Goal: Task Accomplishment & Management: Use online tool/utility

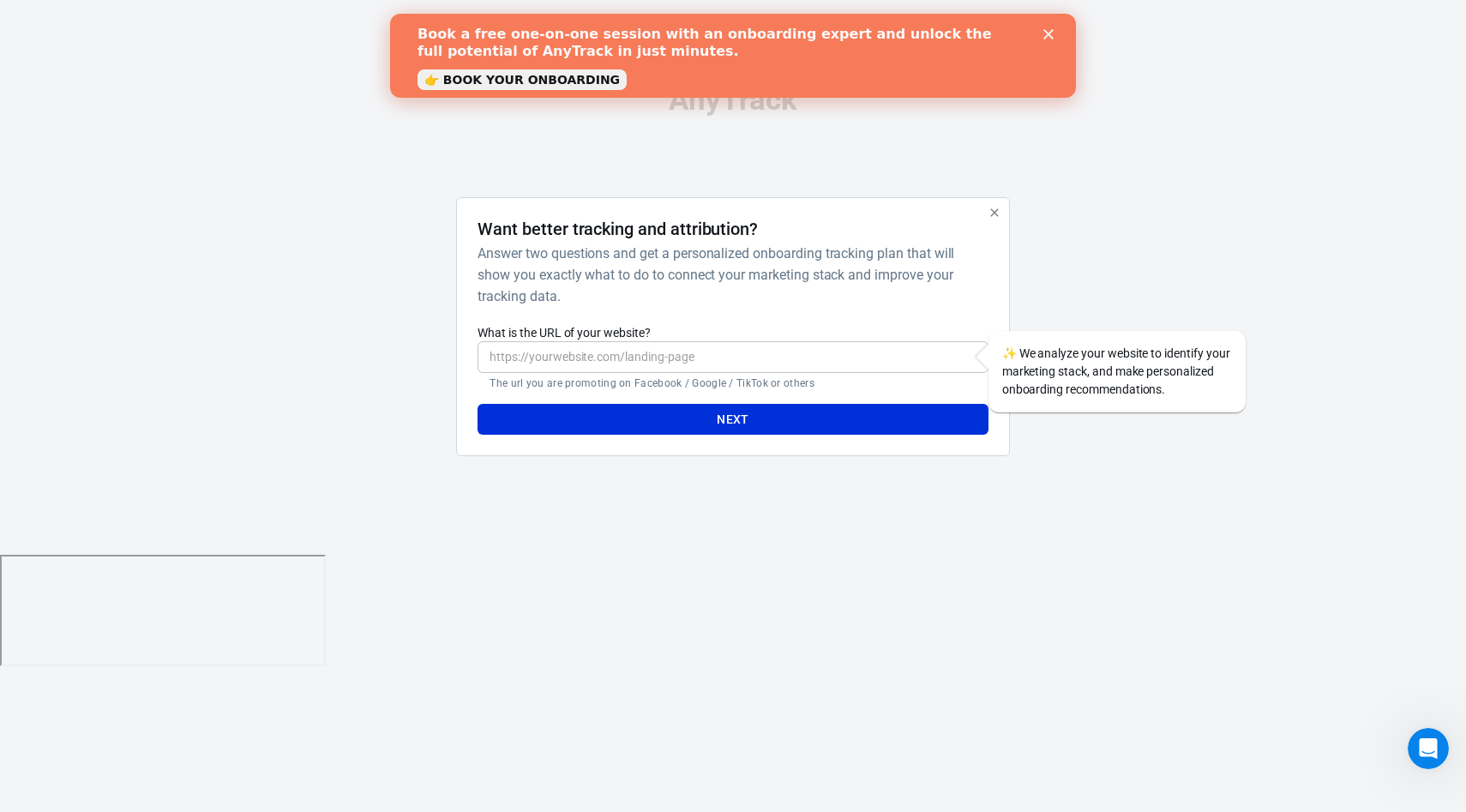
click at [618, 354] on input "What is the URL of your website?" at bounding box center [733, 356] width 510 height 32
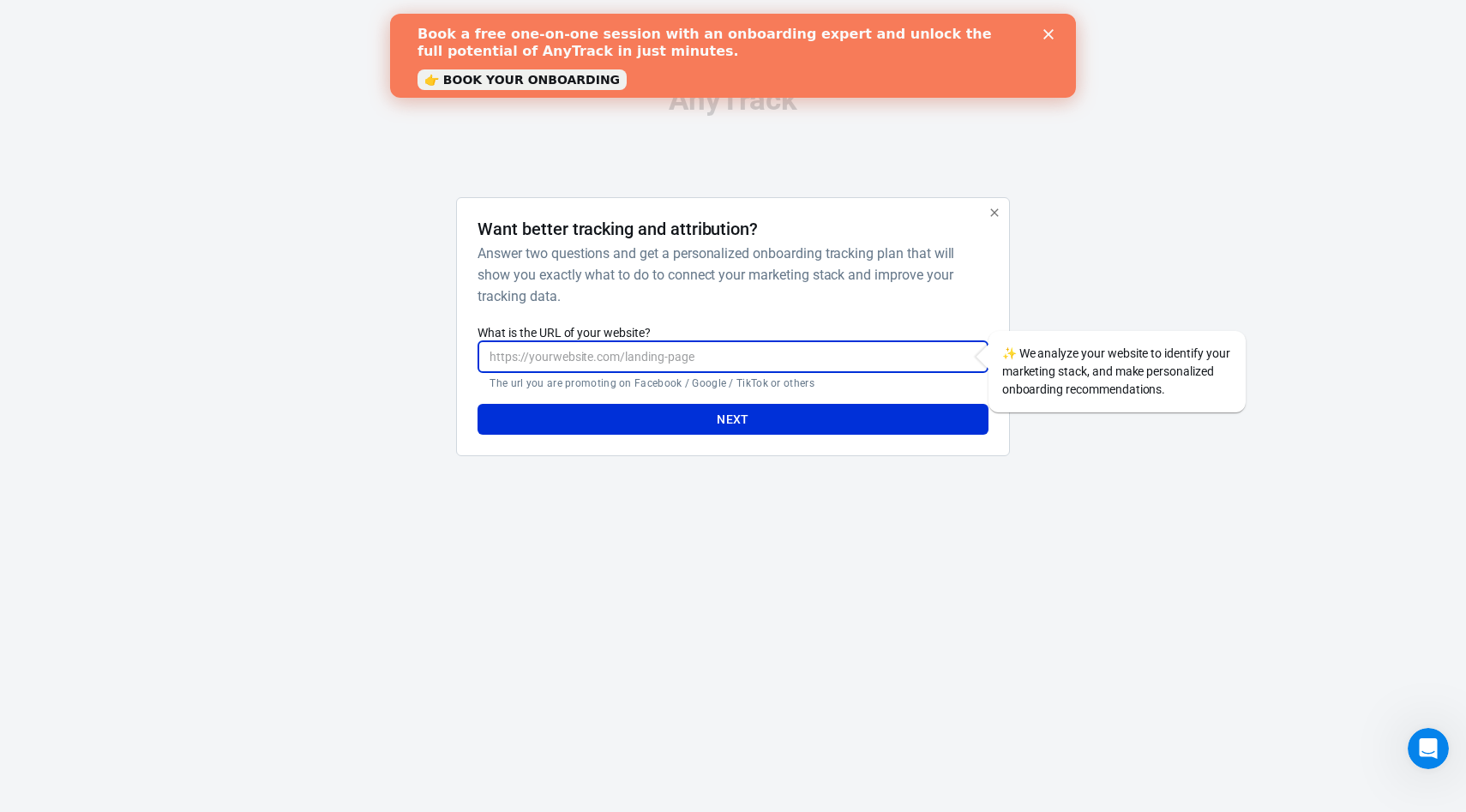
paste input "https://www.glorya.ai/"
type input "https://www.glorya.ai/"
click at [709, 414] on button "Next" at bounding box center [733, 419] width 510 height 32
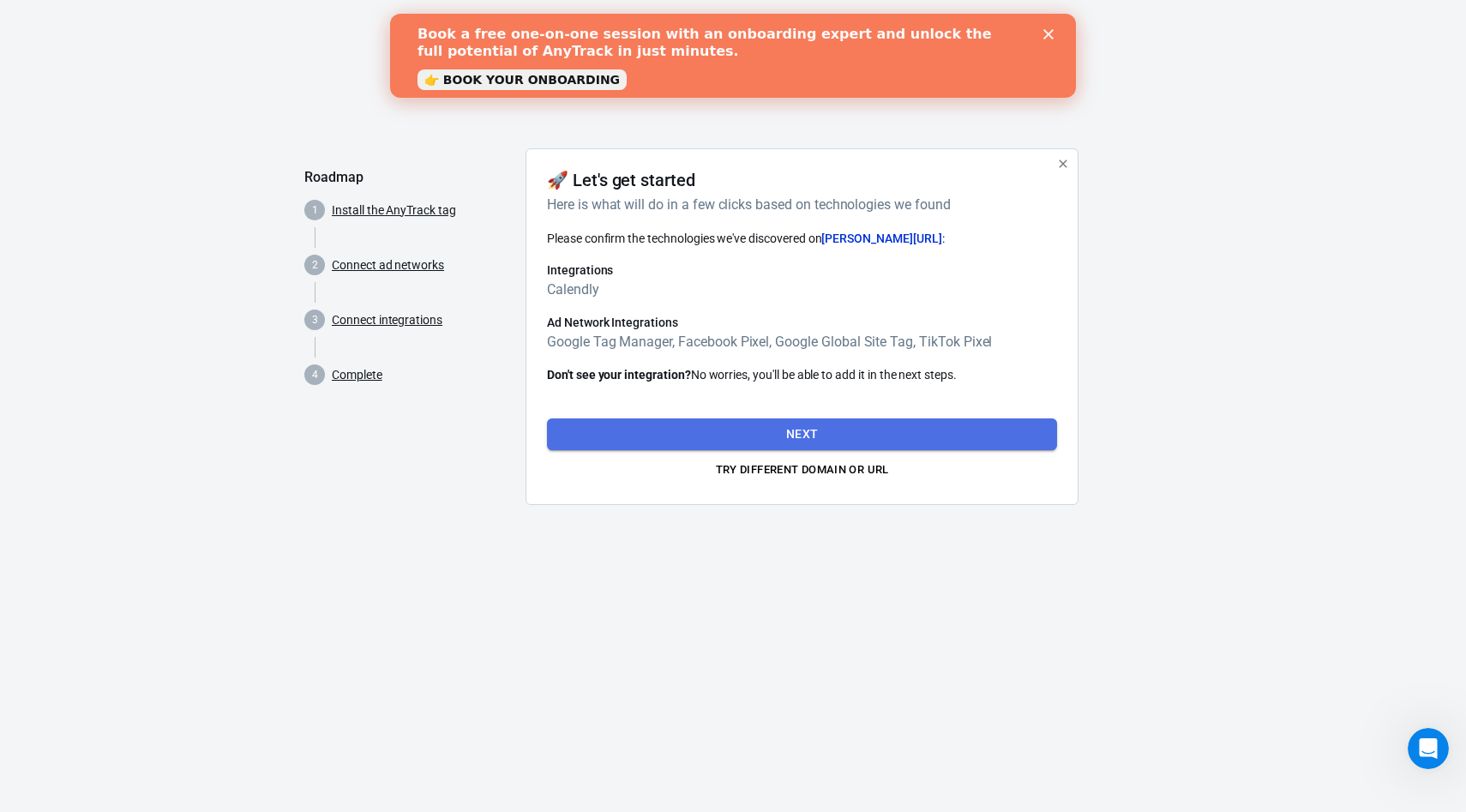
click at [798, 427] on button "Next" at bounding box center [801, 434] width 510 height 32
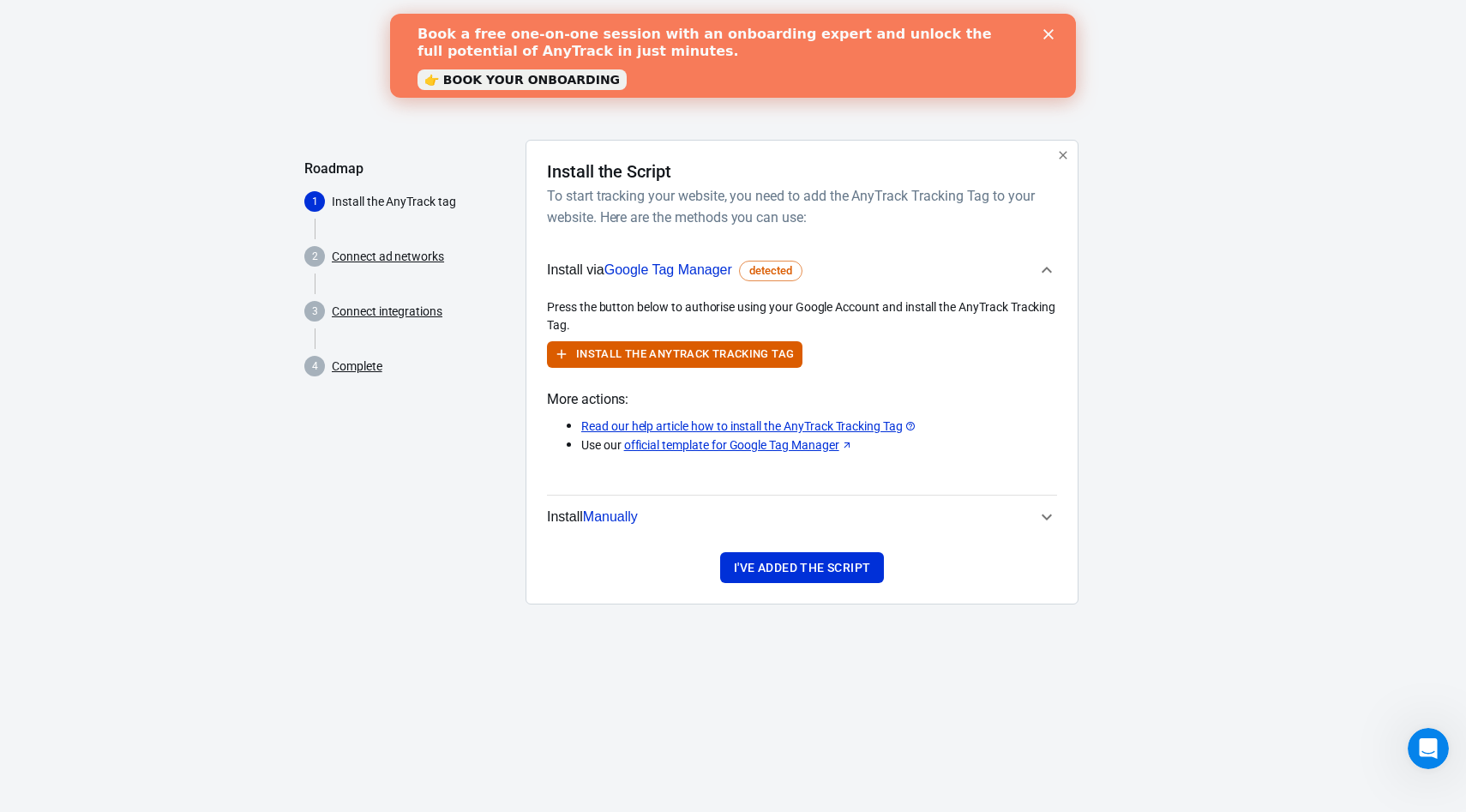
click at [703, 268] on span "Google Tag Manager" at bounding box center [668, 269] width 128 height 14
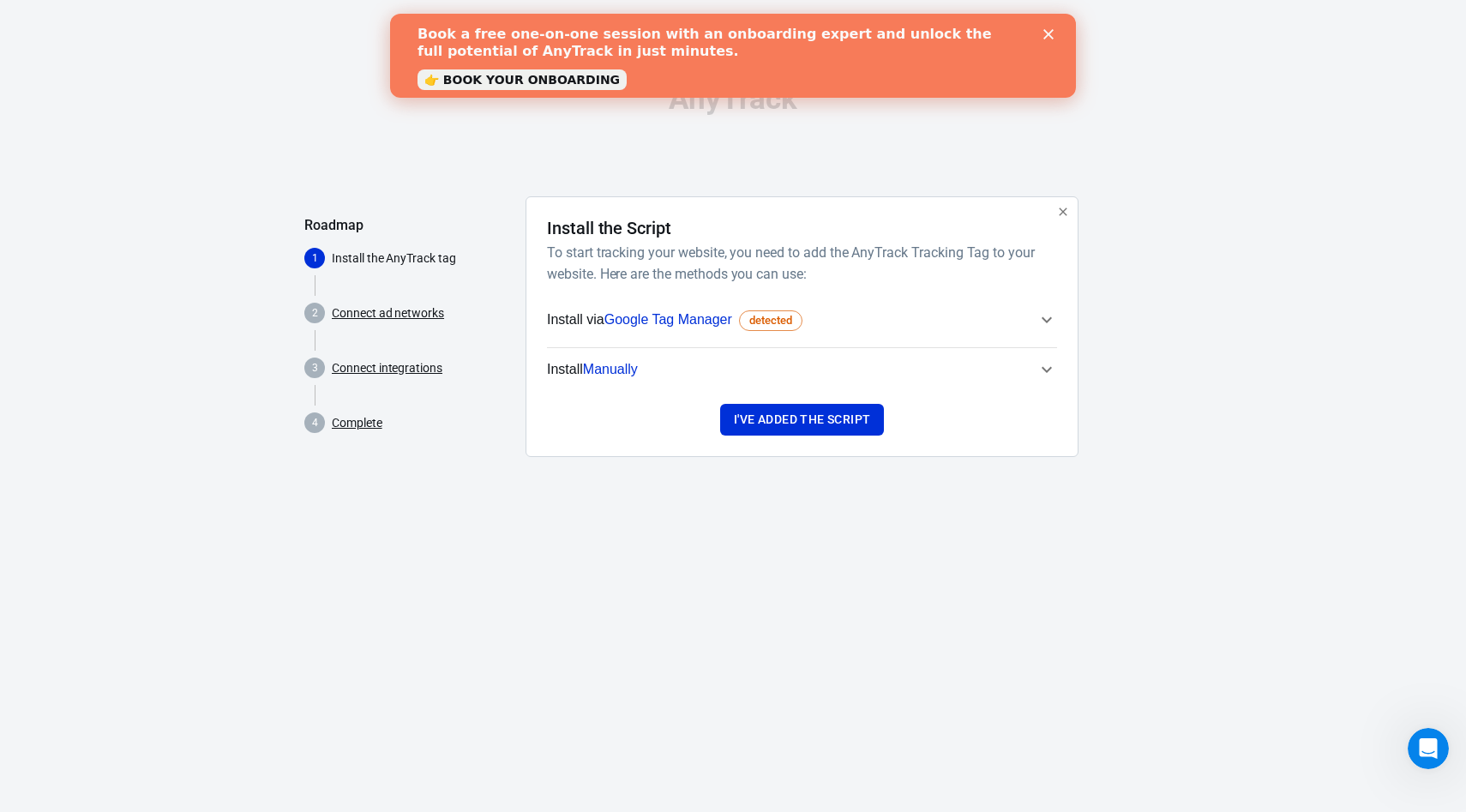
click at [704, 321] on span "Google Tag Manager" at bounding box center [668, 319] width 128 height 14
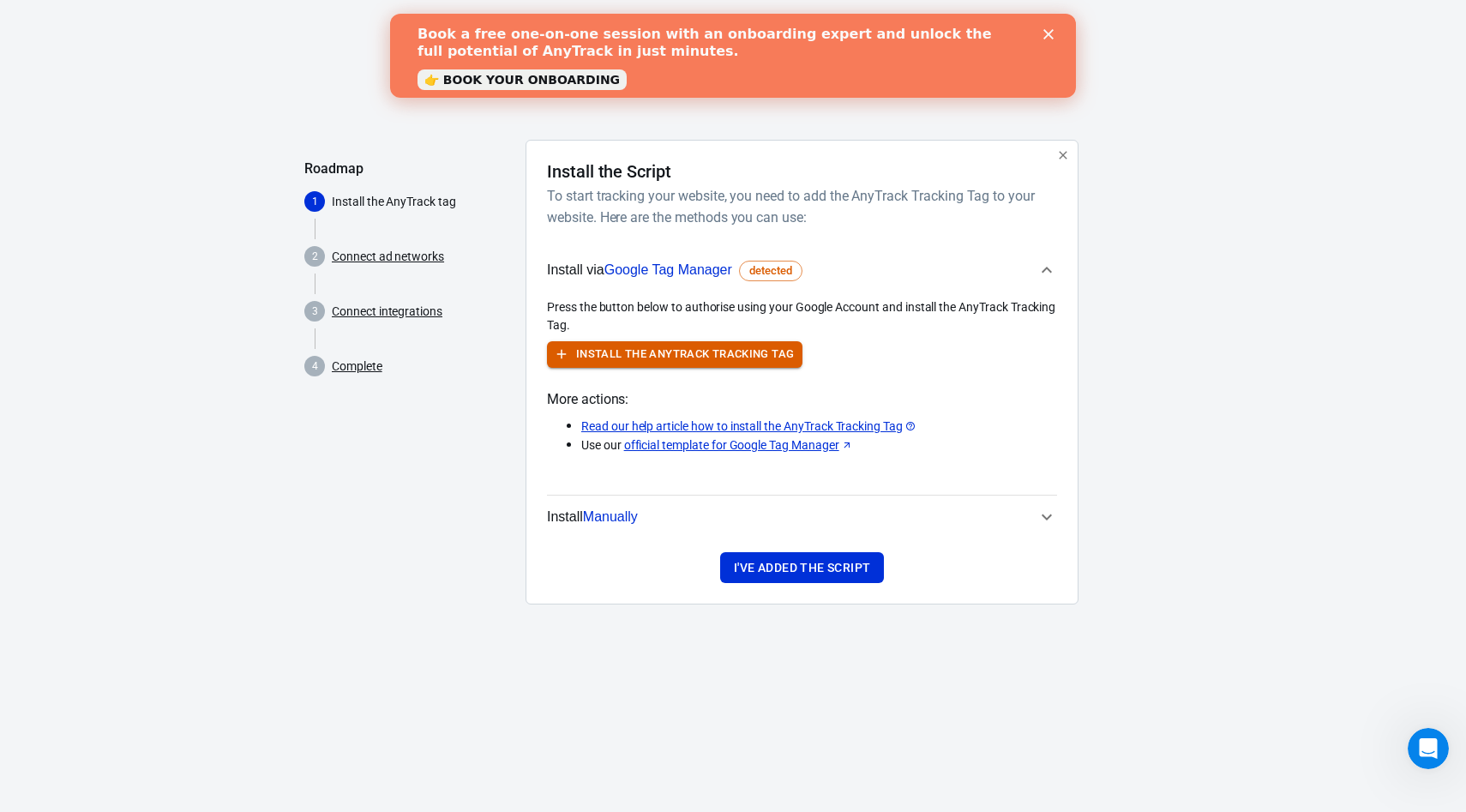
click at [675, 350] on button "Install the AnyTrack Tracking Tag" at bounding box center [675, 353] width 256 height 26
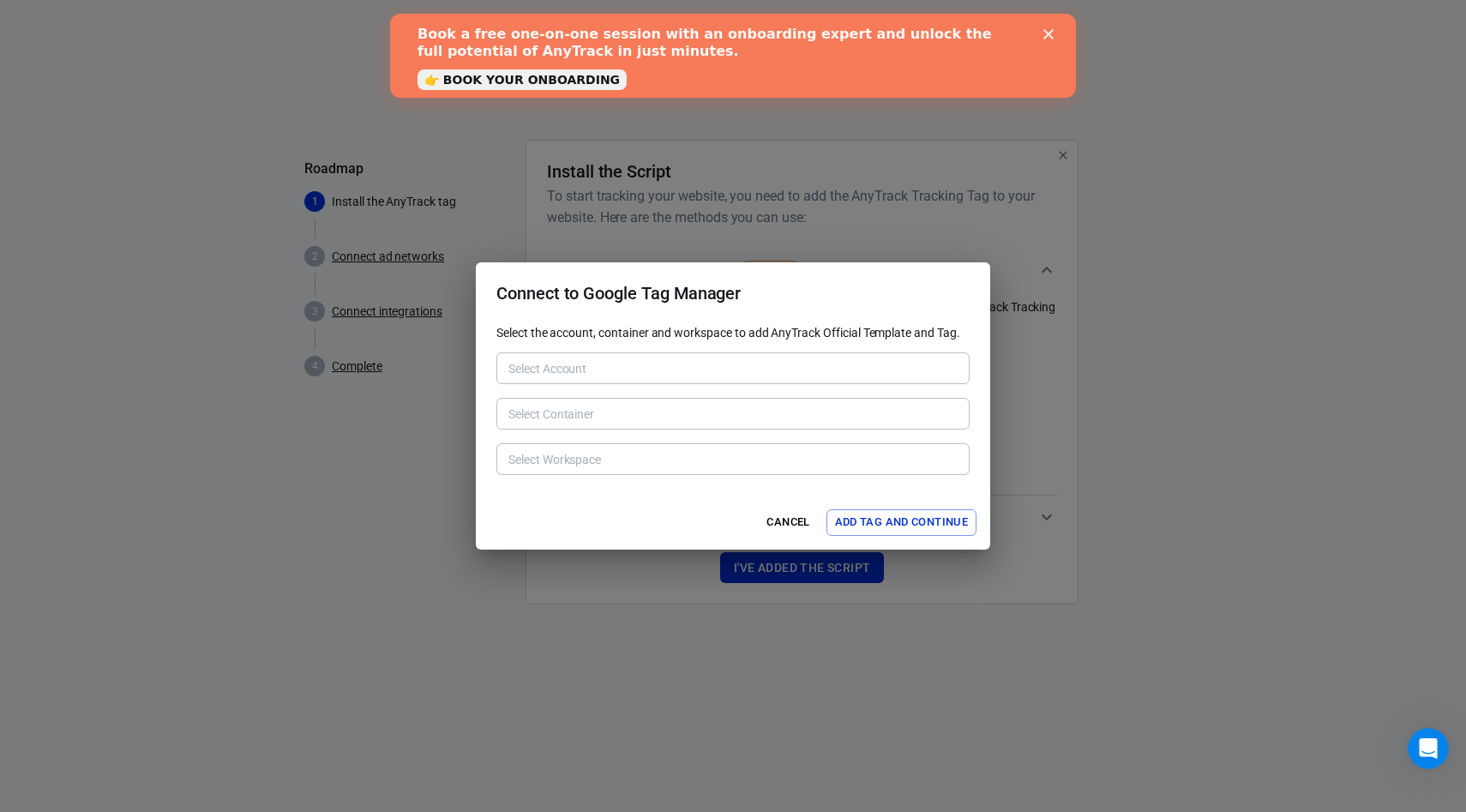
type input "Glorya [6265321542]"
click at [586, 421] on input "Select Container" at bounding box center [732, 414] width 461 height 22
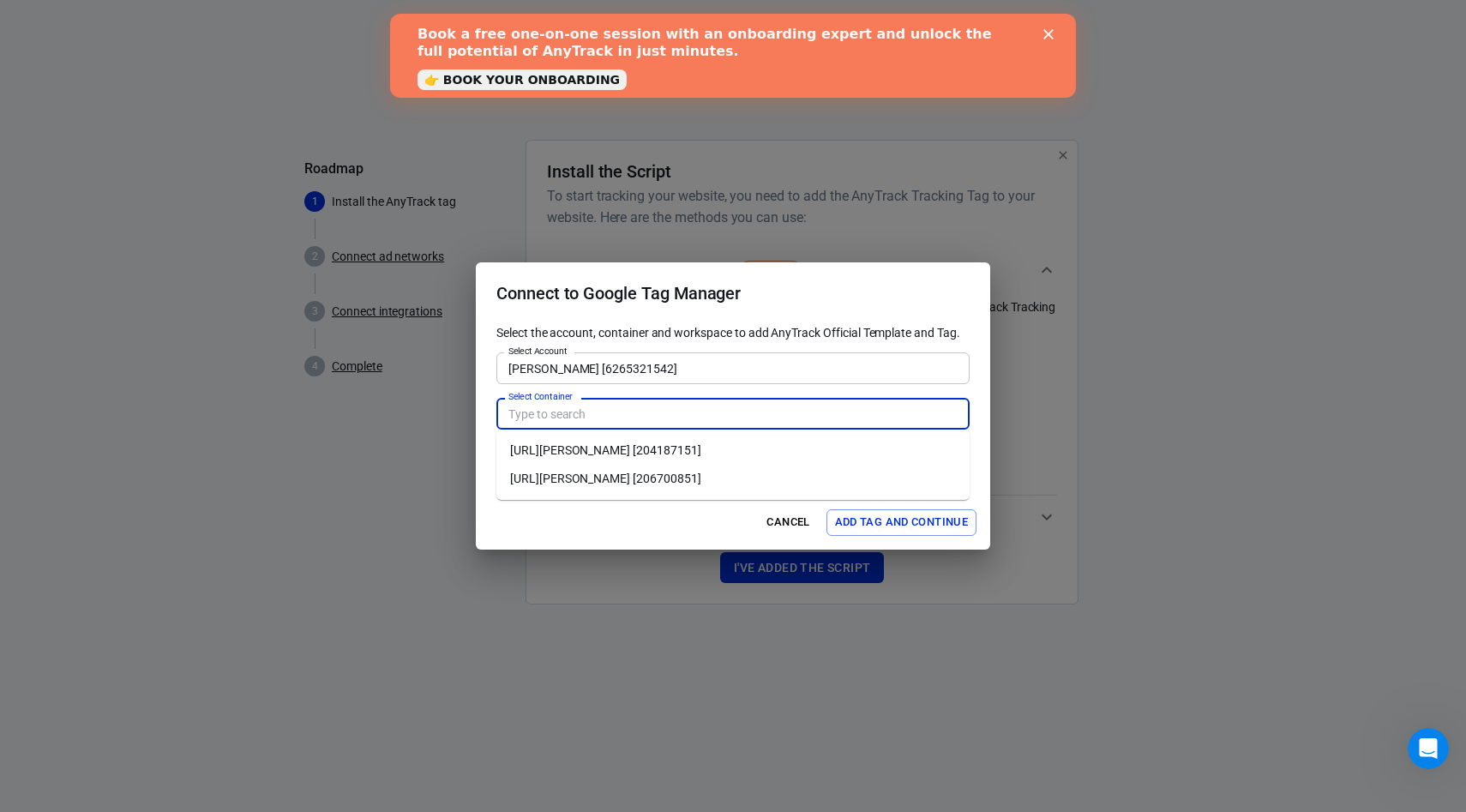
click at [585, 483] on li "www.glorya.ai [206700851]" at bounding box center [733, 478] width 473 height 28
type input "www.glorya.ai [206700851]"
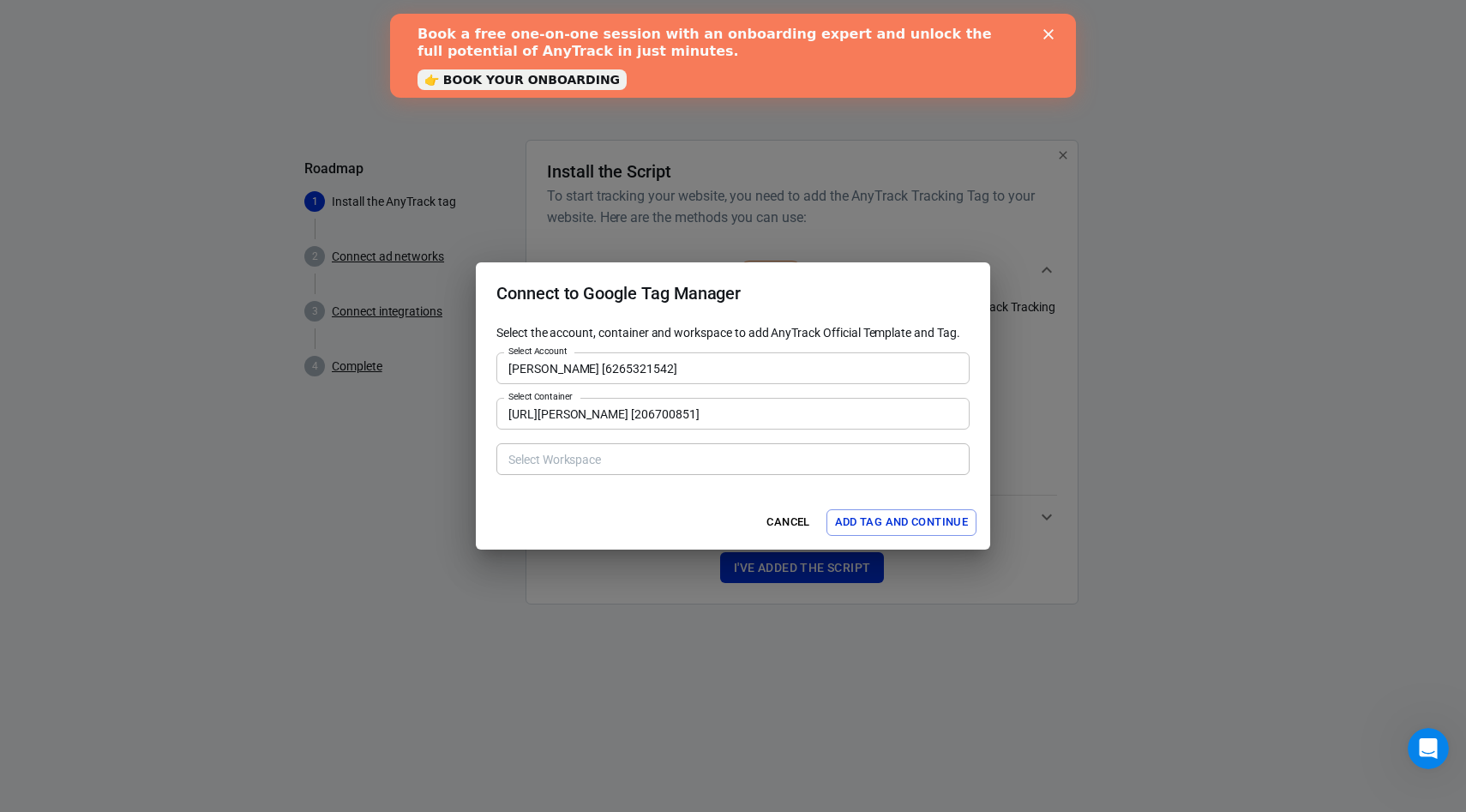
type input "Default Workspace [7]"
click at [588, 464] on input "Default Workspace [7]" at bounding box center [732, 459] width 461 height 22
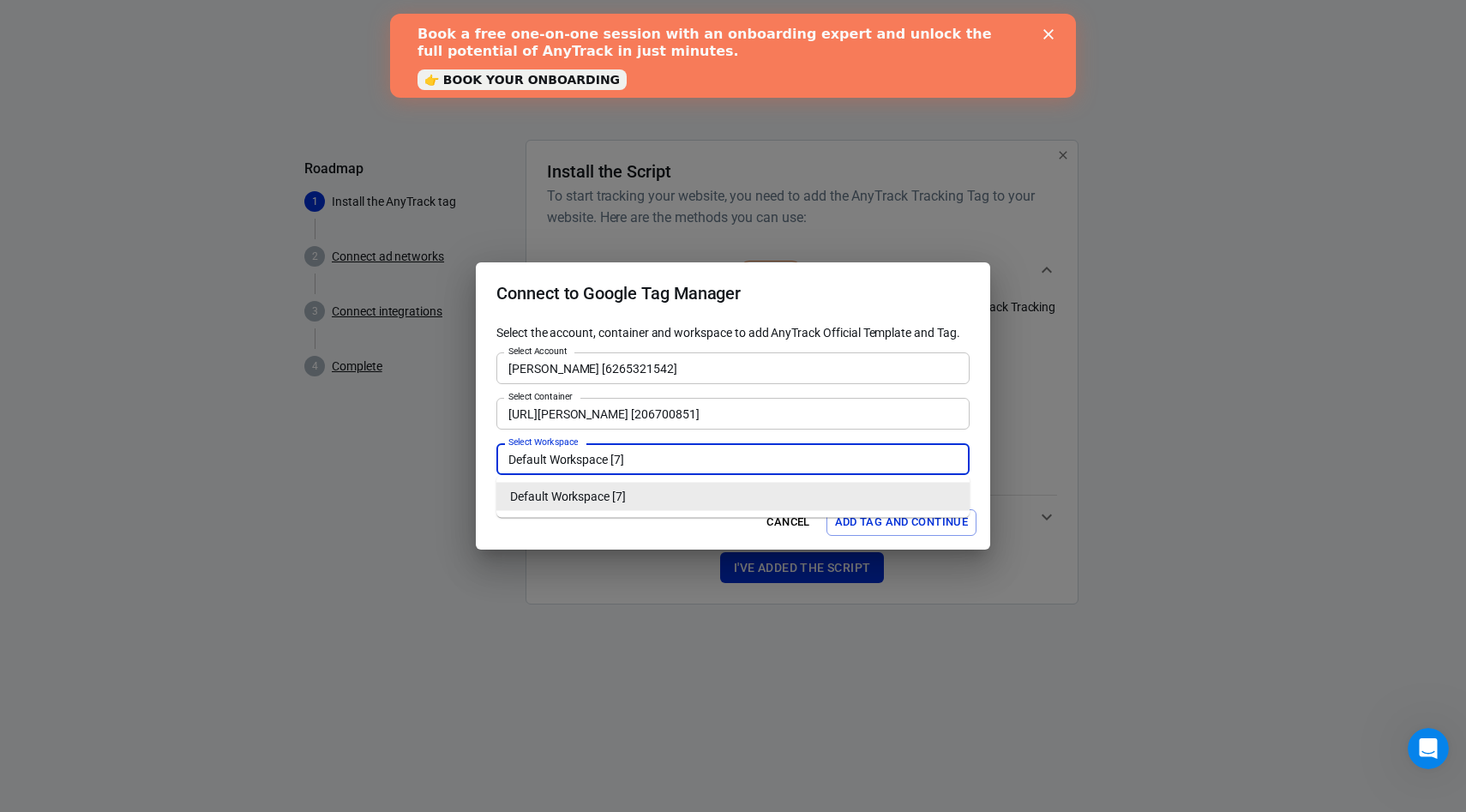
click at [602, 498] on li "Default Workspace [7]" at bounding box center [733, 496] width 473 height 28
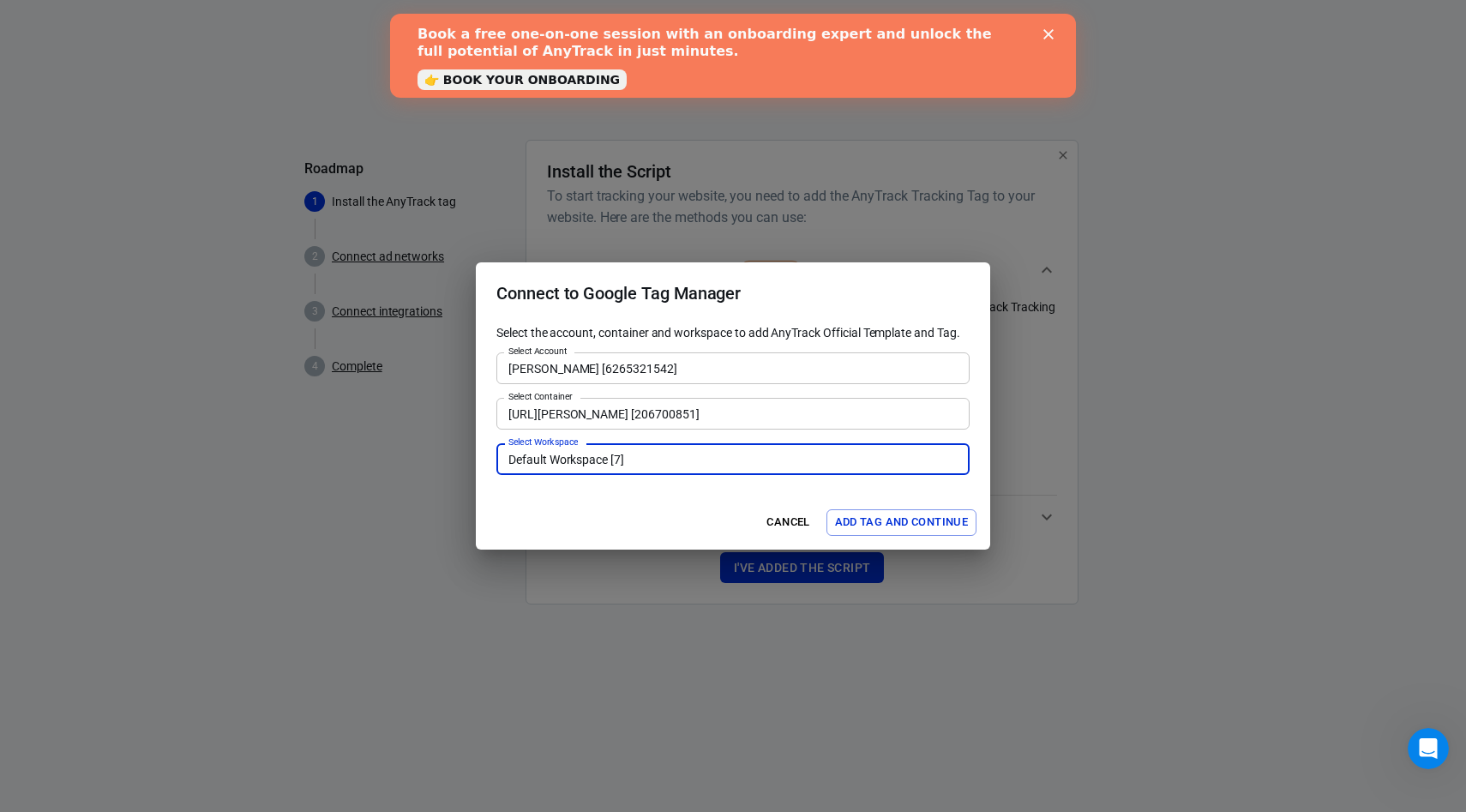
click at [872, 514] on button "Add Tag and Continue" at bounding box center [902, 522] width 150 height 26
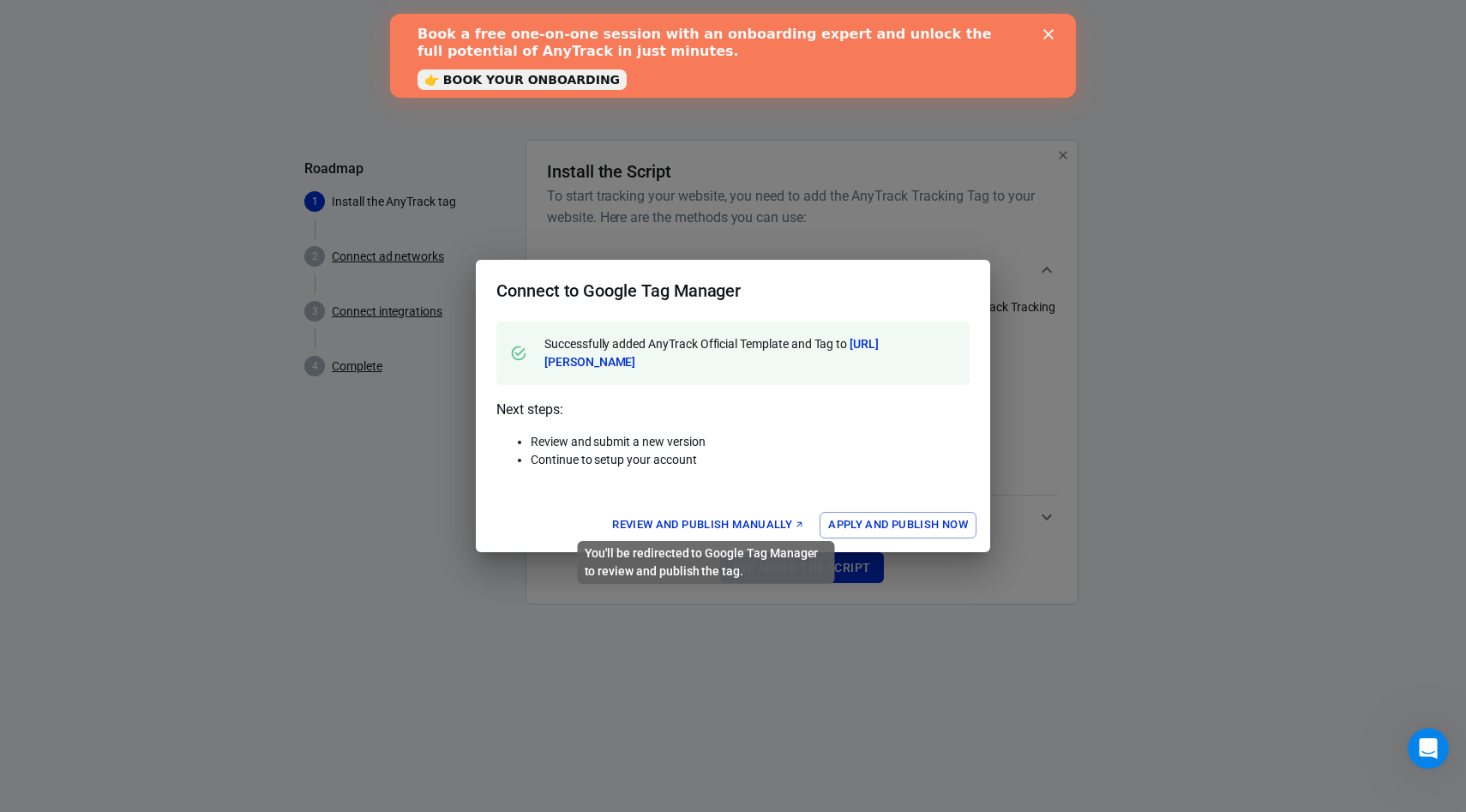
click at [712, 512] on link "Review and Publish Manually" at bounding box center [709, 525] width 201 height 26
click at [879, 231] on div "Connect to Google Tag Manager Successfully added AnyTrack Official Template and…" at bounding box center [733, 406] width 1466 height 812
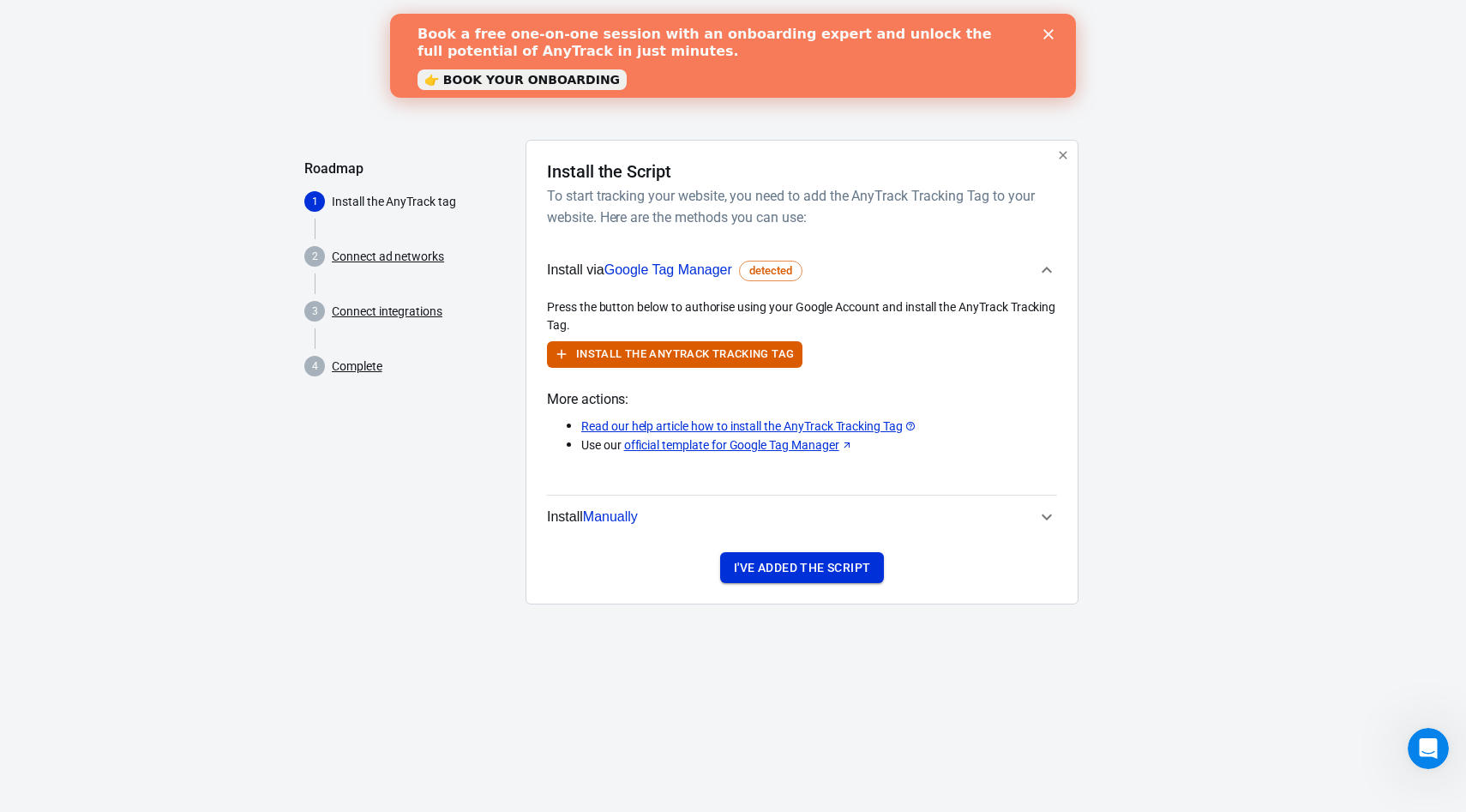
click at [791, 560] on button "I've added the script" at bounding box center [801, 567] width 164 height 32
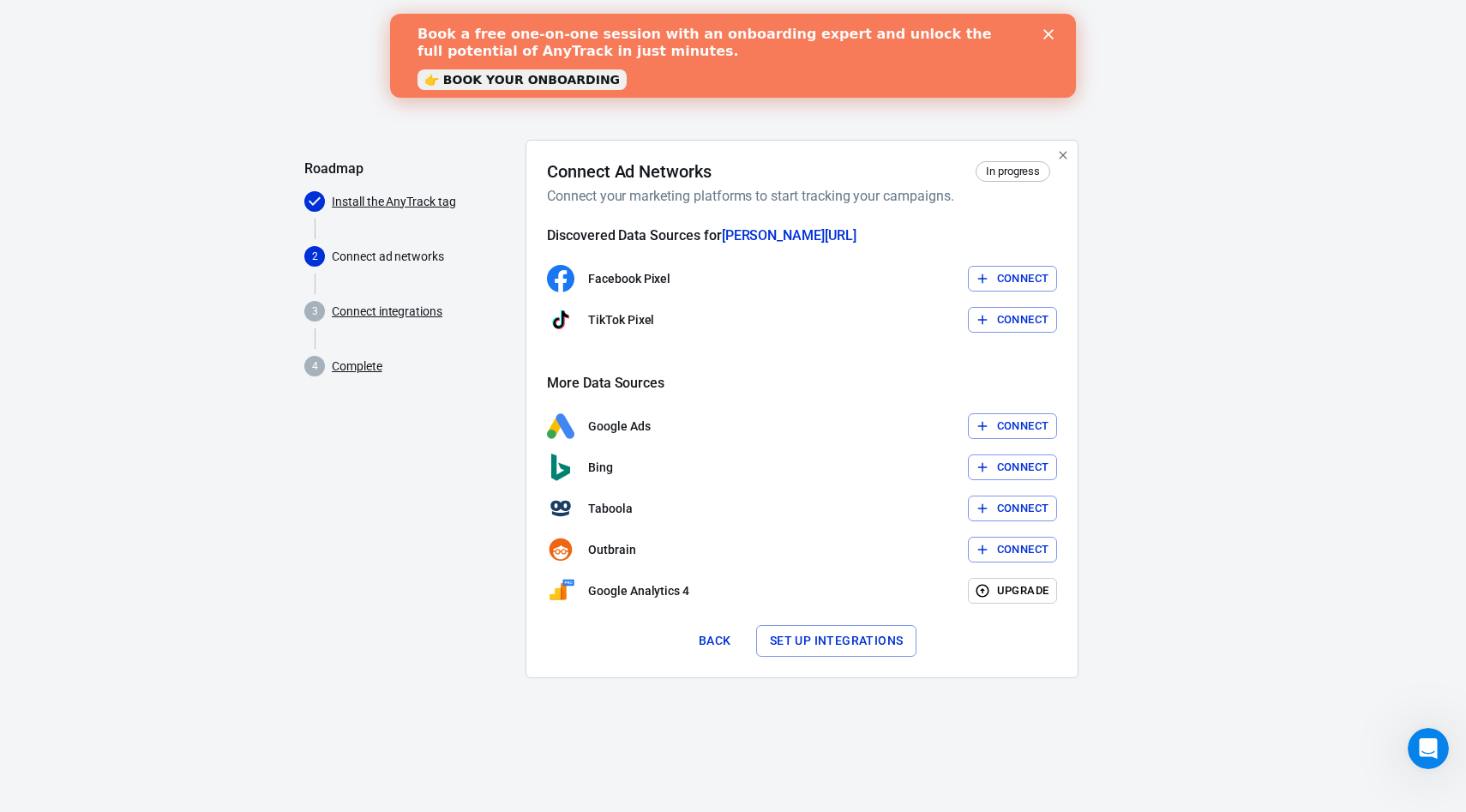
click at [1011, 271] on button "Connect" at bounding box center [1013, 278] width 90 height 26
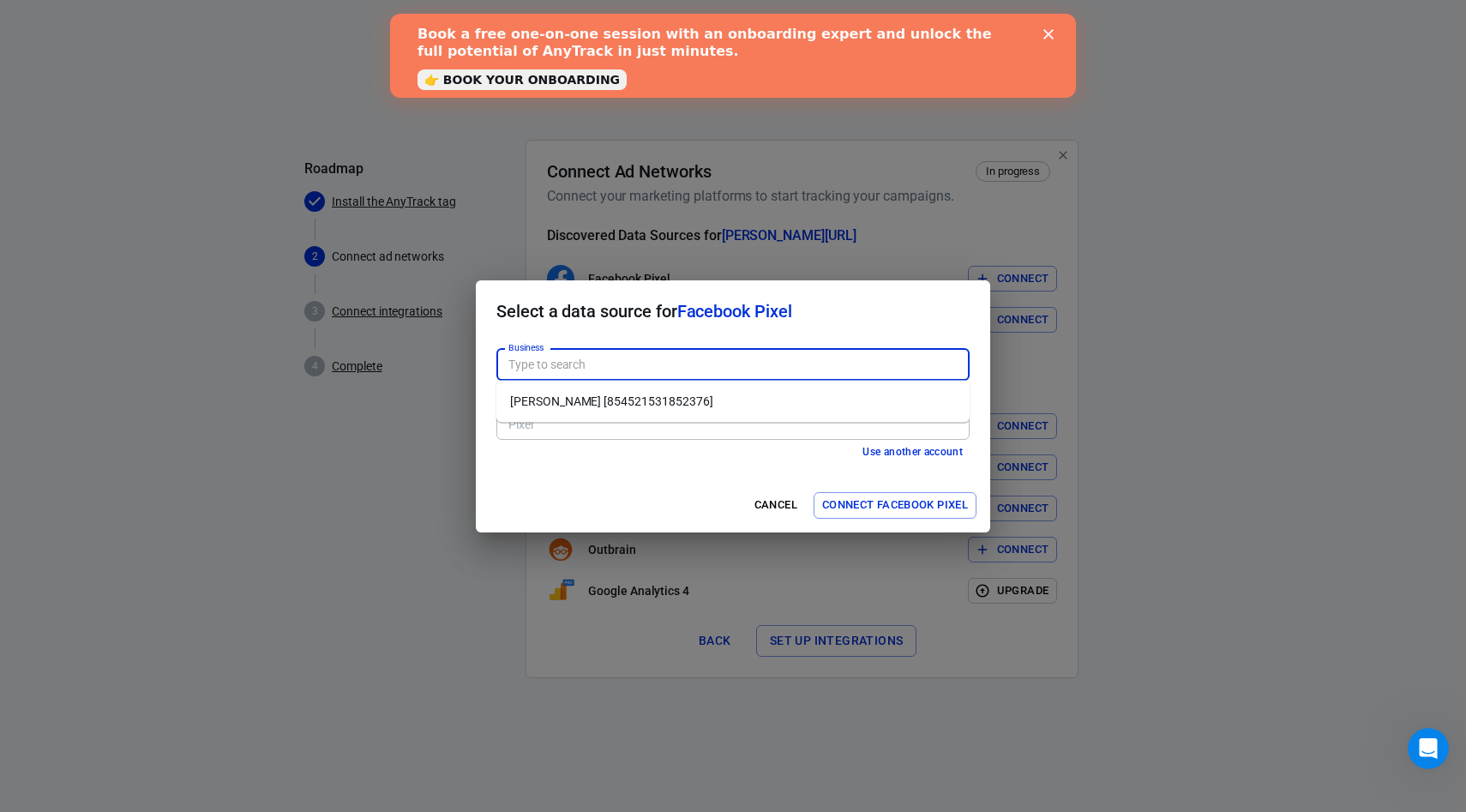
click at [591, 372] on input "Business" at bounding box center [732, 365] width 461 height 22
click at [588, 401] on li "Glorya [854521531852376]" at bounding box center [733, 401] width 473 height 28
type input "Glorya [854521531852376]"
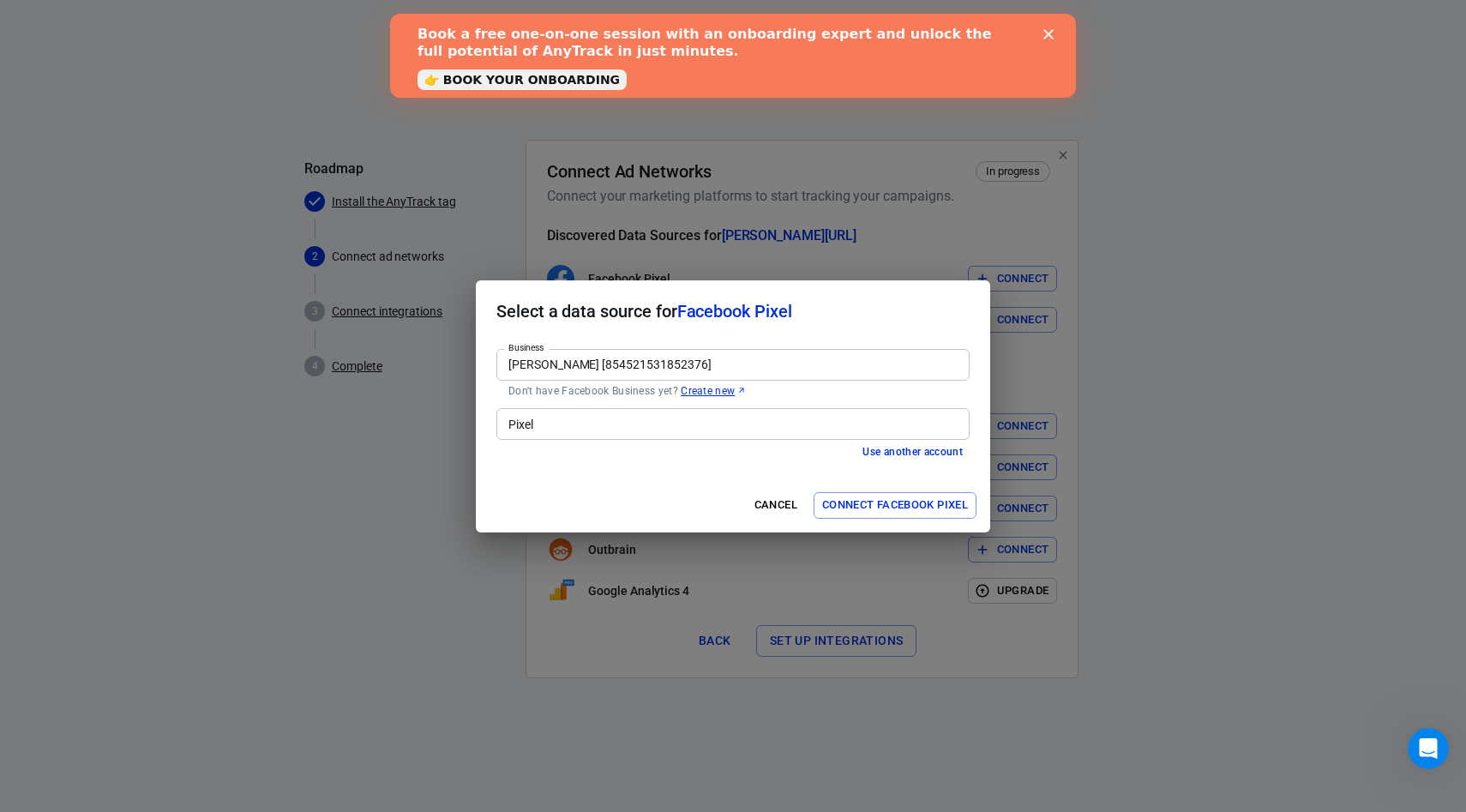
click at [568, 428] on input "Pixel" at bounding box center [732, 424] width 461 height 22
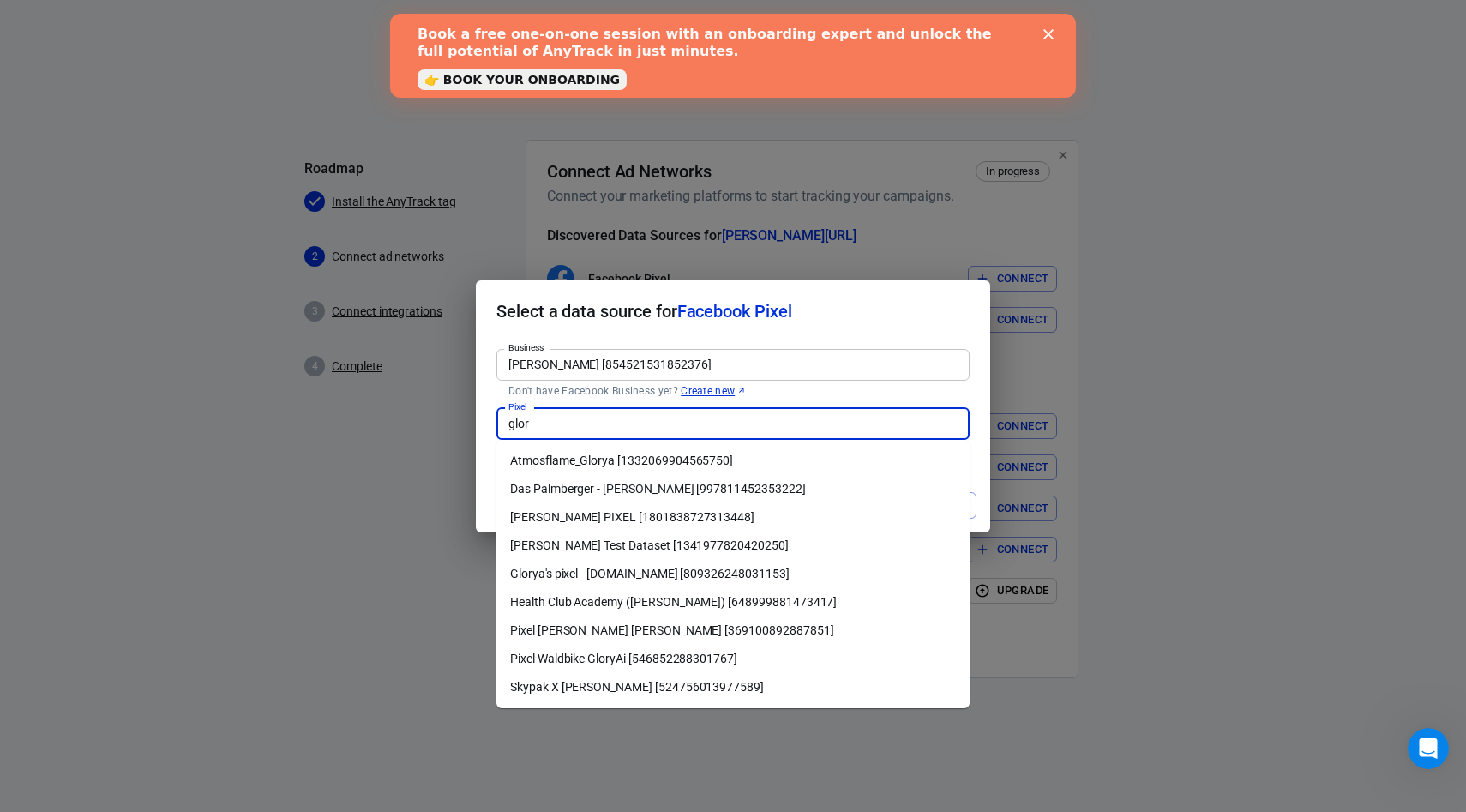
click at [596, 518] on li "GLORYA PIXEL [1801838727313448]" at bounding box center [733, 517] width 473 height 28
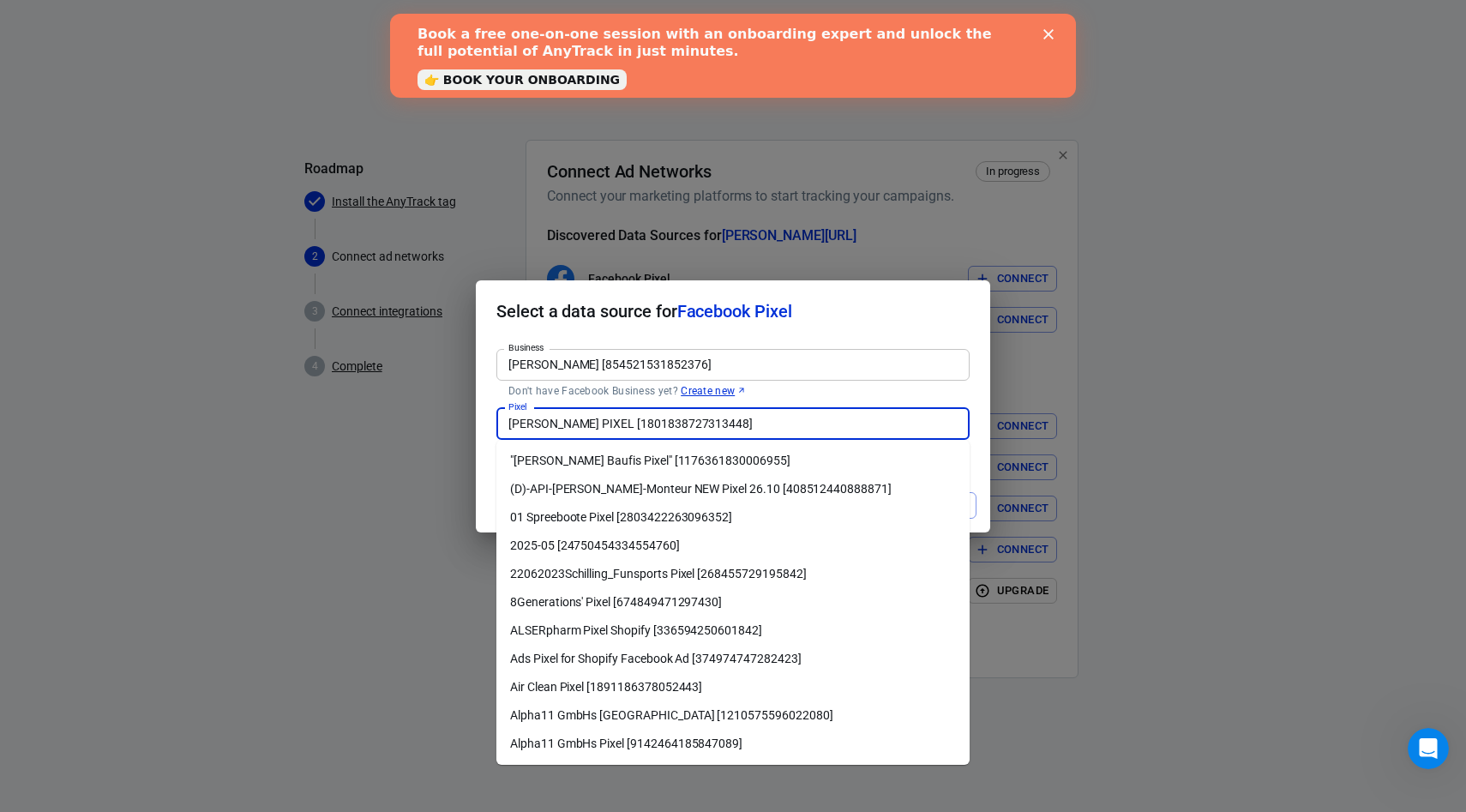
scroll to position [1973, 0]
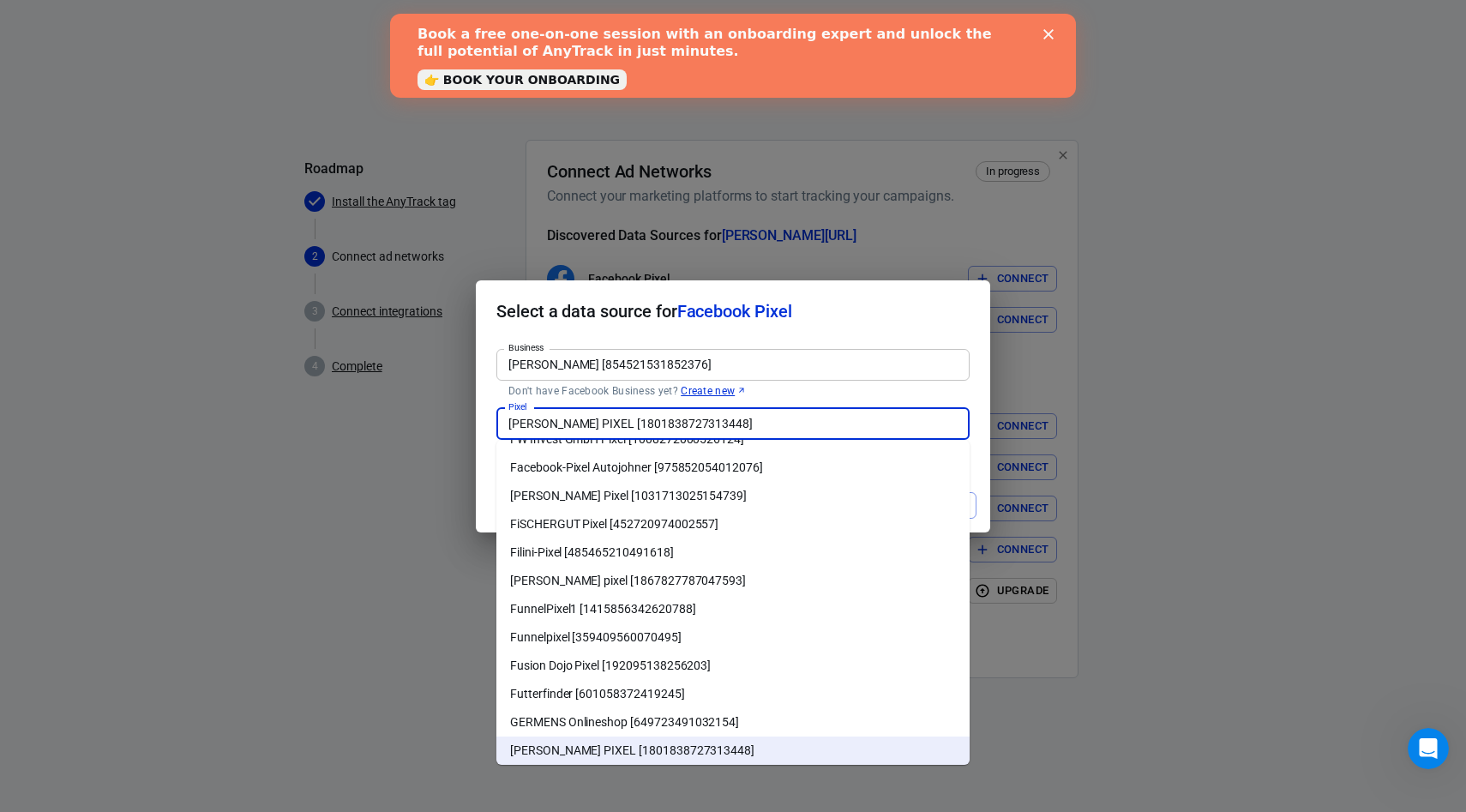
drag, startPoint x: 734, startPoint y: 414, endPoint x: 371, endPoint y: 412, distance: 363.0
click at [371, 412] on div "Select a data source for Facebook Pixel Business Glorya [854521531852376] Busin…" at bounding box center [733, 406] width 1466 height 812
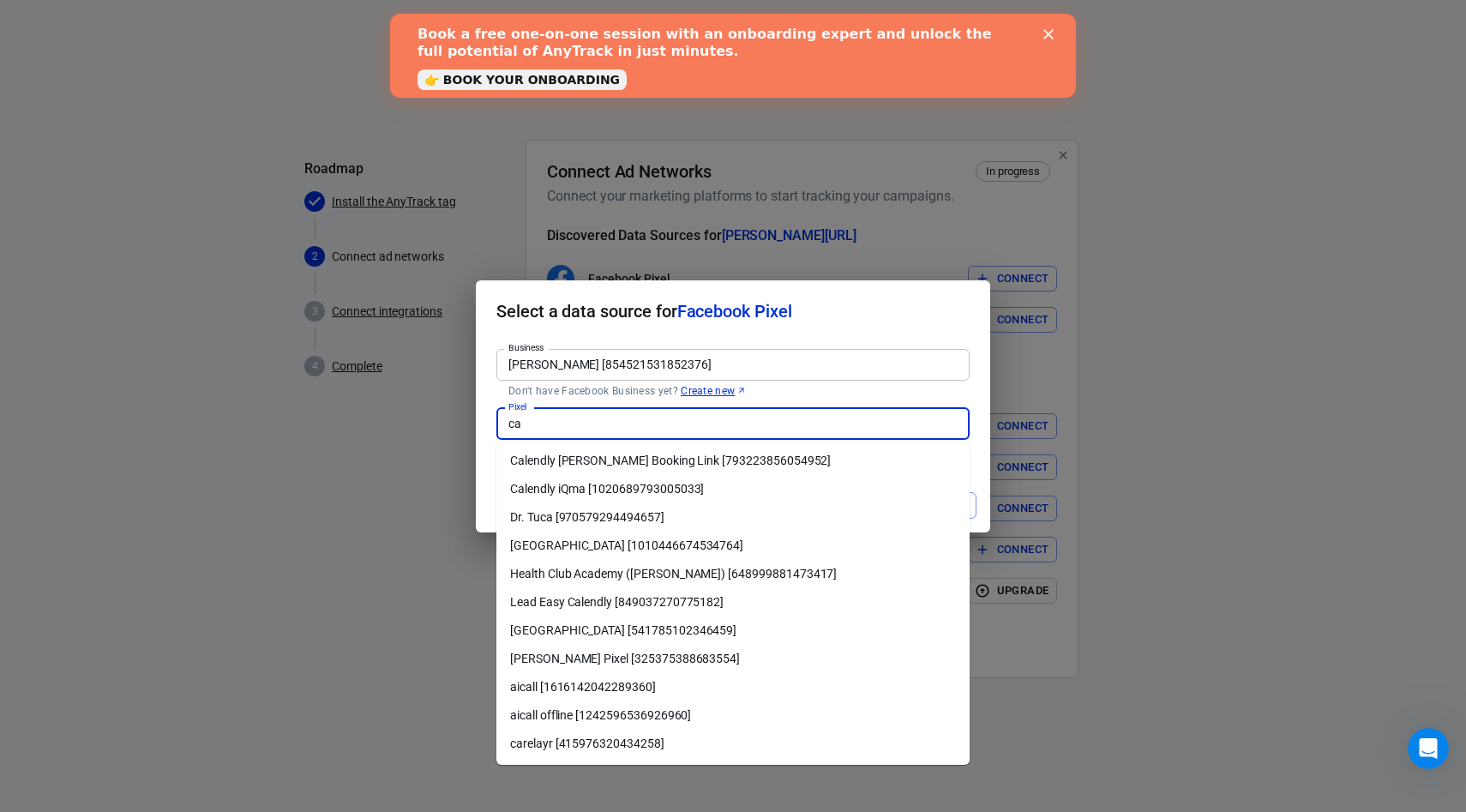
scroll to position [0, 0]
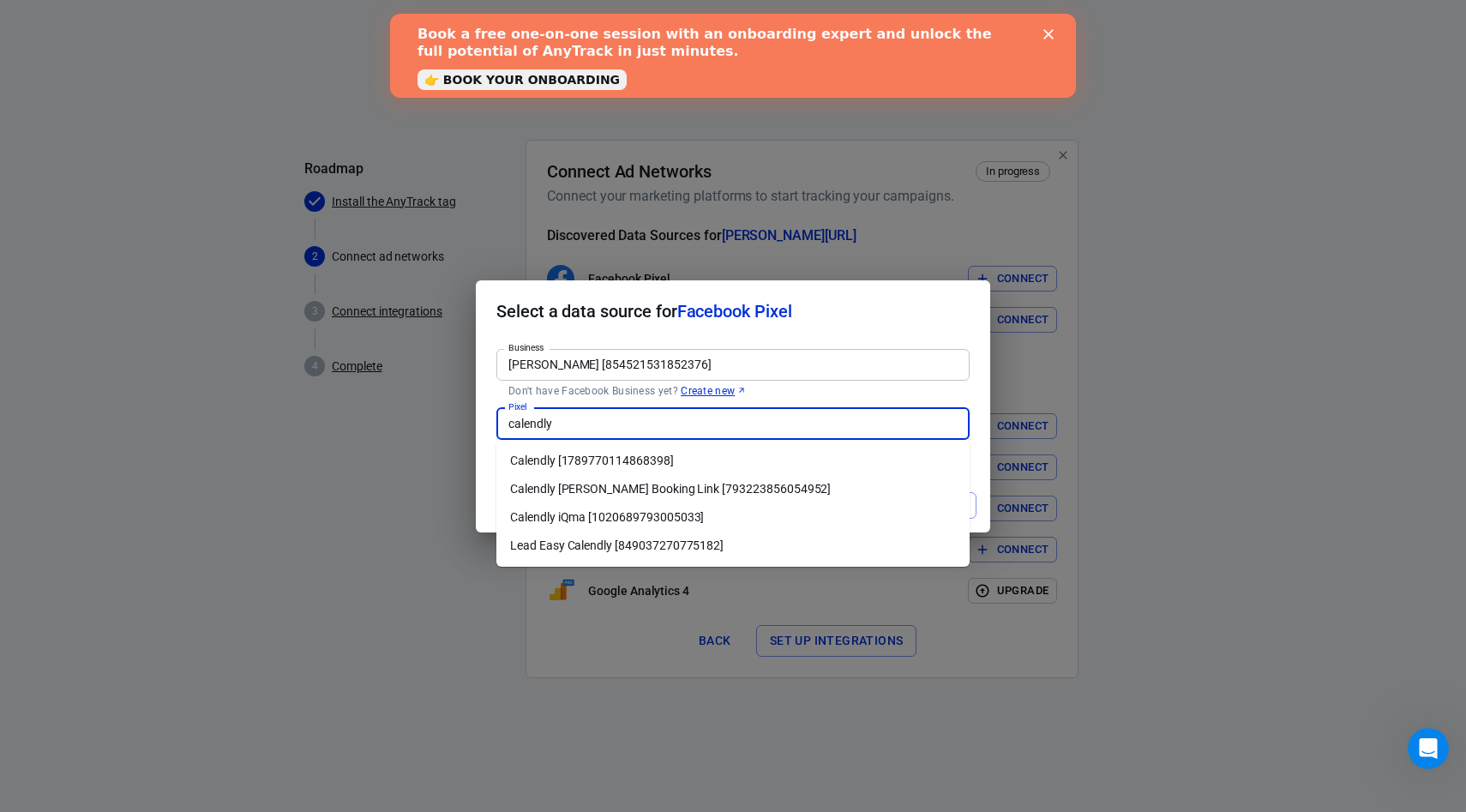
click at [654, 482] on li "Calendly Josh Booking Link [793223856054952]" at bounding box center [733, 488] width 473 height 28
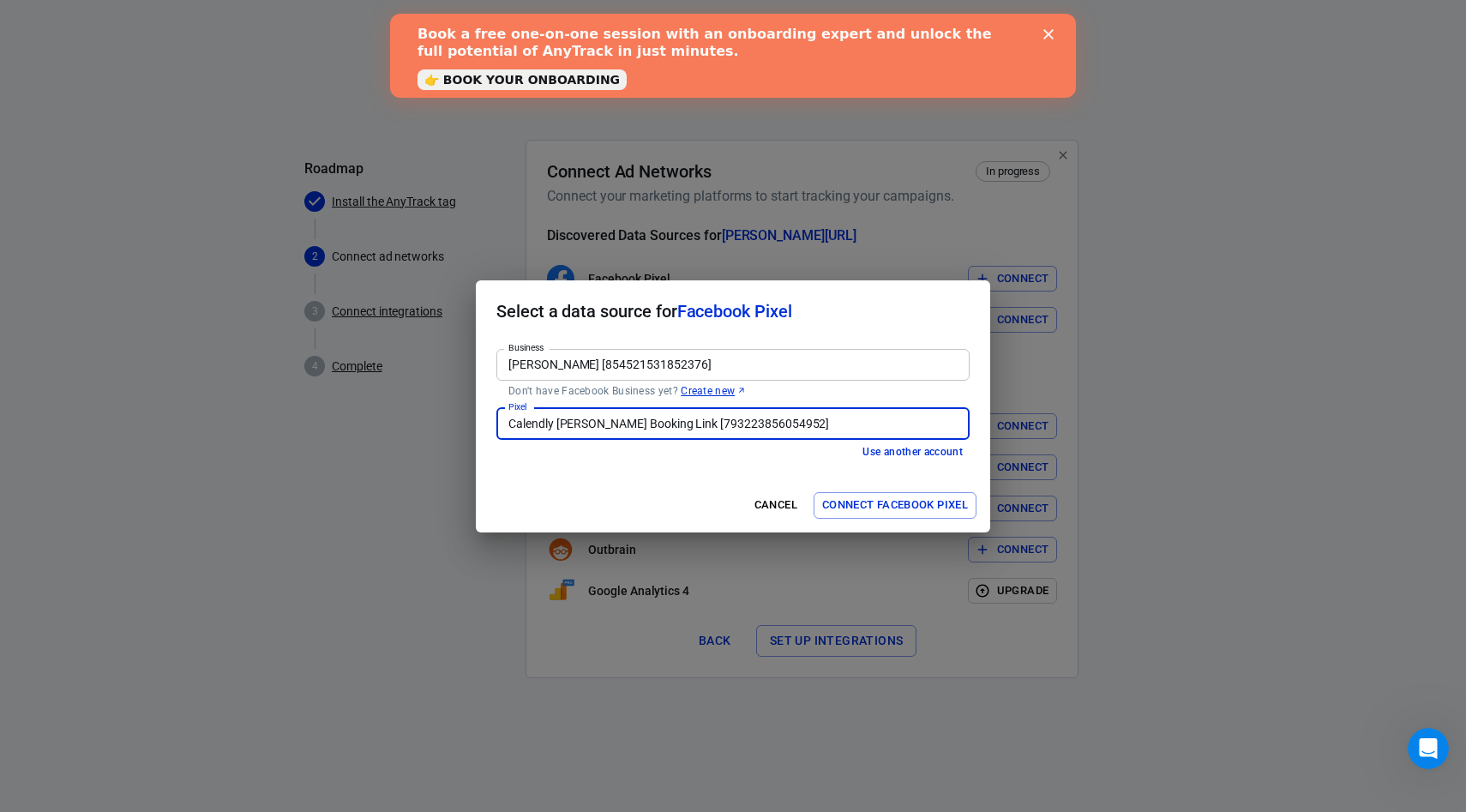
type input "Calendly Josh Booking Link [793223856054952]"
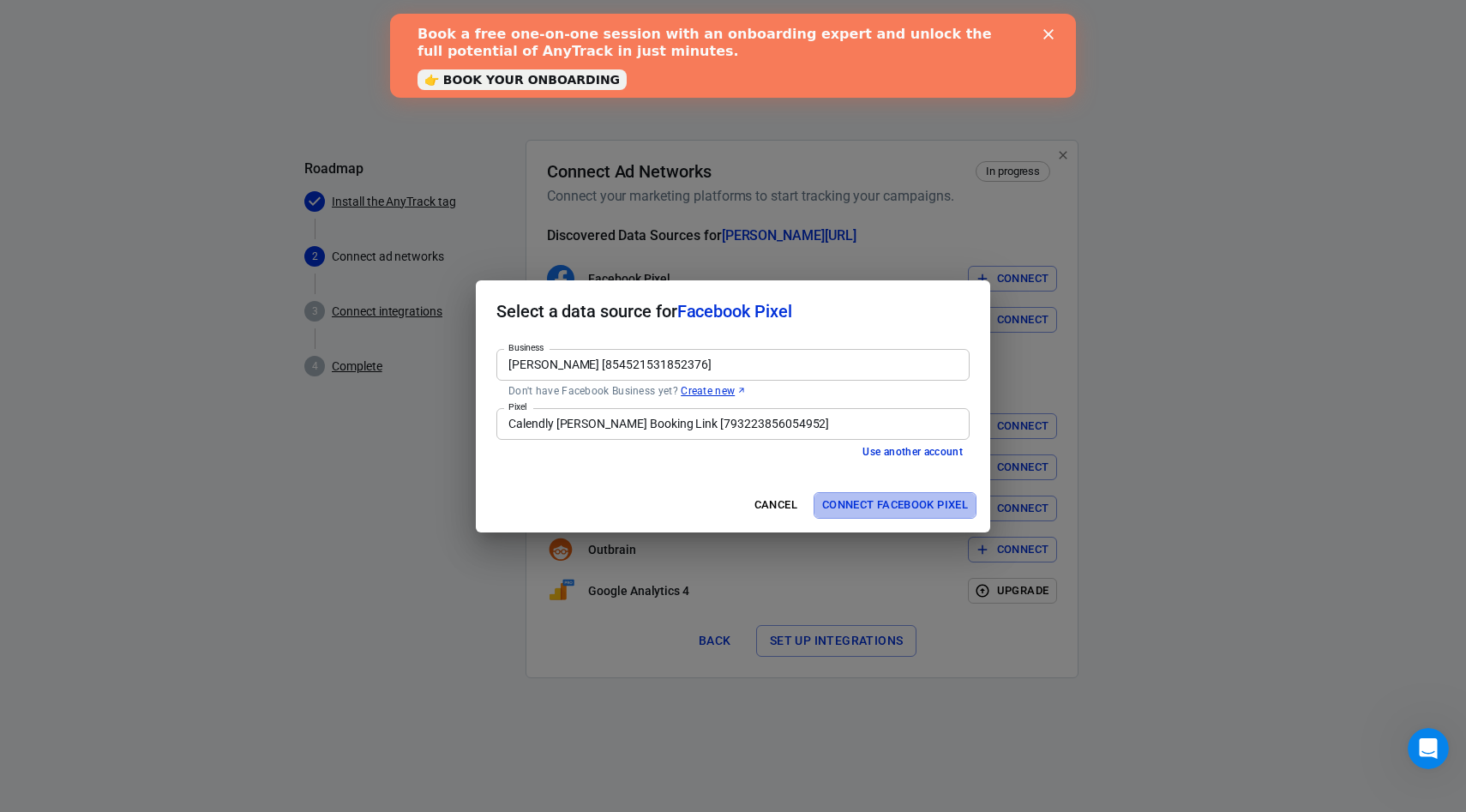
click at [893, 504] on button "Connect Facebook Pixel" at bounding box center [896, 505] width 163 height 26
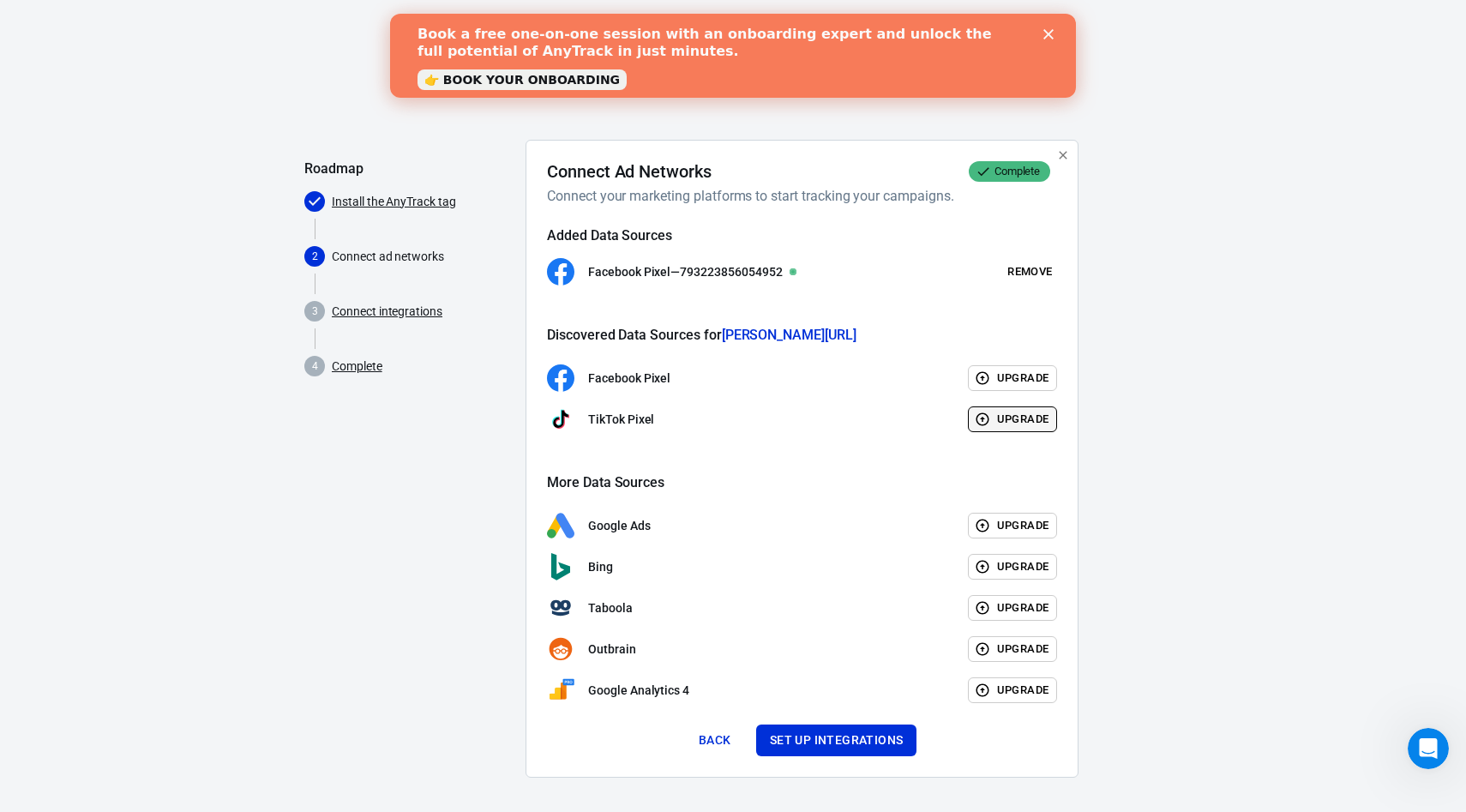
click at [1010, 426] on button "Upgrade" at bounding box center [1013, 419] width 90 height 26
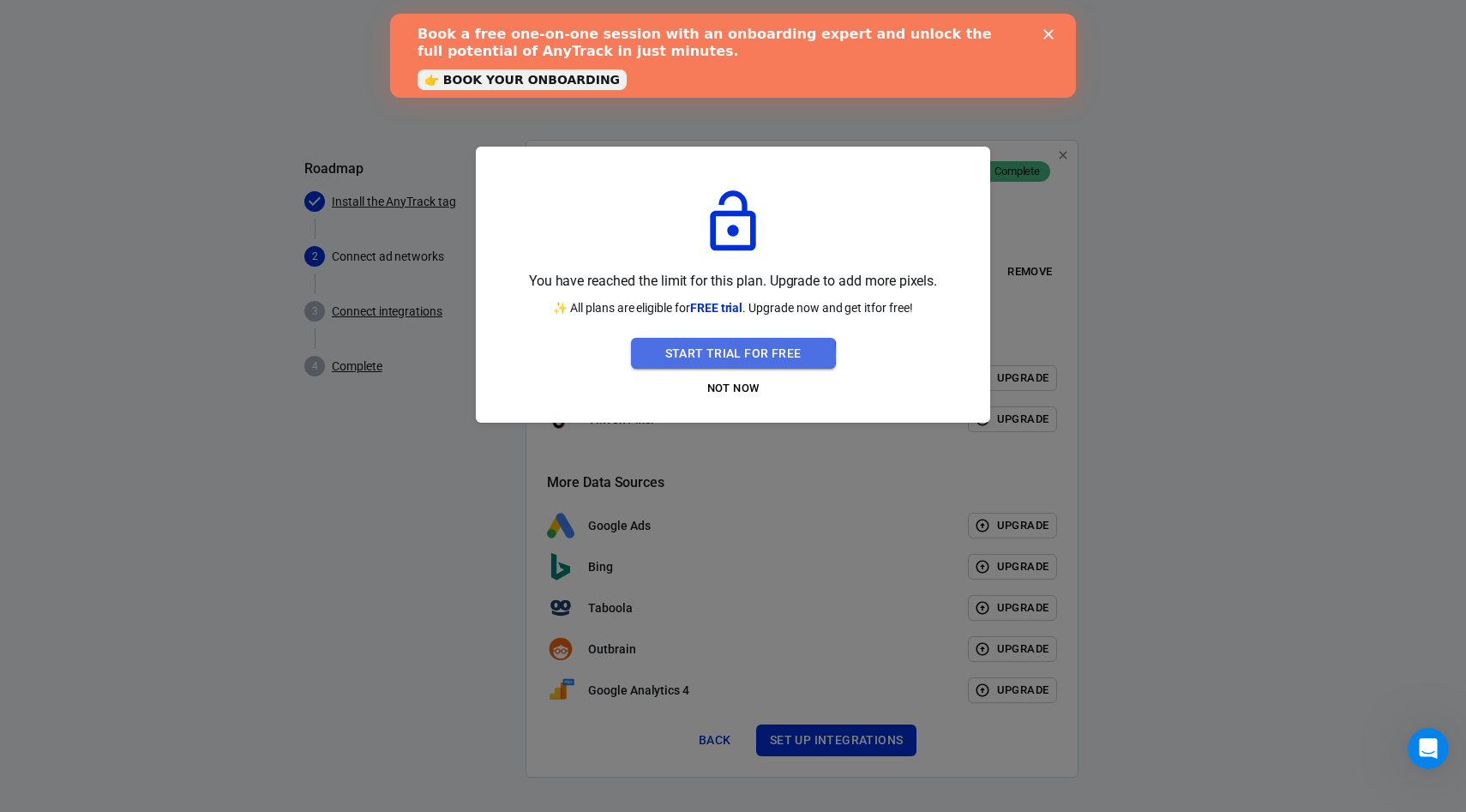
click at [704, 355] on button "Start Trial For Free" at bounding box center [733, 353] width 205 height 32
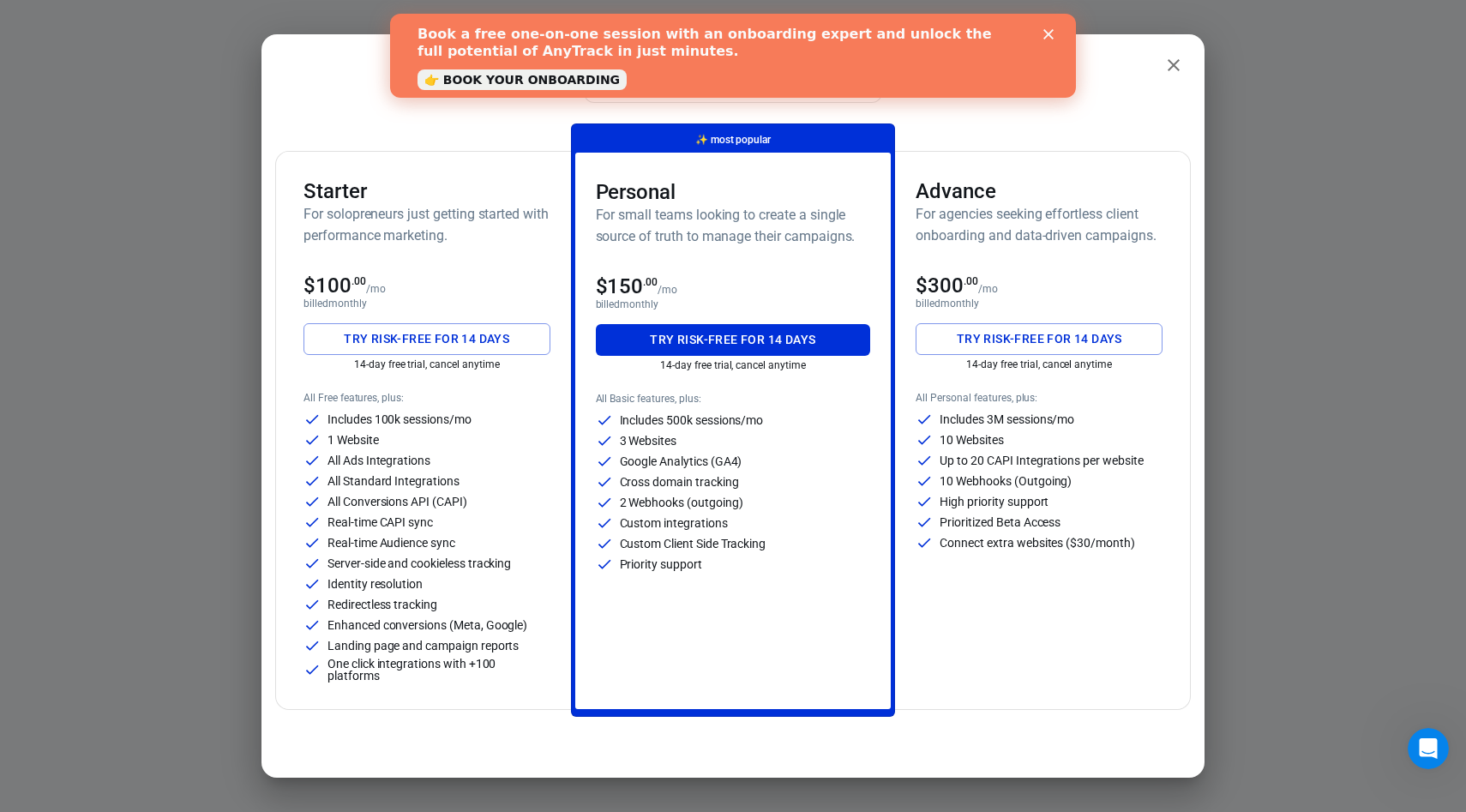
click at [432, 343] on button "Try risk-free for 14 days" at bounding box center [427, 339] width 247 height 32
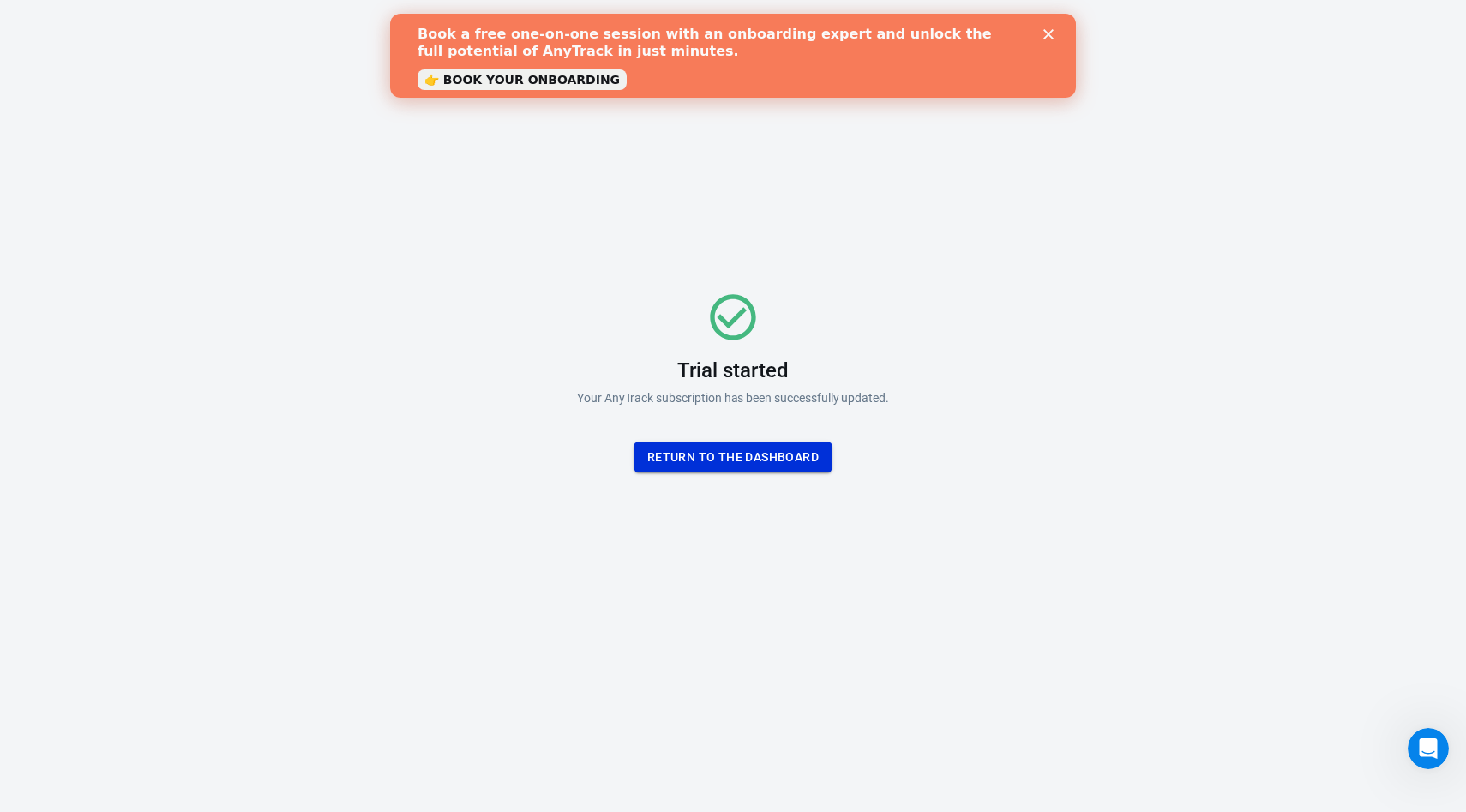
click at [704, 456] on button "Return To the dashboard" at bounding box center [733, 457] width 199 height 32
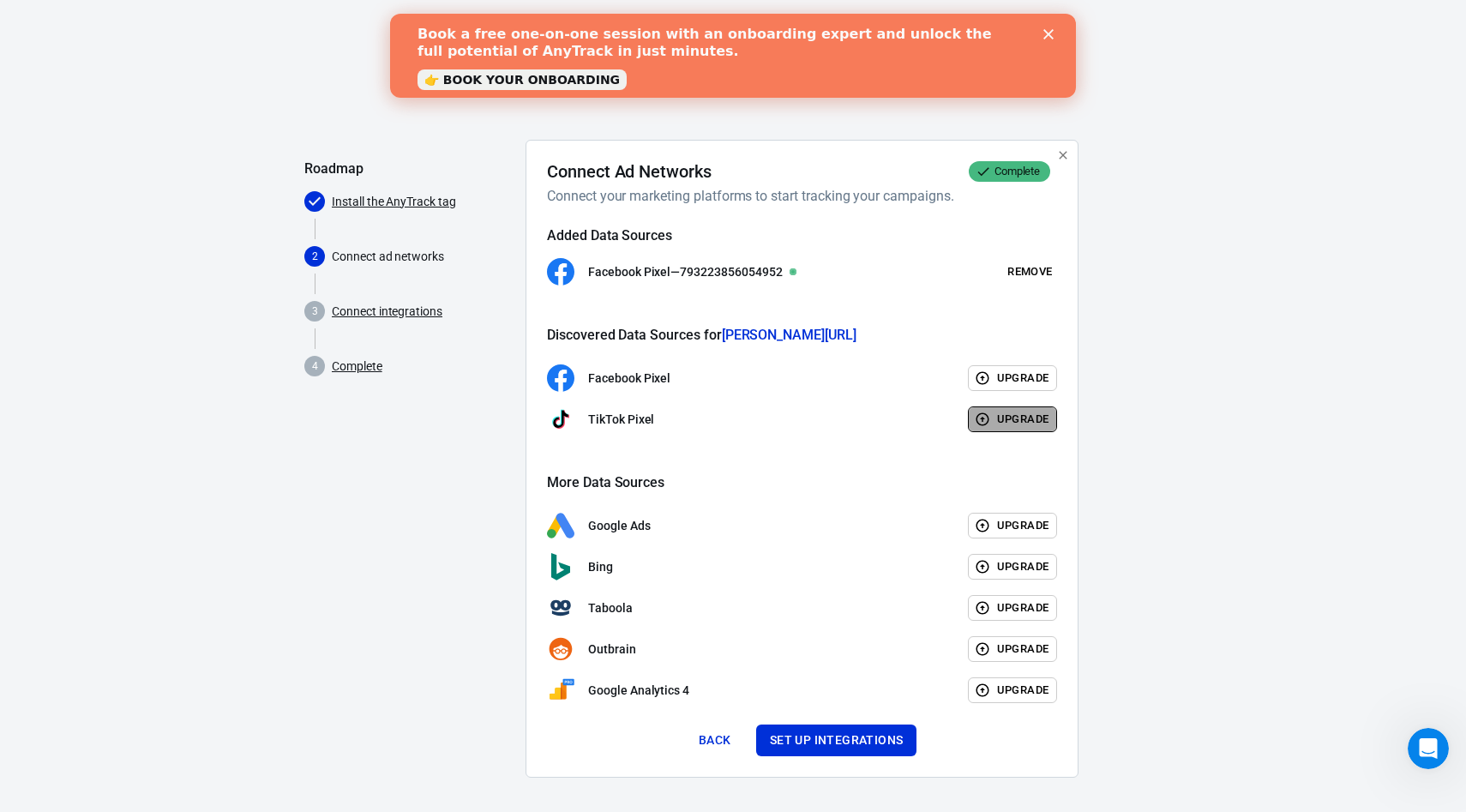
click at [1004, 421] on button "Upgrade" at bounding box center [1013, 419] width 90 height 26
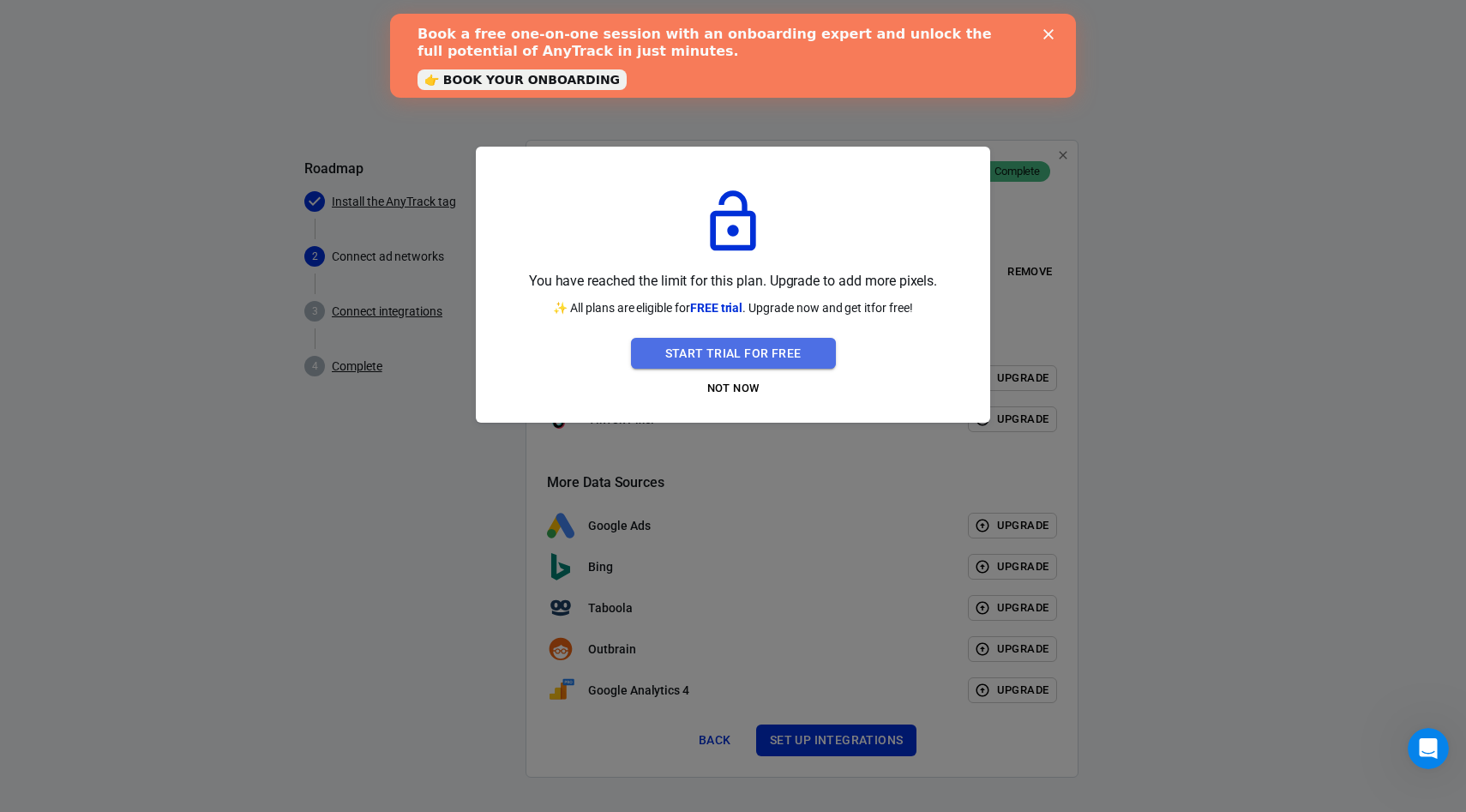
click at [733, 347] on button "Start Trial For Free" at bounding box center [733, 353] width 205 height 32
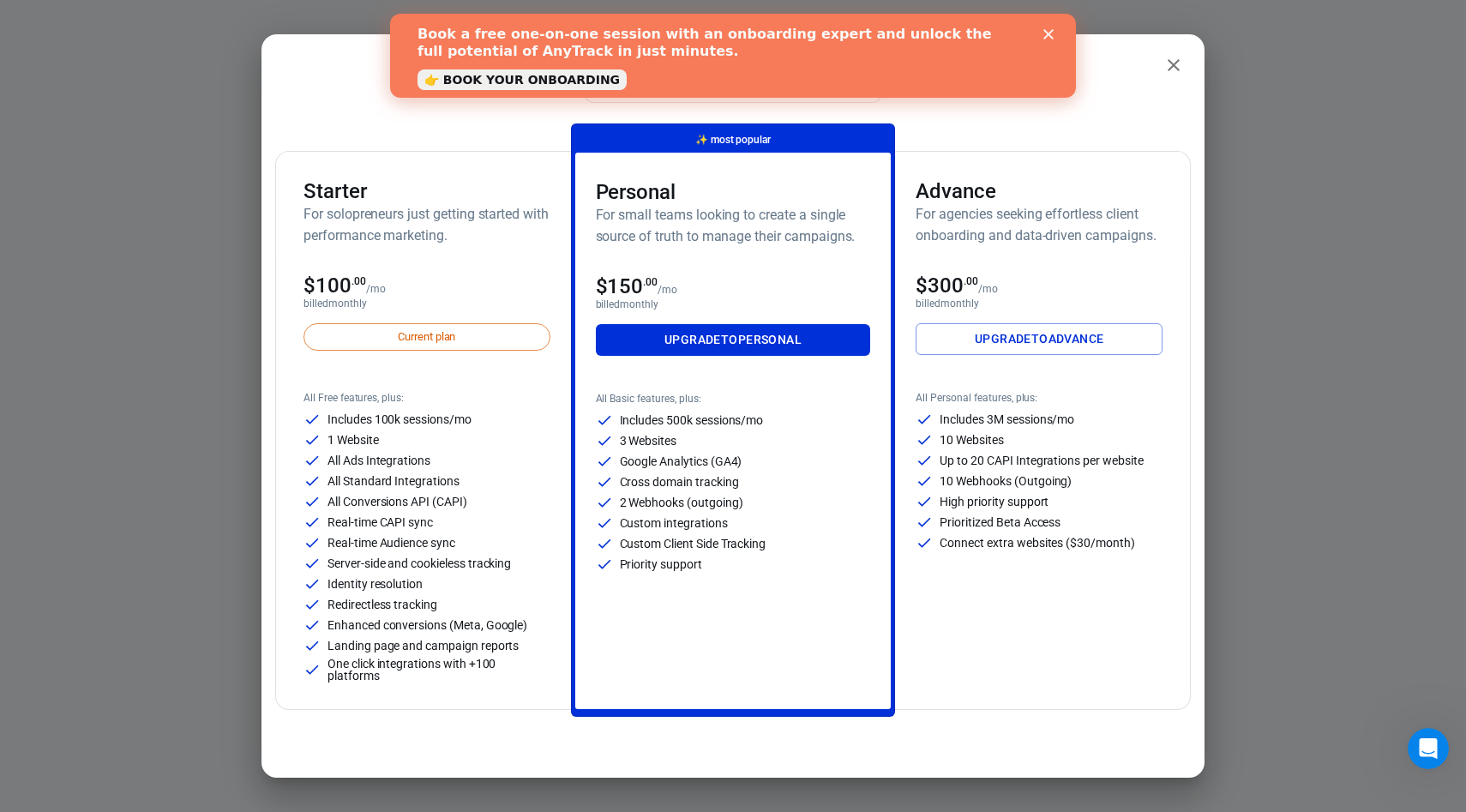
click at [433, 334] on span "Current plan" at bounding box center [426, 336] width 76 height 17
click at [1178, 64] on icon "close" at bounding box center [1173, 65] width 21 height 21
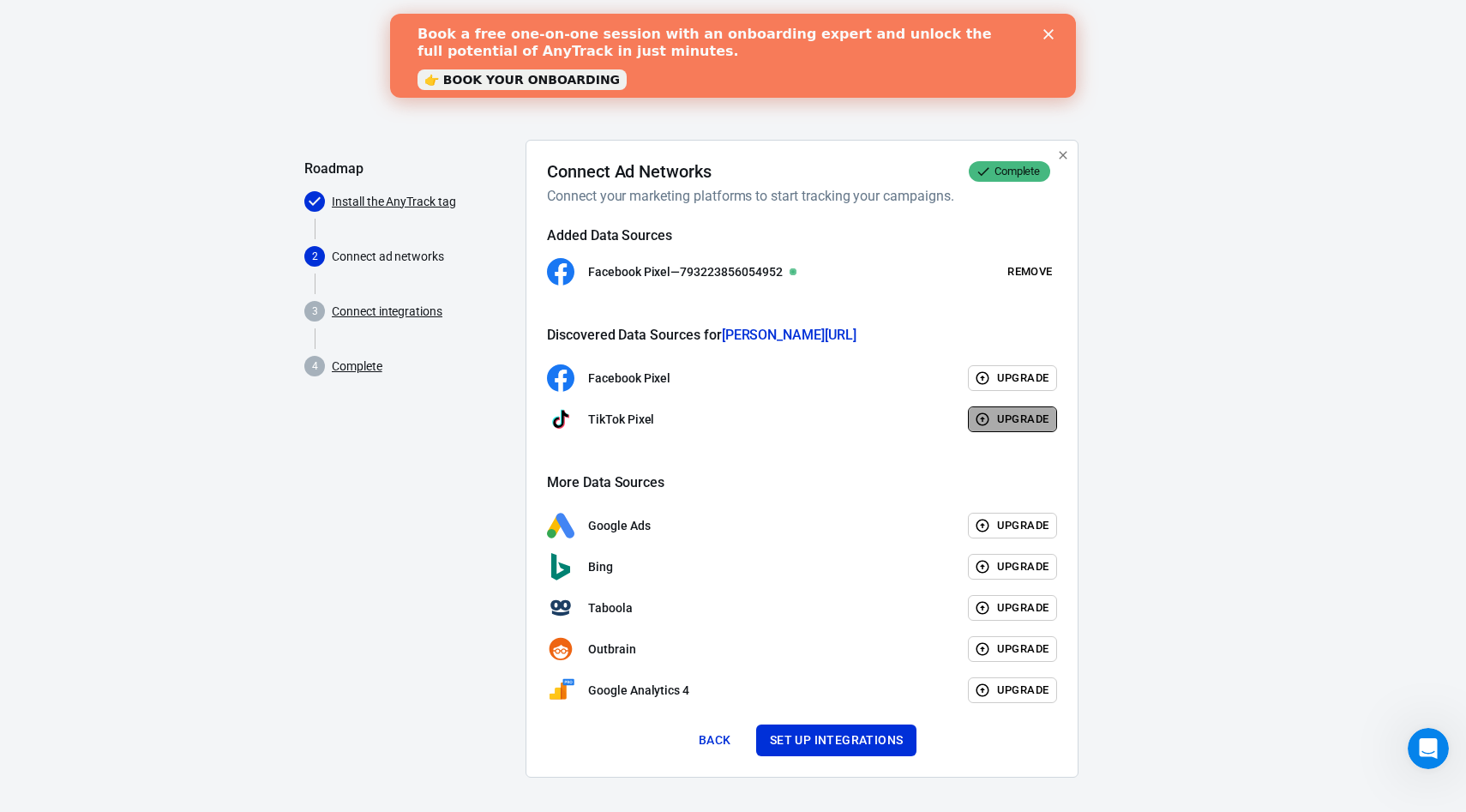
click at [992, 411] on button "Upgrade" at bounding box center [1013, 419] width 90 height 26
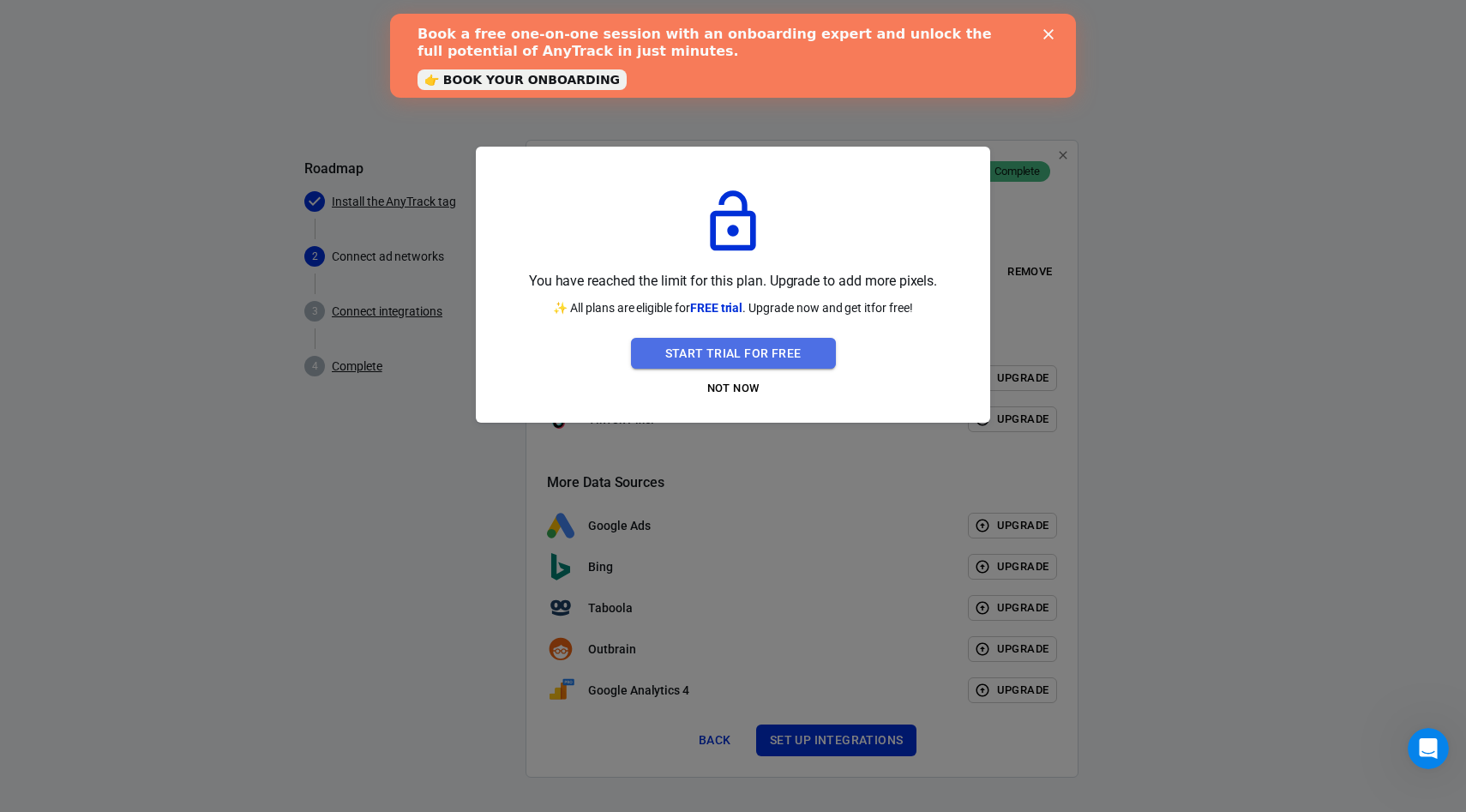
click at [741, 350] on button "Start Trial For Free" at bounding box center [733, 353] width 205 height 32
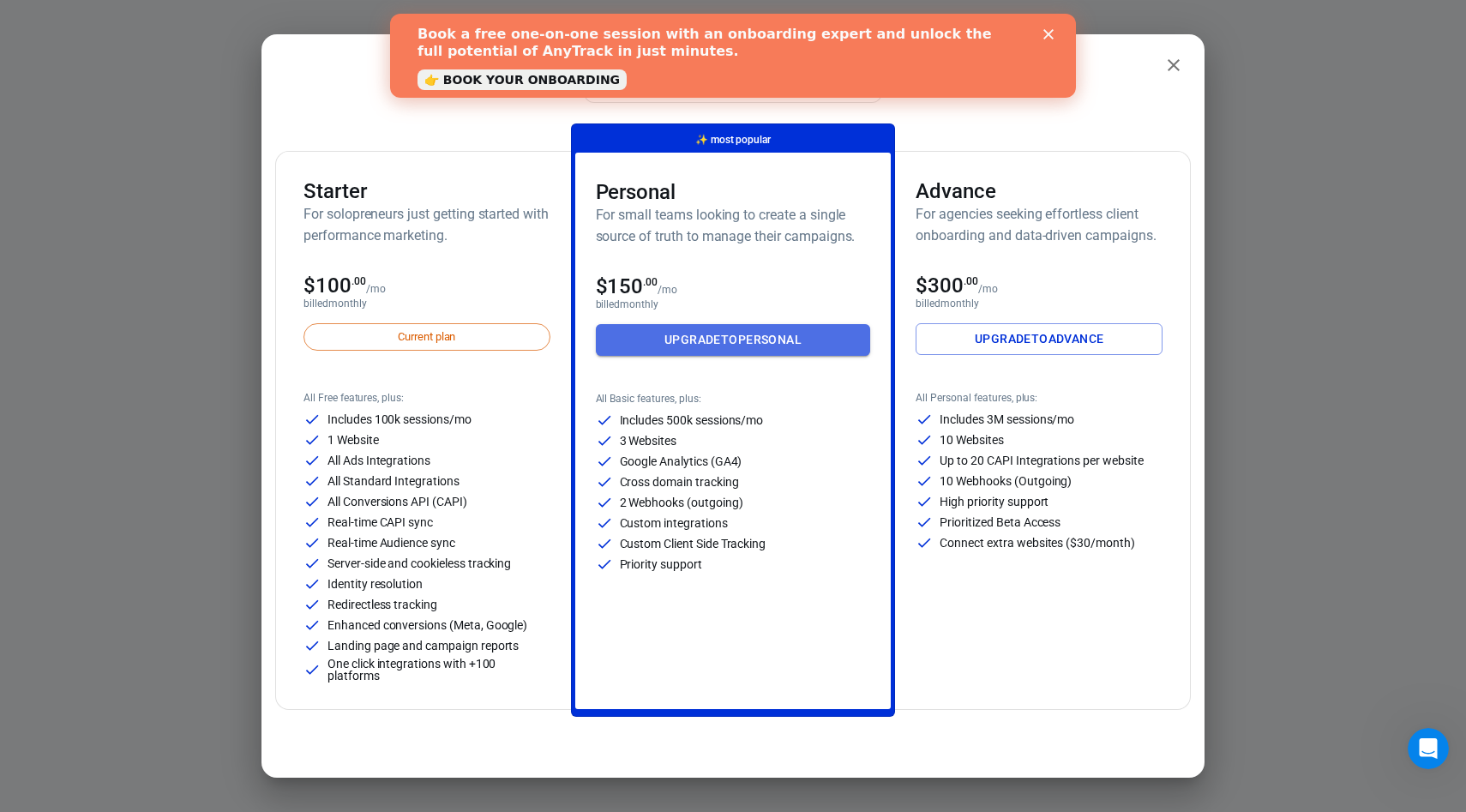
click at [741, 332] on link "Upgrade to Personal" at bounding box center [733, 339] width 276 height 32
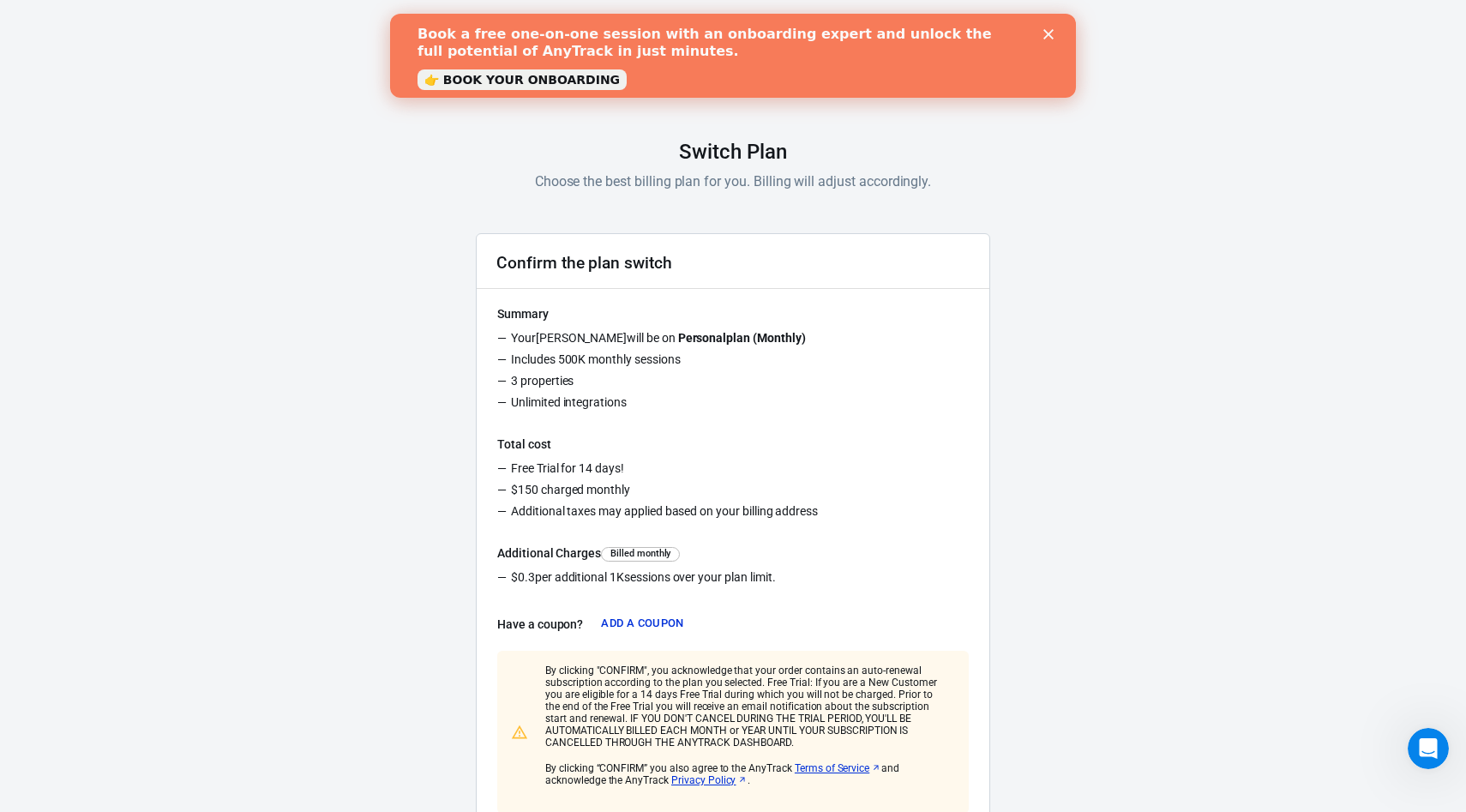
scroll to position [136, 0]
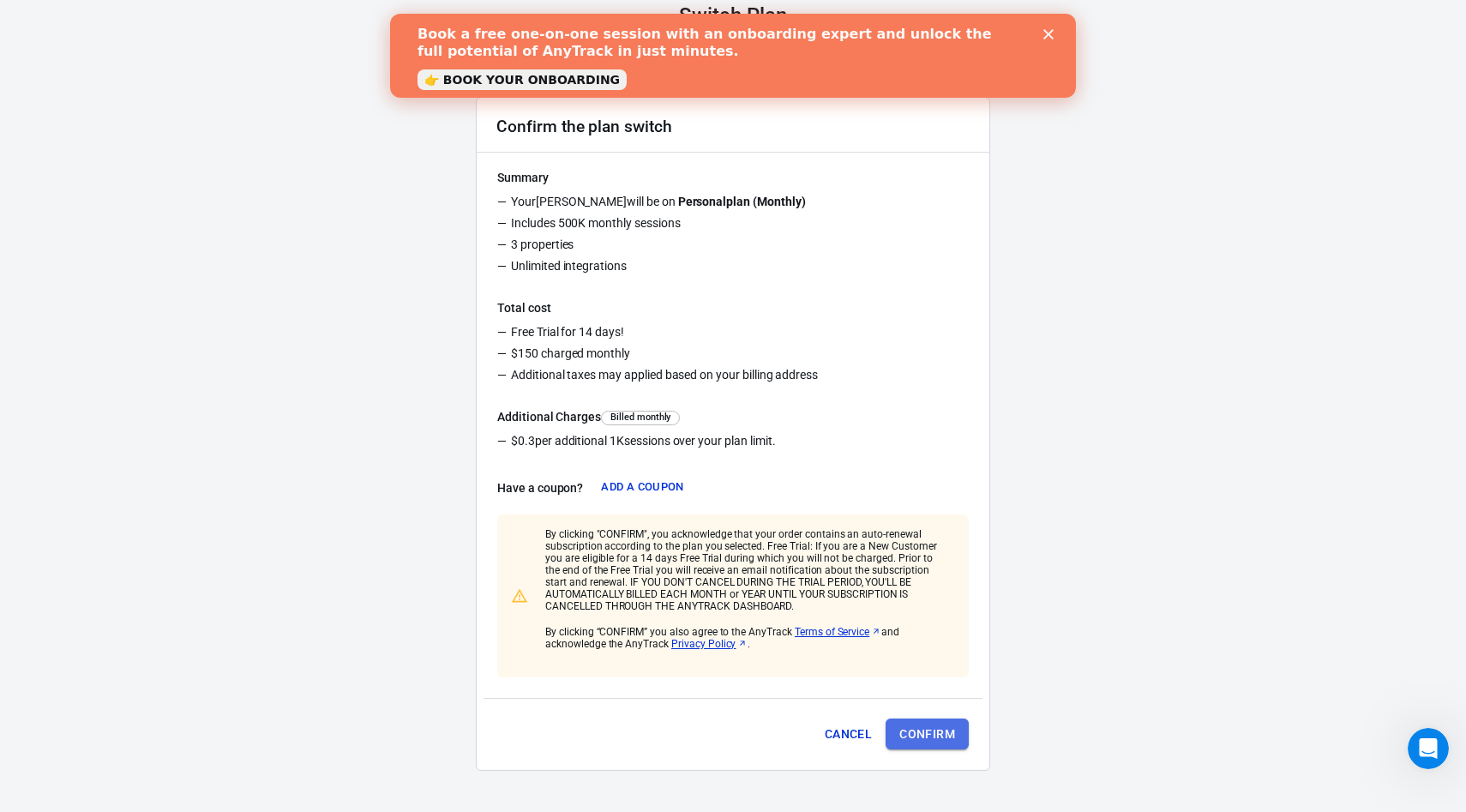
click at [936, 743] on button "Confirm" at bounding box center [927, 734] width 83 height 32
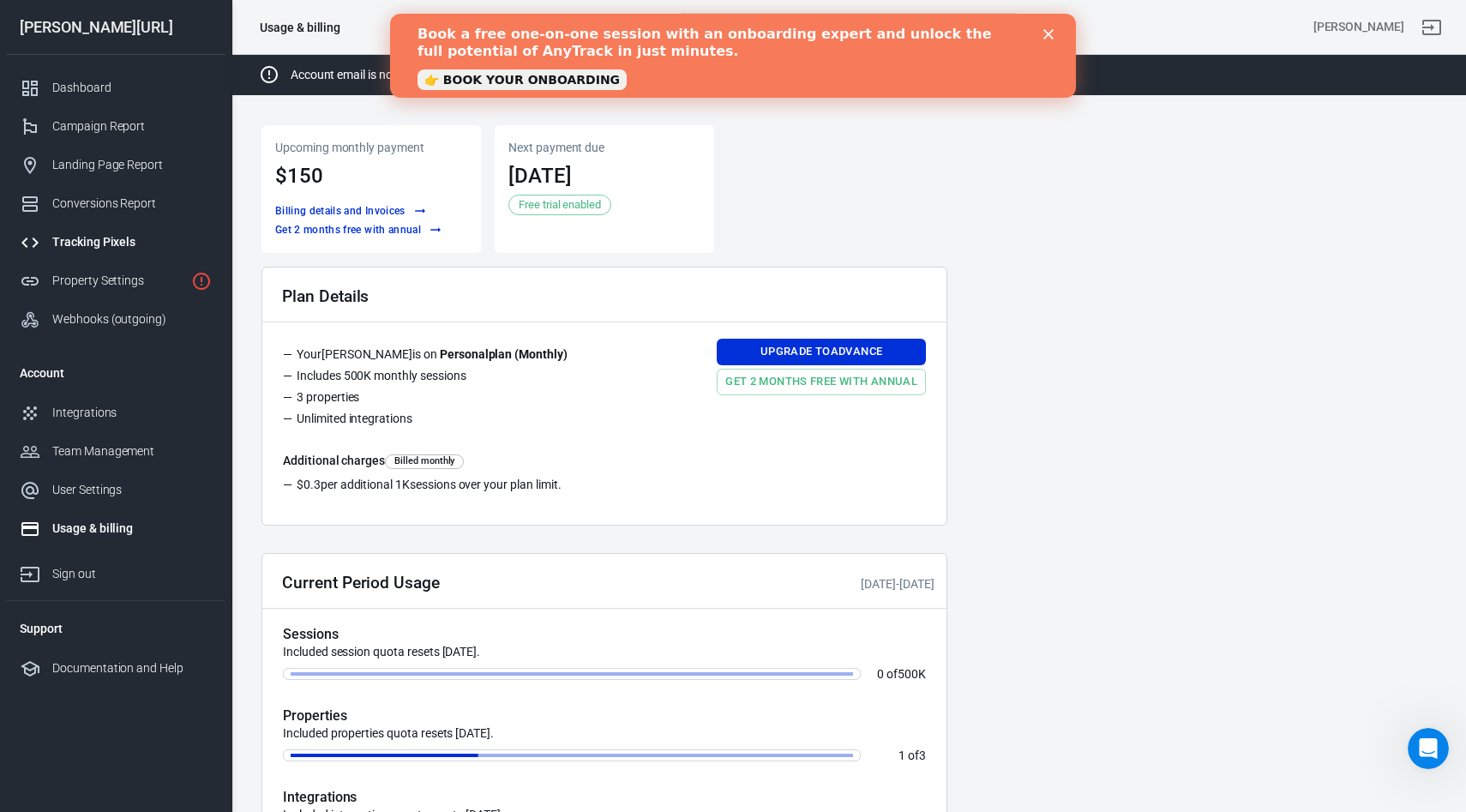
click at [75, 236] on div "Tracking Pixels" at bounding box center [132, 242] width 160 height 18
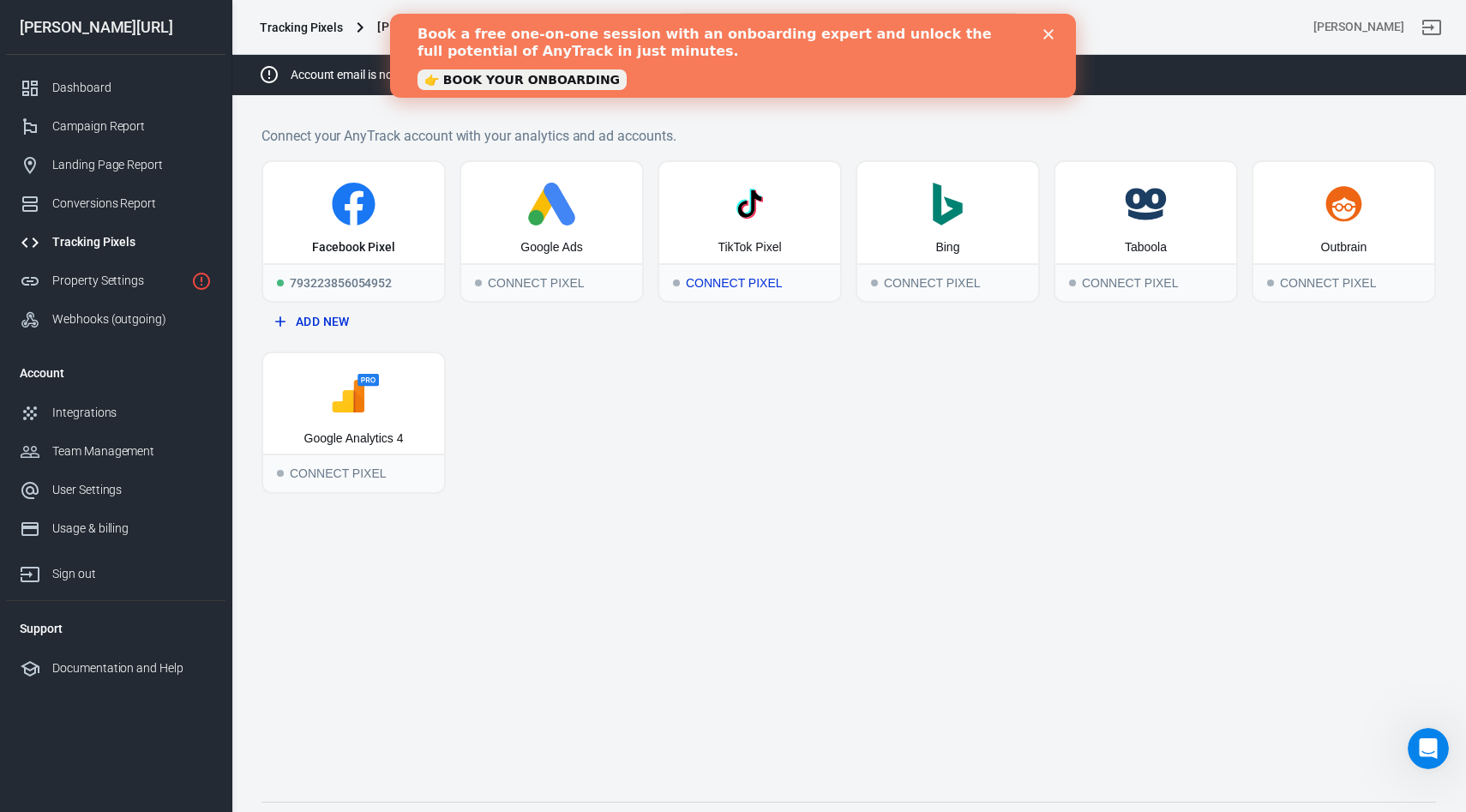
click at [719, 278] on div "Connect Pixel" at bounding box center [750, 282] width 181 height 38
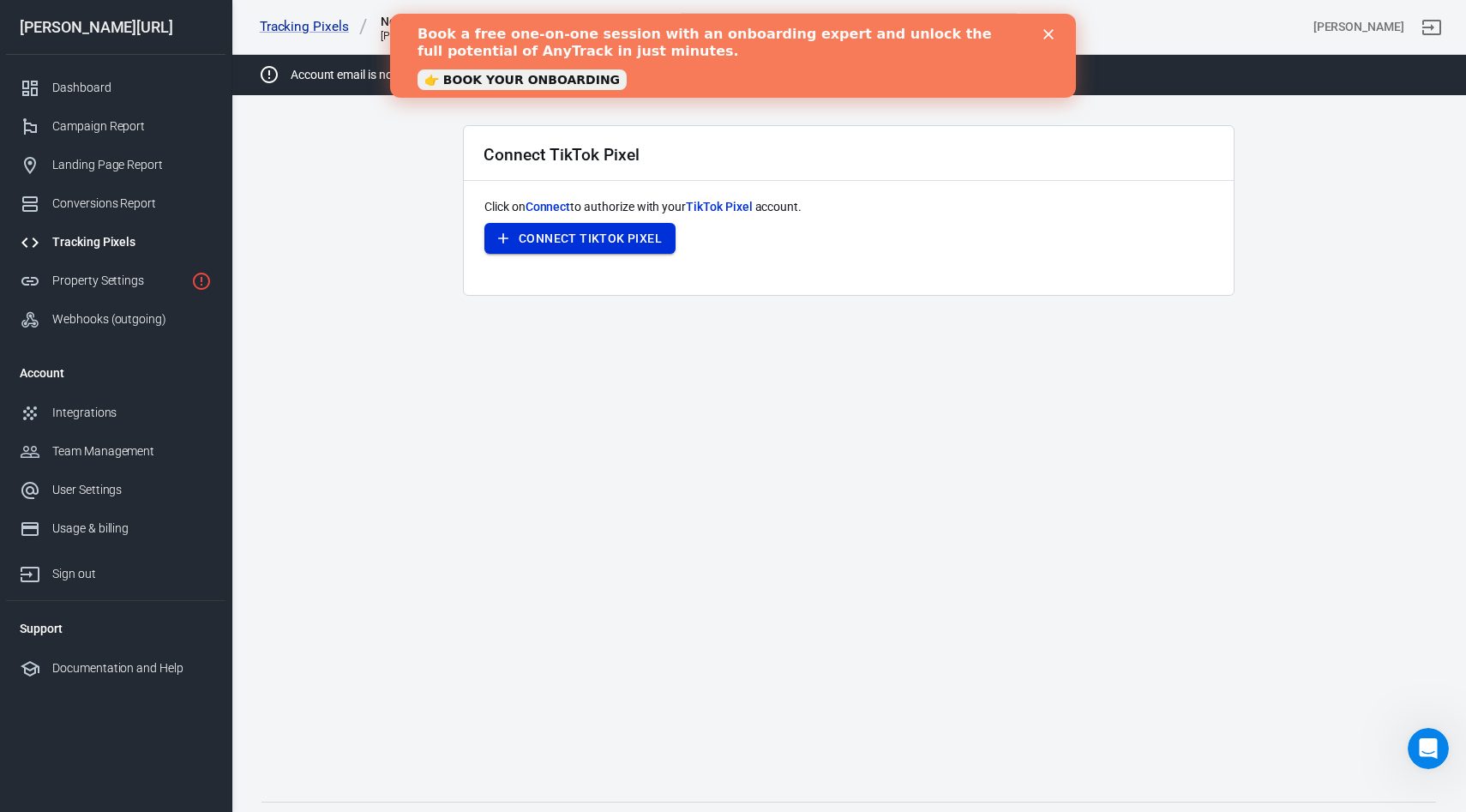
click at [596, 249] on button "Connect TikTok Pixel" at bounding box center [579, 238] width 191 height 32
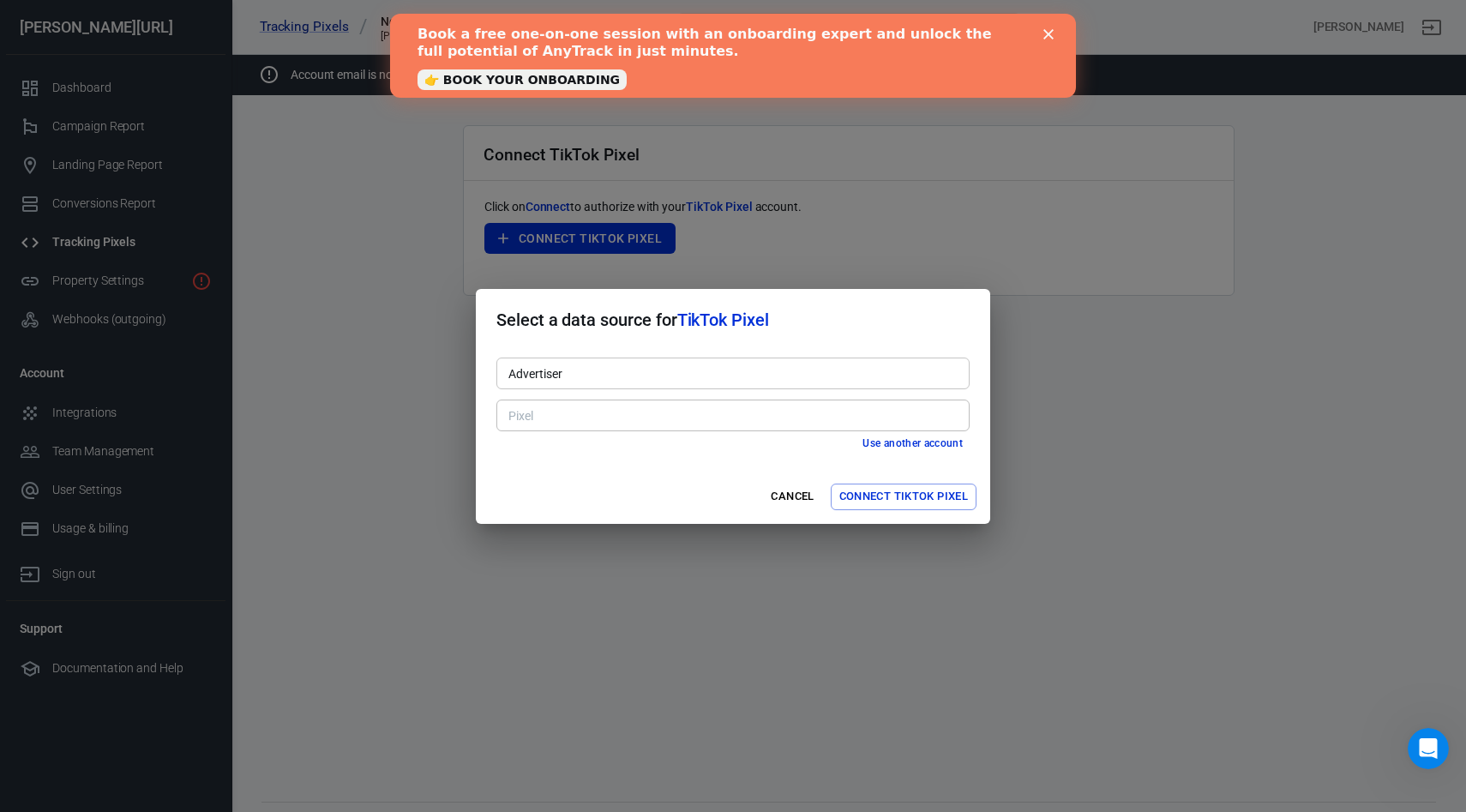
click at [550, 366] on div "Advertiser Advertiser" at bounding box center [733, 372] width 473 height 32
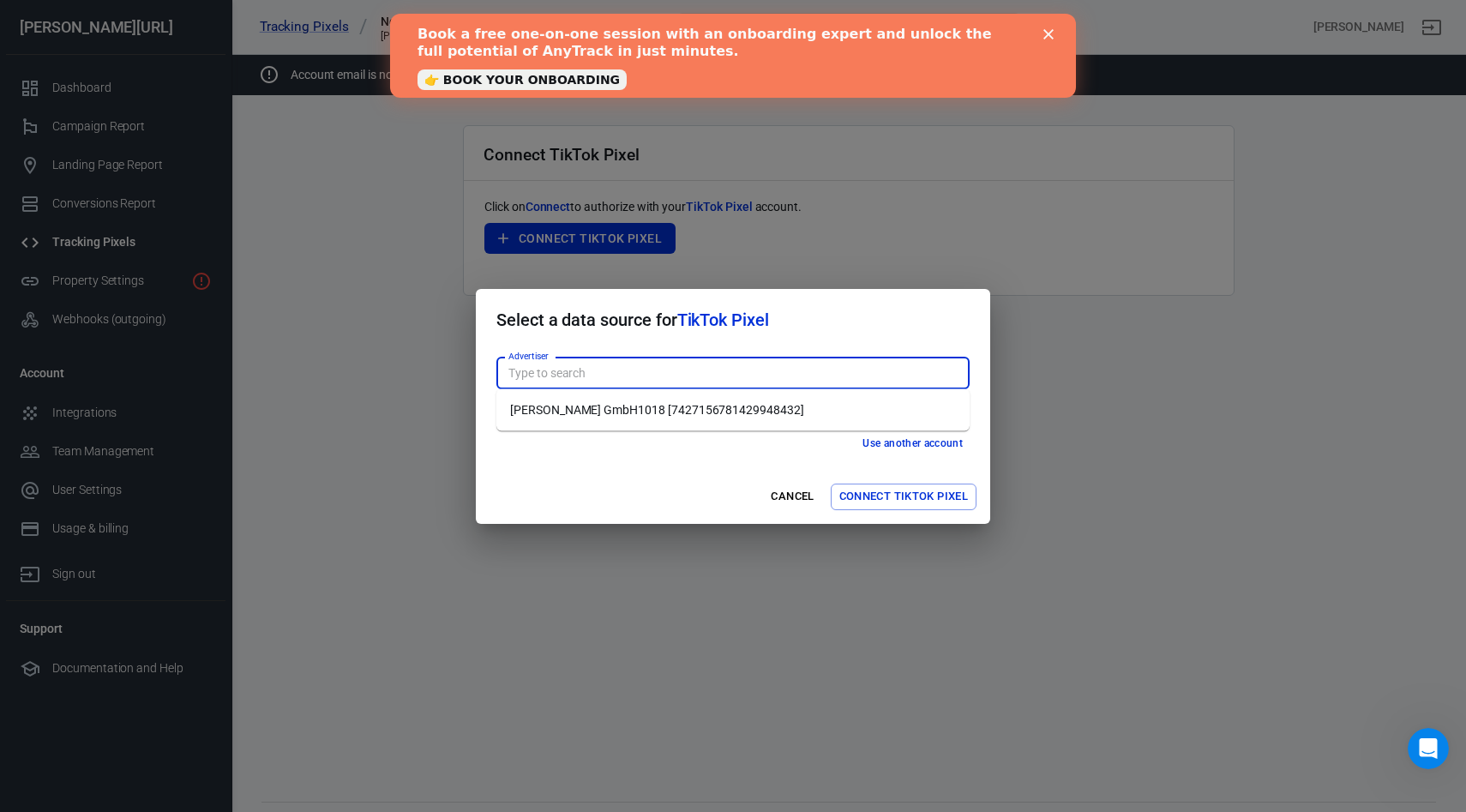
click at [561, 417] on li "Glorya GmbH1018 [7427156781429948432]" at bounding box center [733, 410] width 473 height 28
type input "Glorya GmbH1018 [7427156781429948432]"
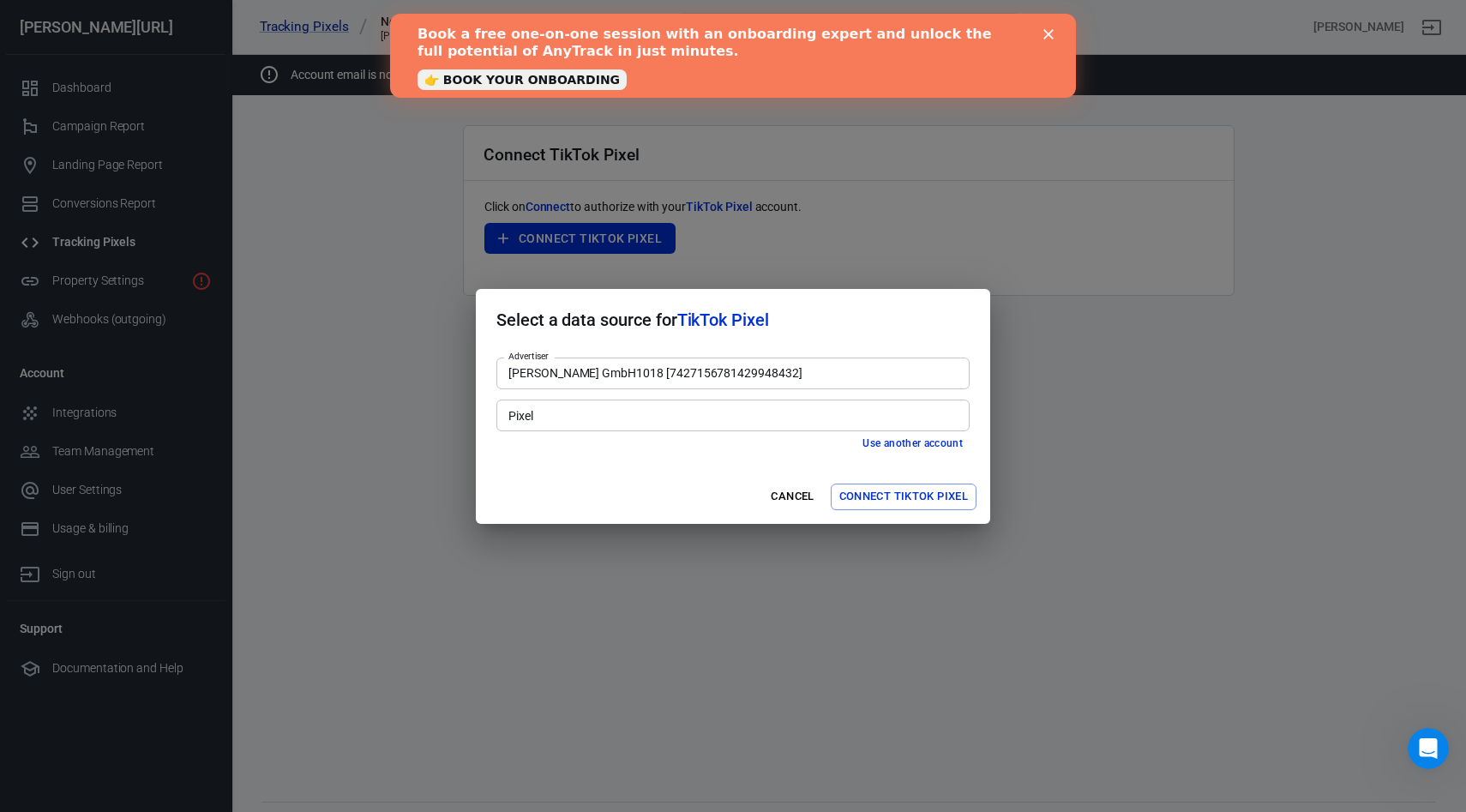
click at [554, 418] on input "Pixel" at bounding box center [732, 415] width 461 height 22
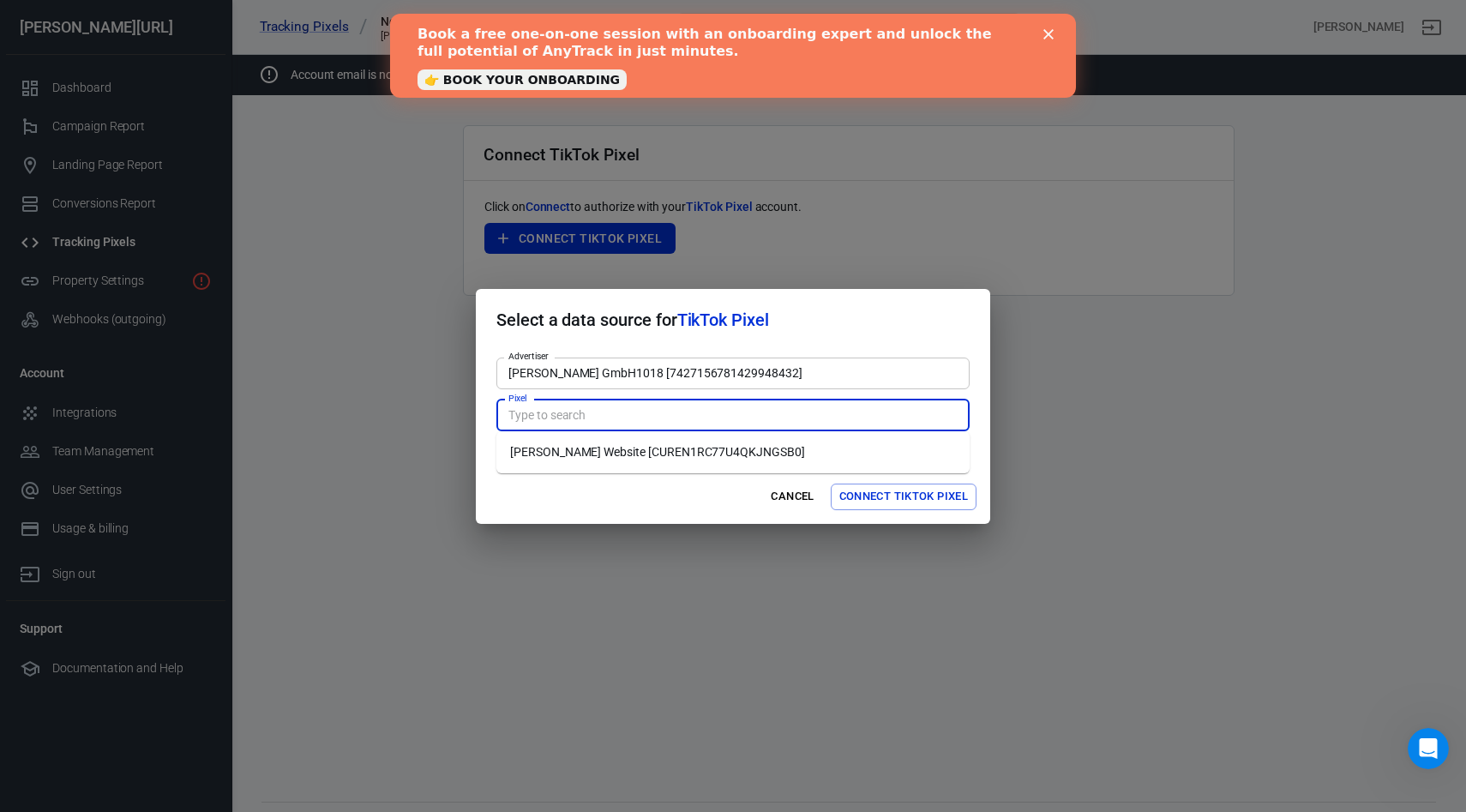
click at [571, 445] on li "Glorya Website [CUREN1RC77U4QKJNGSB0]" at bounding box center [733, 451] width 473 height 28
type input "Glorya Website [CUREN1RC77U4QKJNGSB0]"
click at [896, 495] on button "Connect TikTok Pixel" at bounding box center [903, 496] width 146 height 26
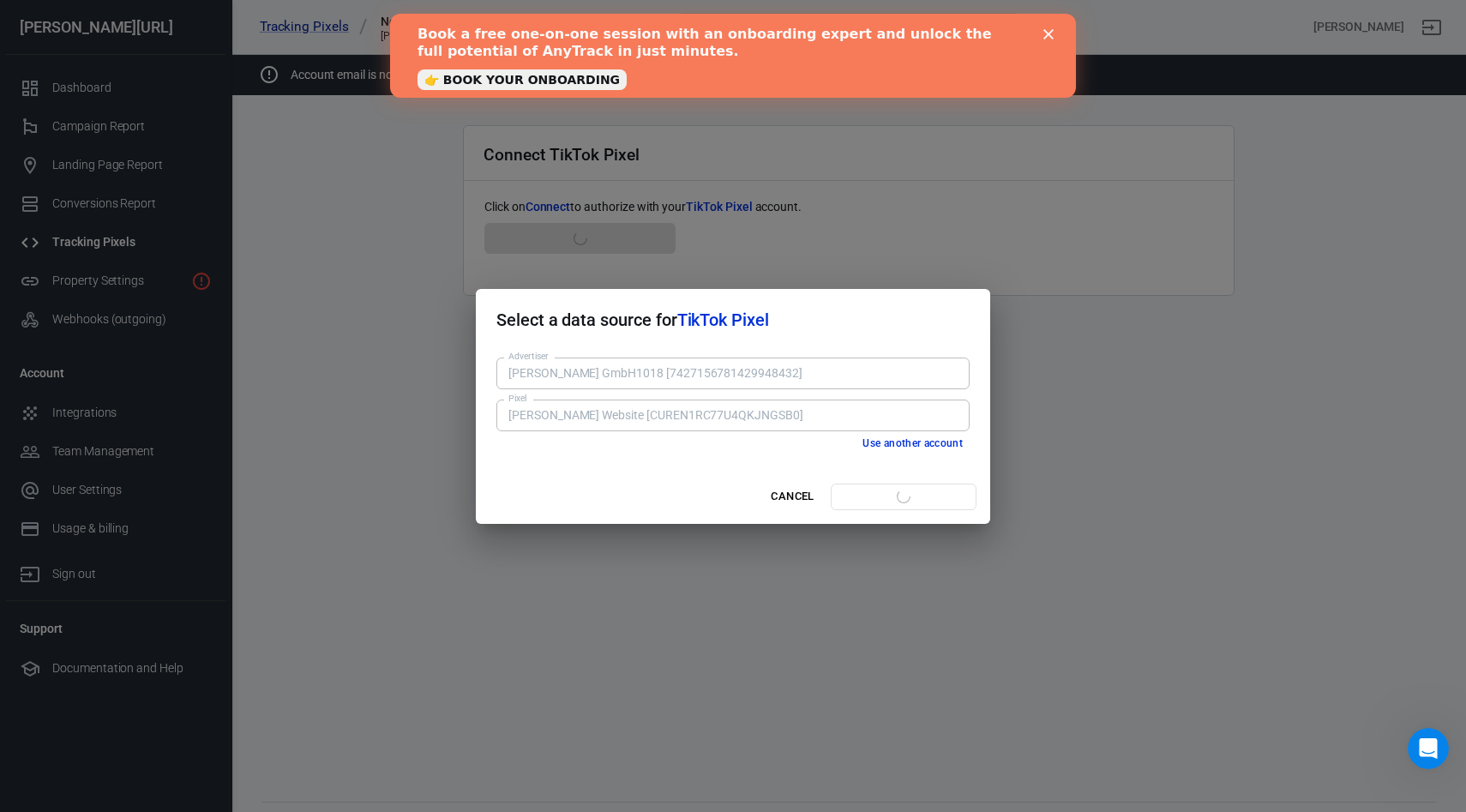
click at [1035, 40] on div "Book a free one-on-one session with an onboarding expert and unlock the full po…" at bounding box center [733, 56] width 631 height 71
click at [1046, 34] on icon "Close" at bounding box center [1048, 34] width 10 height 10
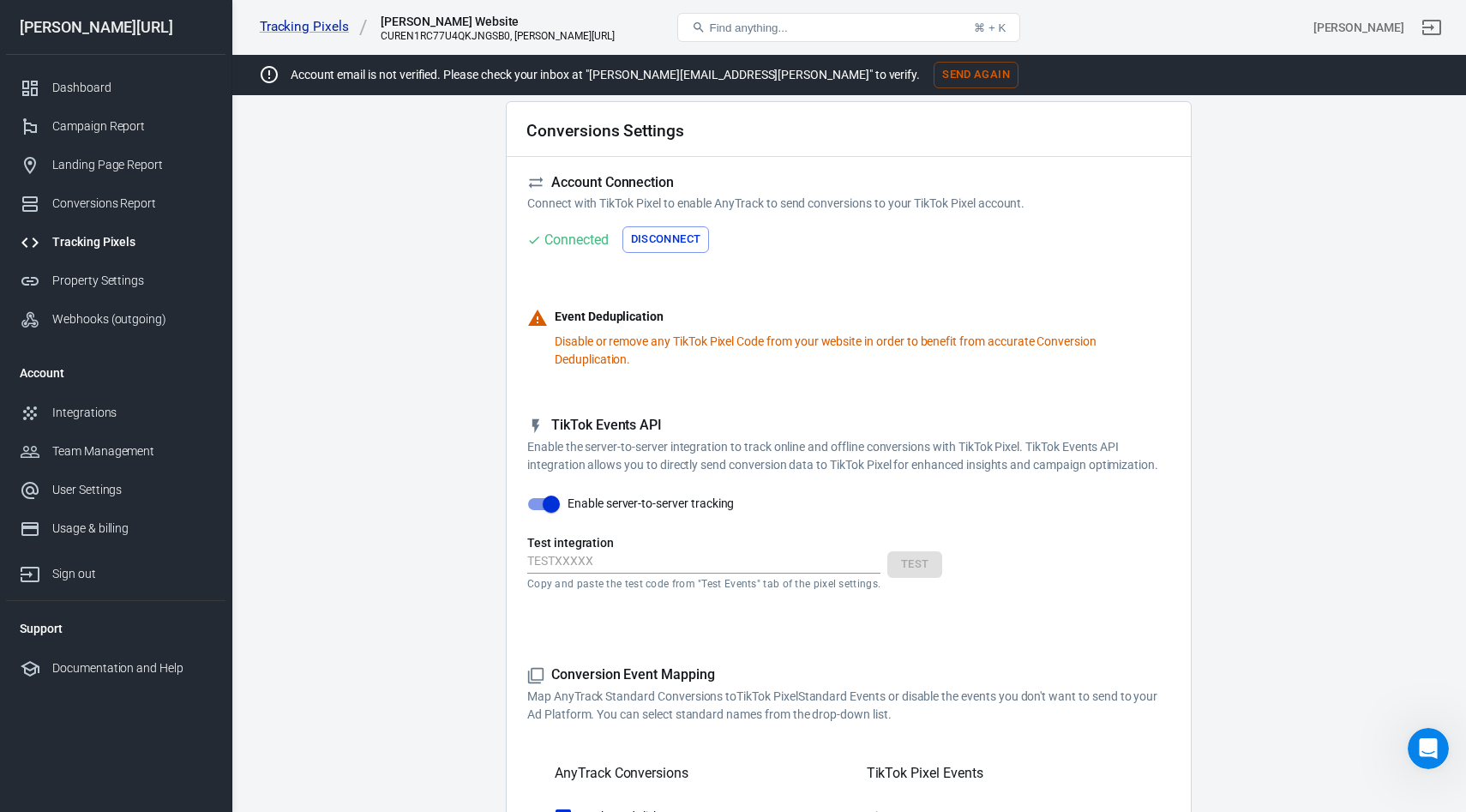
scroll to position [160, 0]
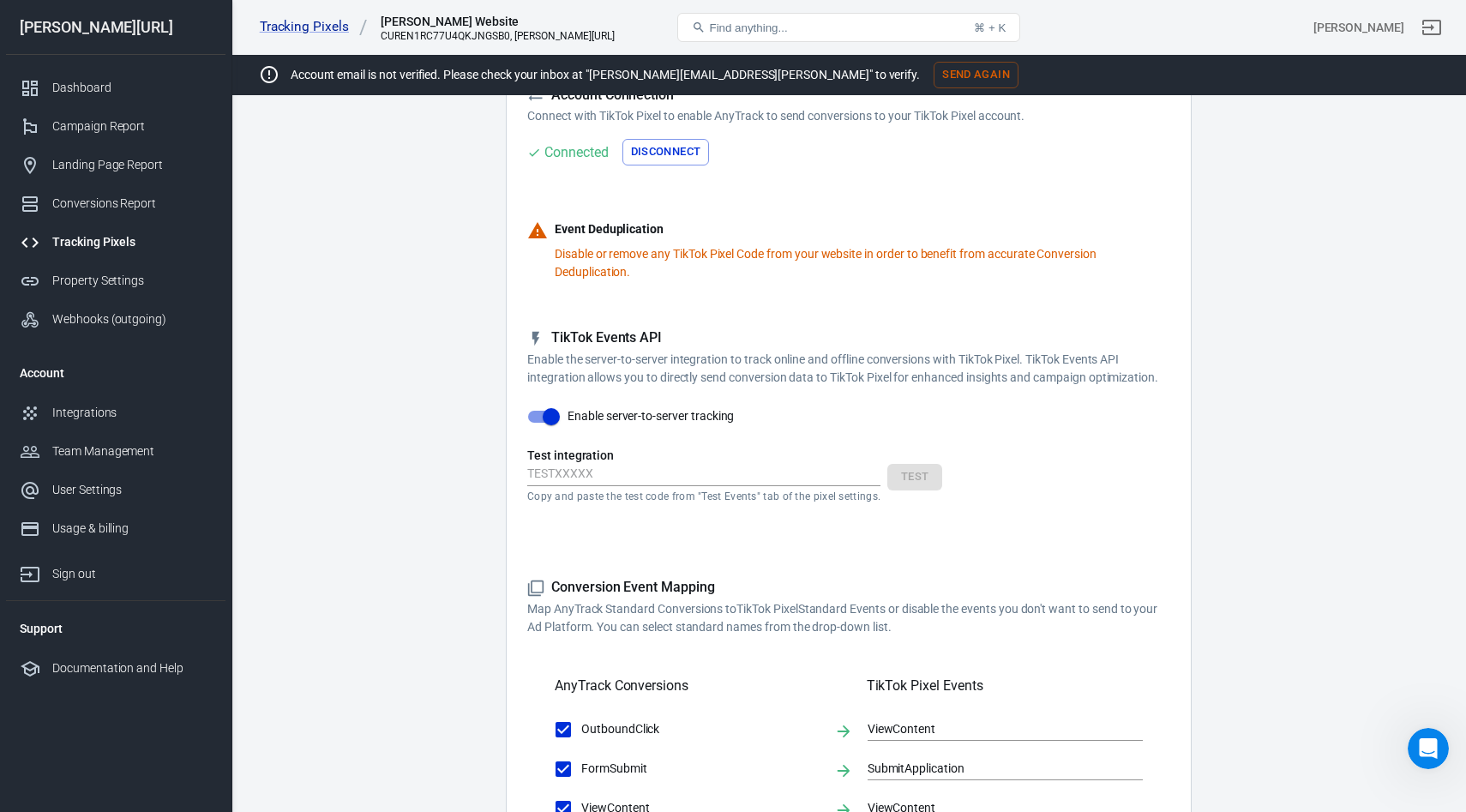
click at [582, 486] on input "text" at bounding box center [704, 475] width 354 height 23
paste input "TEST73937"
type input "TEST73937"
click at [932, 490] on button "Test" at bounding box center [915, 477] width 55 height 26
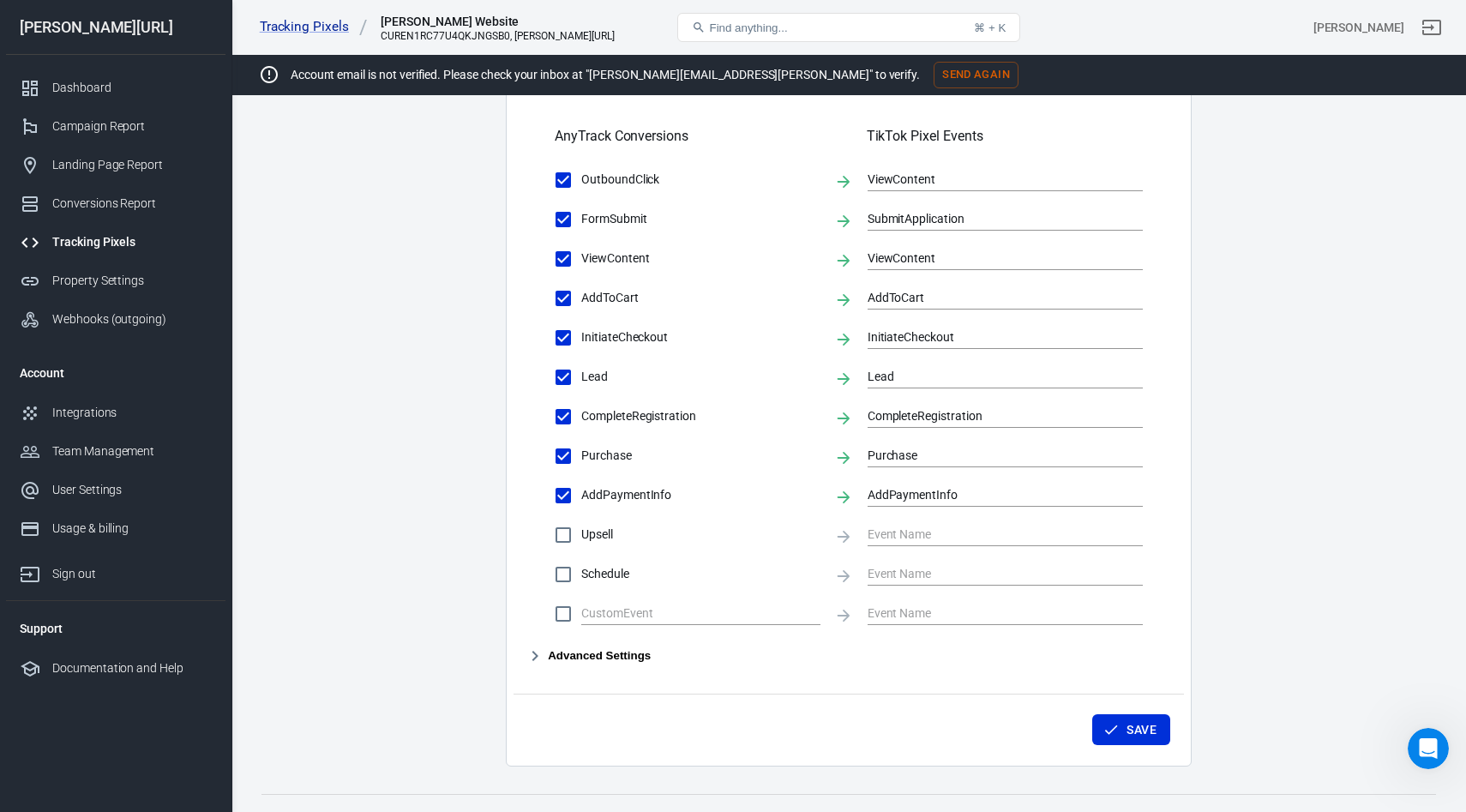
scroll to position [758, 0]
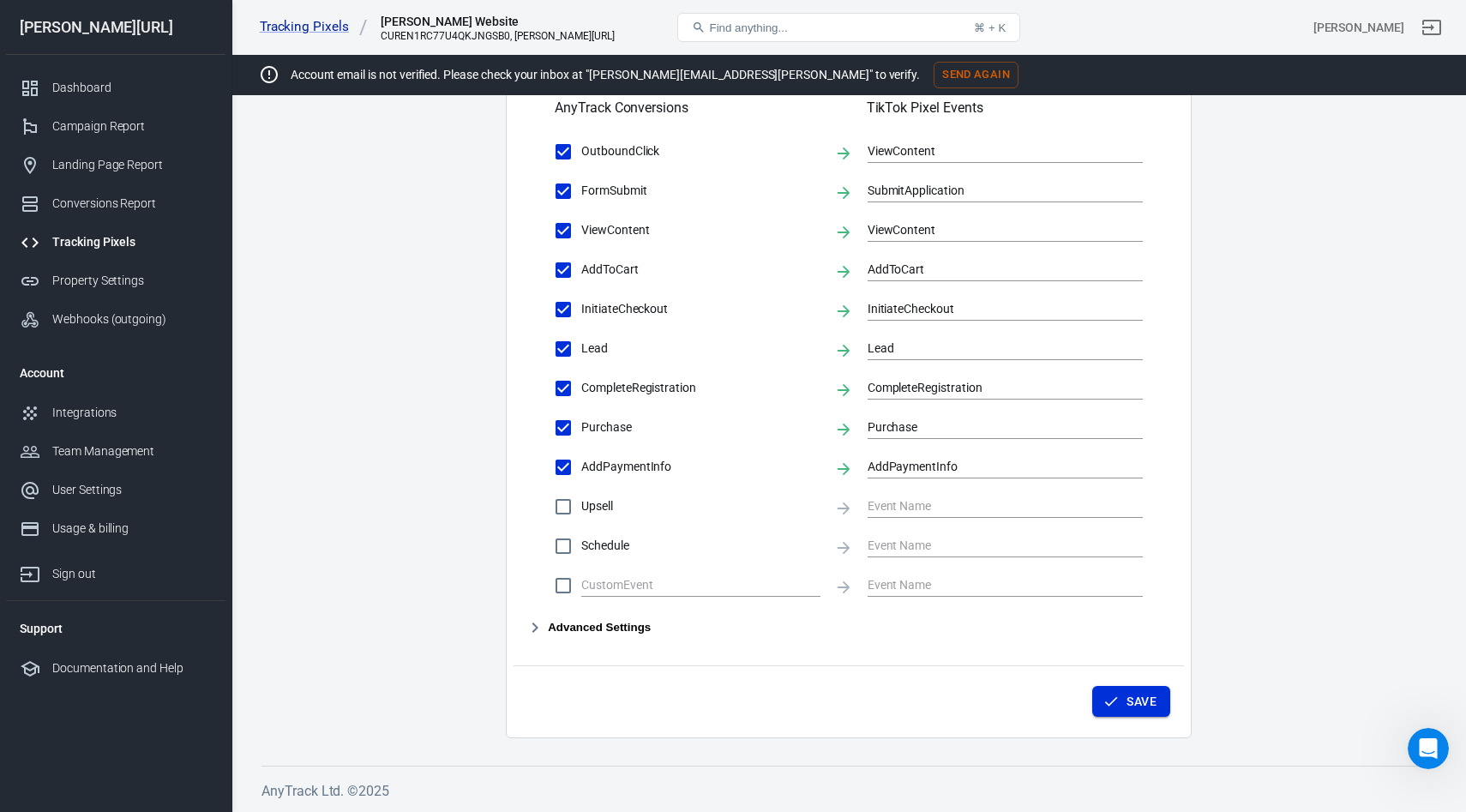
click at [1107, 708] on icon "button" at bounding box center [1111, 701] width 17 height 17
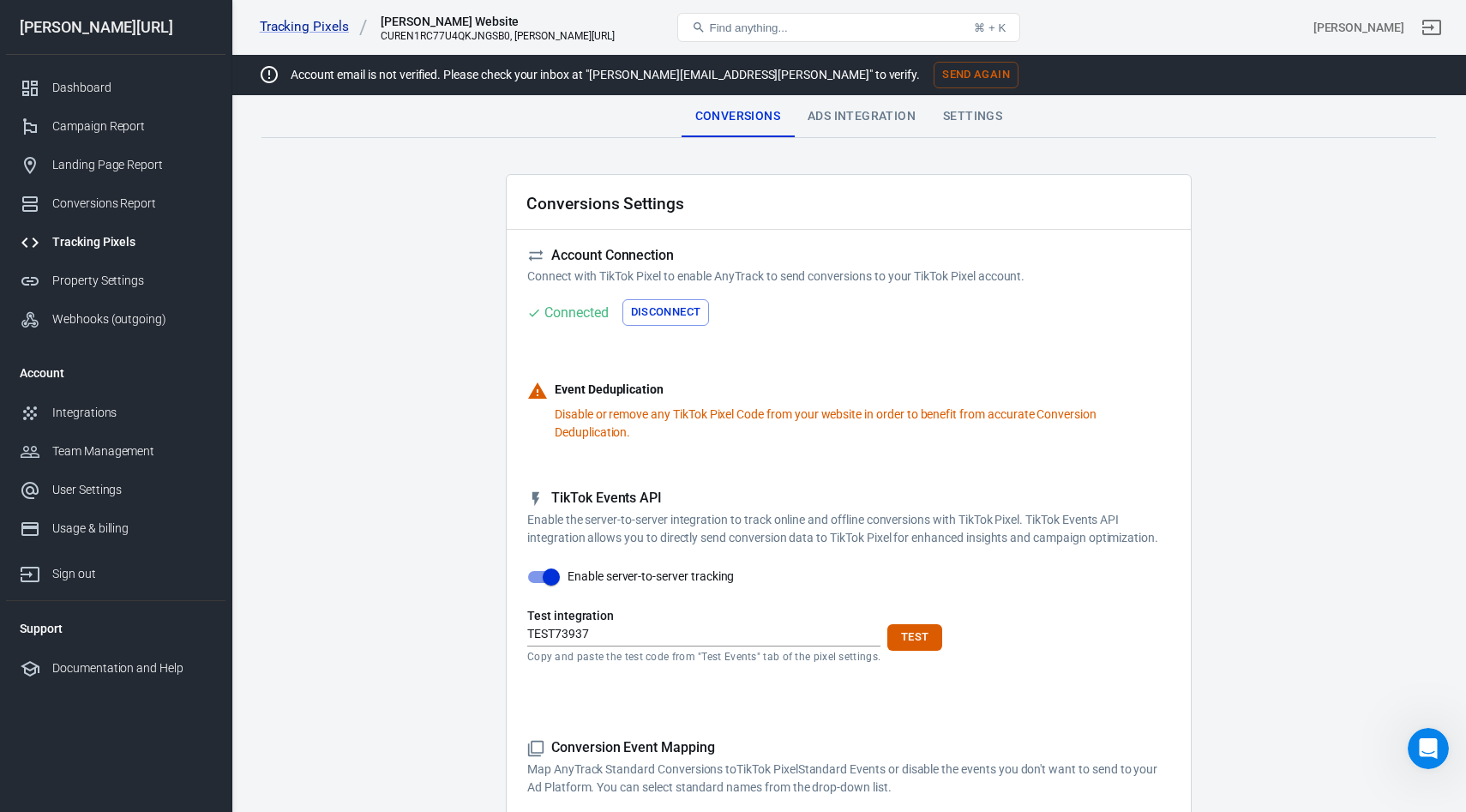
click at [862, 110] on div "Ads Integration" at bounding box center [861, 116] width 135 height 41
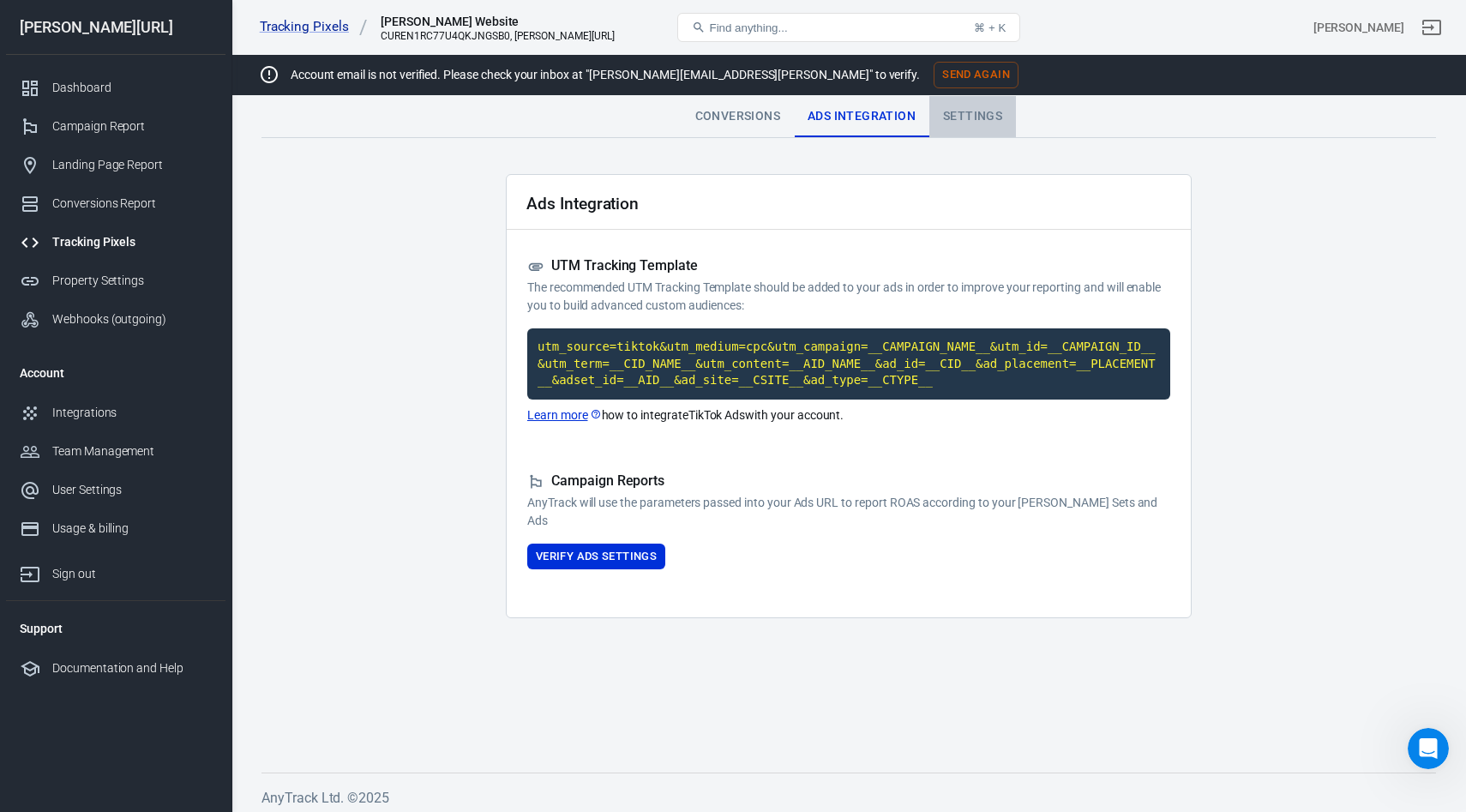
click at [977, 114] on div "Settings" at bounding box center [973, 116] width 87 height 41
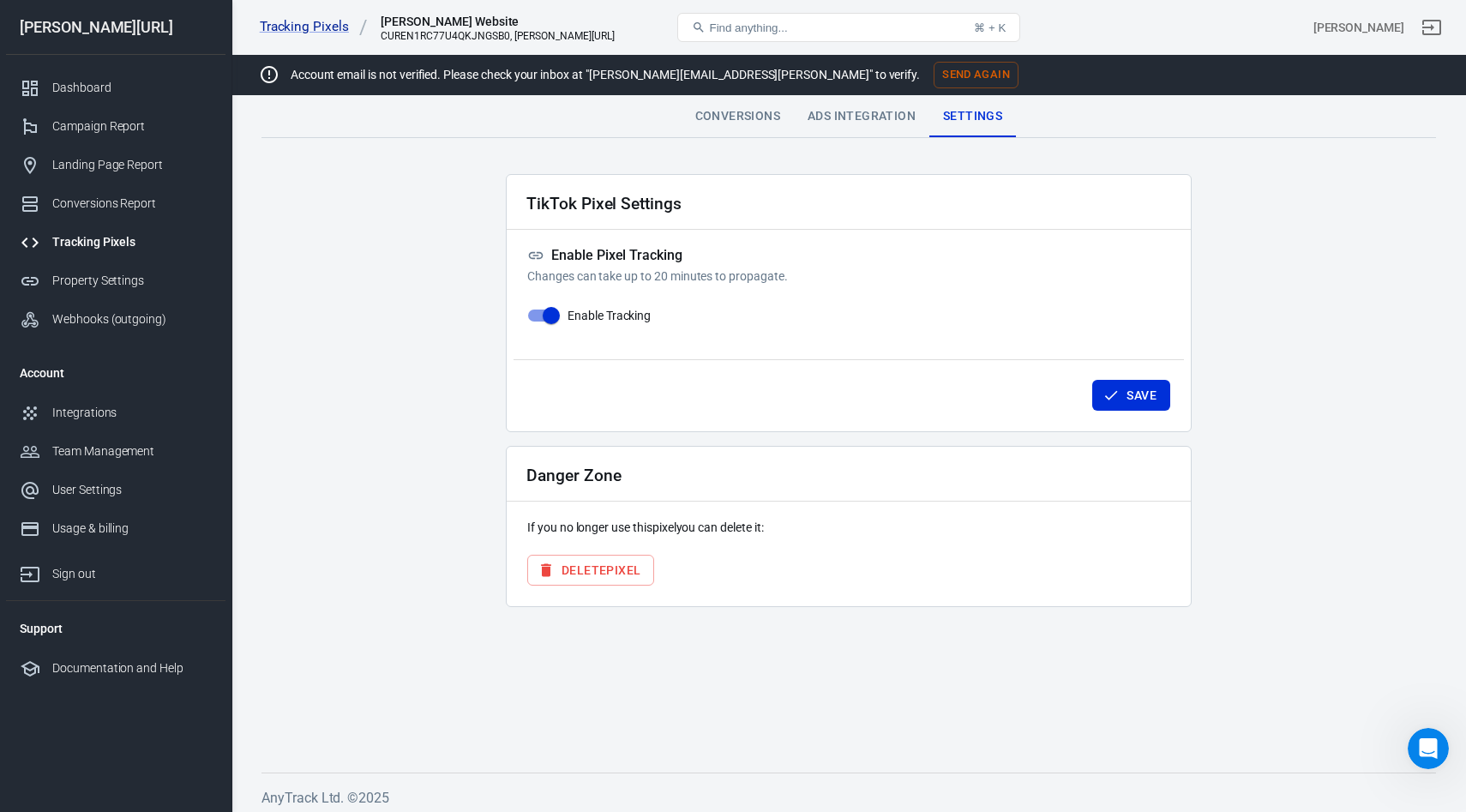
click at [81, 237] on div "Tracking Pixels" at bounding box center [132, 242] width 160 height 18
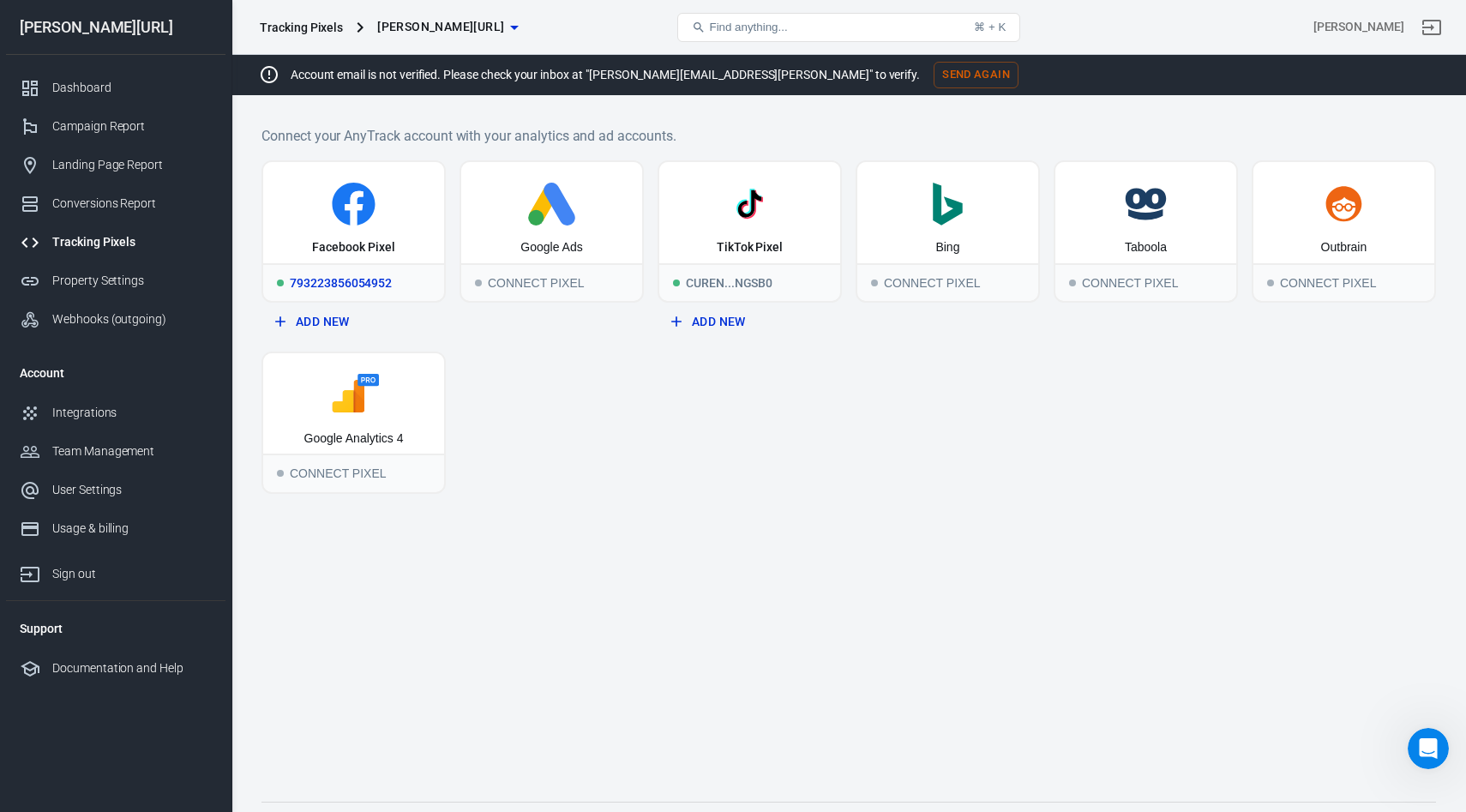
click at [286, 271] on div "793223856054952" at bounding box center [354, 282] width 181 height 38
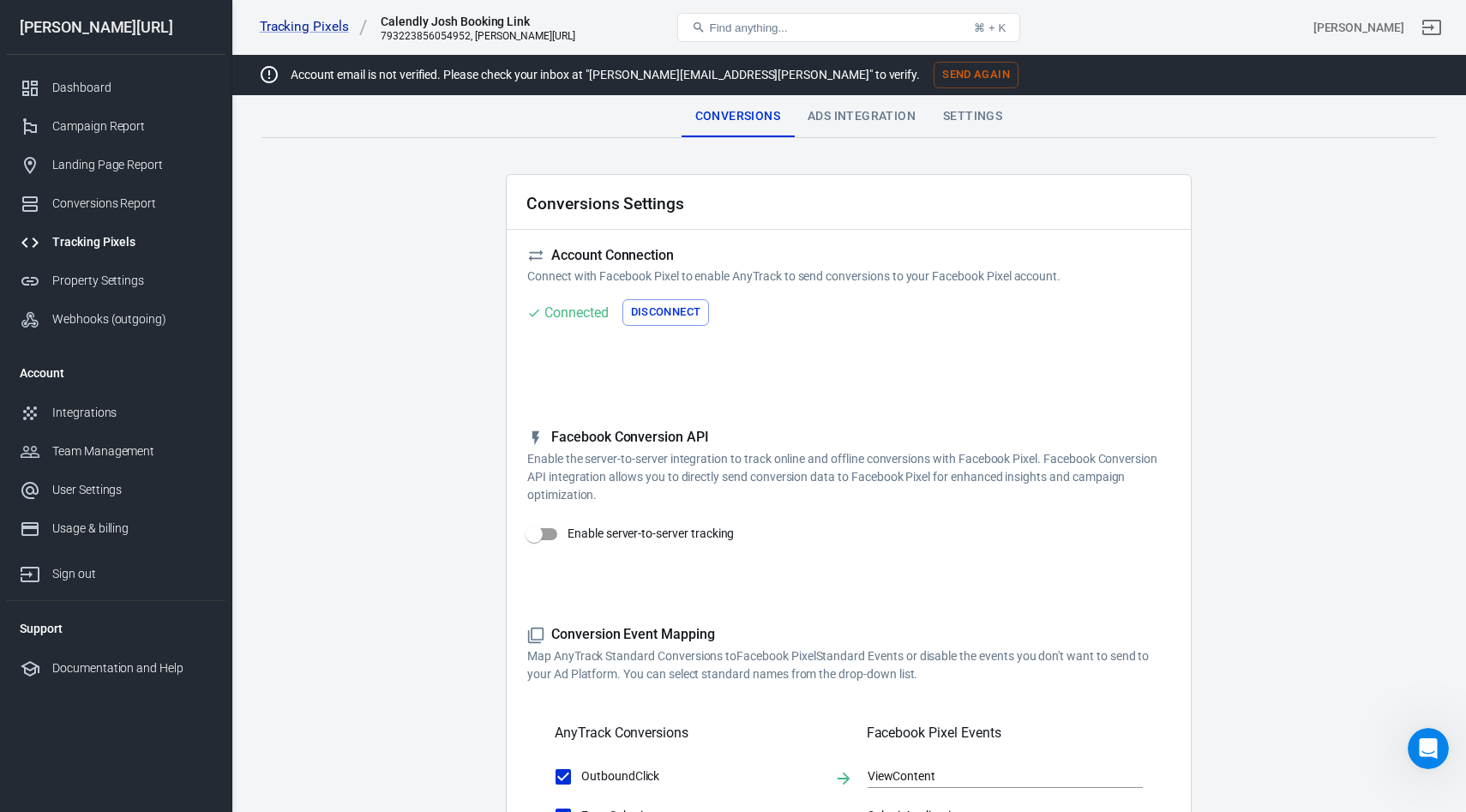
click at [550, 534] on input "Enable server-to-server tracking" at bounding box center [534, 534] width 98 height 33
checkbox input "true"
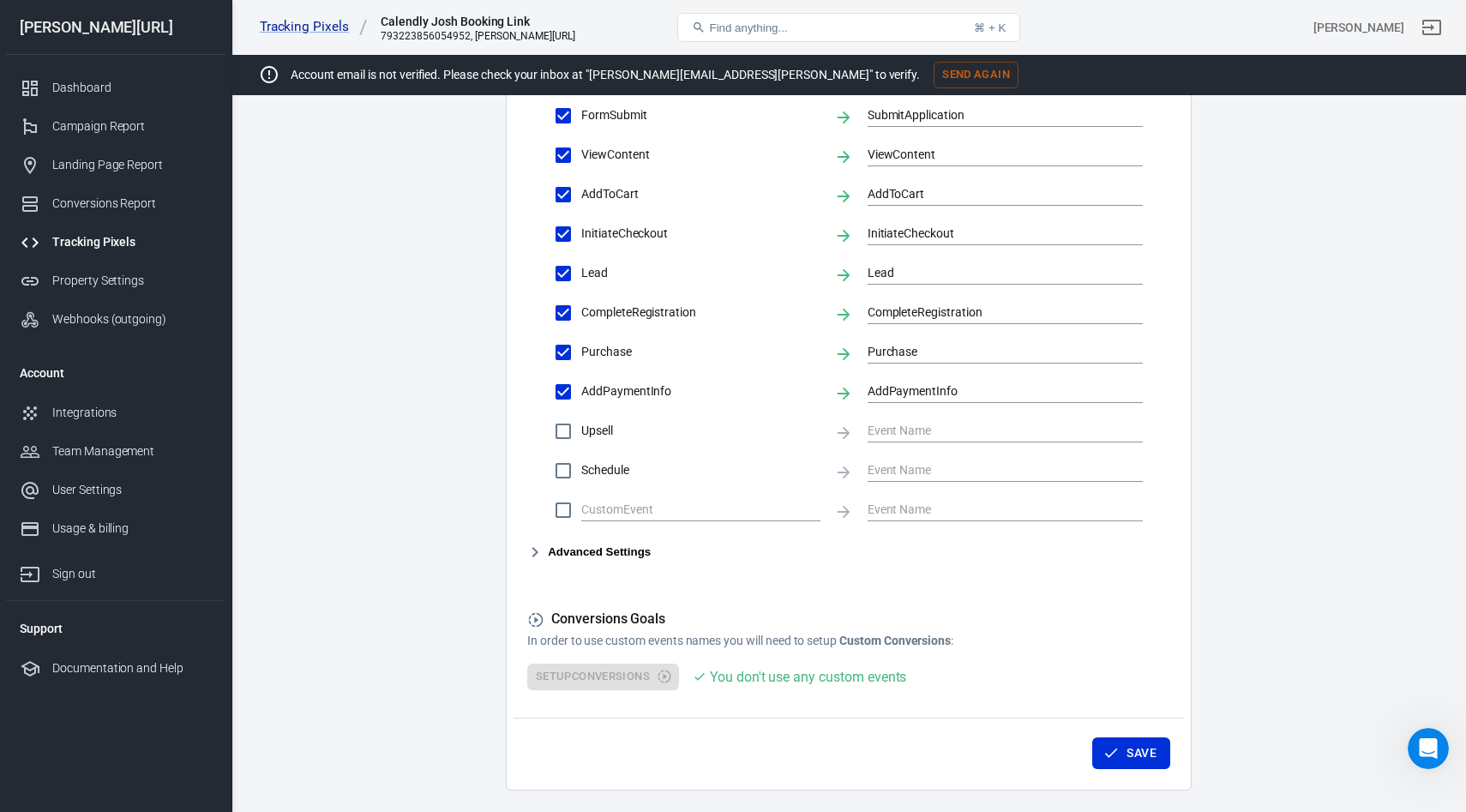
scroll to position [814, 0]
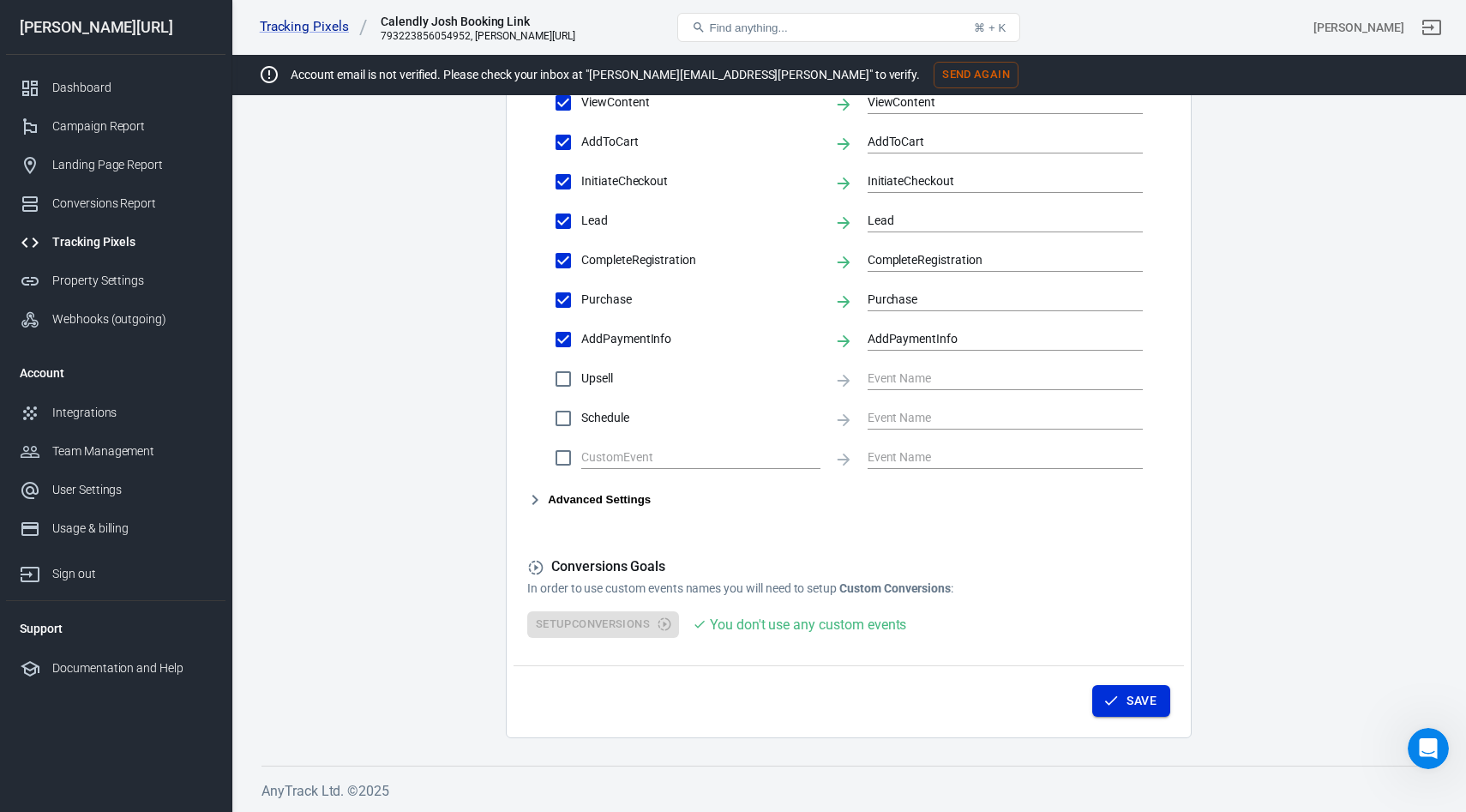
click at [1107, 699] on icon "button" at bounding box center [1111, 700] width 17 height 17
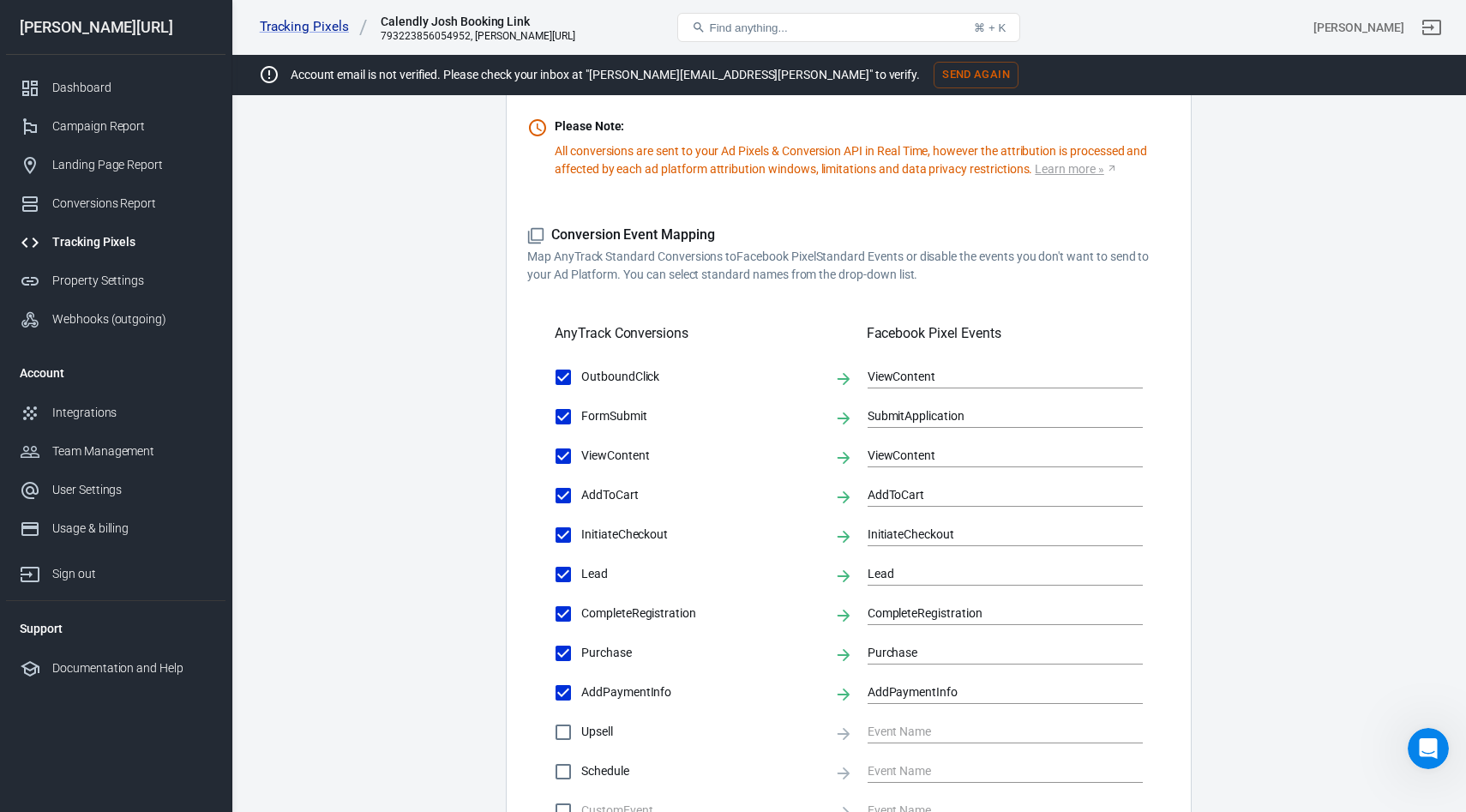
scroll to position [363, 0]
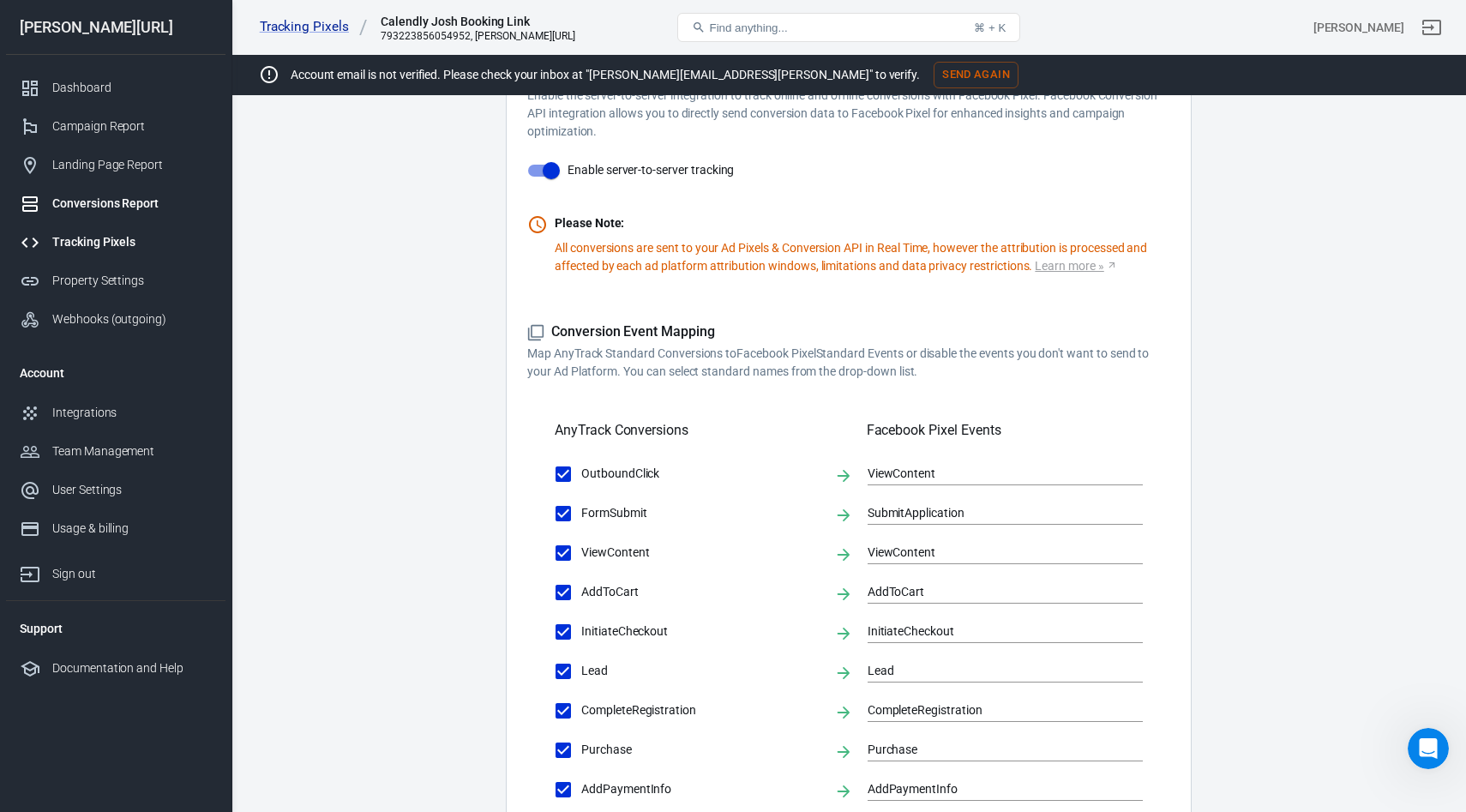
click at [110, 204] on div "Conversions Report" at bounding box center [132, 204] width 160 height 18
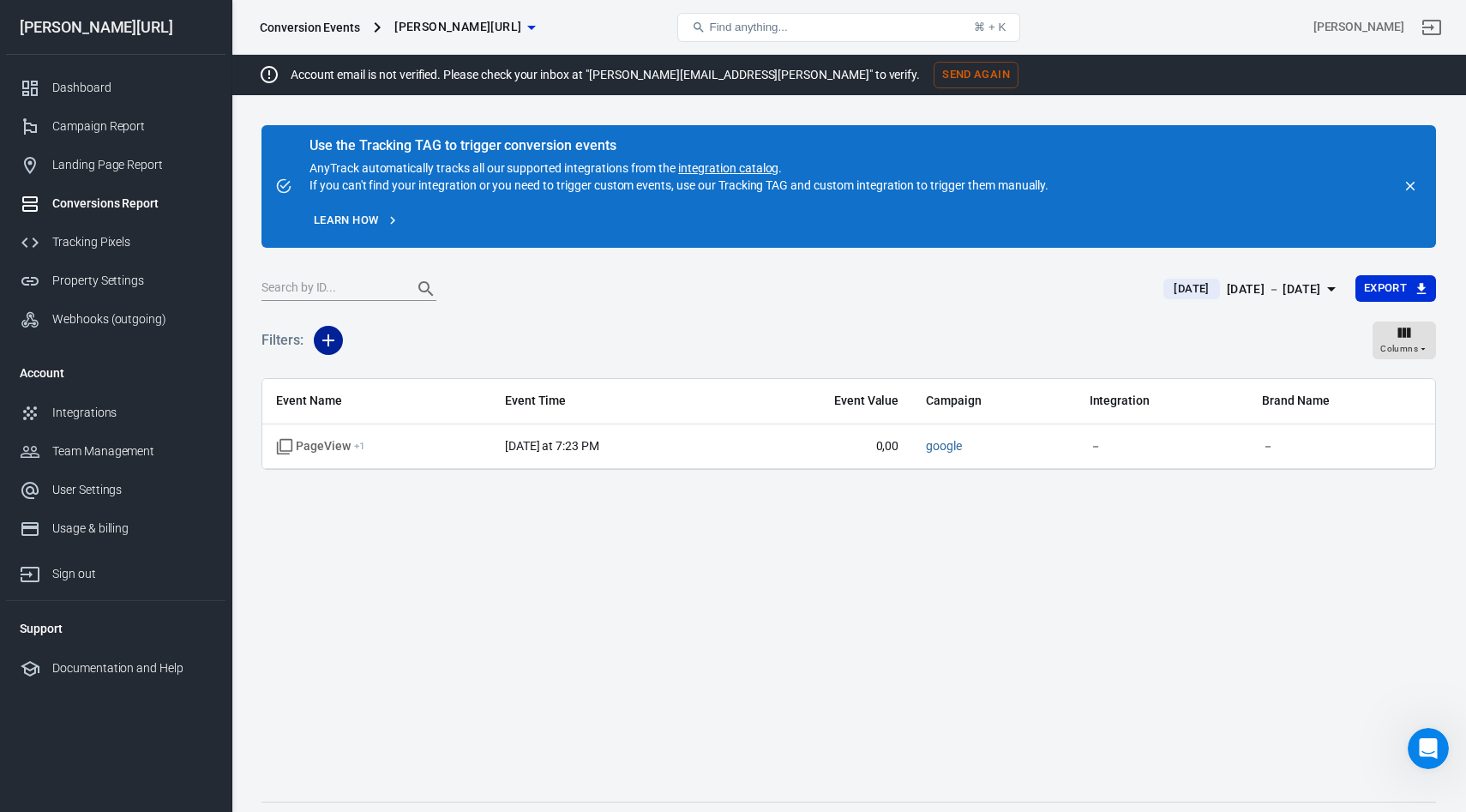
click at [329, 339] on icon "button" at bounding box center [328, 340] width 21 height 21
click at [383, 382] on li "Event Name" at bounding box center [372, 377] width 117 height 31
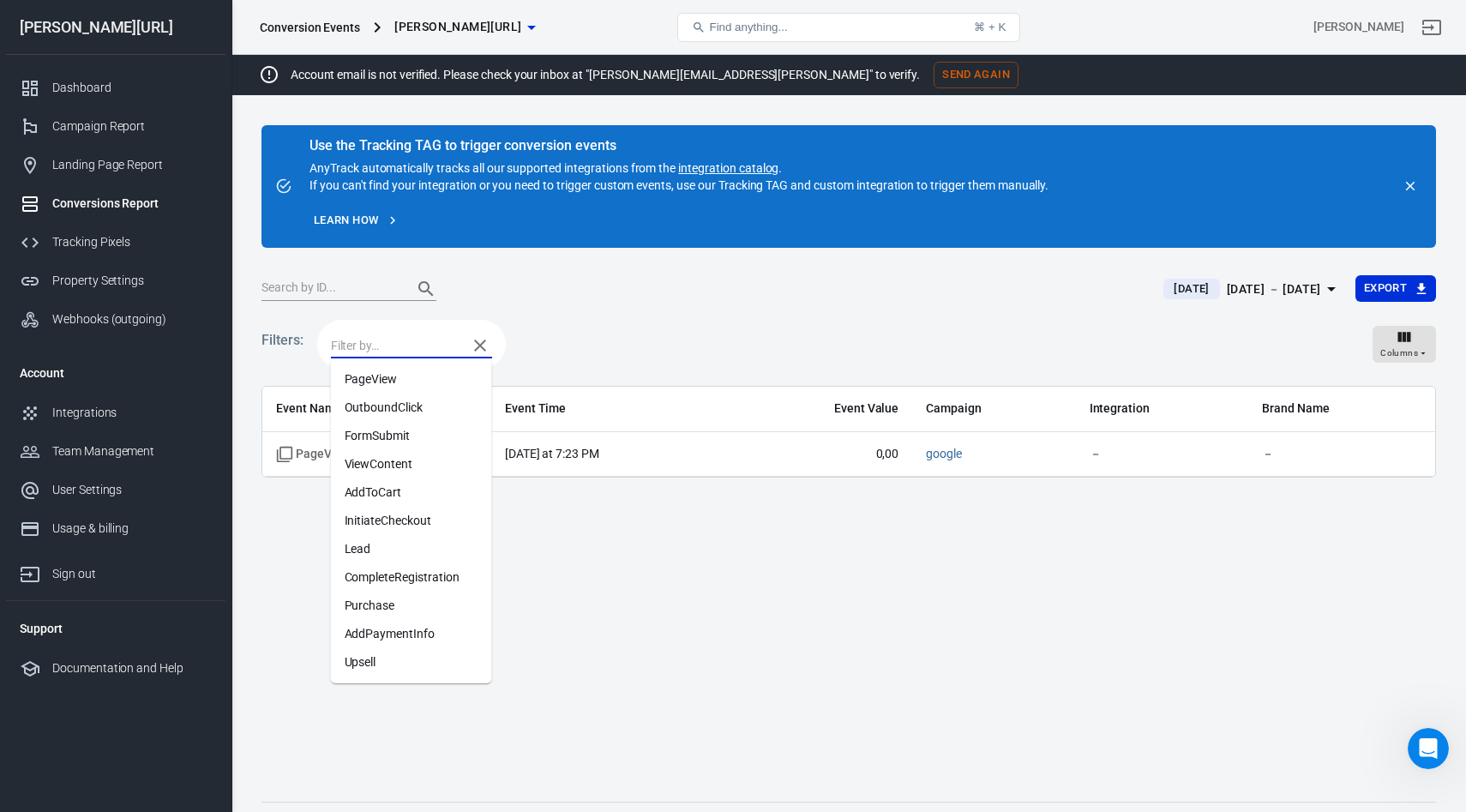
click at [377, 353] on input "text" at bounding box center [394, 345] width 128 height 22
click at [387, 519] on li "Lead" at bounding box center [412, 520] width 161 height 28
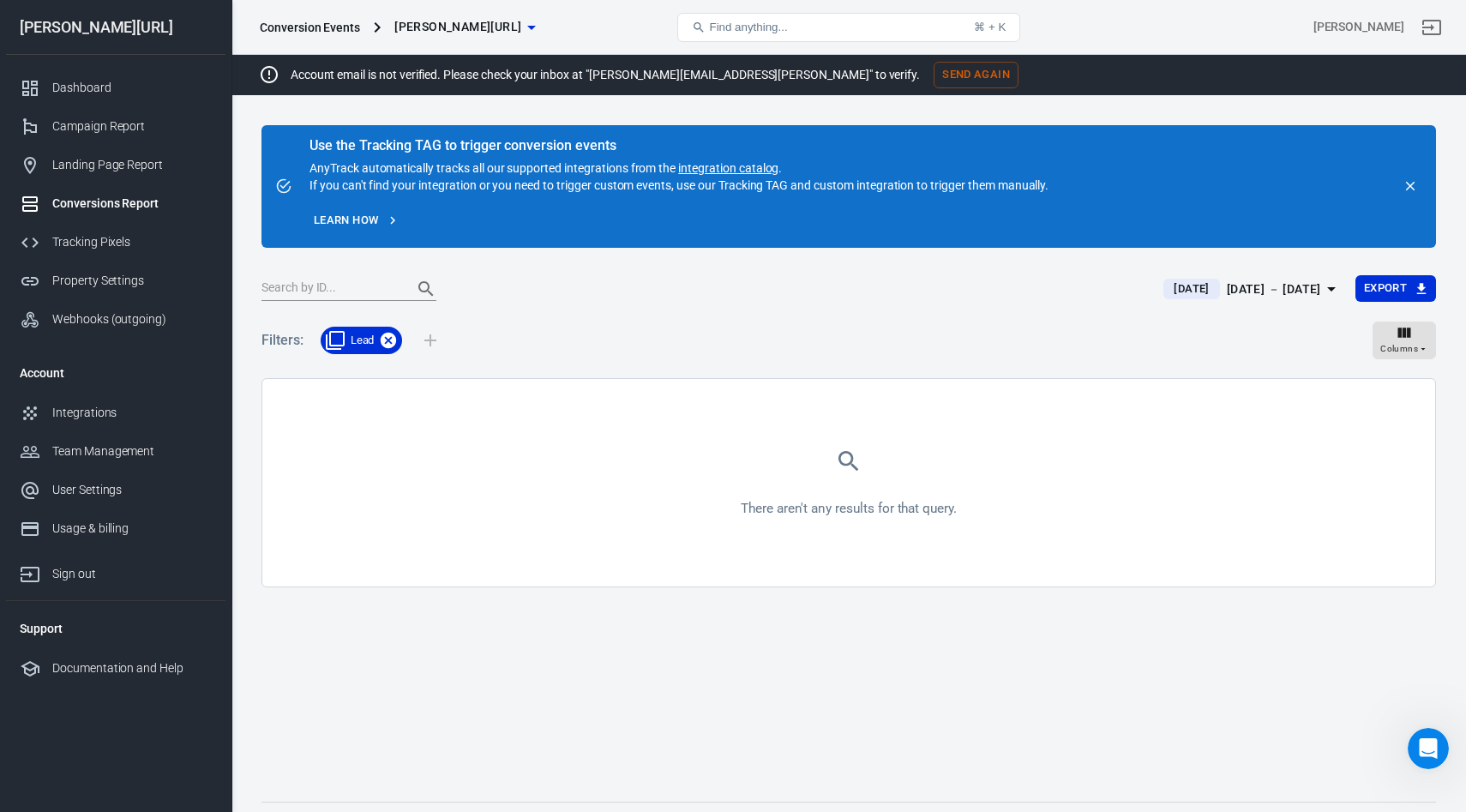
click at [387, 338] on icon at bounding box center [388, 340] width 19 height 19
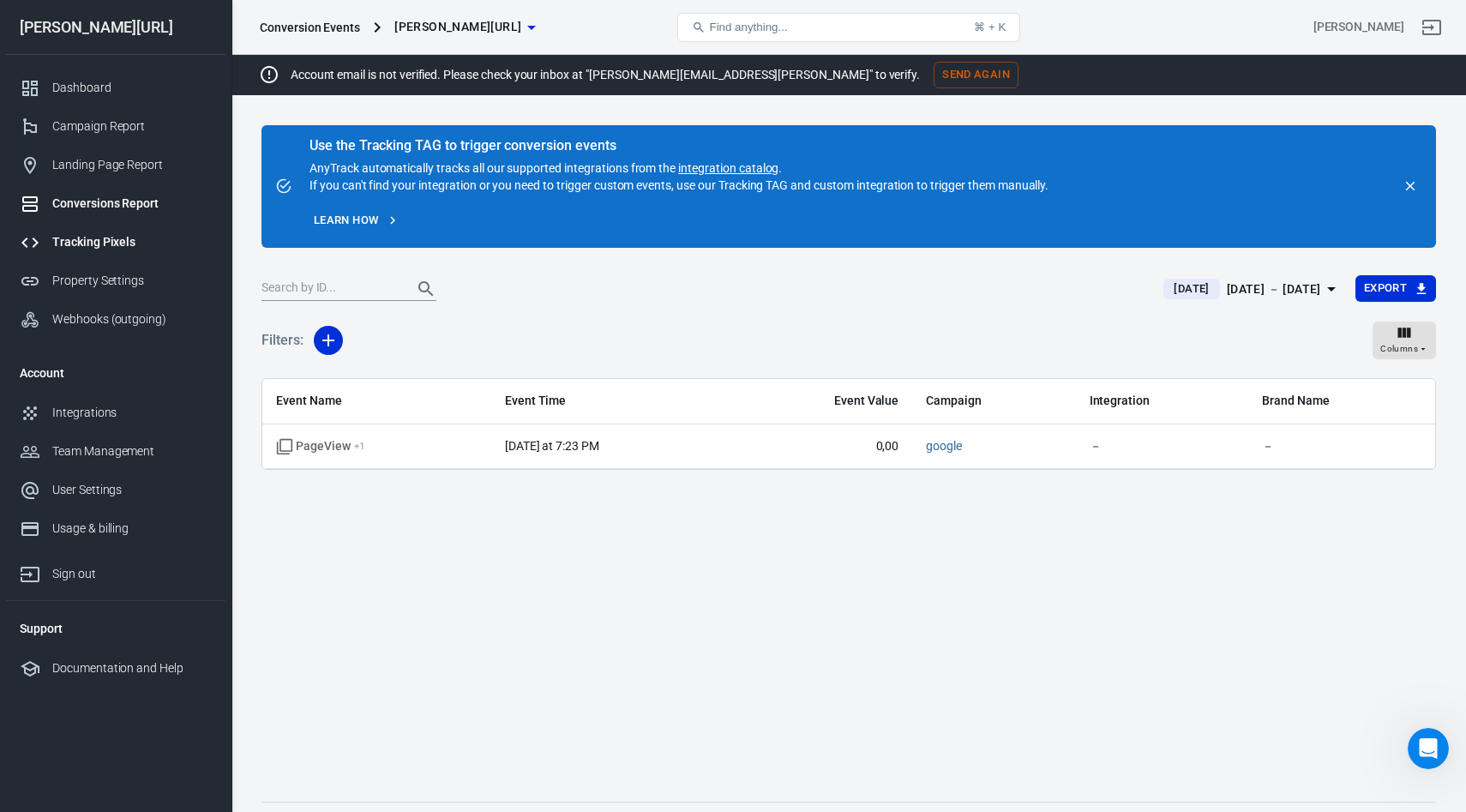
click at [96, 252] on link "Tracking Pixels" at bounding box center [116, 242] width 219 height 39
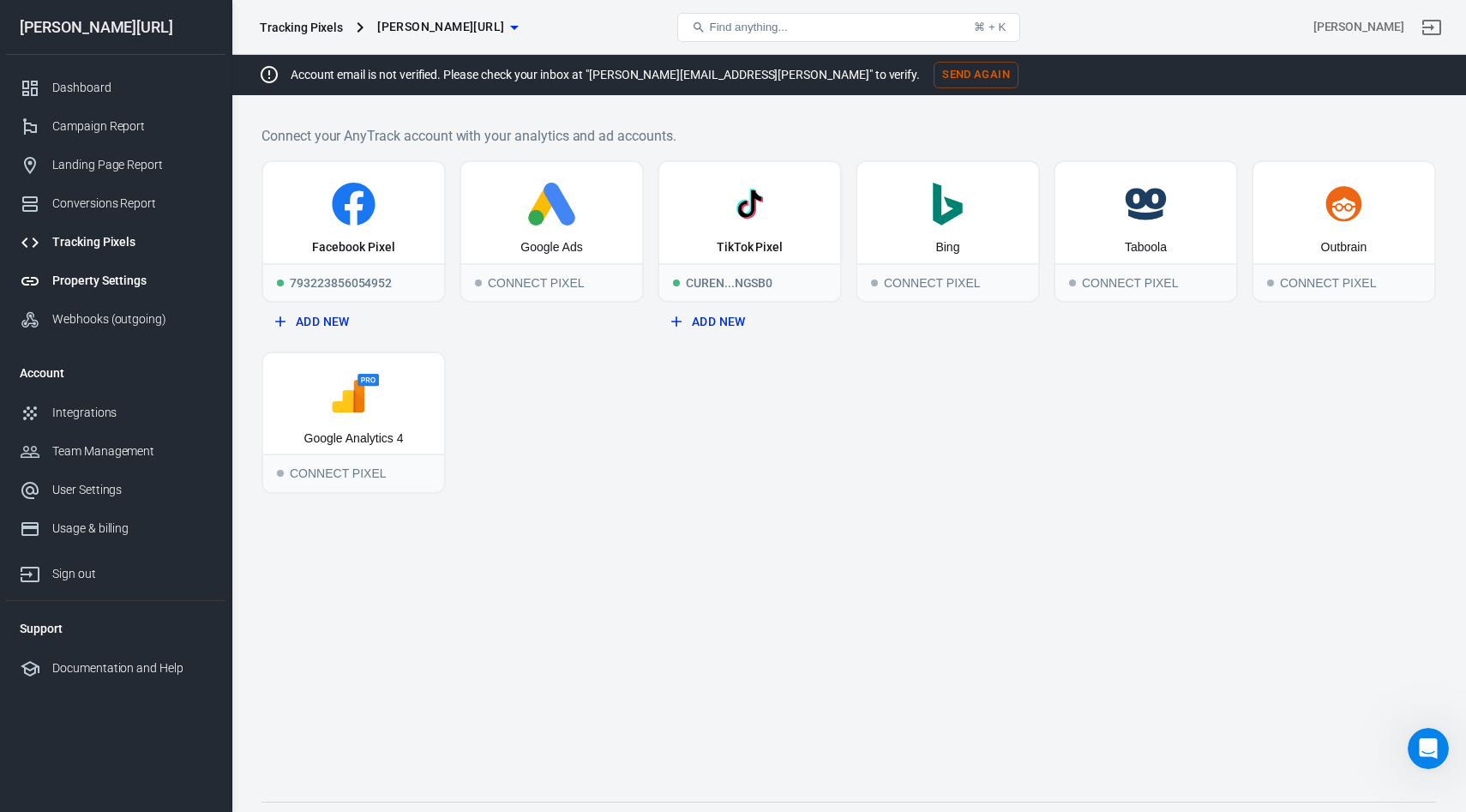
click at [112, 276] on div "Property Settings" at bounding box center [132, 281] width 160 height 18
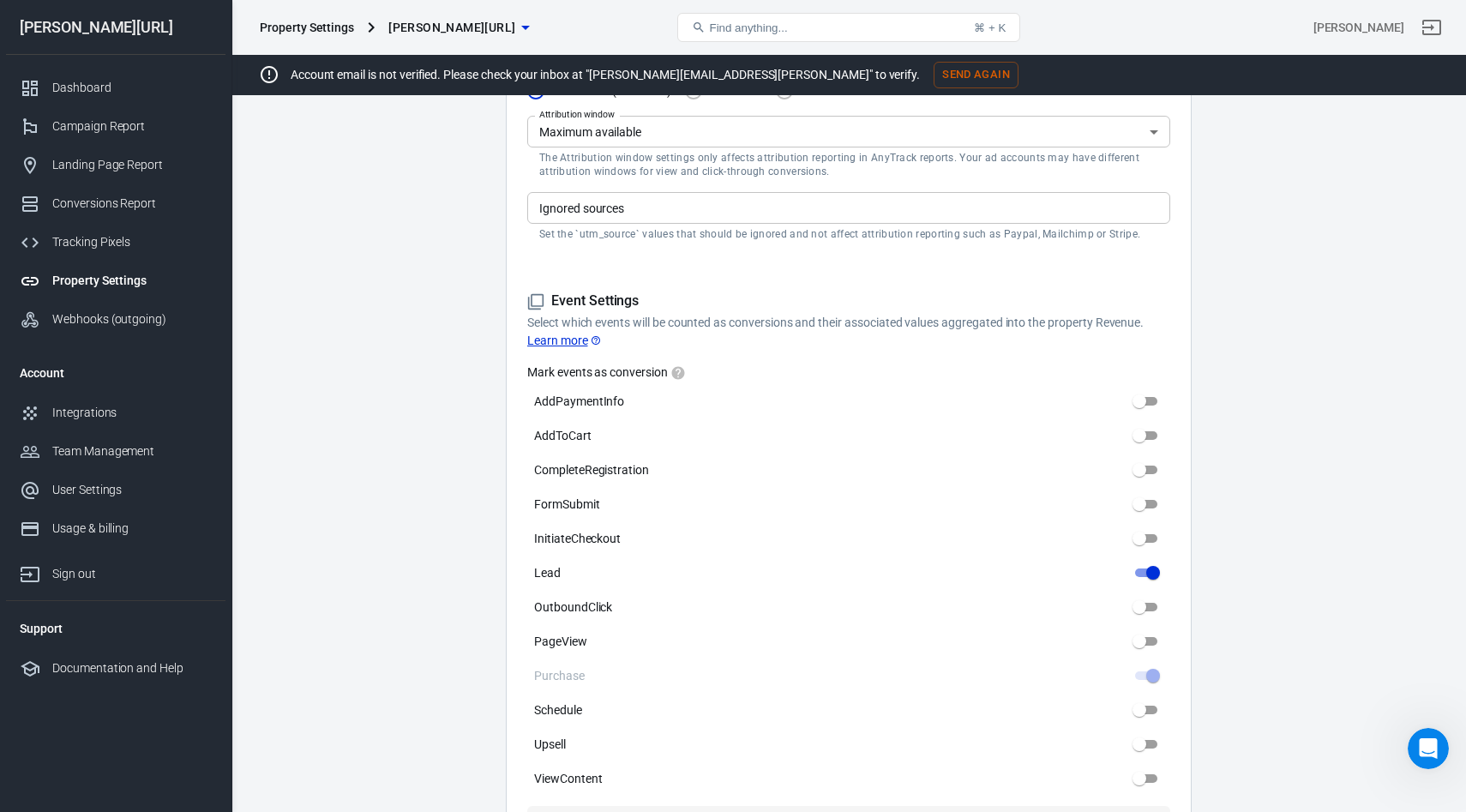
scroll to position [618, 0]
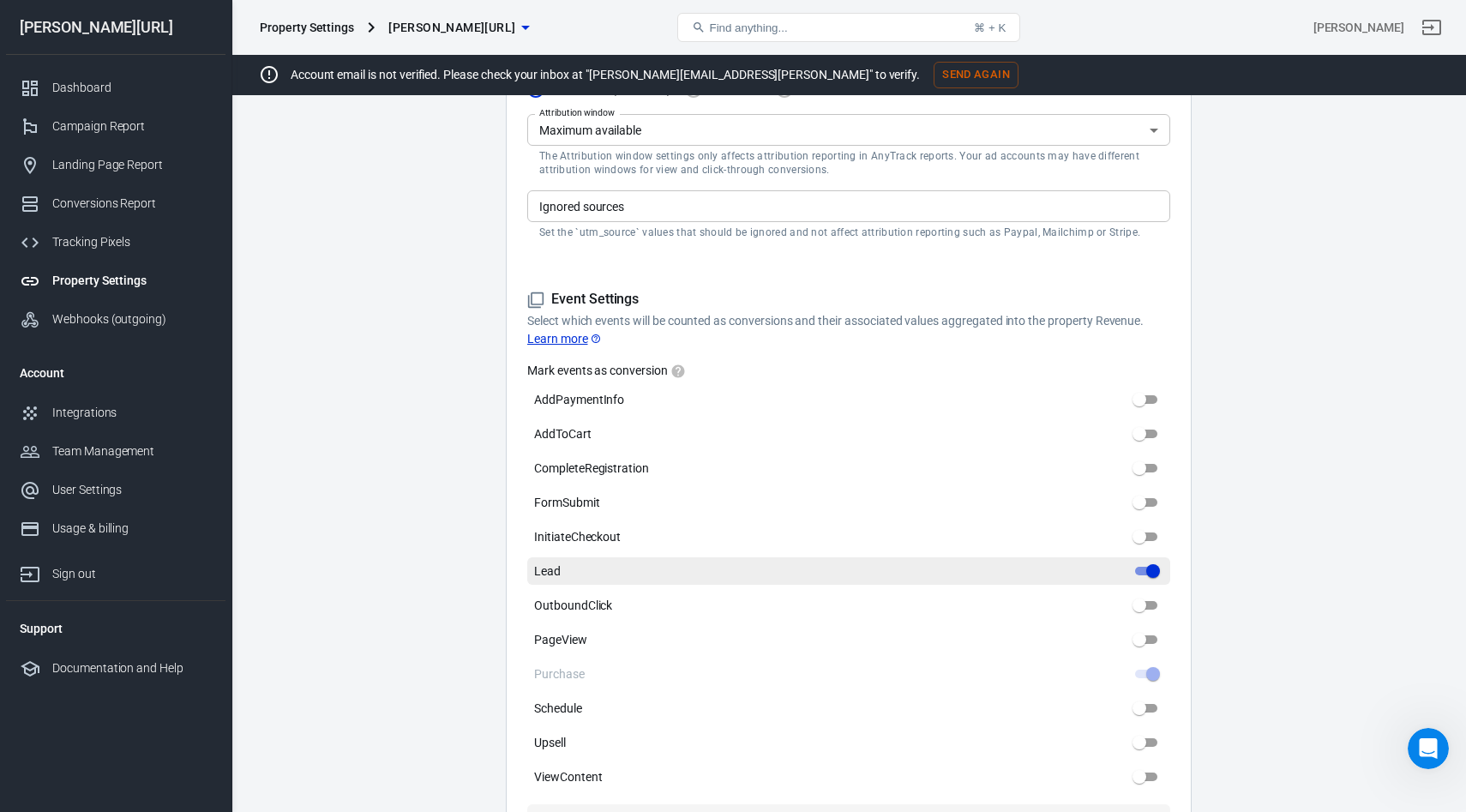
click at [1051, 569] on label "Lead" at bounding box center [849, 571] width 643 height 27
click at [1122, 569] on input "Lead" at bounding box center [1153, 571] width 62 height 21
click at [1152, 572] on input "Lead" at bounding box center [1140, 571] width 62 height 21
checkbox input "true"
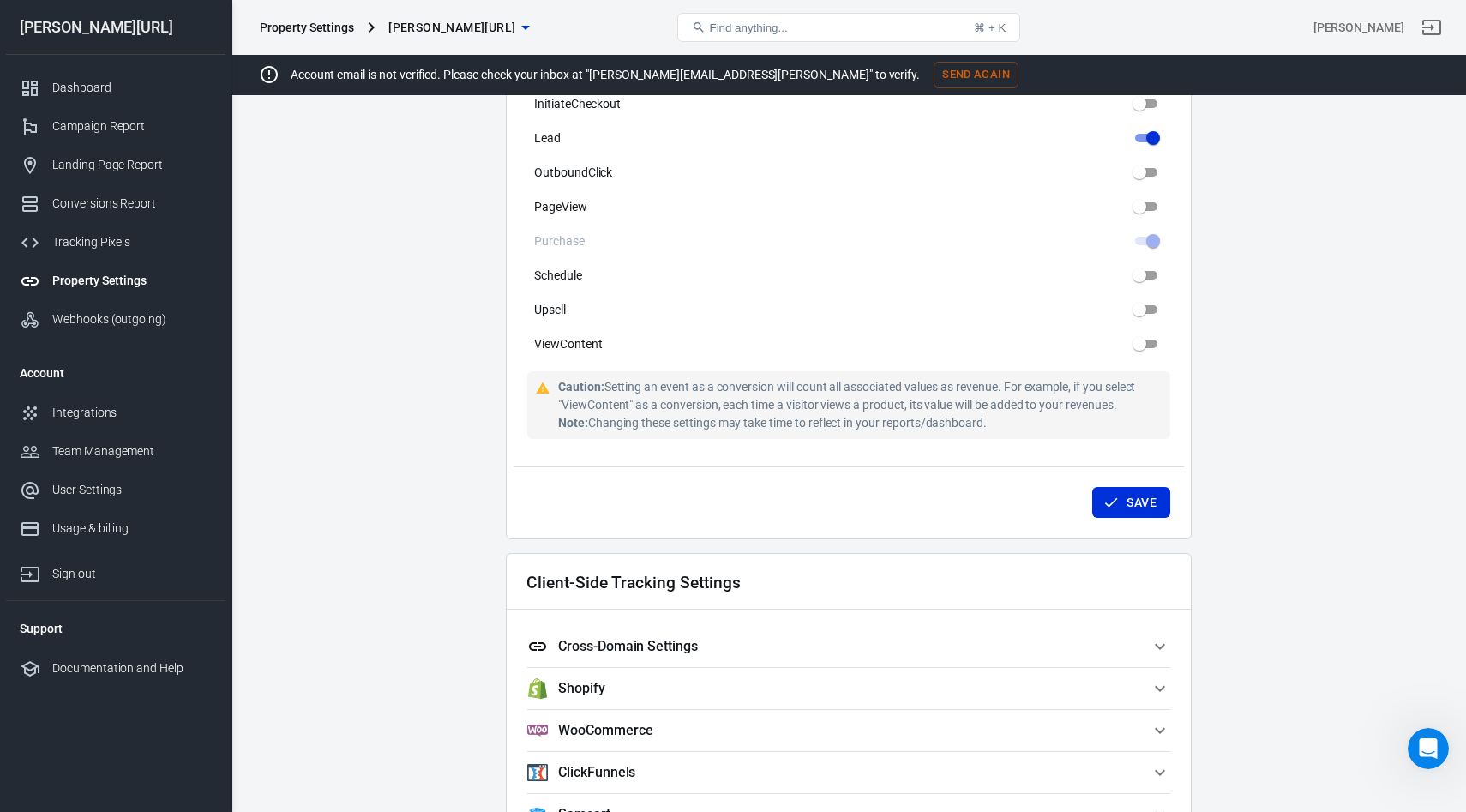
scroll to position [1484, 0]
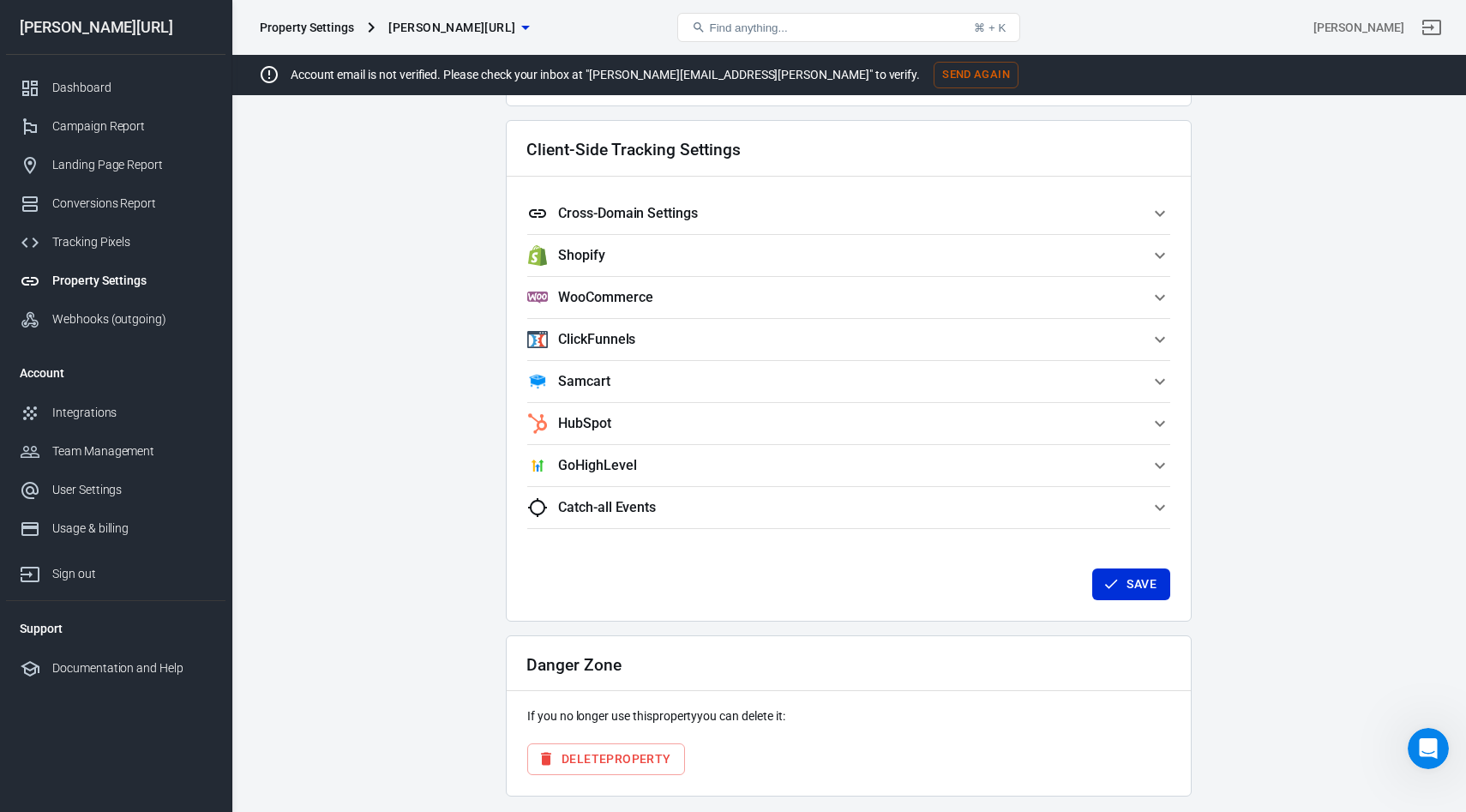
click at [1157, 424] on icon "button" at bounding box center [1160, 423] width 21 height 21
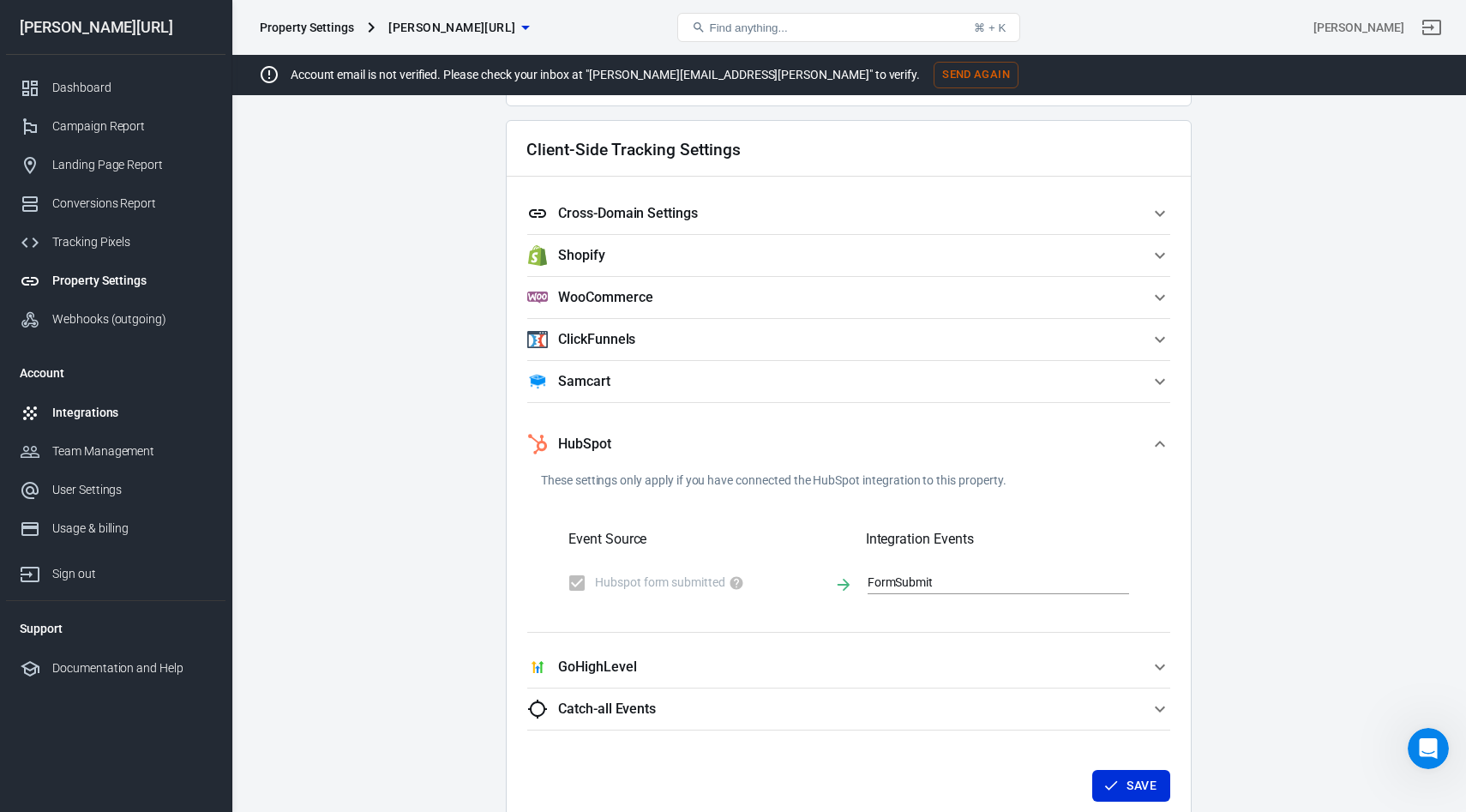
click at [58, 419] on div "Integrations" at bounding box center [132, 412] width 160 height 18
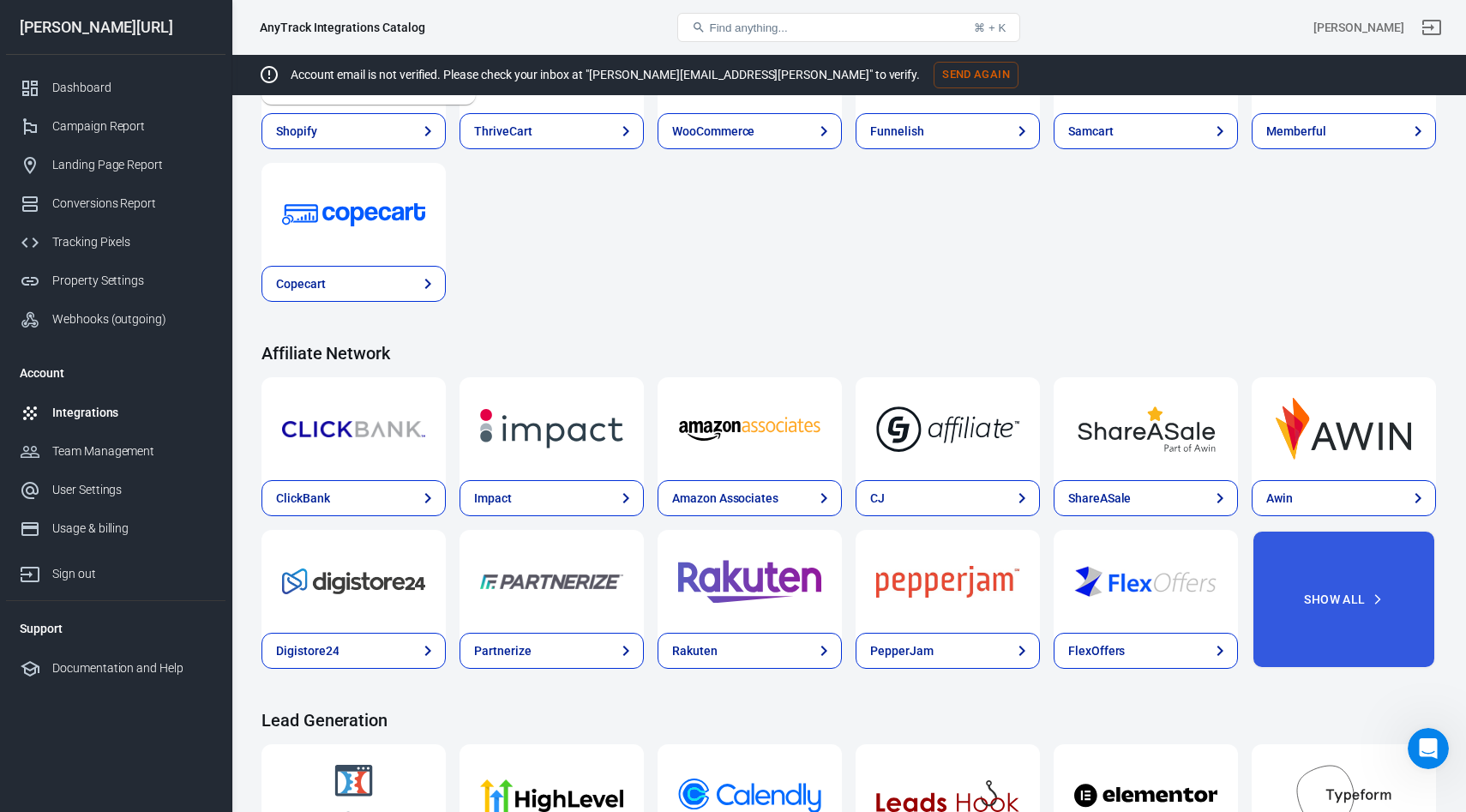
scroll to position [785, 0]
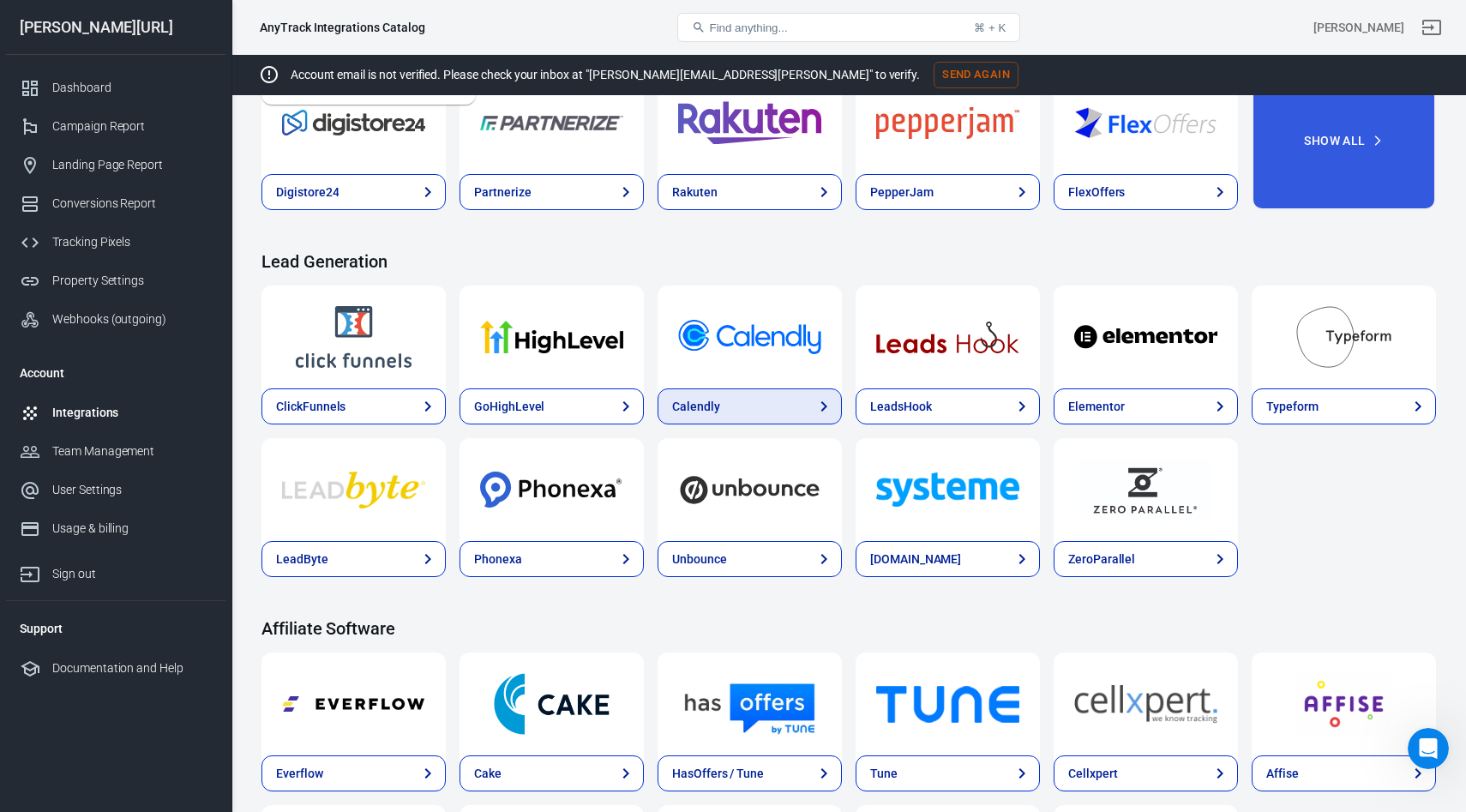
click at [734, 398] on link "Calendly" at bounding box center [749, 406] width 184 height 36
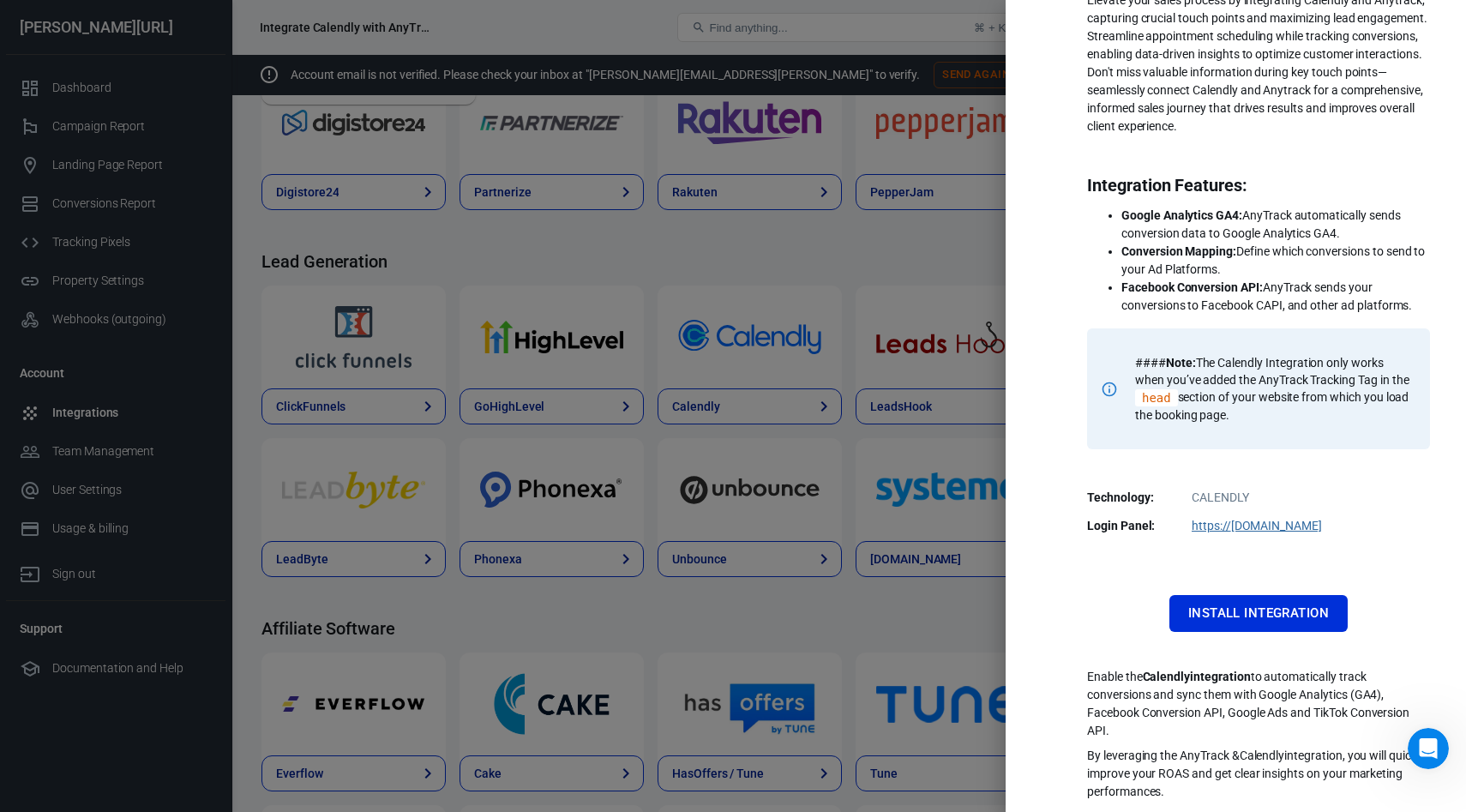
scroll to position [117, 0]
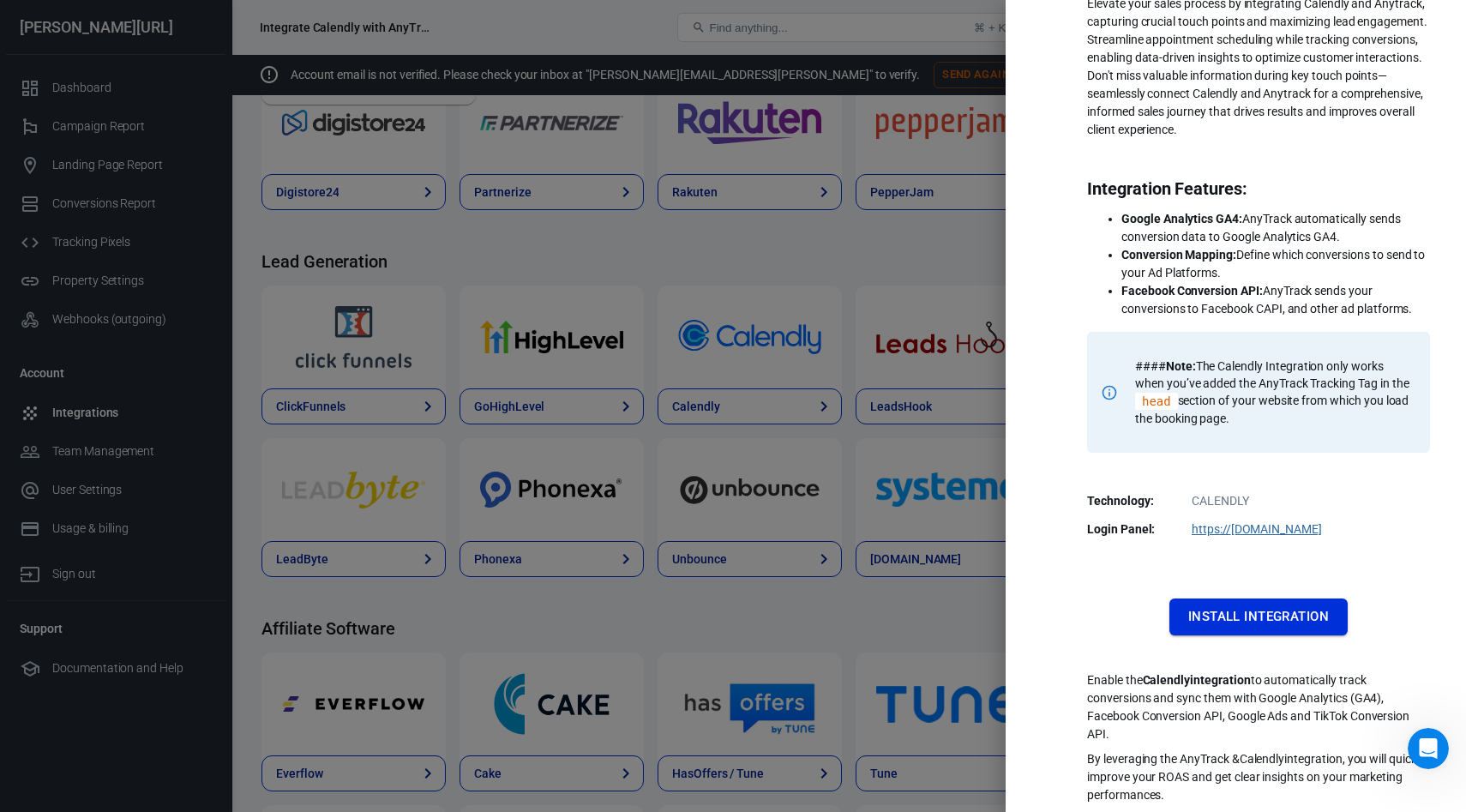
click at [1255, 611] on button "Install Integration" at bounding box center [1258, 616] width 179 height 36
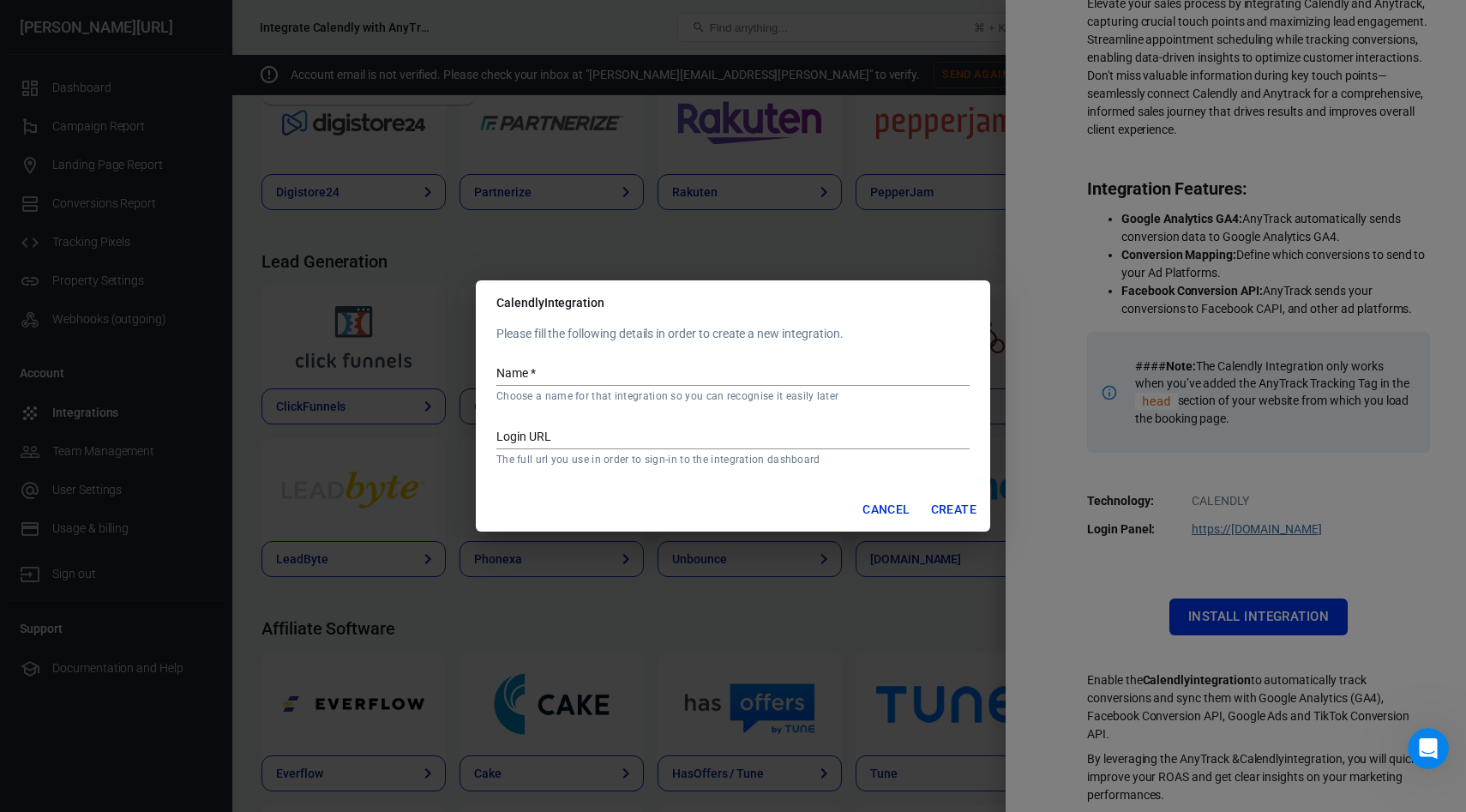
click at [577, 374] on input "Name   *" at bounding box center [733, 374] width 473 height 23
type input "Glorya Calendly"
click at [628, 430] on input "Login URL" at bounding box center [733, 438] width 473 height 23
click at [862, 510] on button "Cancel" at bounding box center [886, 509] width 61 height 32
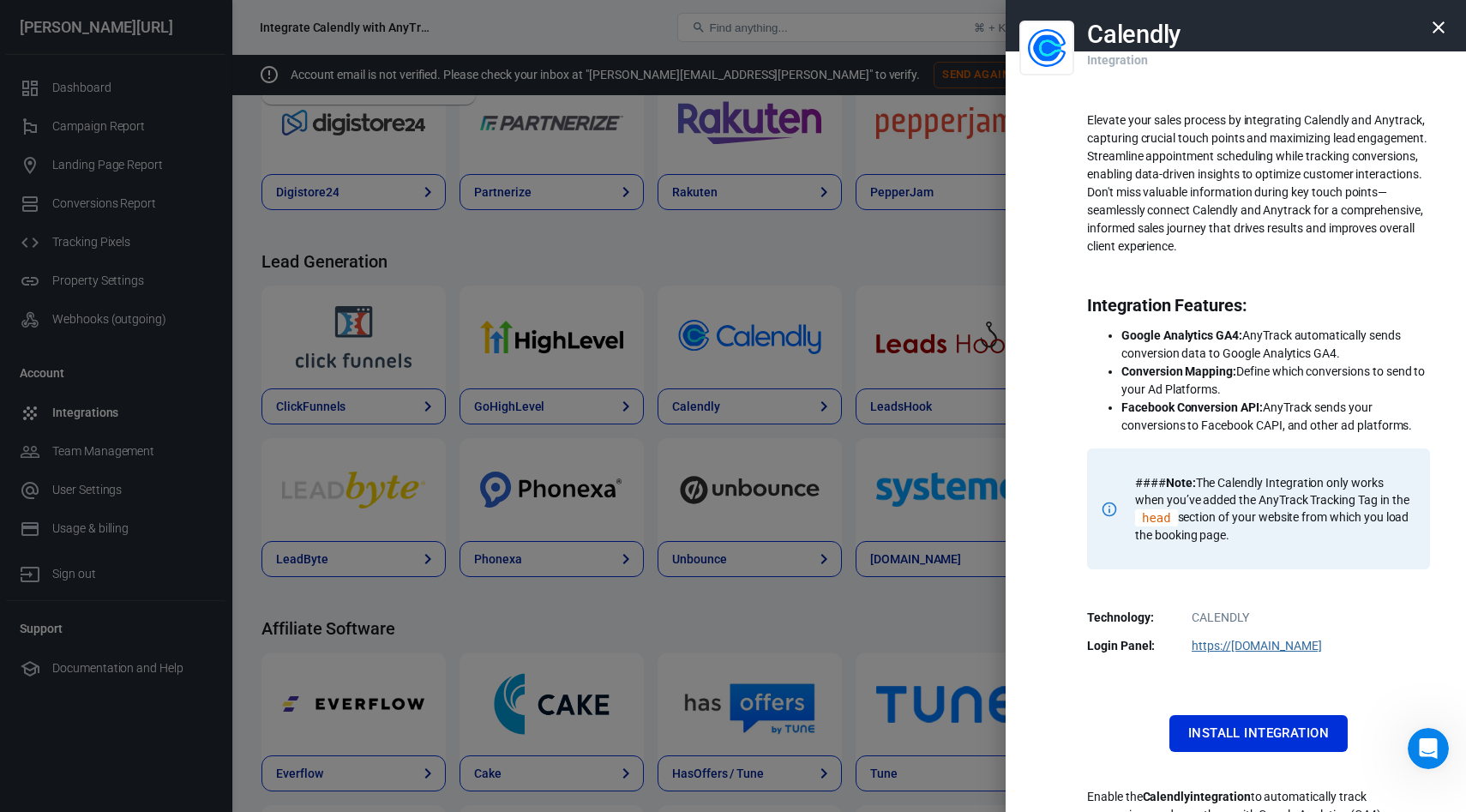
scroll to position [120, 0]
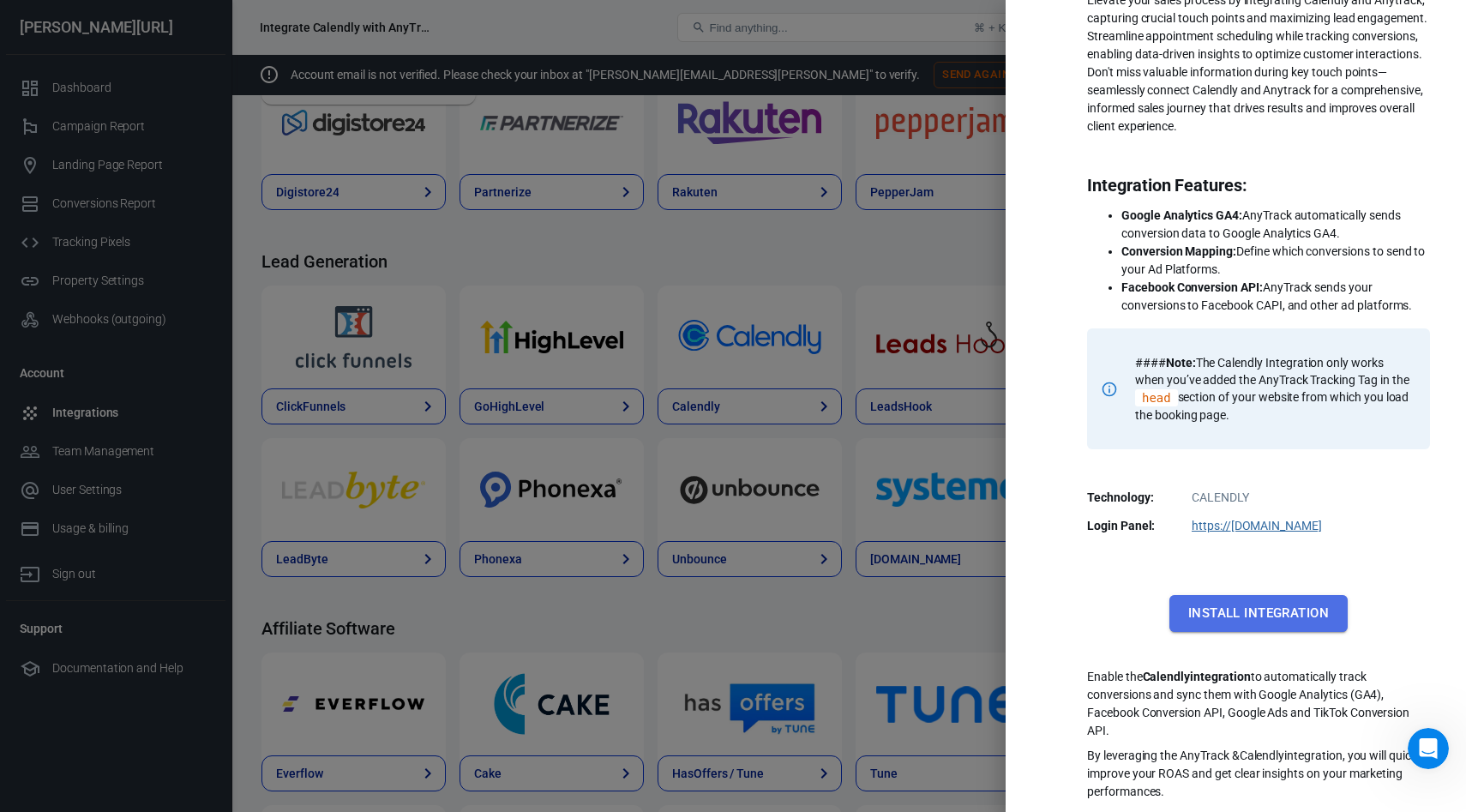
click at [1209, 612] on button "Install Integration" at bounding box center [1258, 613] width 179 height 36
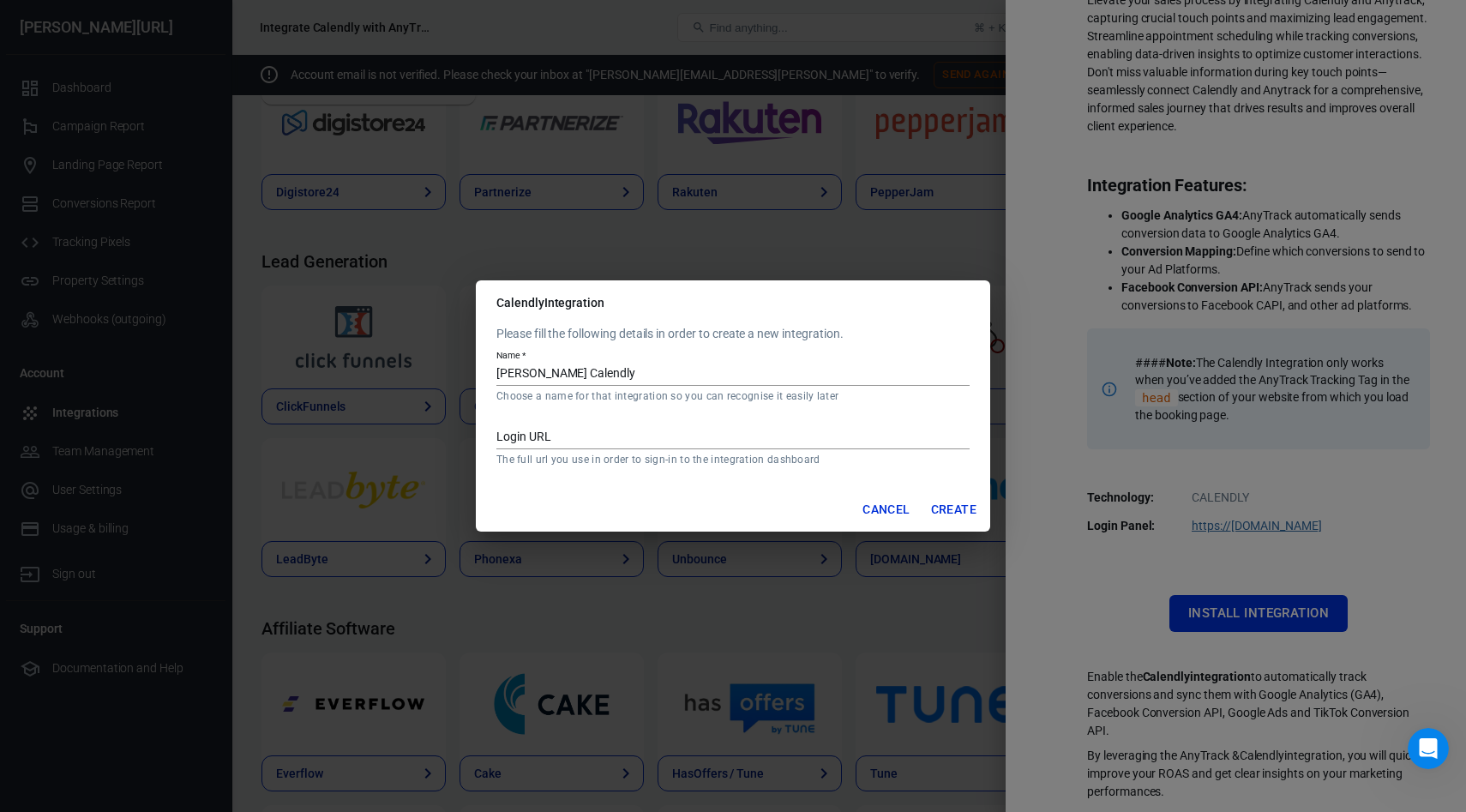
click at [607, 367] on input "Glorya Calendly" at bounding box center [733, 374] width 473 height 23
click at [549, 434] on input "Login URL" at bounding box center [733, 438] width 473 height 23
paste input "https://calendly.com/integrations"
type input "https://calendly.com/integrations"
click at [962, 515] on button "Create" at bounding box center [954, 509] width 59 height 32
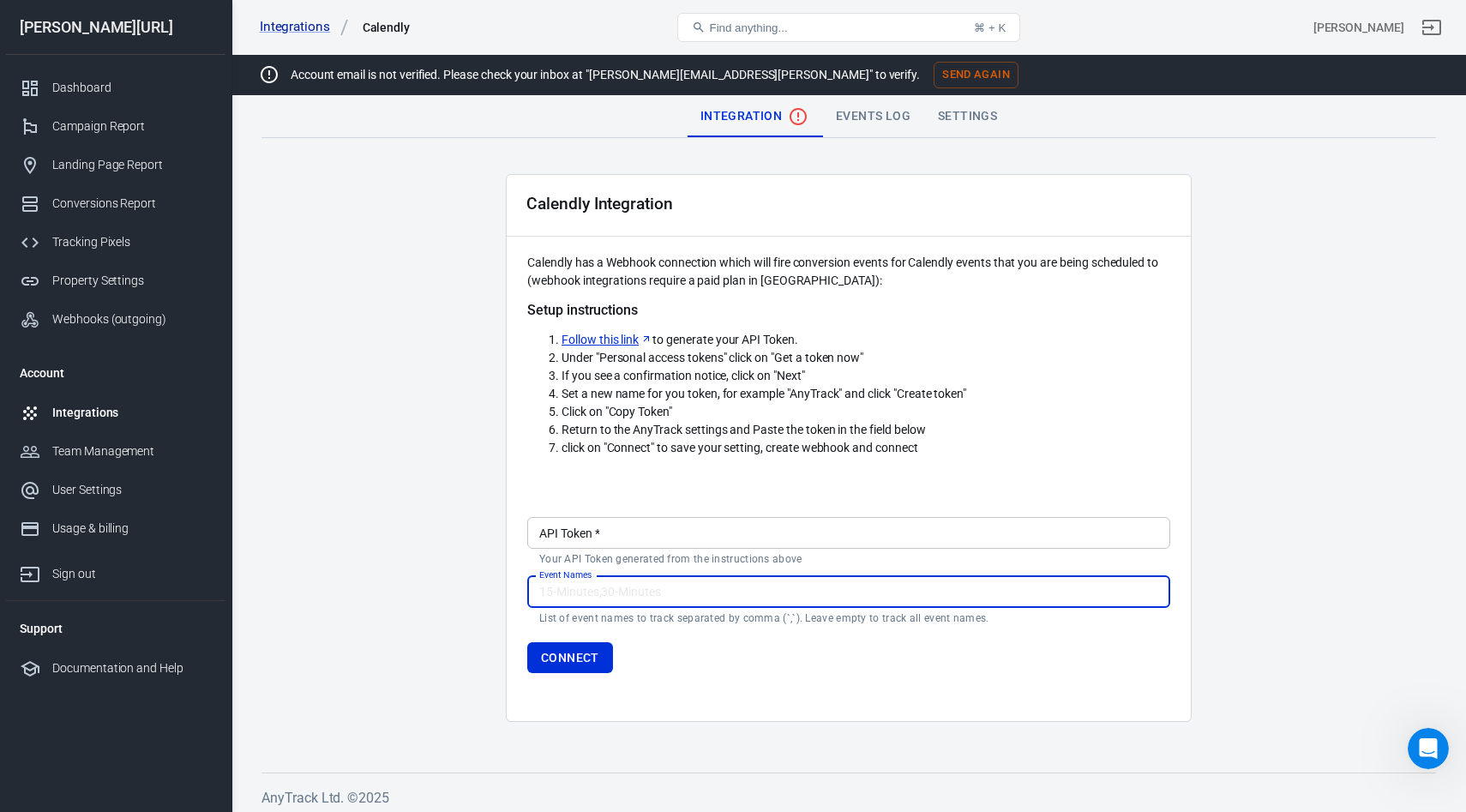
paste input "eyJraWQiOiIxY2UxZTEzNjE3ZGNmNzY2YjNjZWJjY2Y4ZGM1YmFmYThhNjVlNjg0MDIzZjdjMzJiZTg…"
type input "eyJraWQiOiIxY2UxZTEzNjE3ZGNmNzY2YjNjZWJjY2Y4ZGM1YmFmYThhNjVlNjg0MDIzZjdjMzJiZTg…"
click at [570, 658] on button "Connect" at bounding box center [570, 657] width 86 height 32
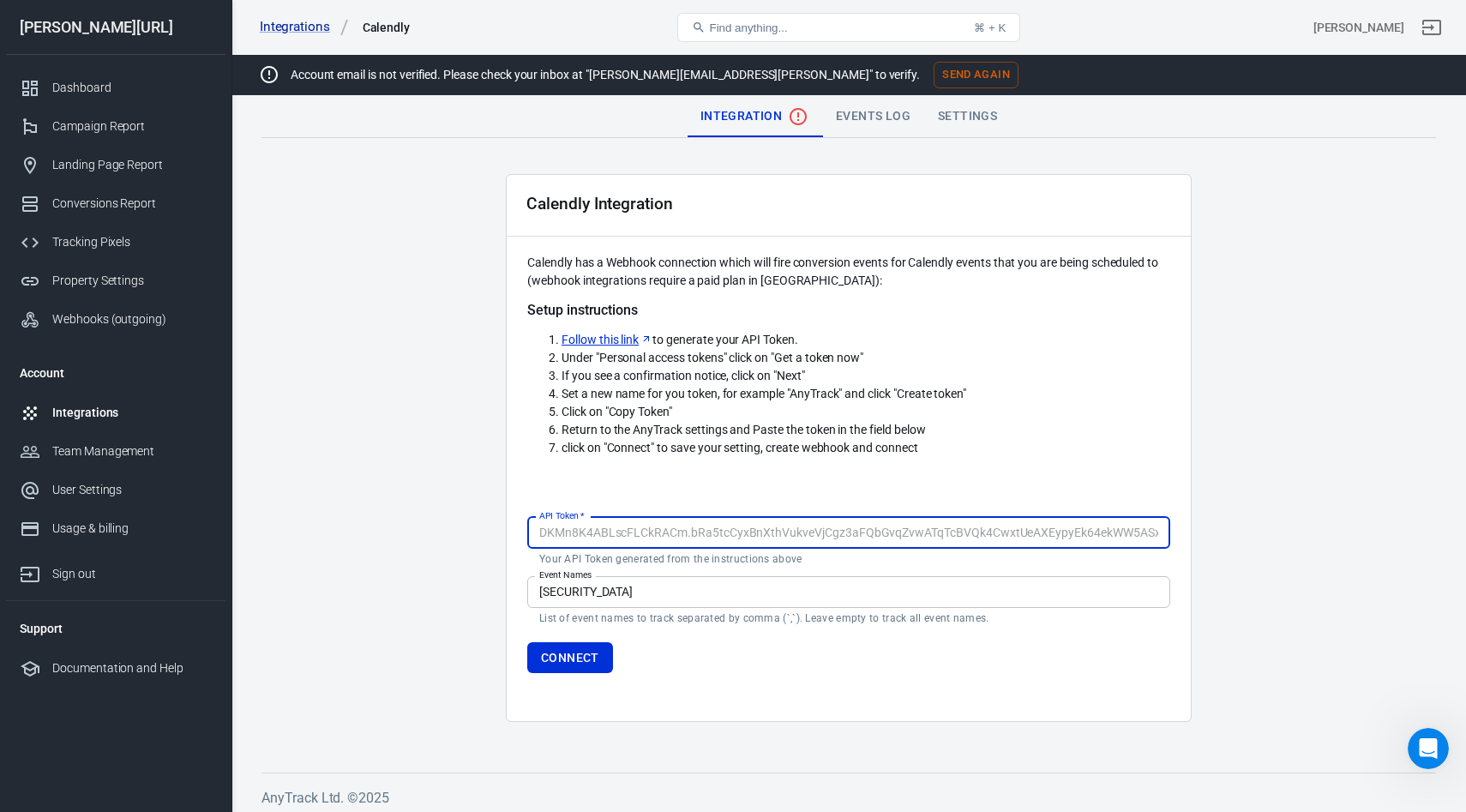
click at [594, 596] on input "eyJraWQiOiIxY2UxZTEzNjE3ZGNmNzY2YjNjZWJjY2Y4ZGM1YmFmYThhNjVlNjg0MDIzZjdjMzJiZTg…" at bounding box center [849, 592] width 643 height 32
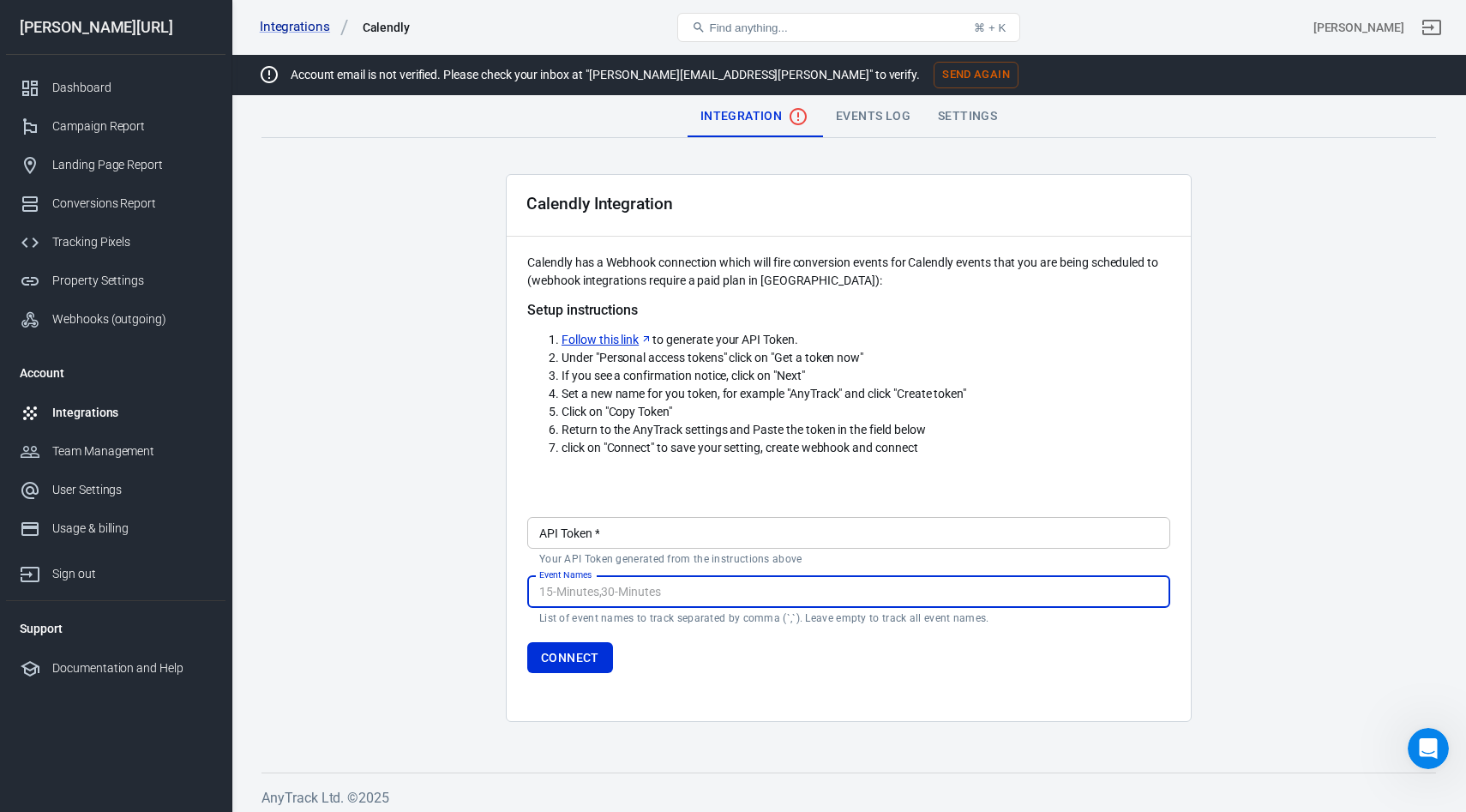
click at [575, 524] on div "API Token   * API Token   * Your API Token generated from the instructions above" at bounding box center [849, 541] width 643 height 49
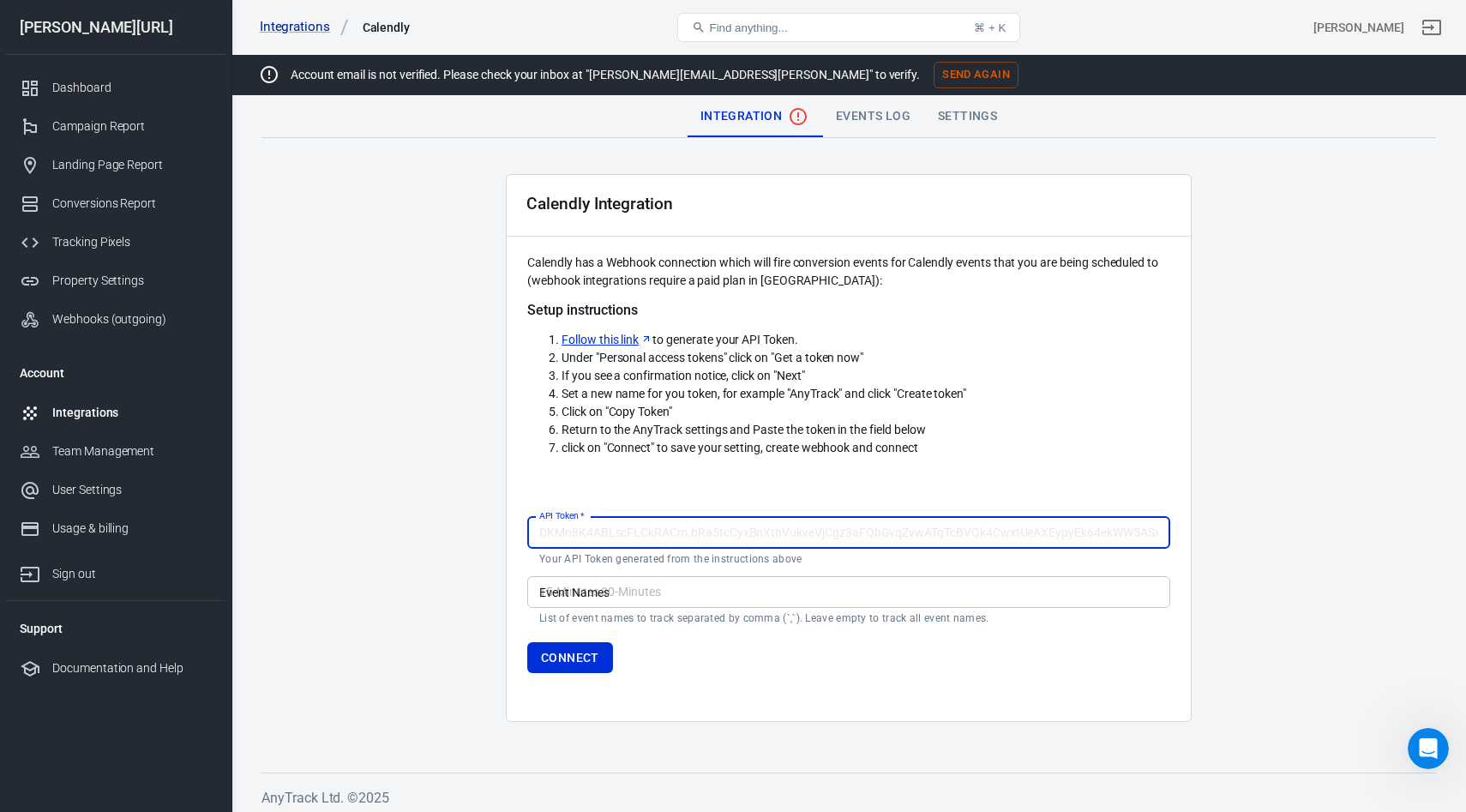
paste input "eyJraWQiOiIxY2UxZTEzNjE3ZGNmNzY2YjNjZWJjY2Y4ZGM1YmFmYThhNjVlNjg0MDIzZjdjMzJiZTg…"
type input "eyJraWQiOiIxY2UxZTEzNjE3ZGNmNzY2YjNjZWJjY2Y4ZGM1YmFmYThhNjVlNjg0MDIzZjdjMzJiZTg…"
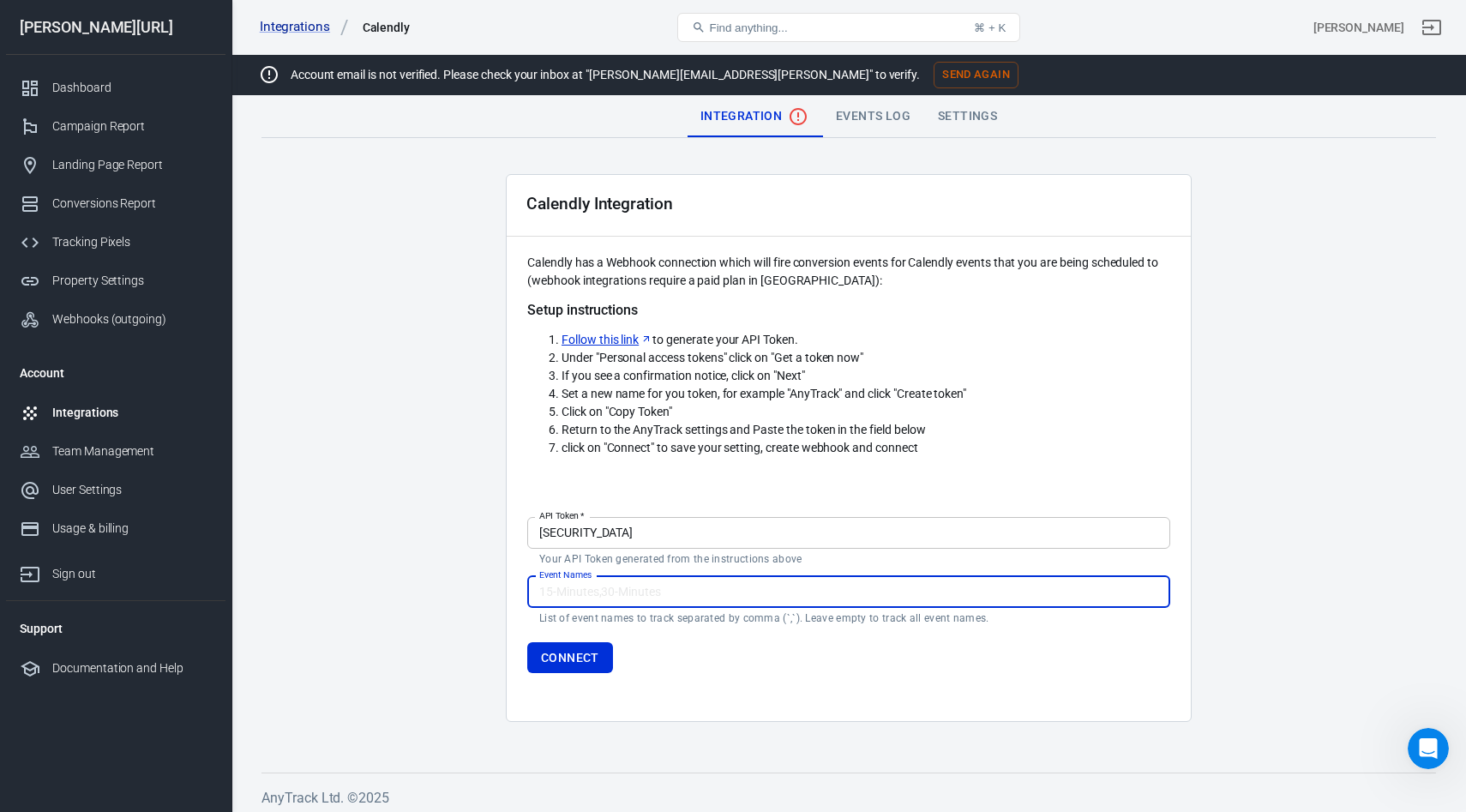
scroll to position [0, 0]
click at [569, 593] on input "Event Names" at bounding box center [849, 592] width 643 height 32
paste input "Glorya Erstgespräch"
click at [728, 739] on main "Integration Events Log Settings Calendly Integration Calendly has a Webhook con…" at bounding box center [849, 420] width 1175 height 649
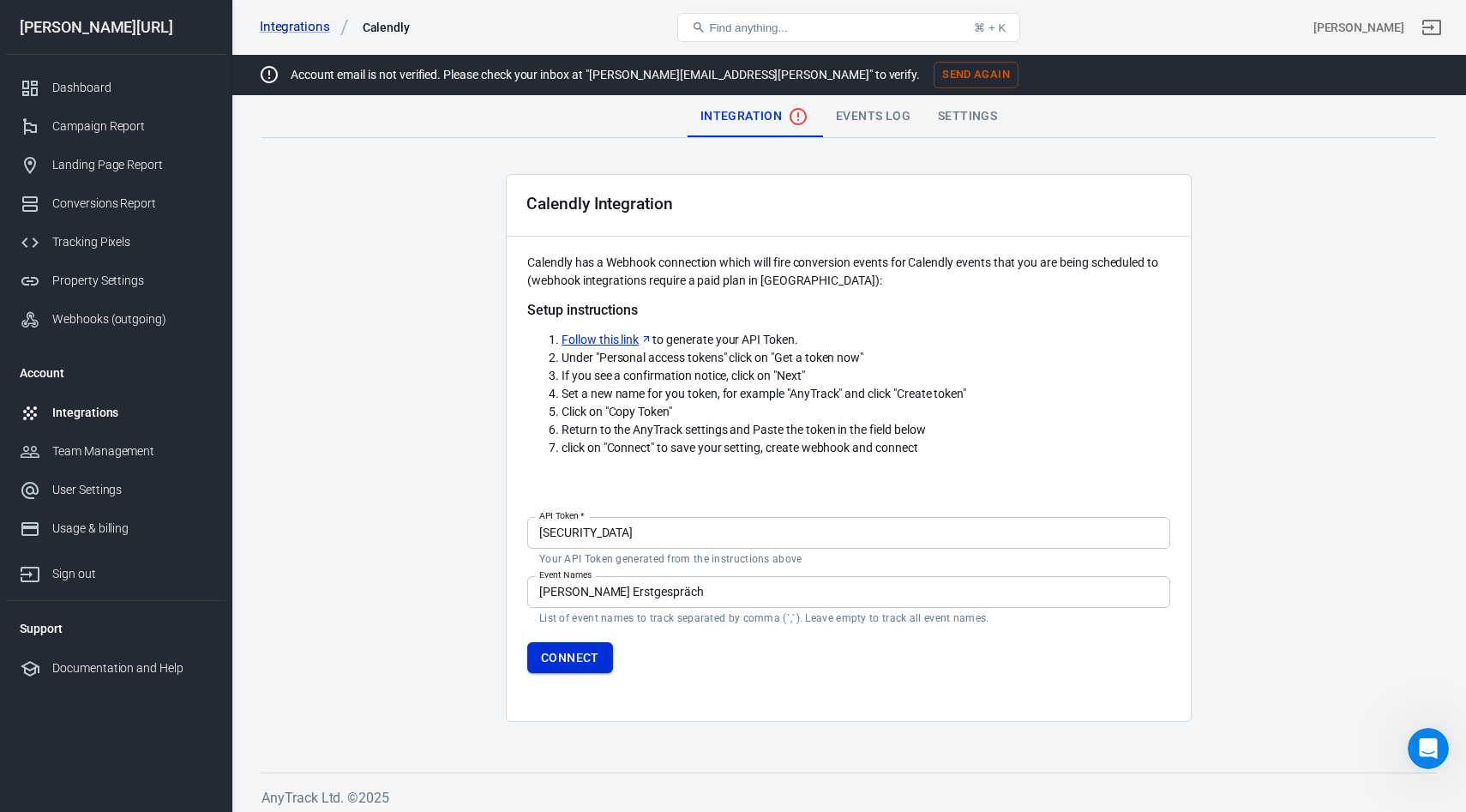
click at [548, 655] on button "Connect" at bounding box center [570, 657] width 86 height 32
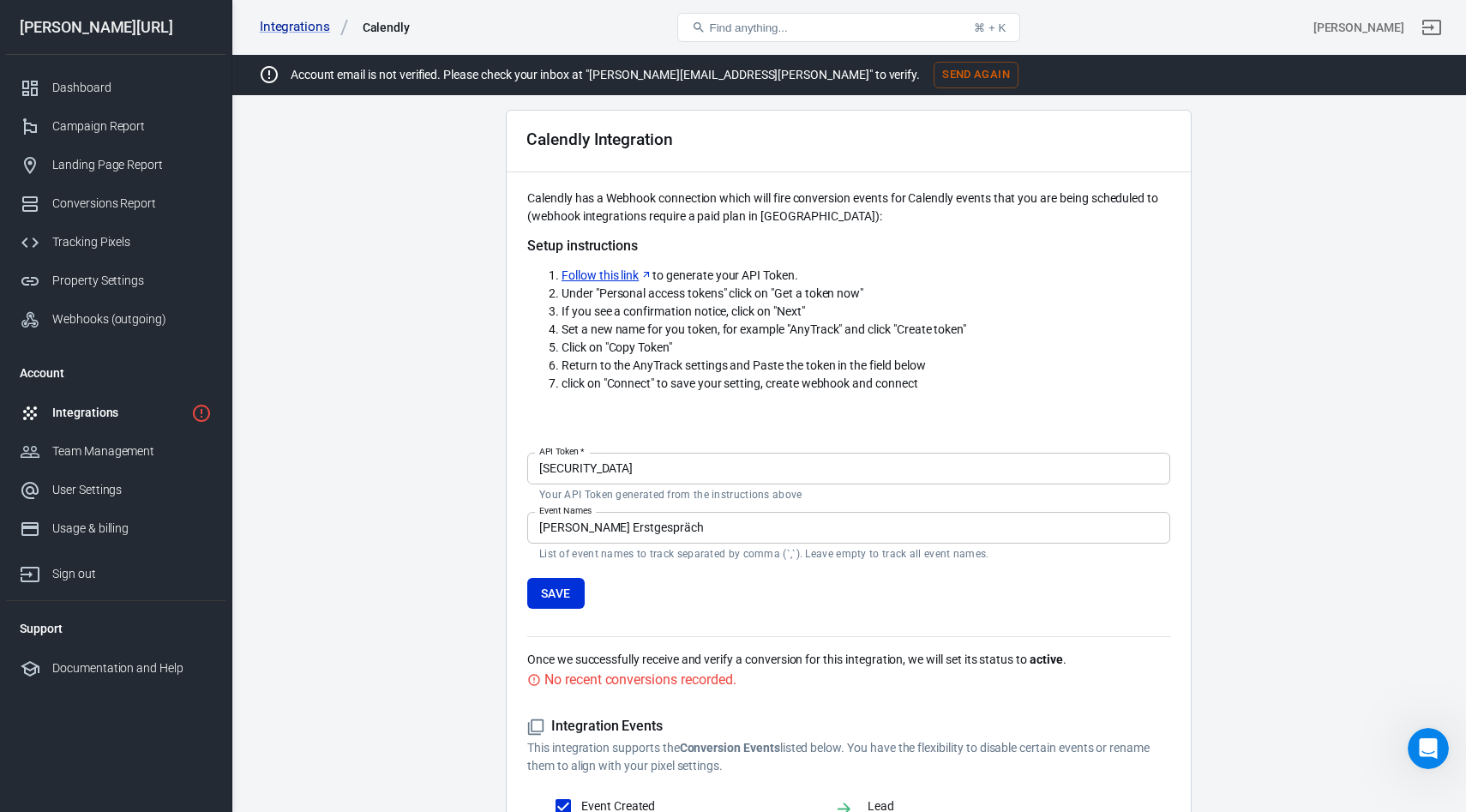
scroll to position [24, 0]
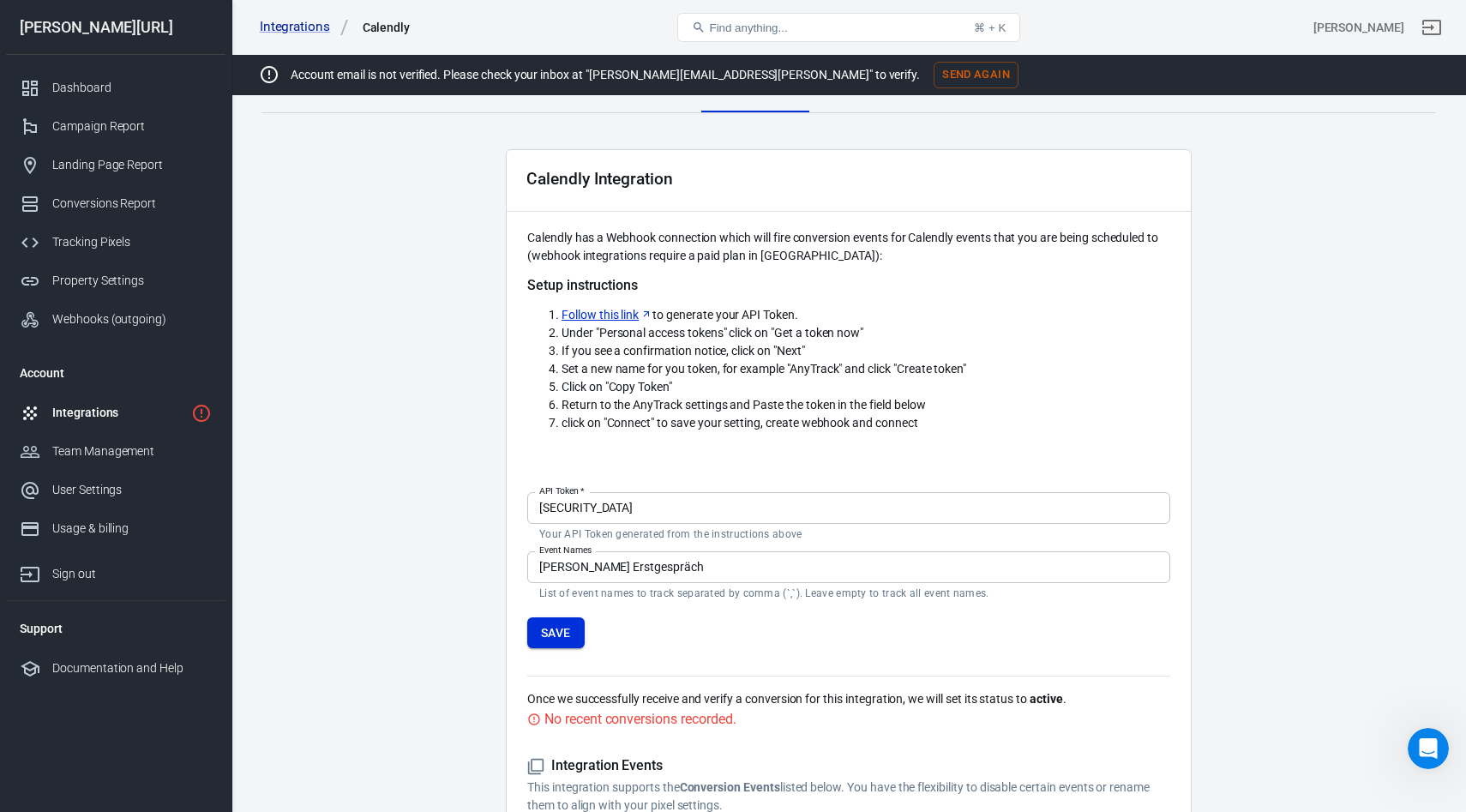
click at [564, 627] on button "Save" at bounding box center [556, 633] width 57 height 32
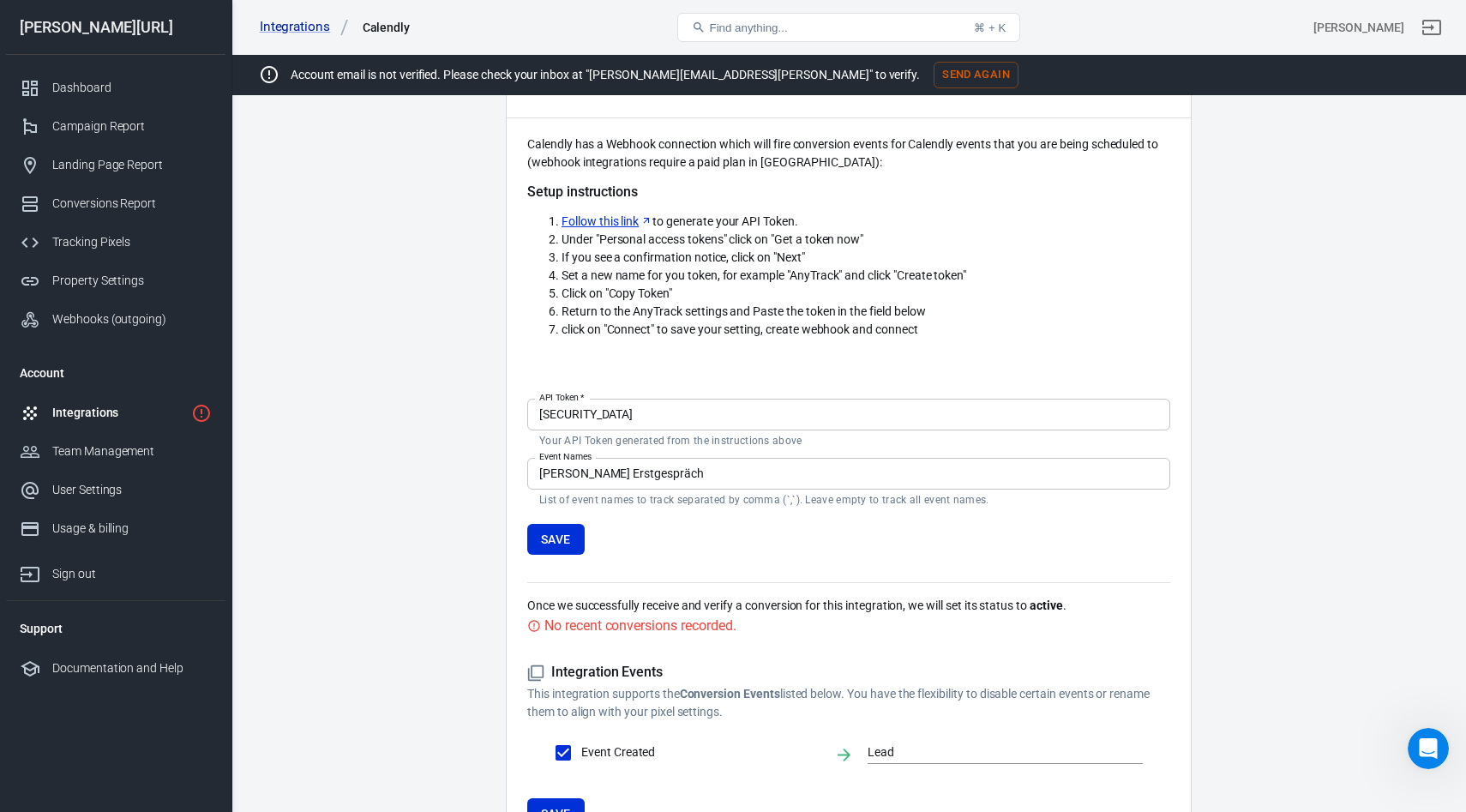
scroll to position [29, 0]
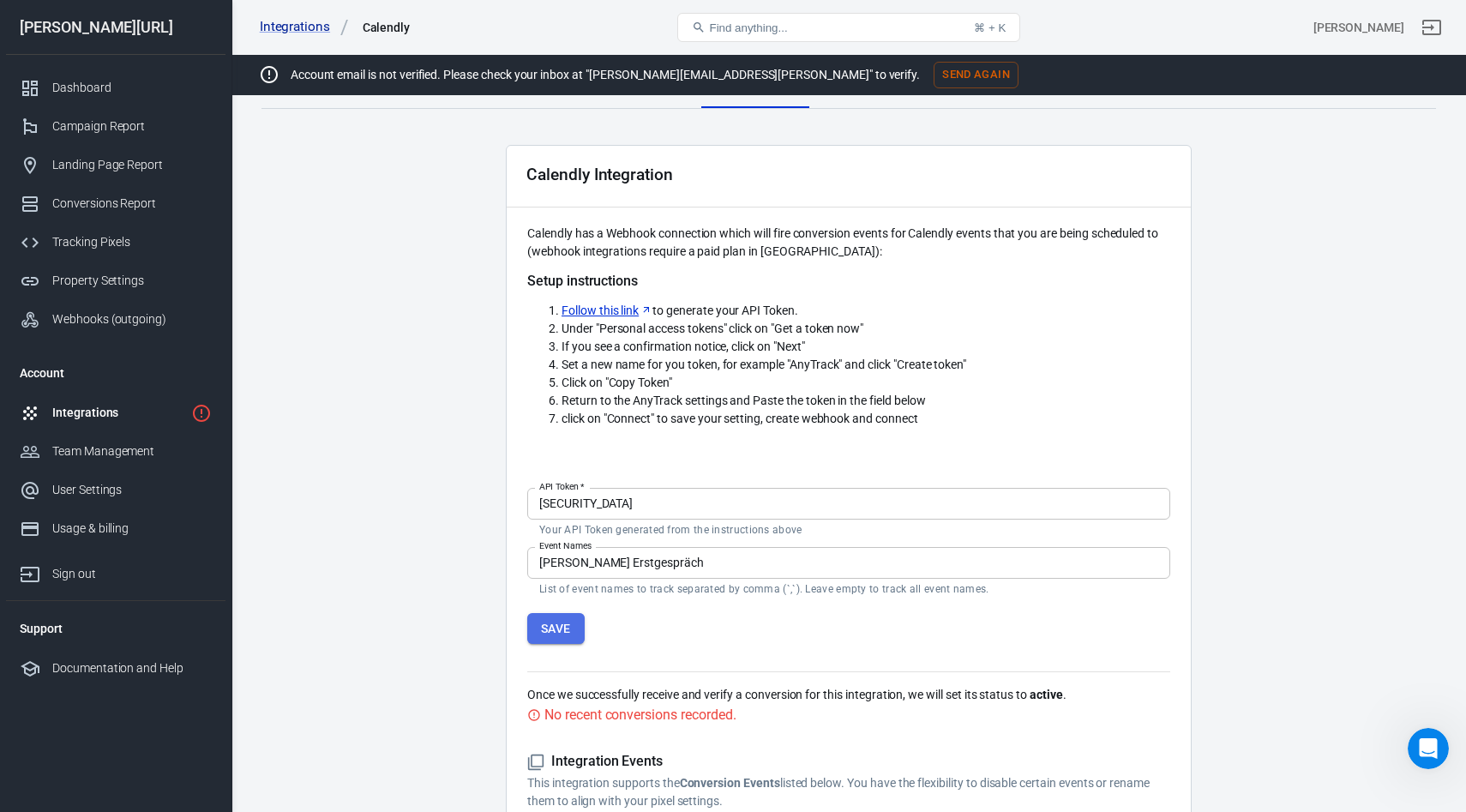
click at [531, 624] on button "Save" at bounding box center [556, 628] width 57 height 32
click at [616, 720] on div "No recent conversions recorded." at bounding box center [640, 714] width 191 height 22
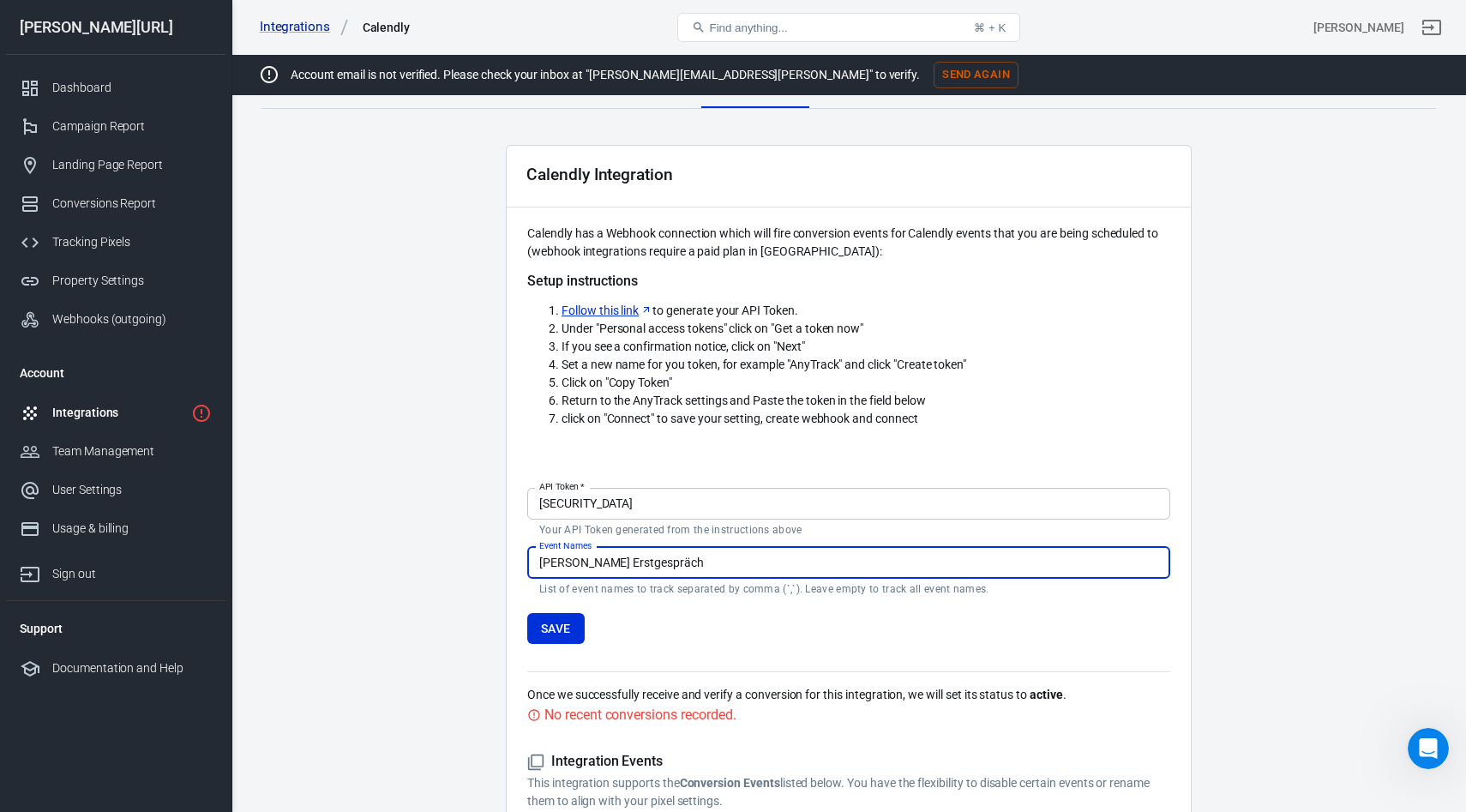
drag, startPoint x: 673, startPoint y: 560, endPoint x: 458, endPoint y: 556, distance: 215.0
click at [458, 556] on main "Integration Events Log Settings Calendly Integration Calendly has a Webhook con…" at bounding box center [849, 517] width 1175 height 900
paste input "- Demo"
type input "Glorya - Demo"
click at [557, 623] on button "Save" at bounding box center [556, 628] width 57 height 32
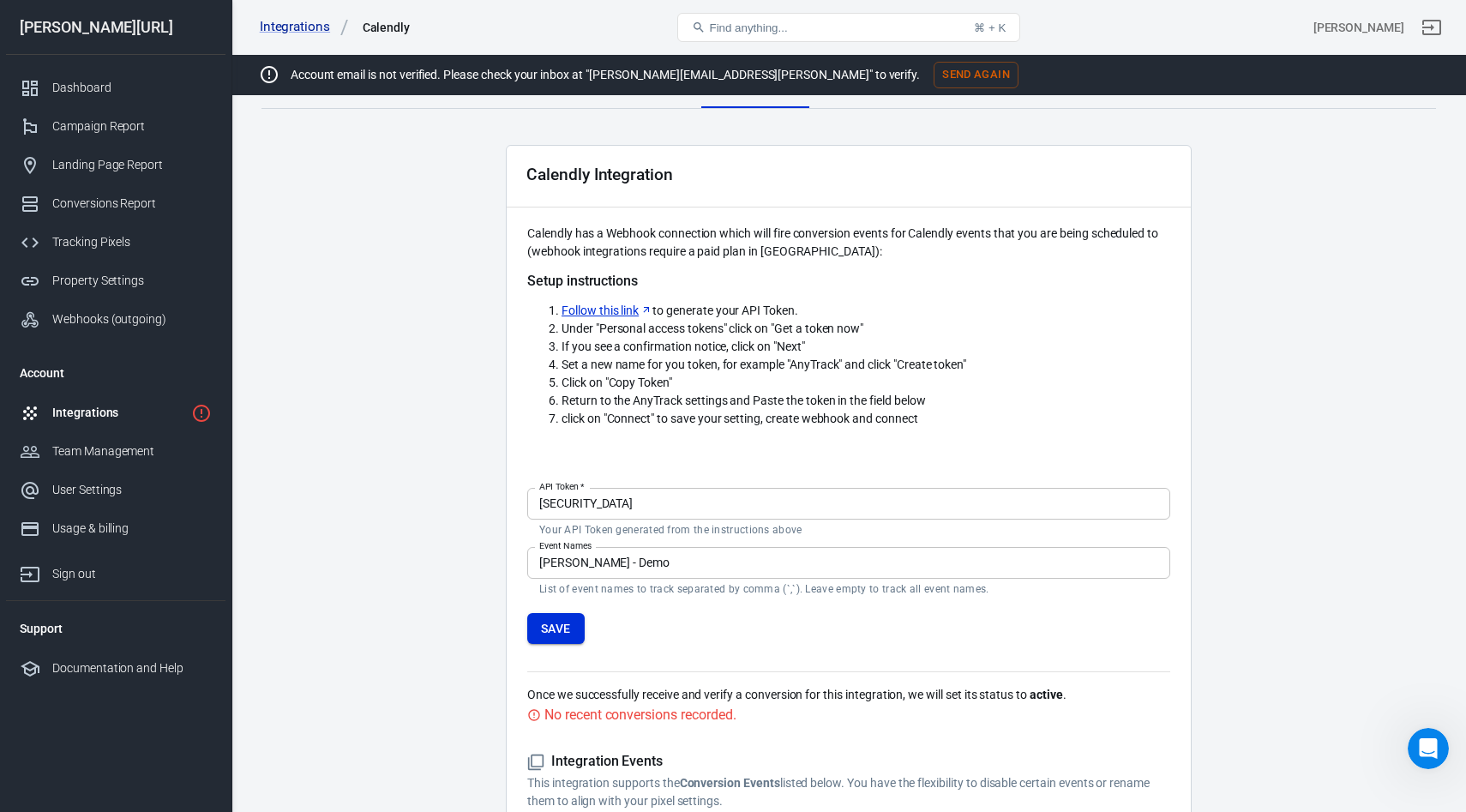
click at [563, 616] on button "Save" at bounding box center [556, 628] width 57 height 32
click at [563, 616] on form "API Token   * eyJraWQiOiIxY2UxZTEzNjE3ZGNmNzY2YjNjZWJjY2Y4ZGM1YmFmYThhNjVlNjg0M…" at bounding box center [849, 563] width 643 height 164
click at [645, 500] on input "eyJraWQiOiIxY2UxZTEzNjE3ZGNmNzY2YjNjZWJjY2Y4ZGM1YmFmYThhNjVlNjg0MDIzZjdjMzJiZTg…" at bounding box center [849, 503] width 643 height 32
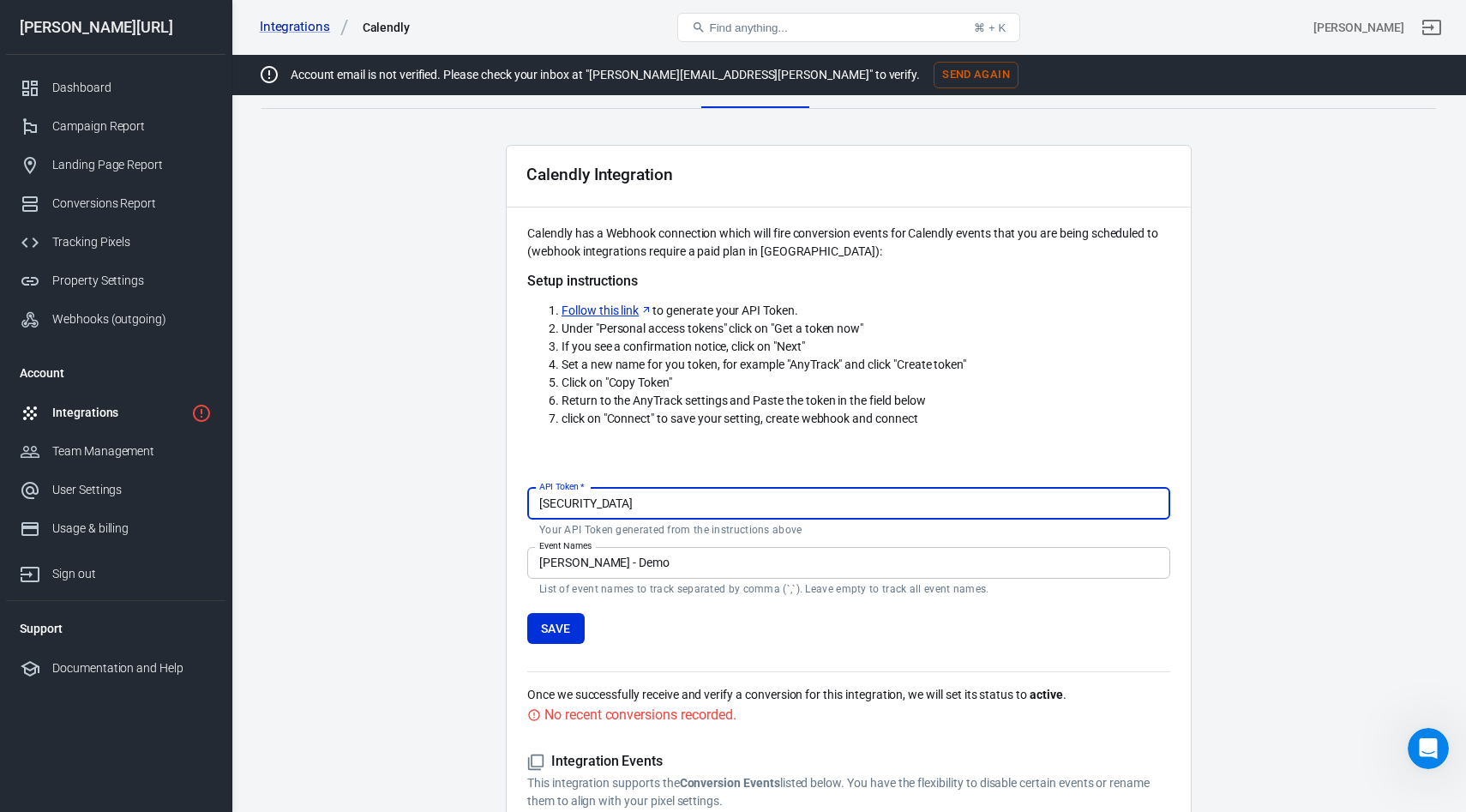
drag, startPoint x: 654, startPoint y: 500, endPoint x: 394, endPoint y: 492, distance: 260.1
click at [394, 492] on main "Integration Events Log Settings Calendly Integration Calendly has a Webhook con…" at bounding box center [849, 517] width 1175 height 900
click at [743, 500] on input "eyJraWQiOiIxY2UxZTEzNjE3ZGNmNzY2YjNjZWJjY2Y4ZGM1YmFmYThhNjVlNjg0MDIzZjdjMzJiZTg…" at bounding box center [849, 503] width 643 height 32
paste input "eyJraWQiOiIxY2UxZTEzNjE3ZGNmNzY2YjNjZWJjY2Y4ZGM1YmFmYThhNjVlNjg0MDIzZjdjMzJiZTg…"
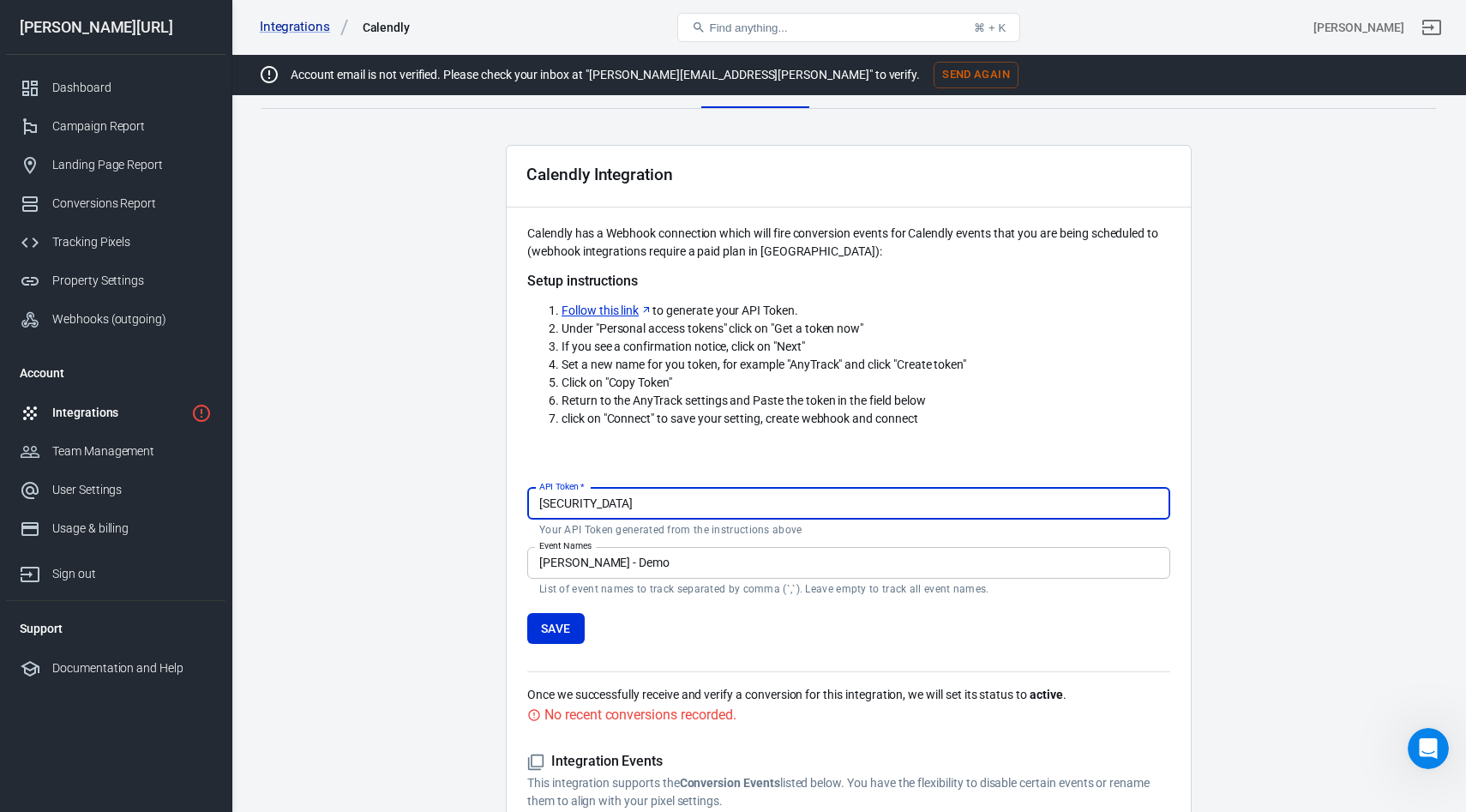
type input "eyJraWQiOiIxY2UxZTEzNjE3ZGNmNzY2YjNjZWJjY2Y4ZGM1YmFmYThhNjVlNjg0MDIzZjdjMzJiZTg…"
click at [479, 548] on main "Integration Events Log Settings Calendly Integration Calendly has a Webhook con…" at bounding box center [849, 517] width 1175 height 900
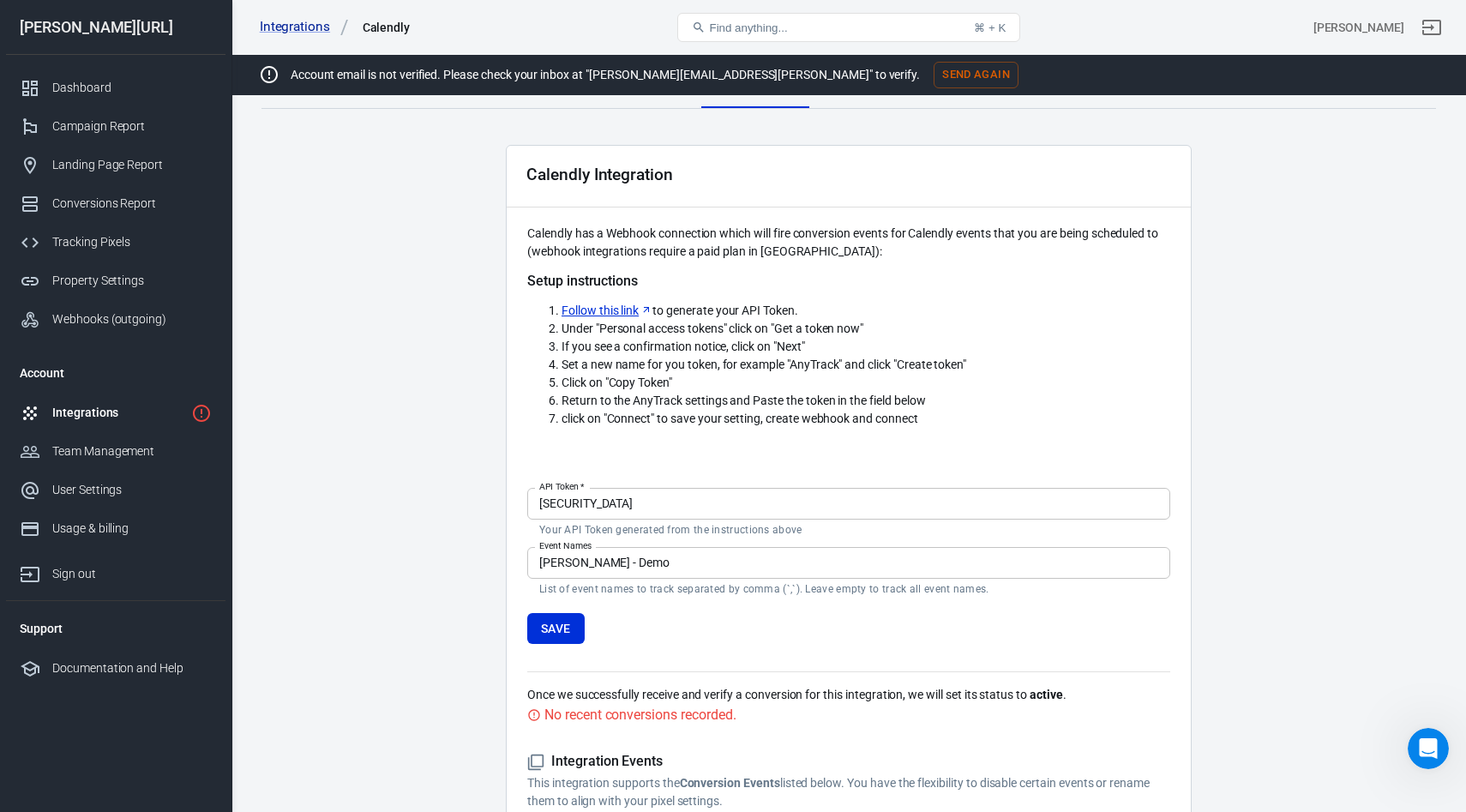
scroll to position [0, 0]
click at [561, 632] on button "Save" at bounding box center [556, 628] width 57 height 32
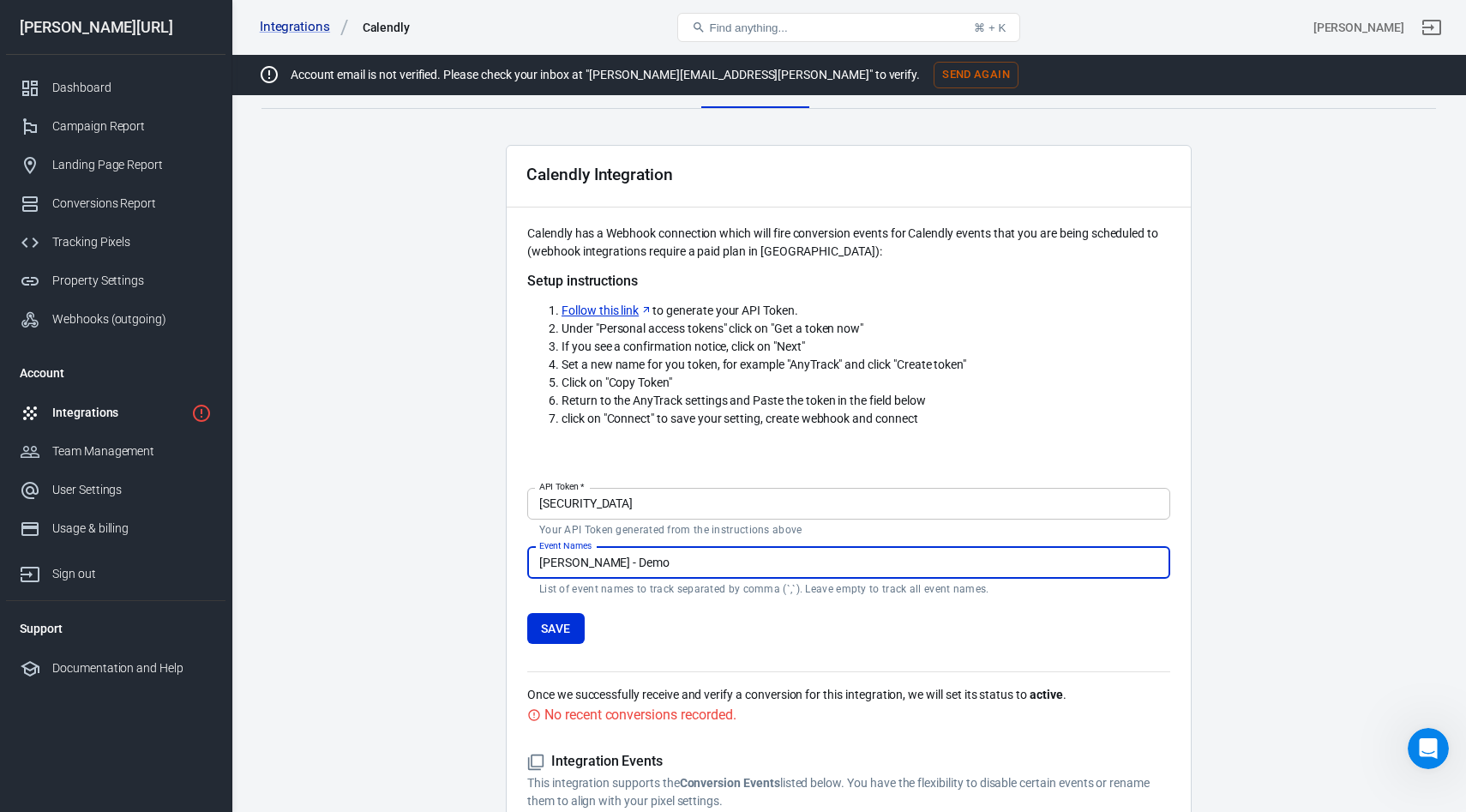
drag, startPoint x: 623, startPoint y: 568, endPoint x: 448, endPoint y: 546, distance: 176.4
click at [448, 546] on main "Integration Events Log Settings Calendly Integration Calendly has a Webhook con…" at bounding box center [849, 517] width 1175 height 900
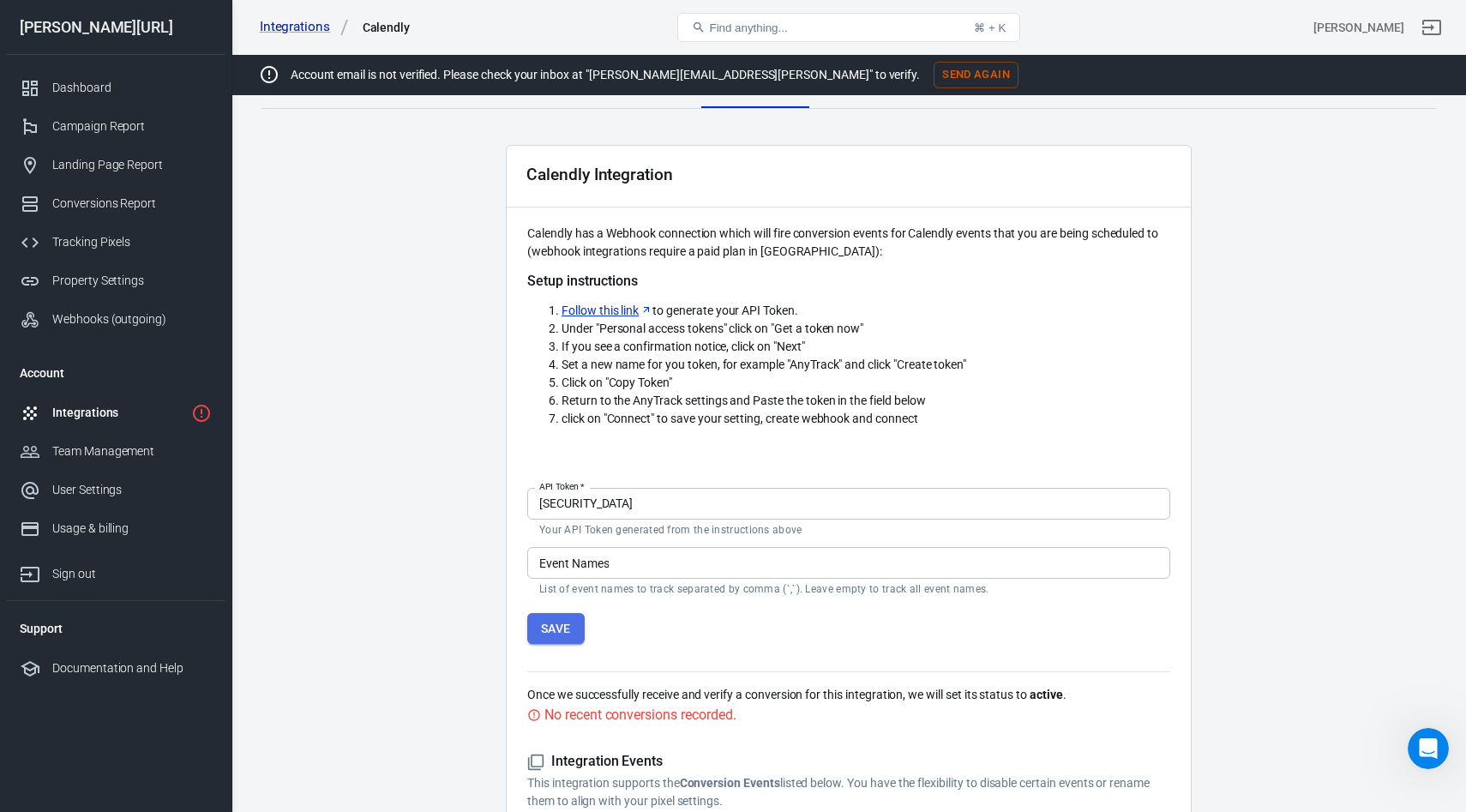
click at [568, 627] on button "Save" at bounding box center [556, 628] width 57 height 32
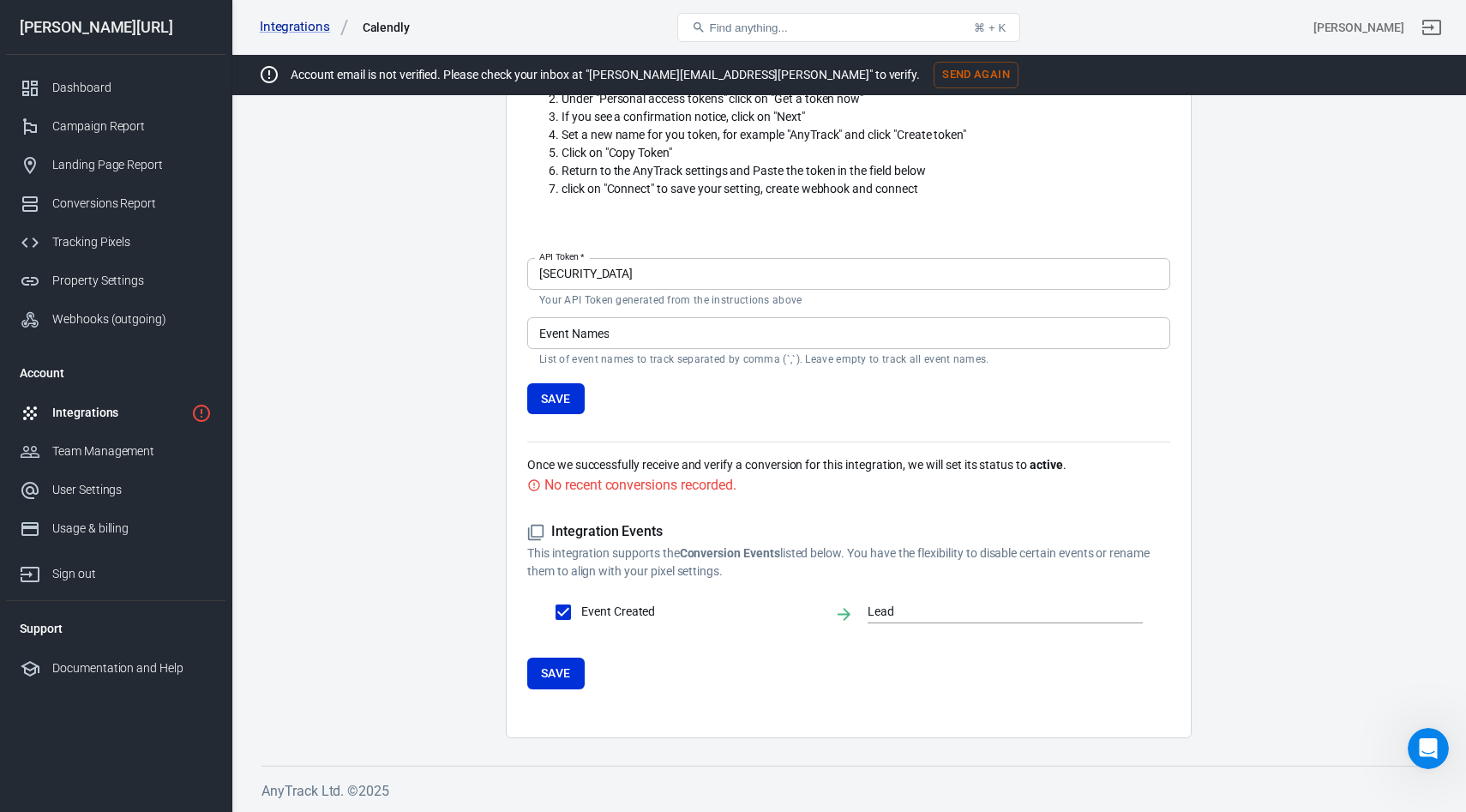
click at [622, 337] on input "Event Names" at bounding box center [849, 333] width 643 height 32
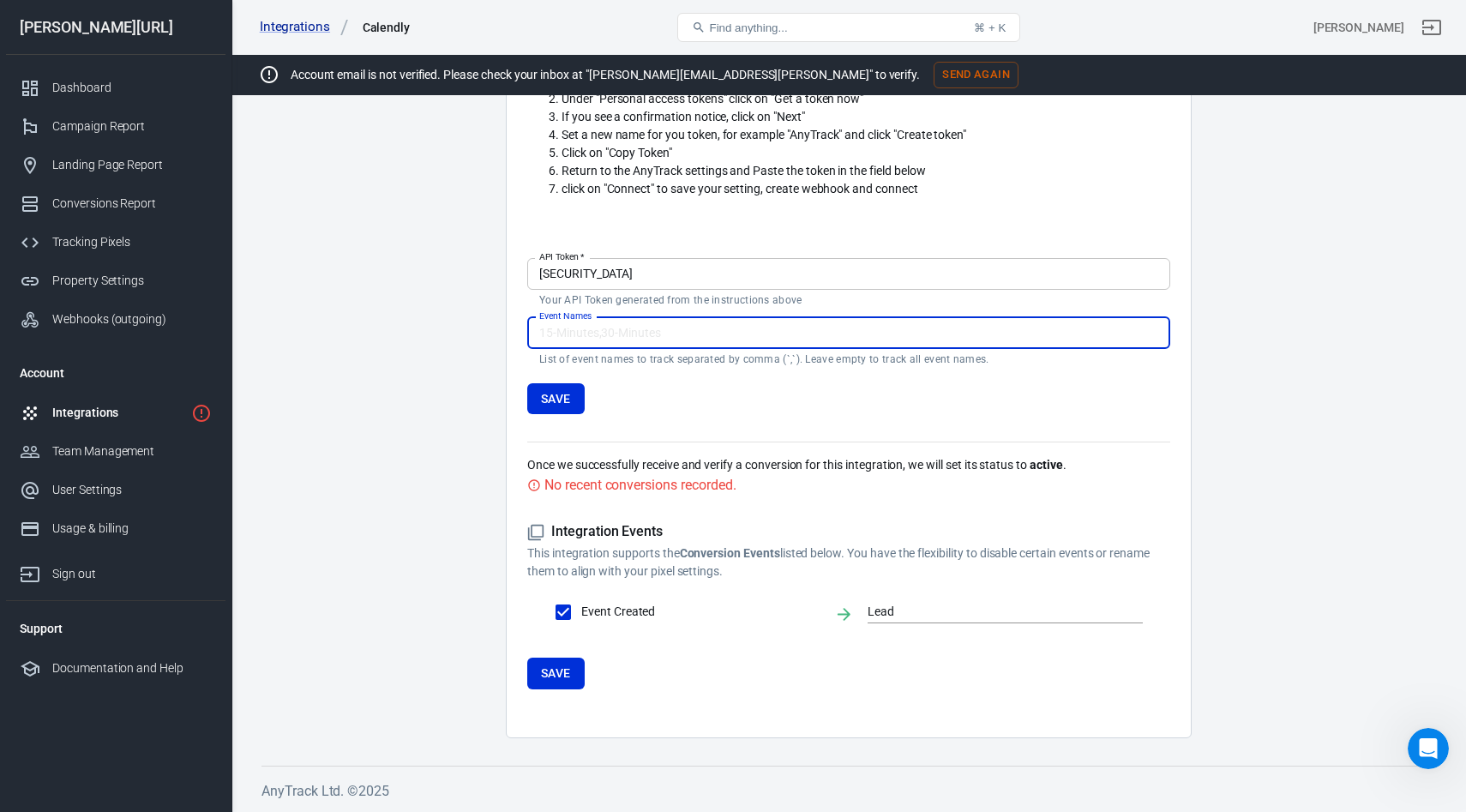
paste input "Glorya Erstgespräch"
type input "Glorya Erstgespräch"
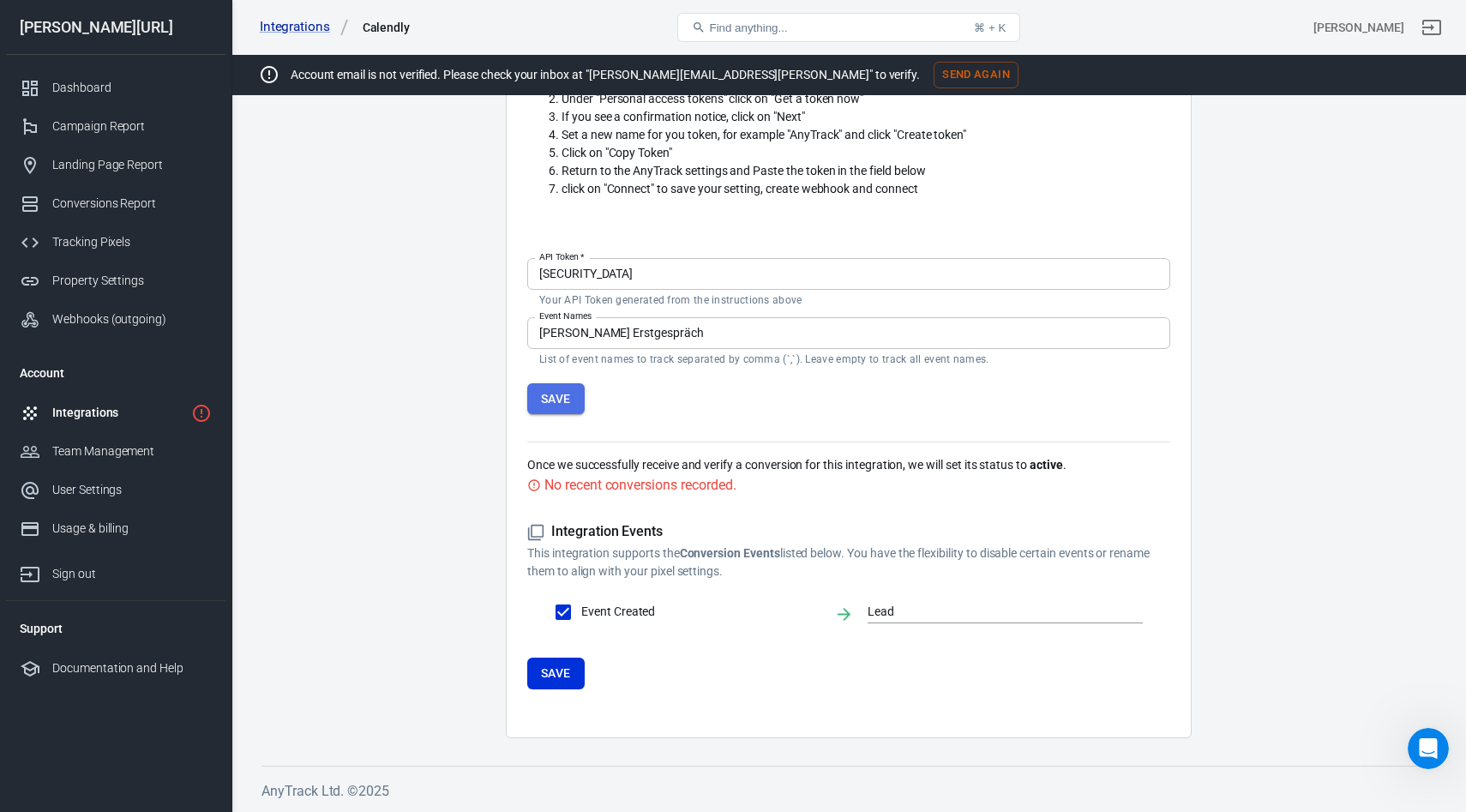
click at [558, 384] on button "Save" at bounding box center [556, 399] width 57 height 32
click at [554, 666] on button "Save" at bounding box center [556, 672] width 57 height 32
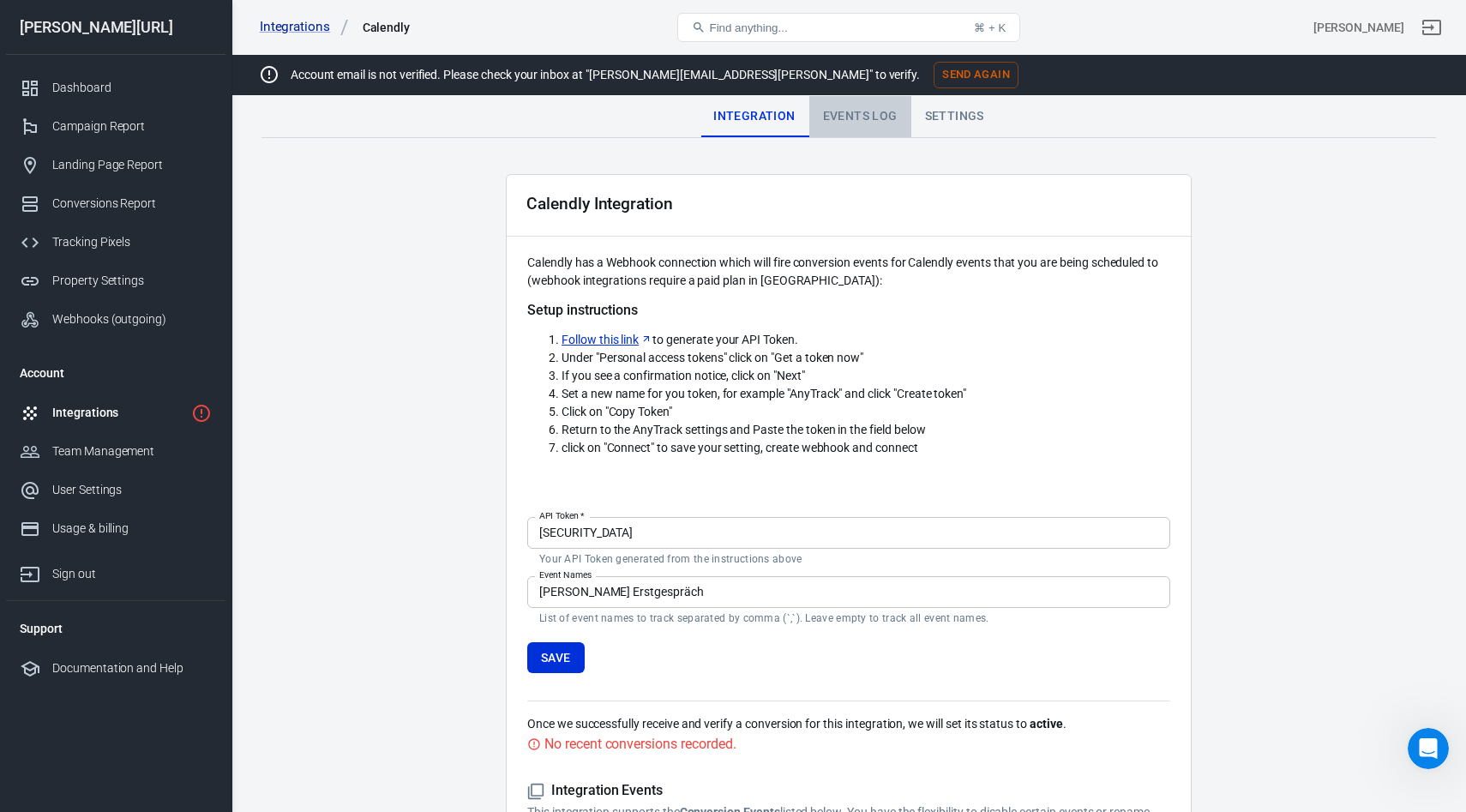
click at [861, 119] on div "Events Log" at bounding box center [860, 116] width 102 height 41
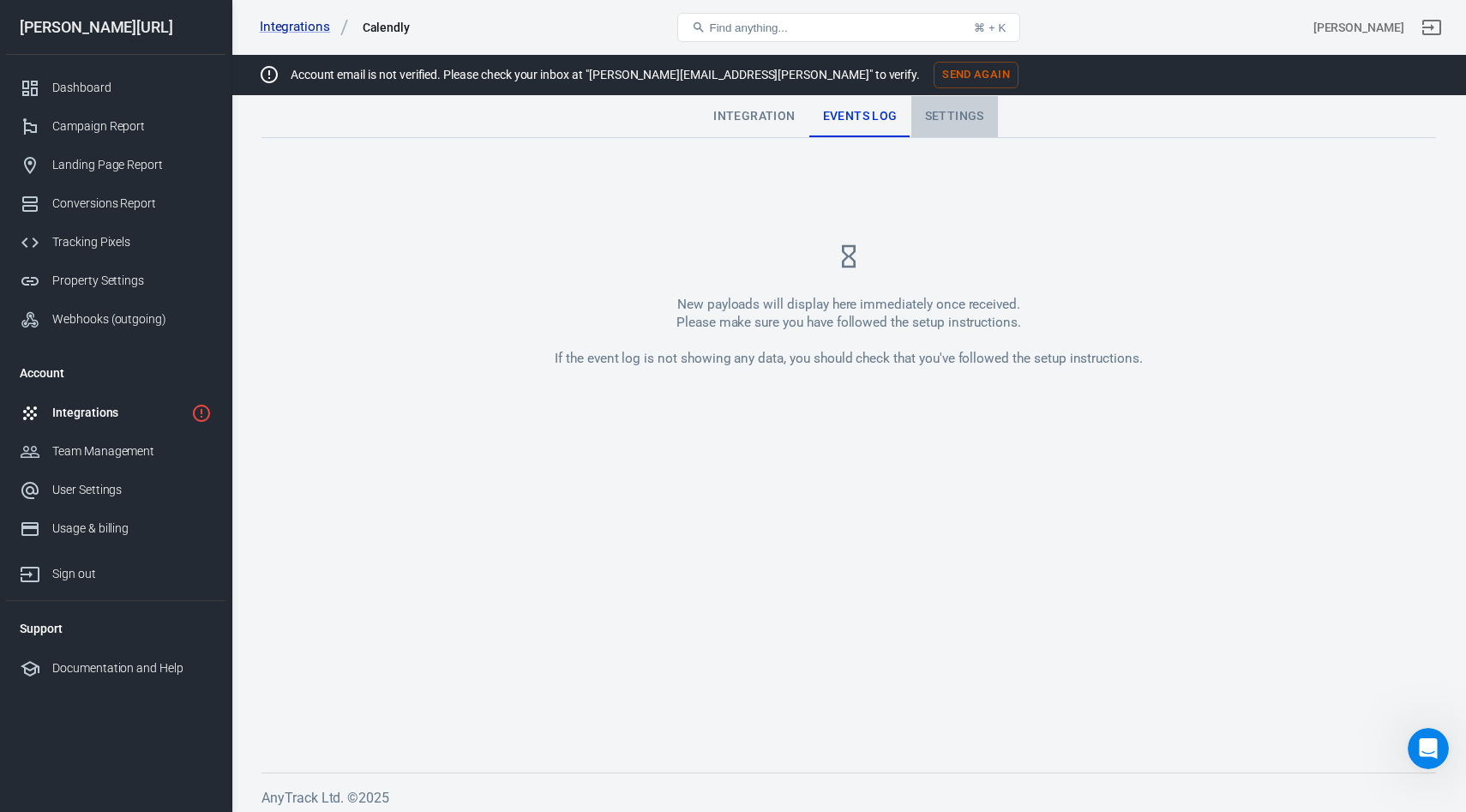
click at [967, 111] on div "Settings" at bounding box center [955, 116] width 87 height 41
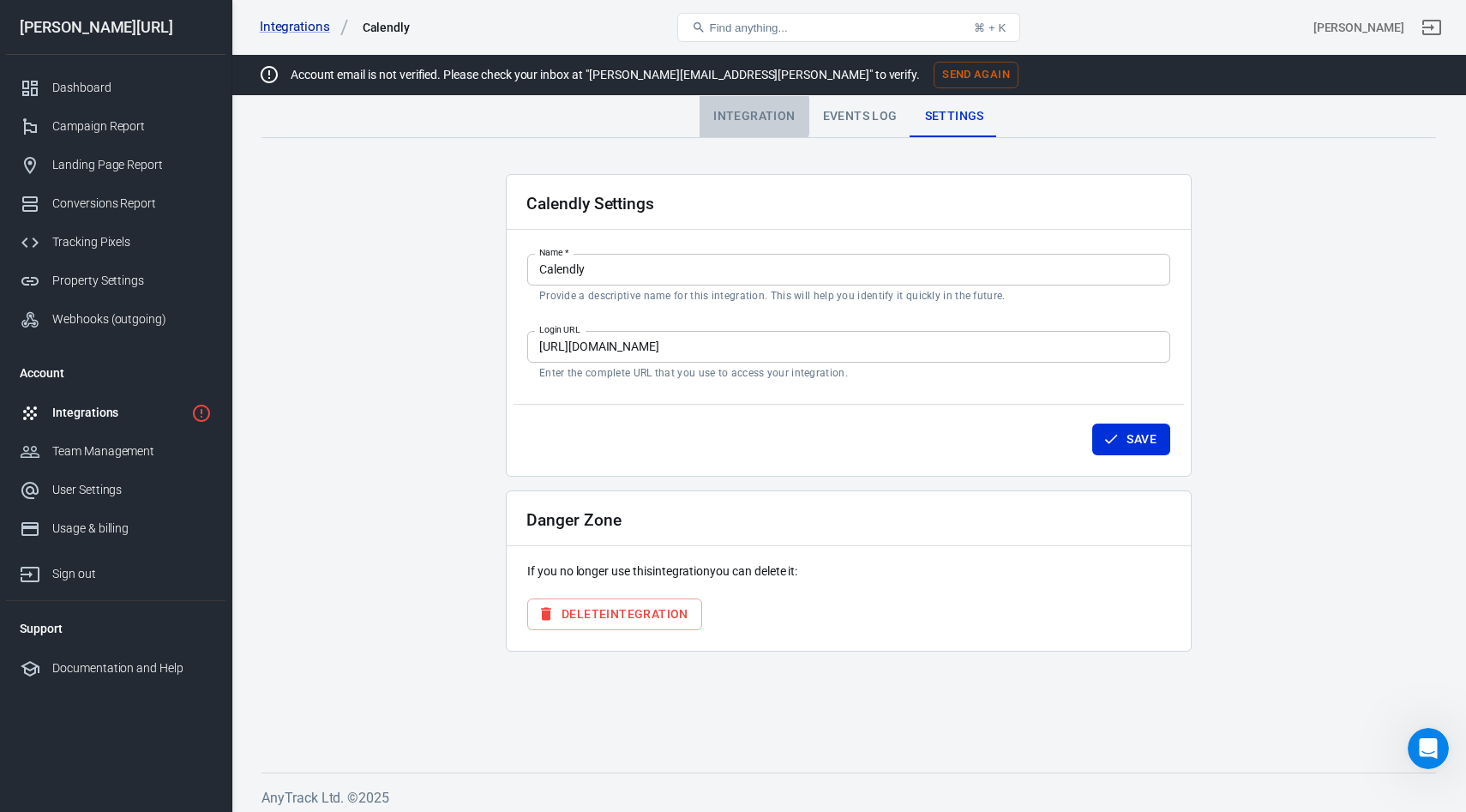
click at [751, 116] on div "Integration" at bounding box center [754, 116] width 109 height 41
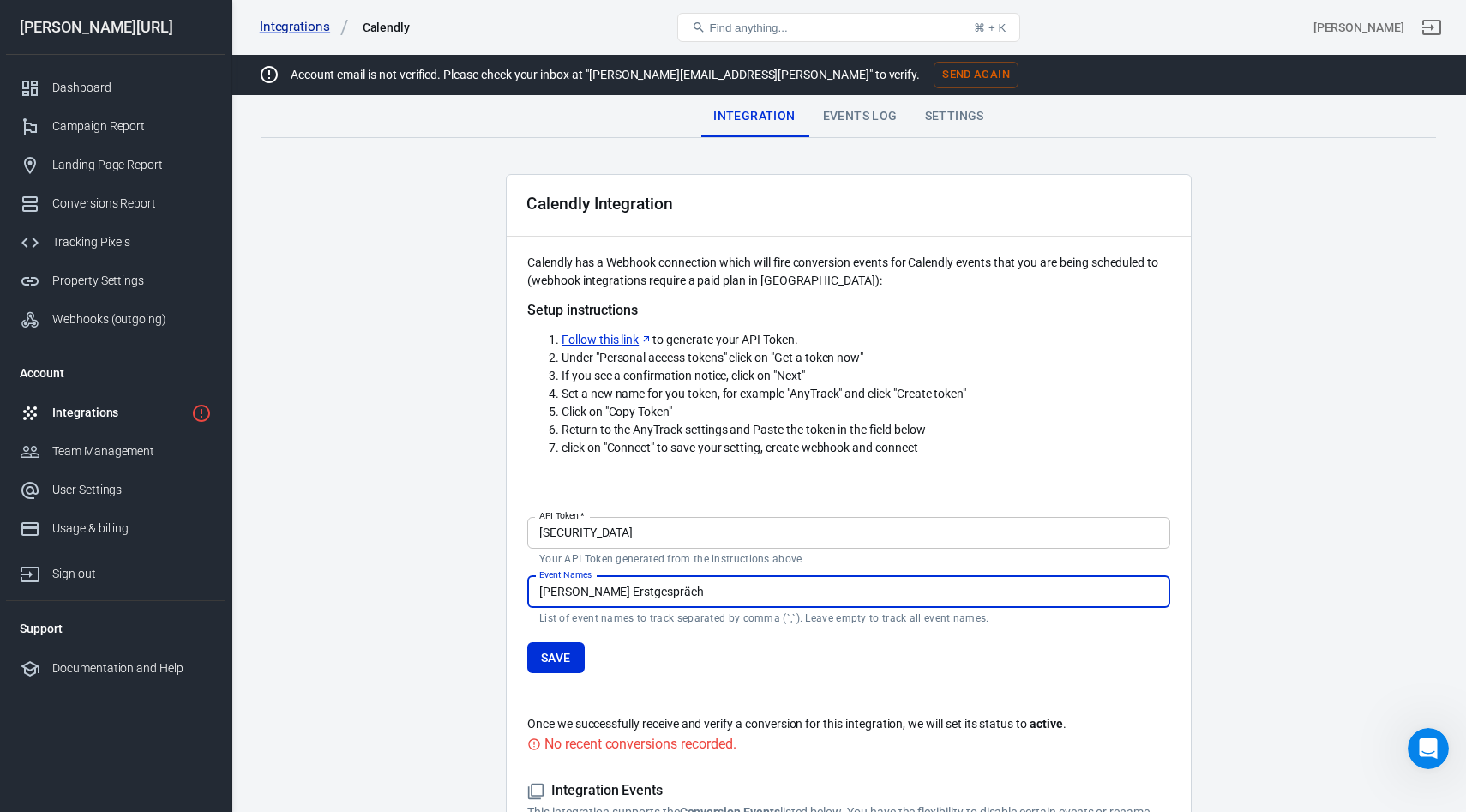
click at [964, 105] on div "Settings" at bounding box center [955, 116] width 87 height 41
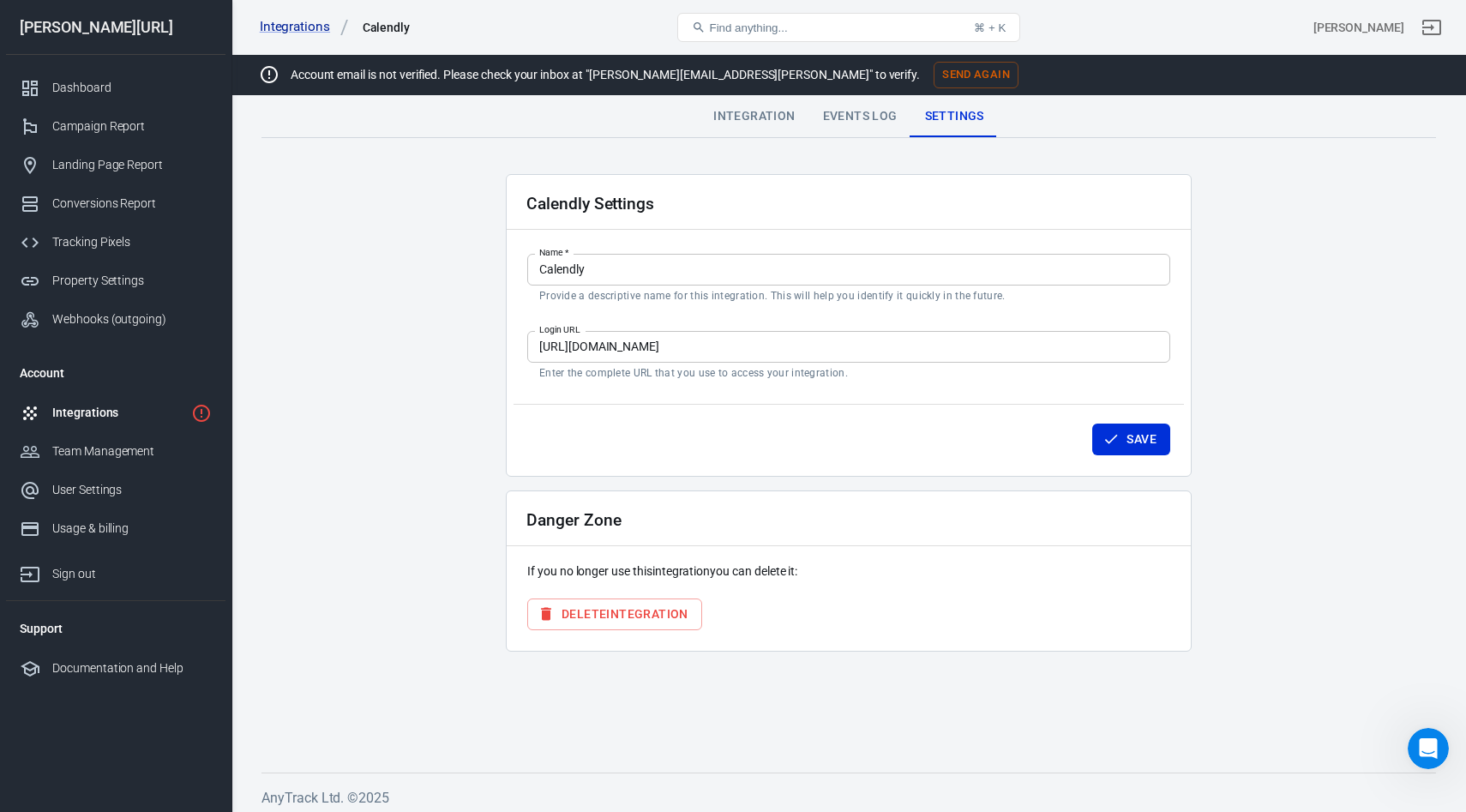
click at [722, 131] on div "Integration" at bounding box center [754, 116] width 109 height 41
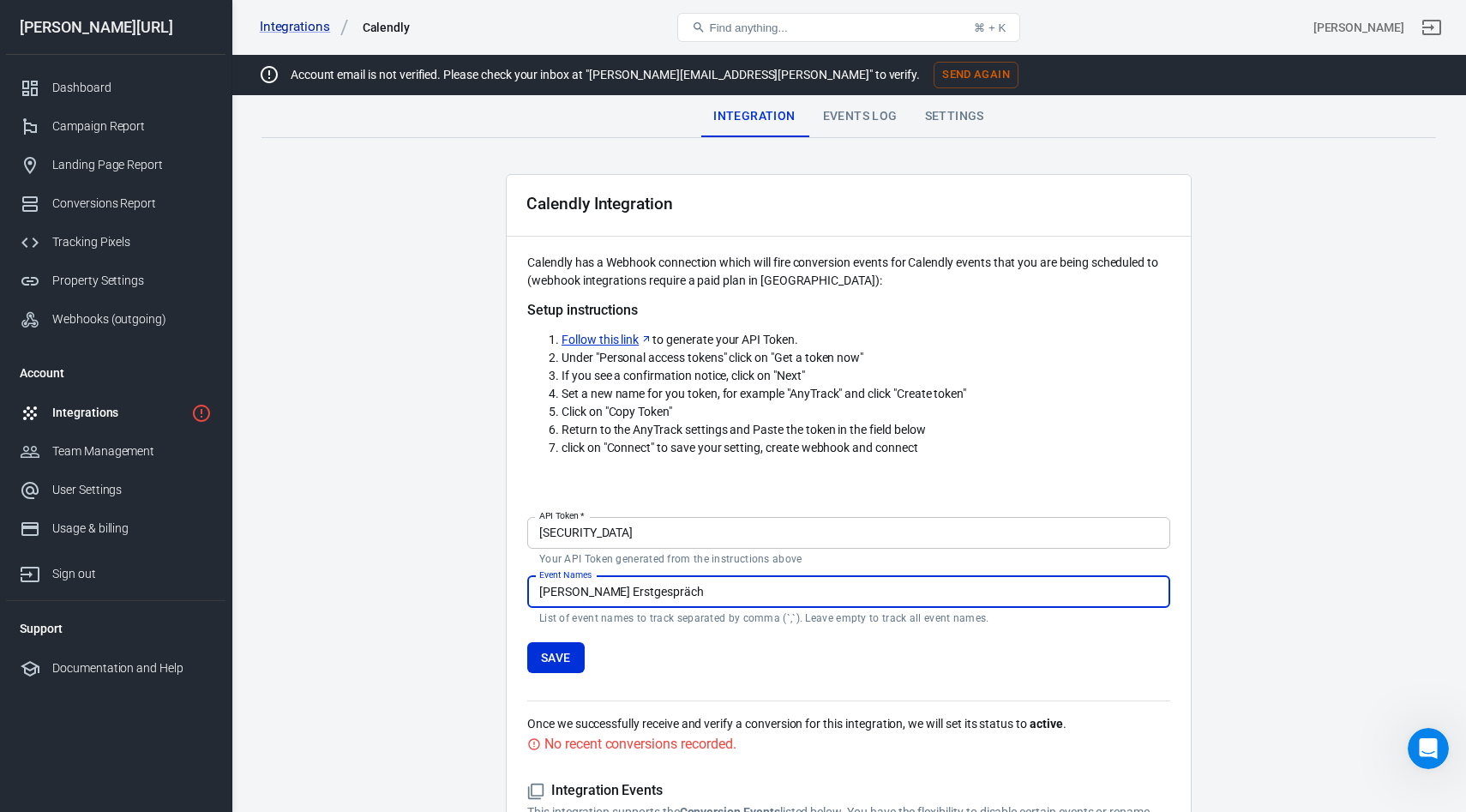
scroll to position [259, 0]
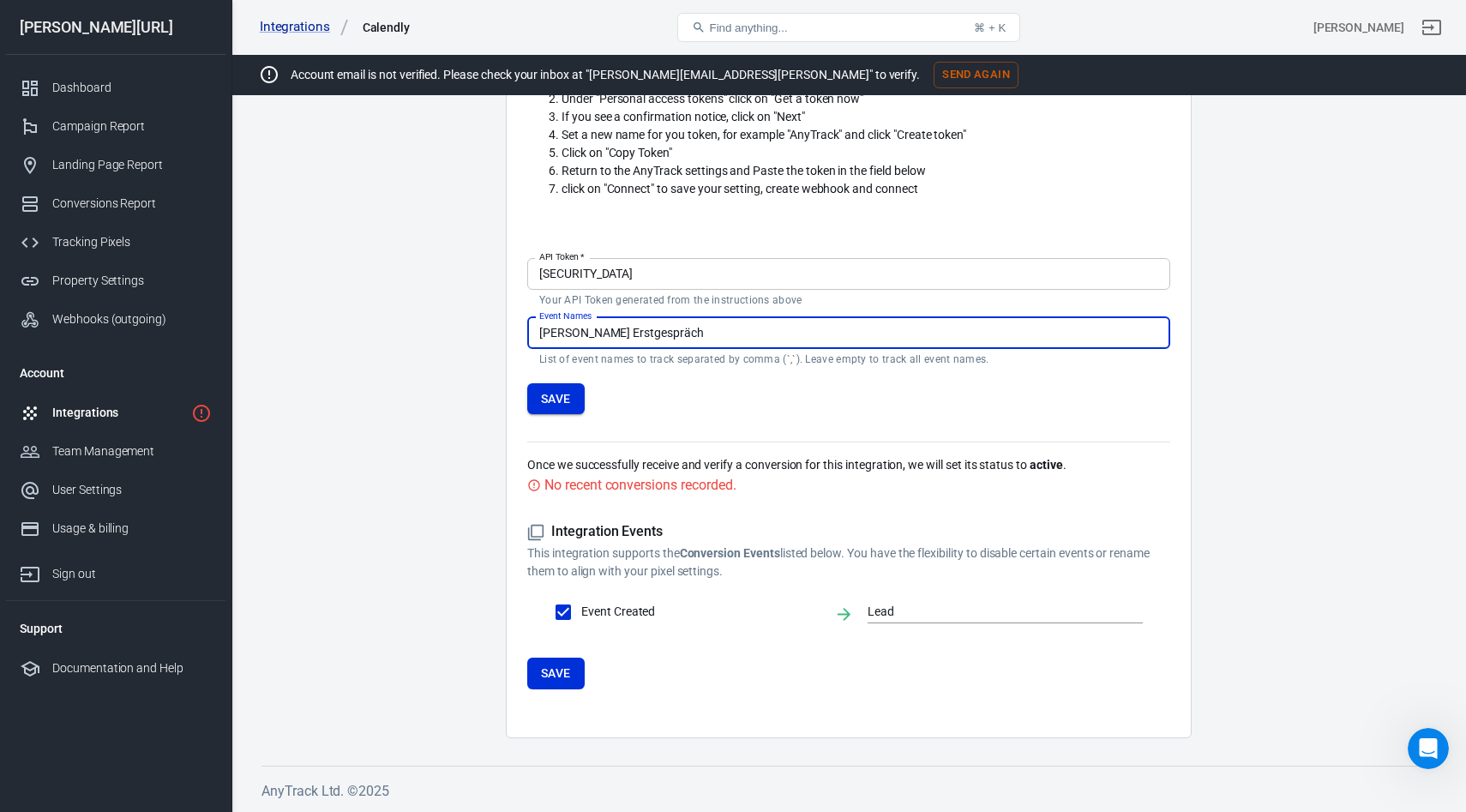
click at [567, 401] on button "Save" at bounding box center [556, 399] width 57 height 32
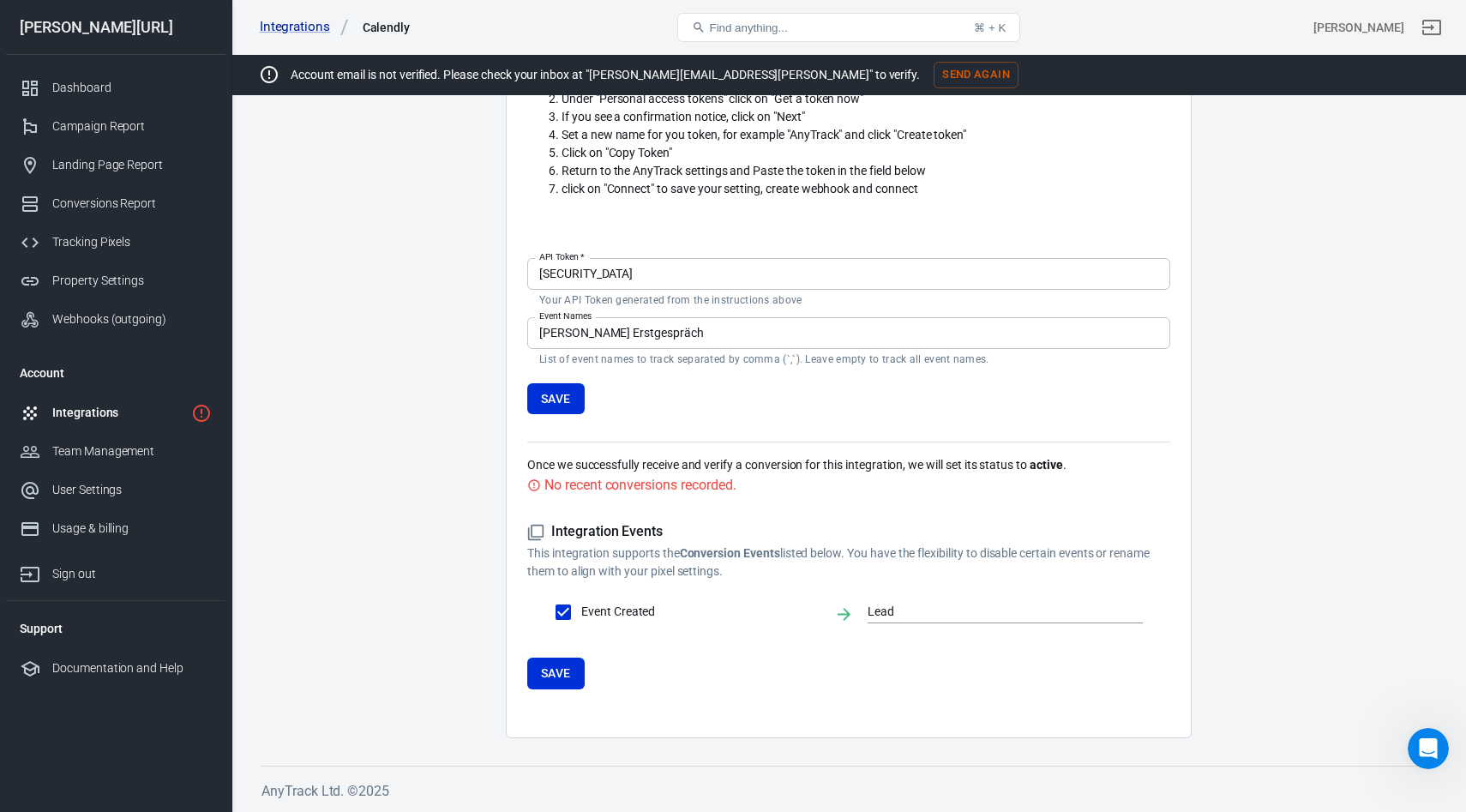
scroll to position [0, 0]
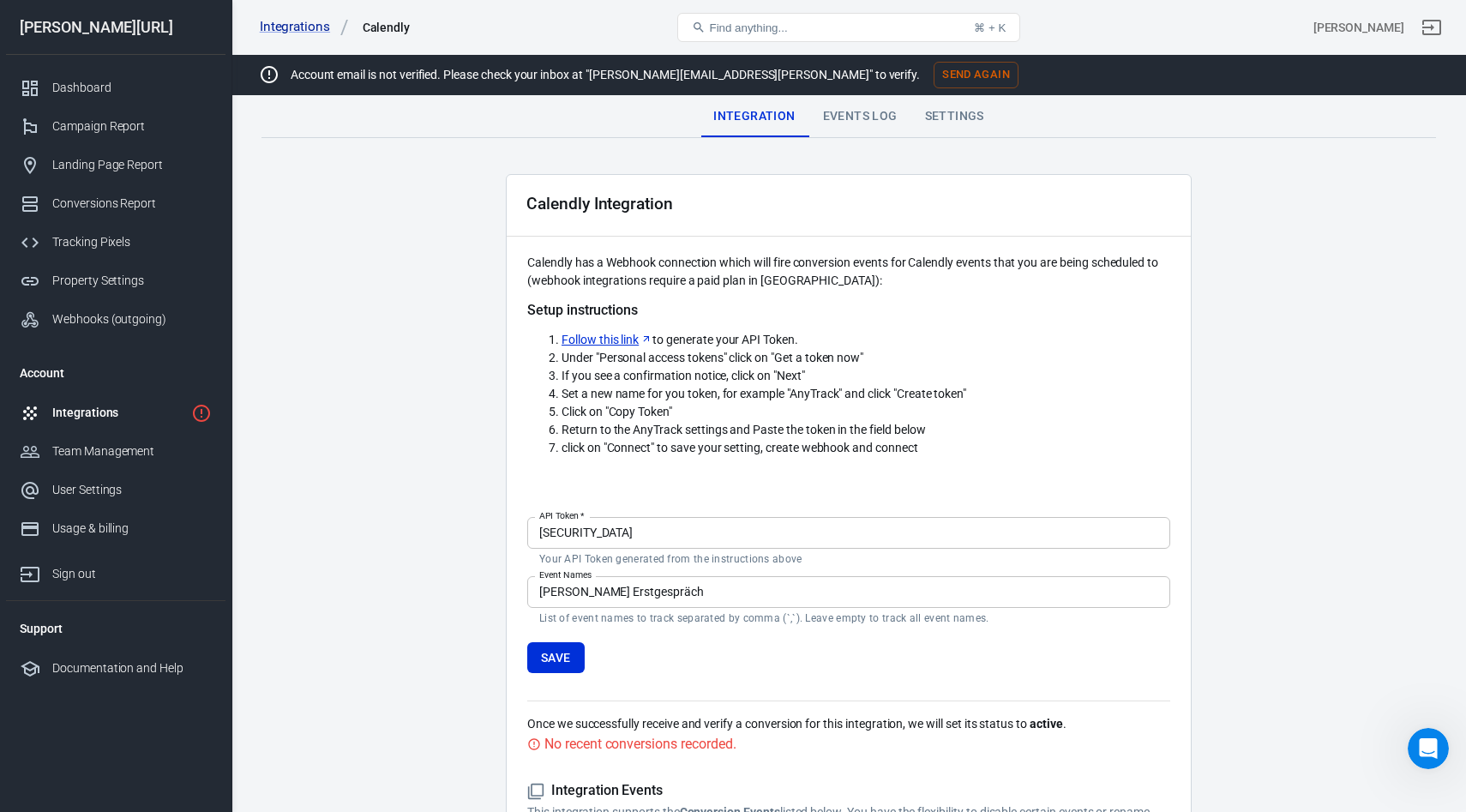
click at [85, 407] on div "Integrations" at bounding box center [119, 412] width 132 height 18
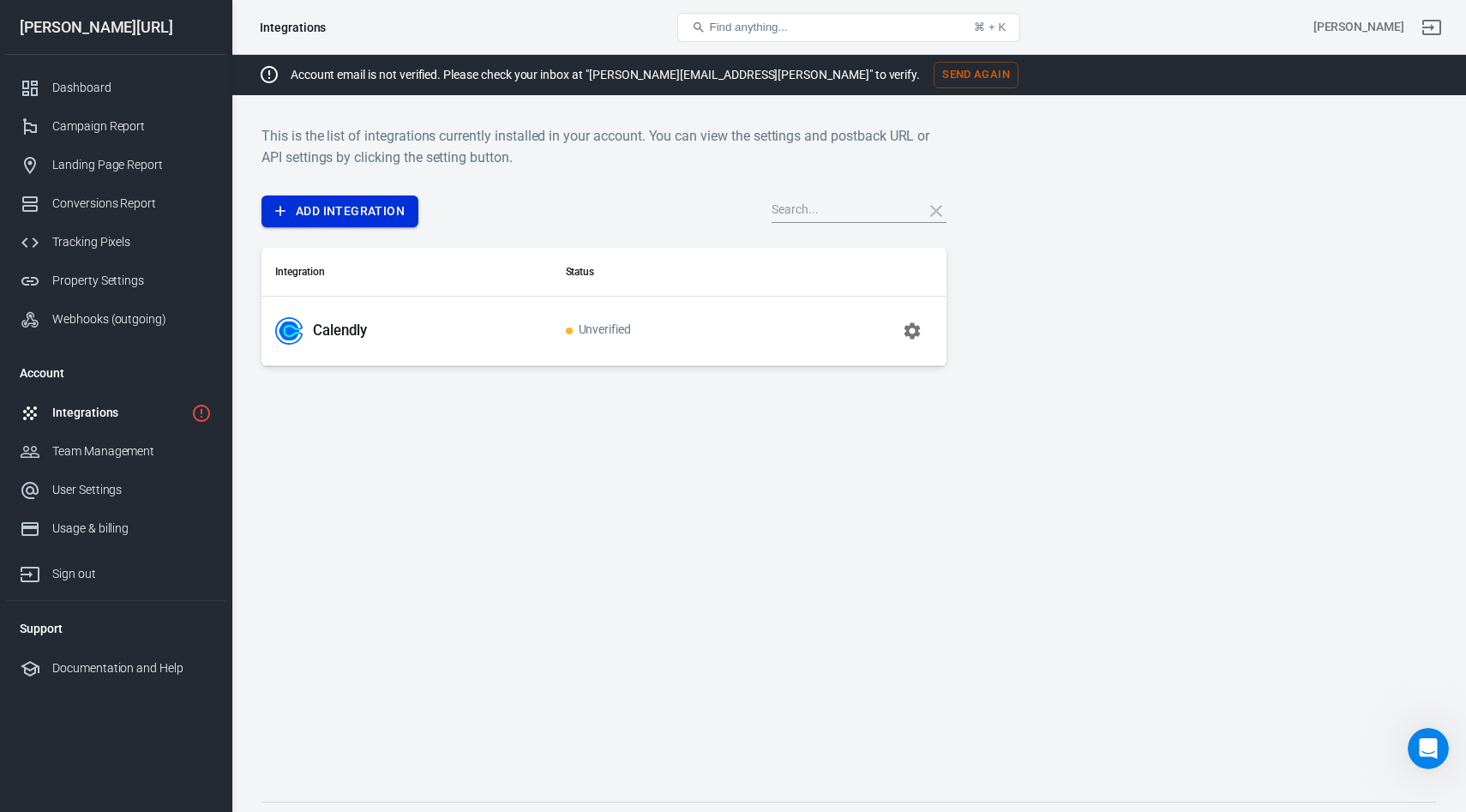
click at [324, 218] on link "Add Integration" at bounding box center [339, 211] width 157 height 32
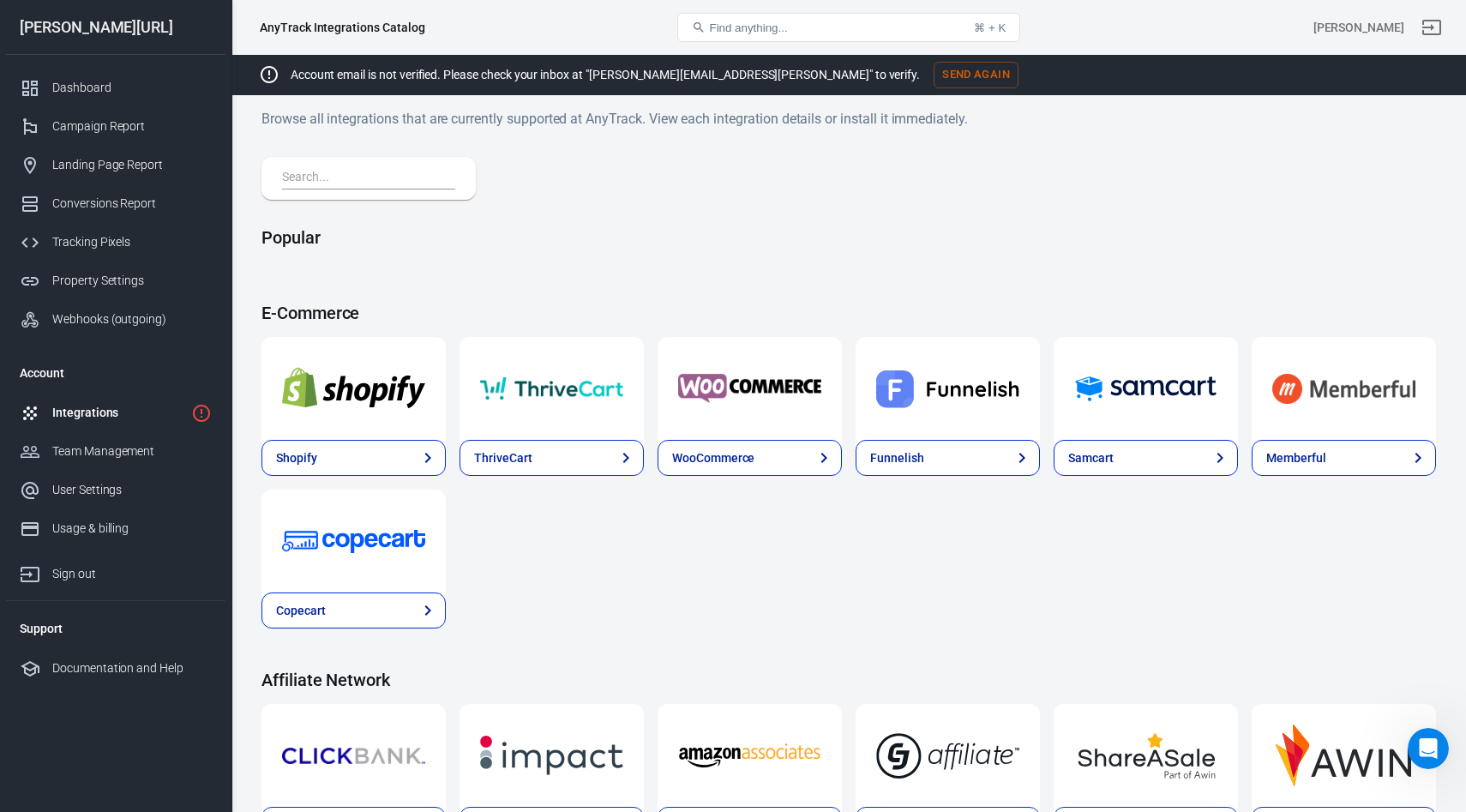
click at [364, 176] on input "text" at bounding box center [364, 178] width 166 height 23
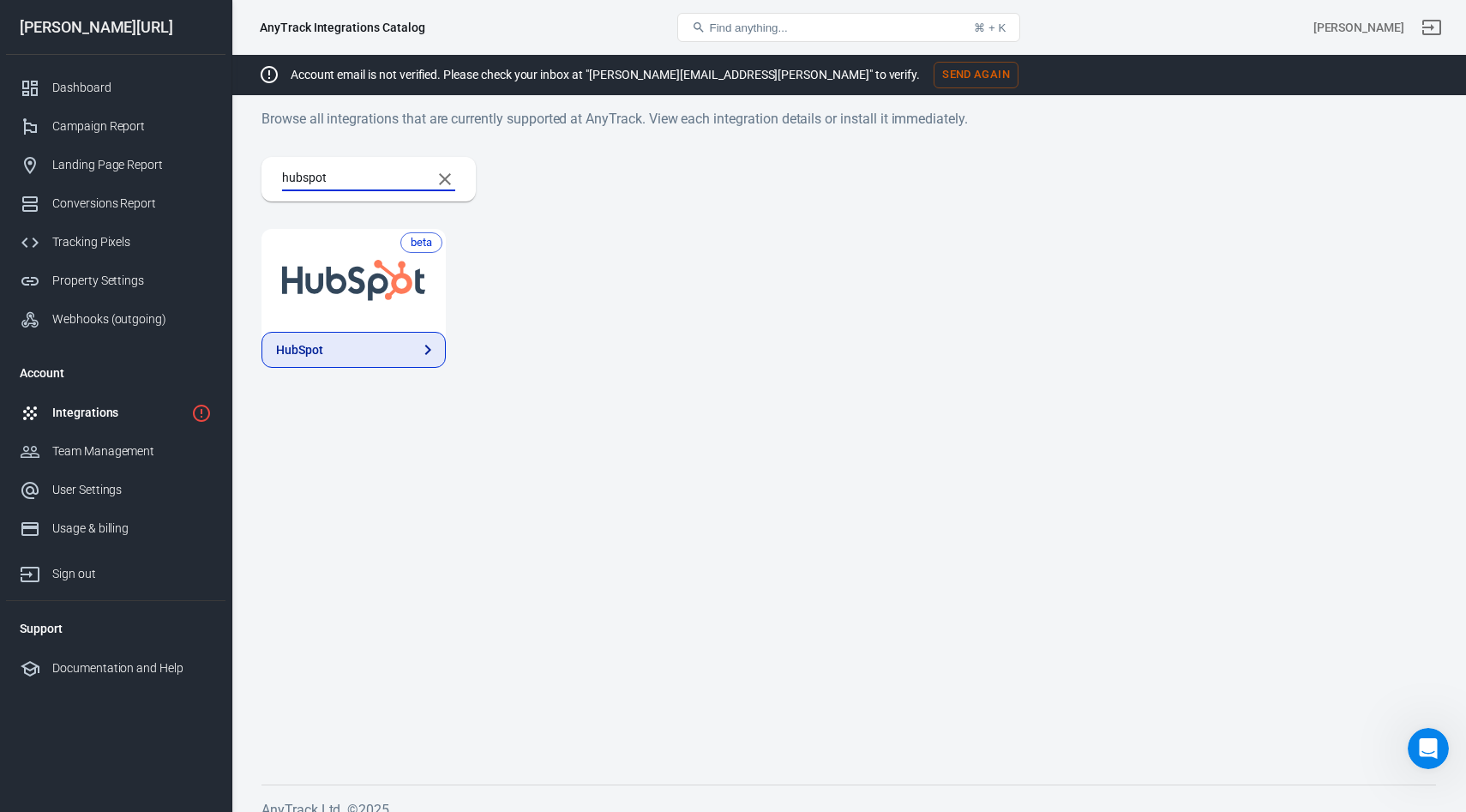
type input "hubspot"
click at [364, 361] on link "HubSpot" at bounding box center [353, 350] width 184 height 36
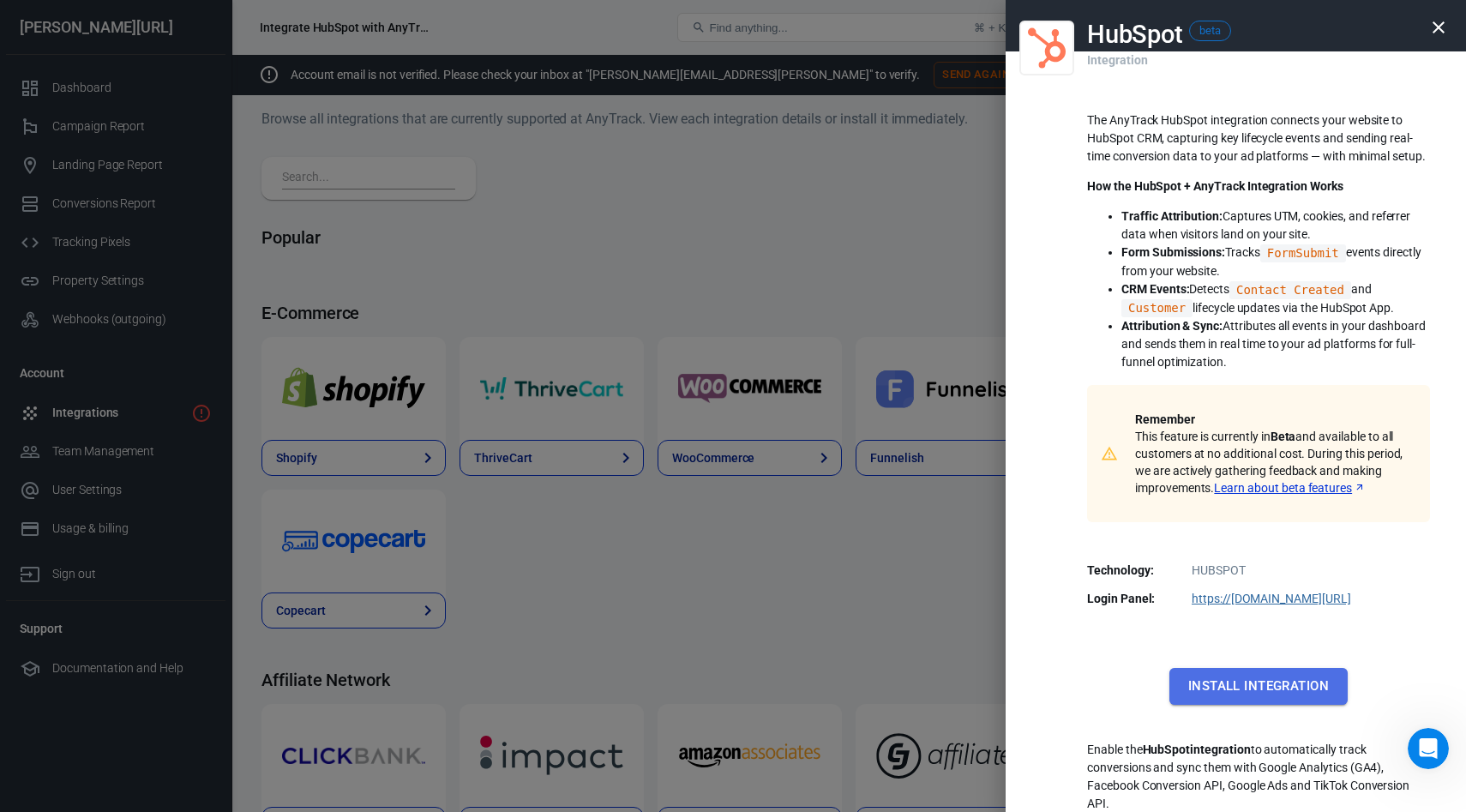
click at [1254, 693] on button "Install Integration" at bounding box center [1258, 686] width 179 height 36
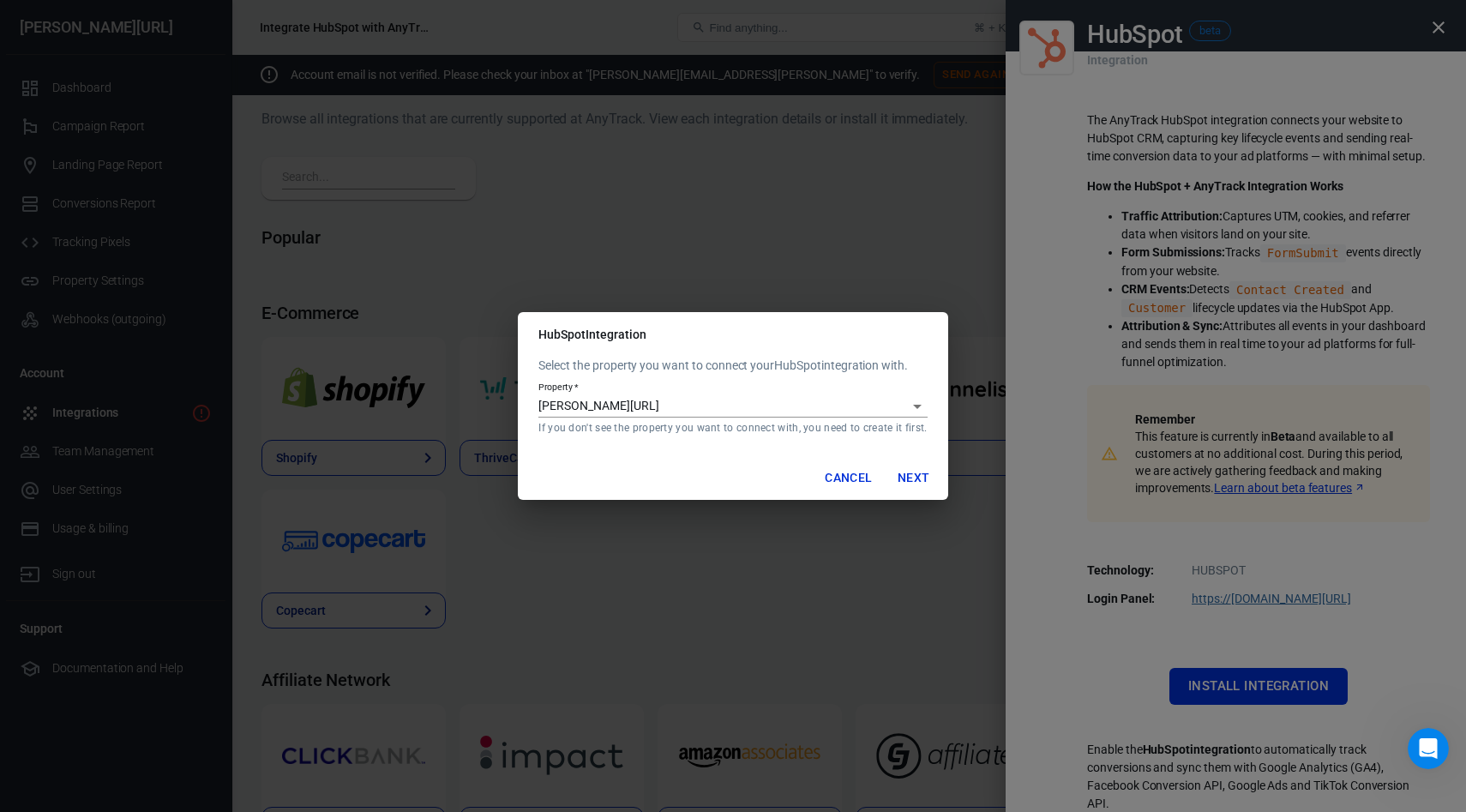
click at [921, 477] on button "Next" at bounding box center [914, 478] width 55 height 32
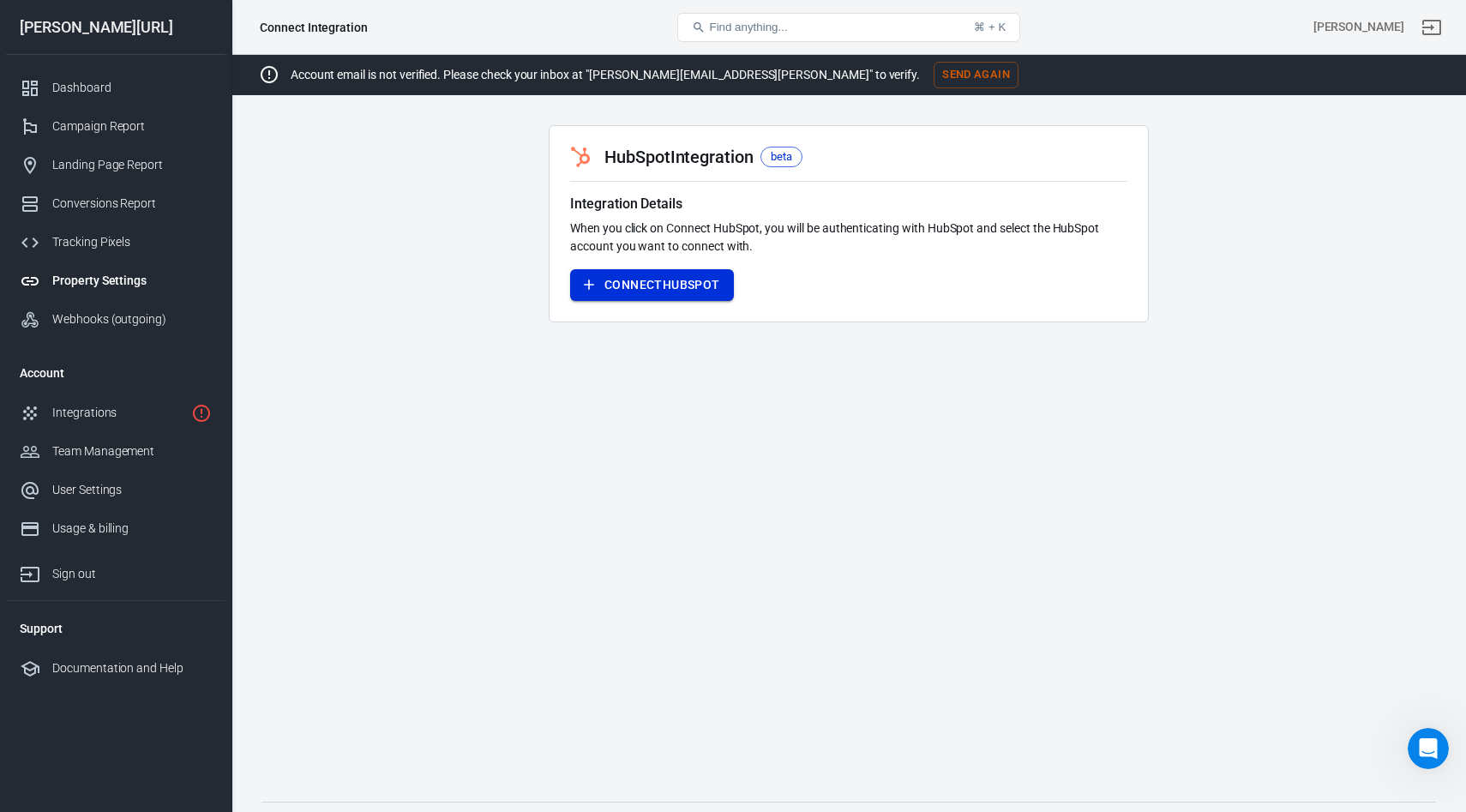
click at [626, 293] on button "Connect HubSpot" at bounding box center [652, 285] width 164 height 32
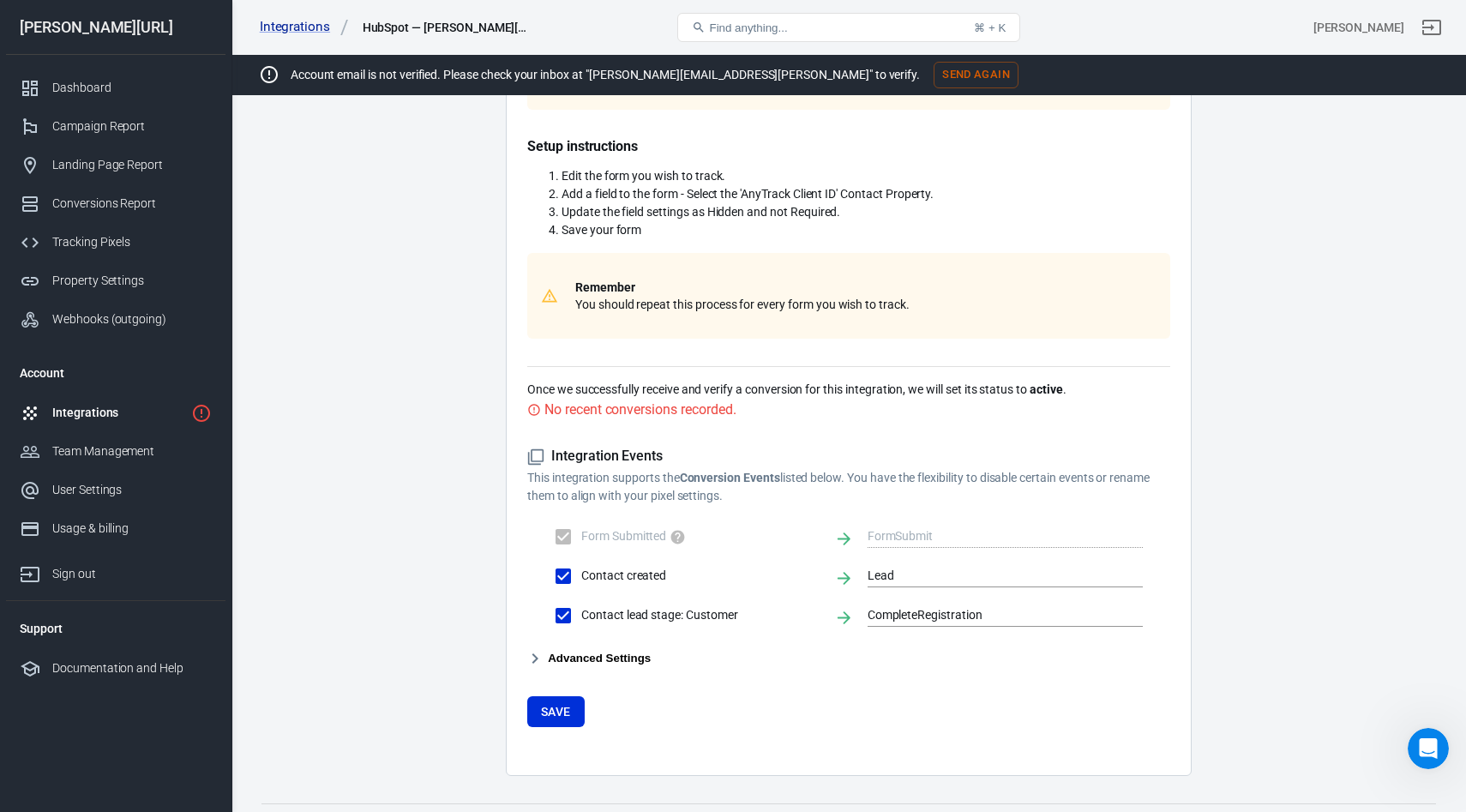
scroll to position [402, 0]
click at [607, 652] on button "Advanced Settings" at bounding box center [589, 656] width 123 height 21
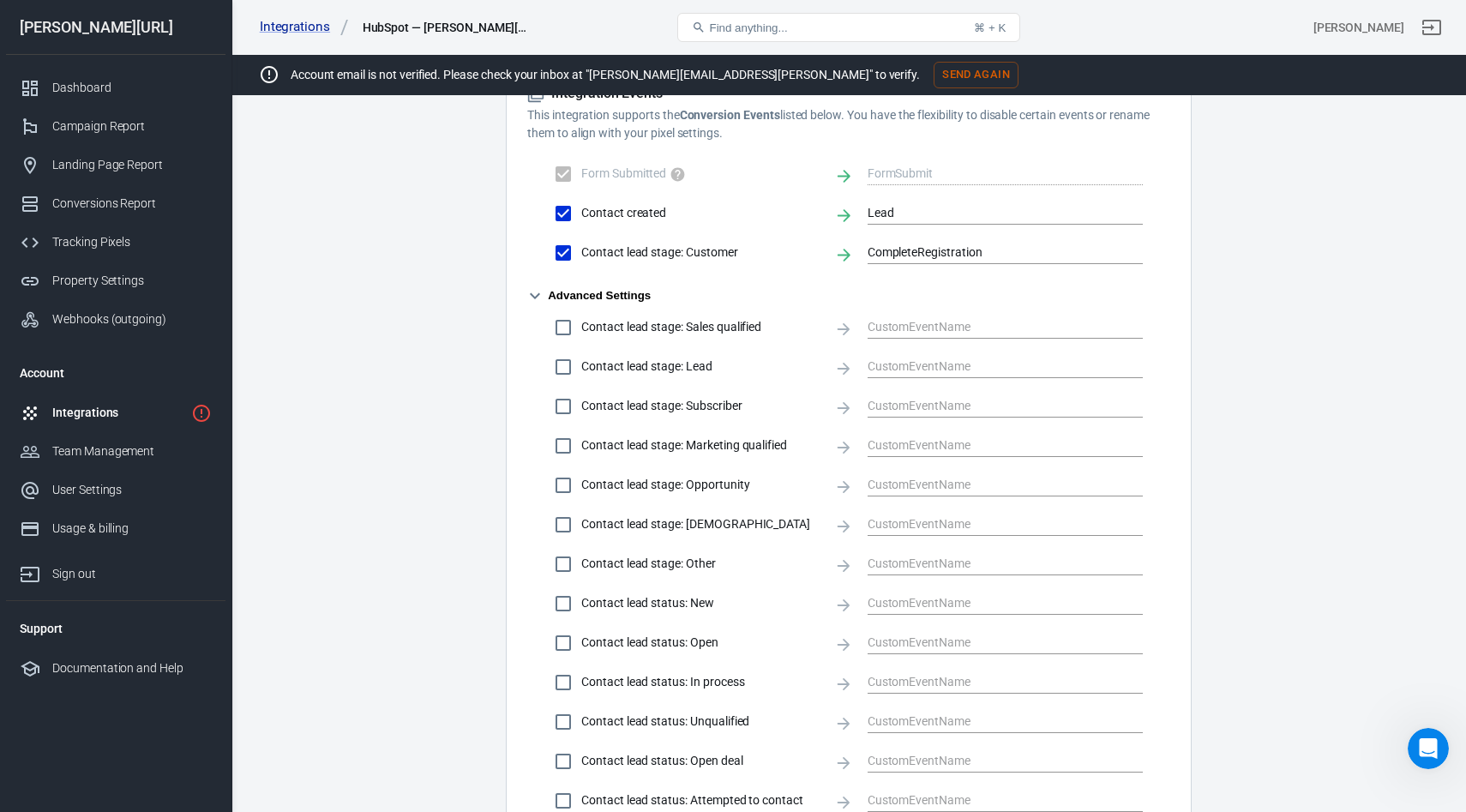
scroll to position [632, 0]
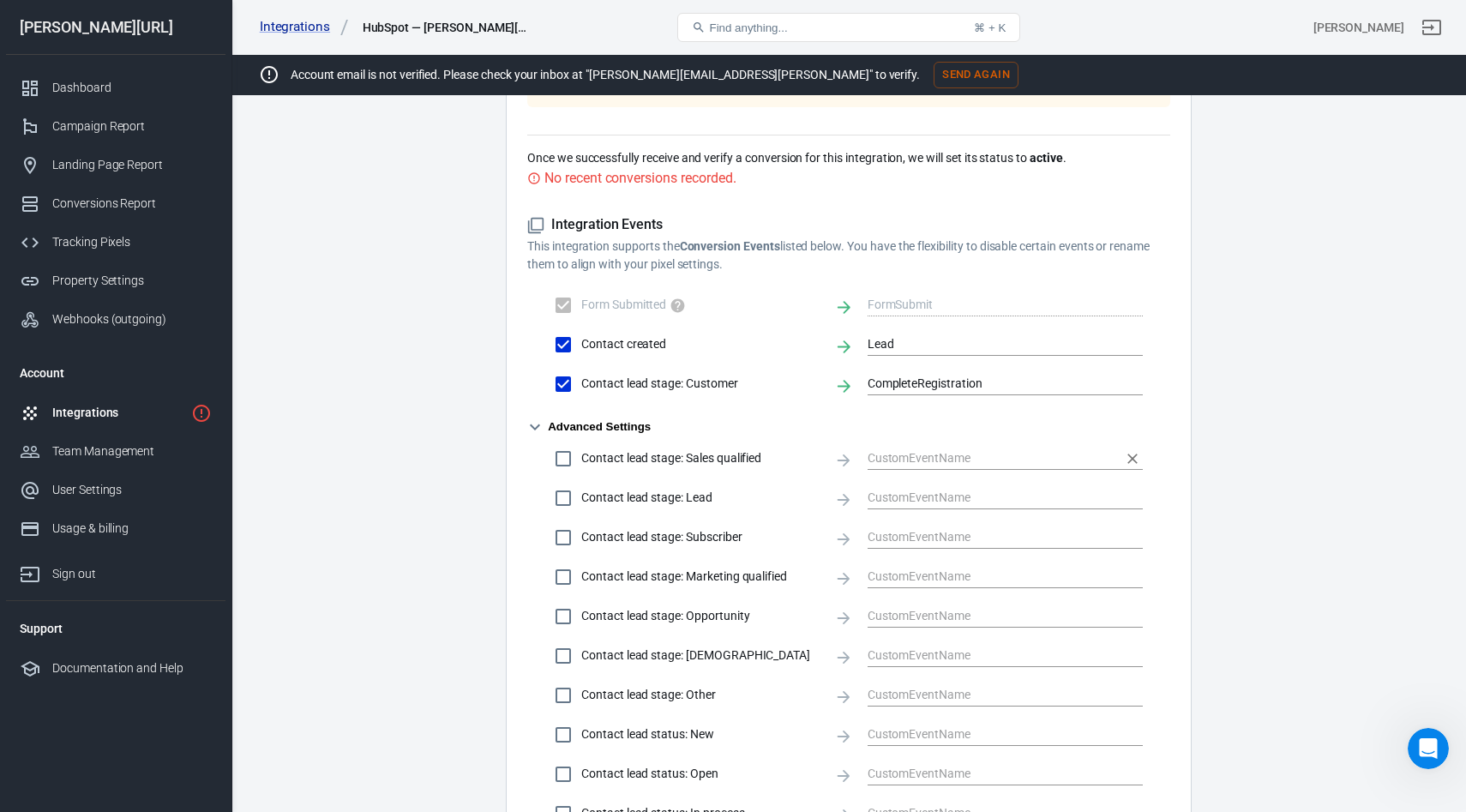
click at [893, 465] on input "text" at bounding box center [992, 459] width 249 height 22
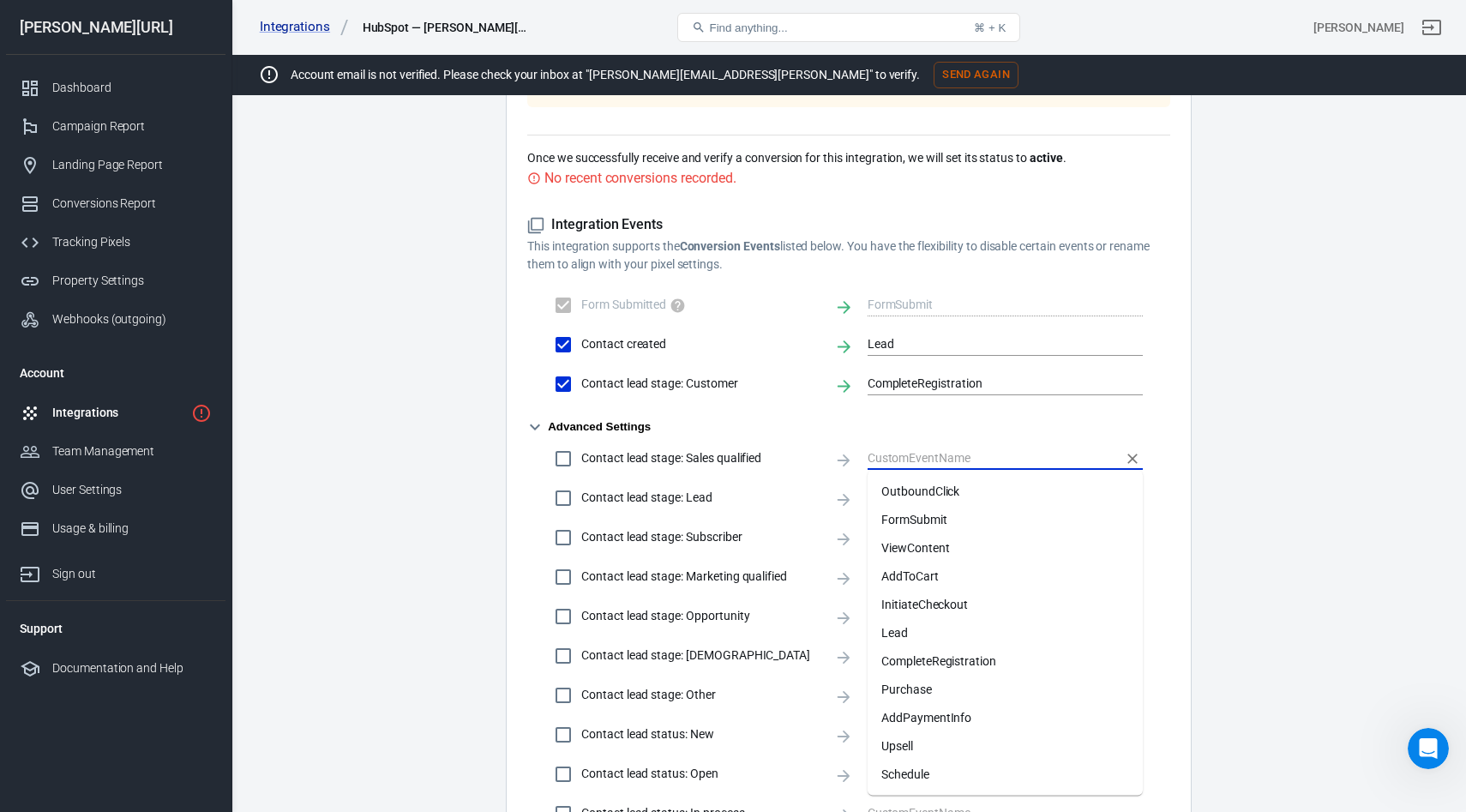
click at [560, 342] on input "Contact created" at bounding box center [564, 344] width 36 height 36
checkbox input "false"
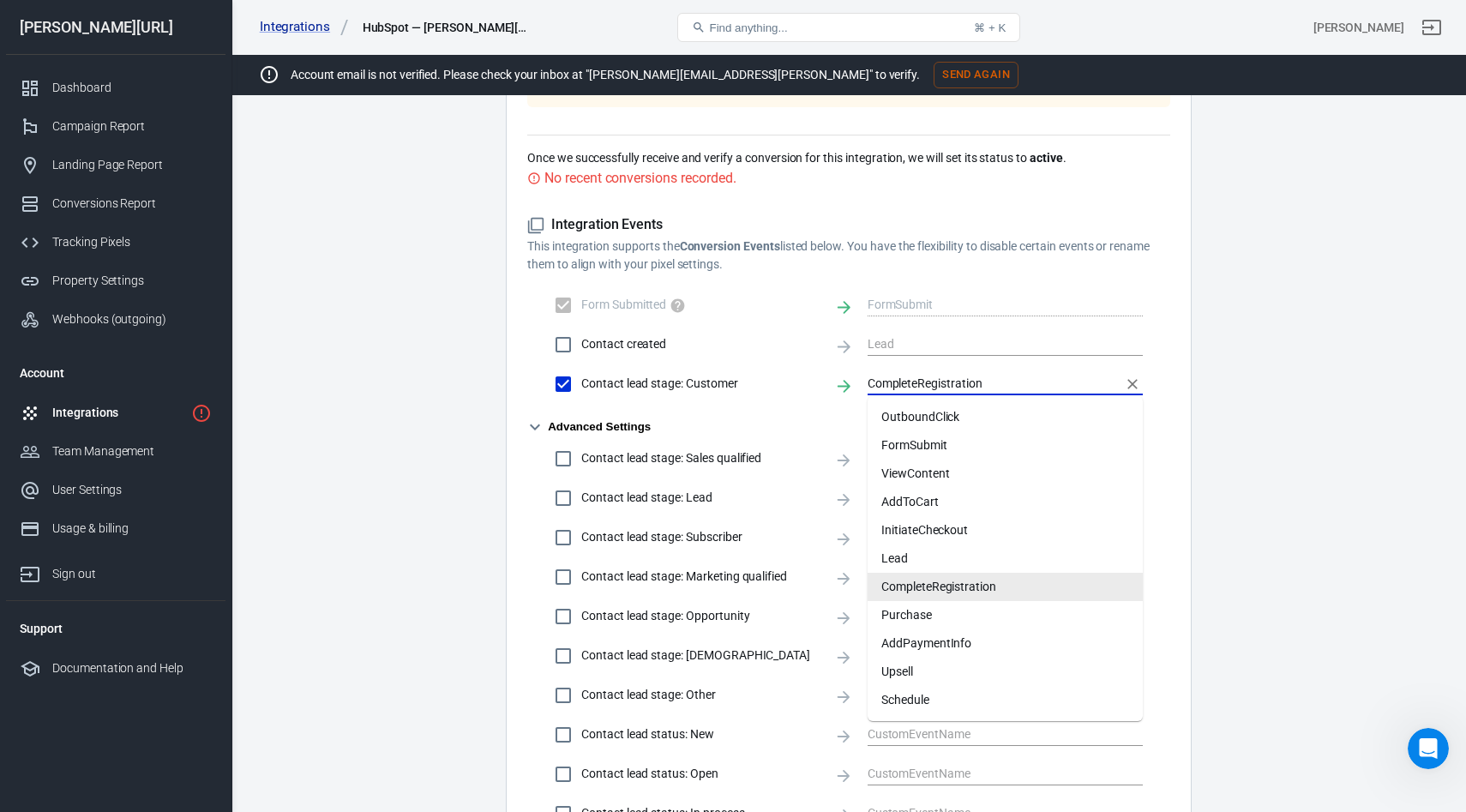
click at [917, 380] on input "CompleteRegistration" at bounding box center [992, 383] width 249 height 22
click at [445, 479] on main "Integration Events Log Settings HubSpot Integration beta Property Integration G…" at bounding box center [849, 320] width 1175 height 1711
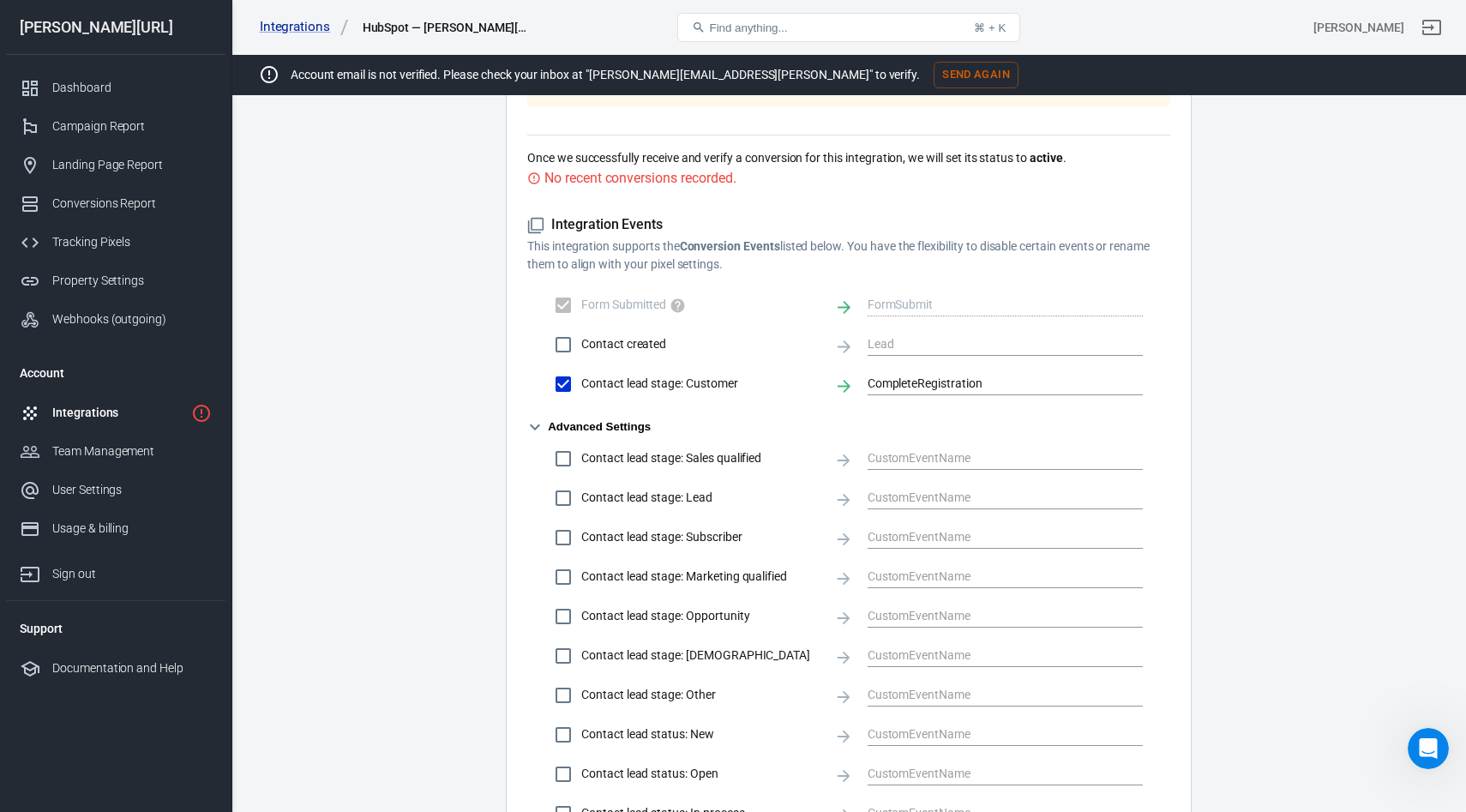
scroll to position [1069, 0]
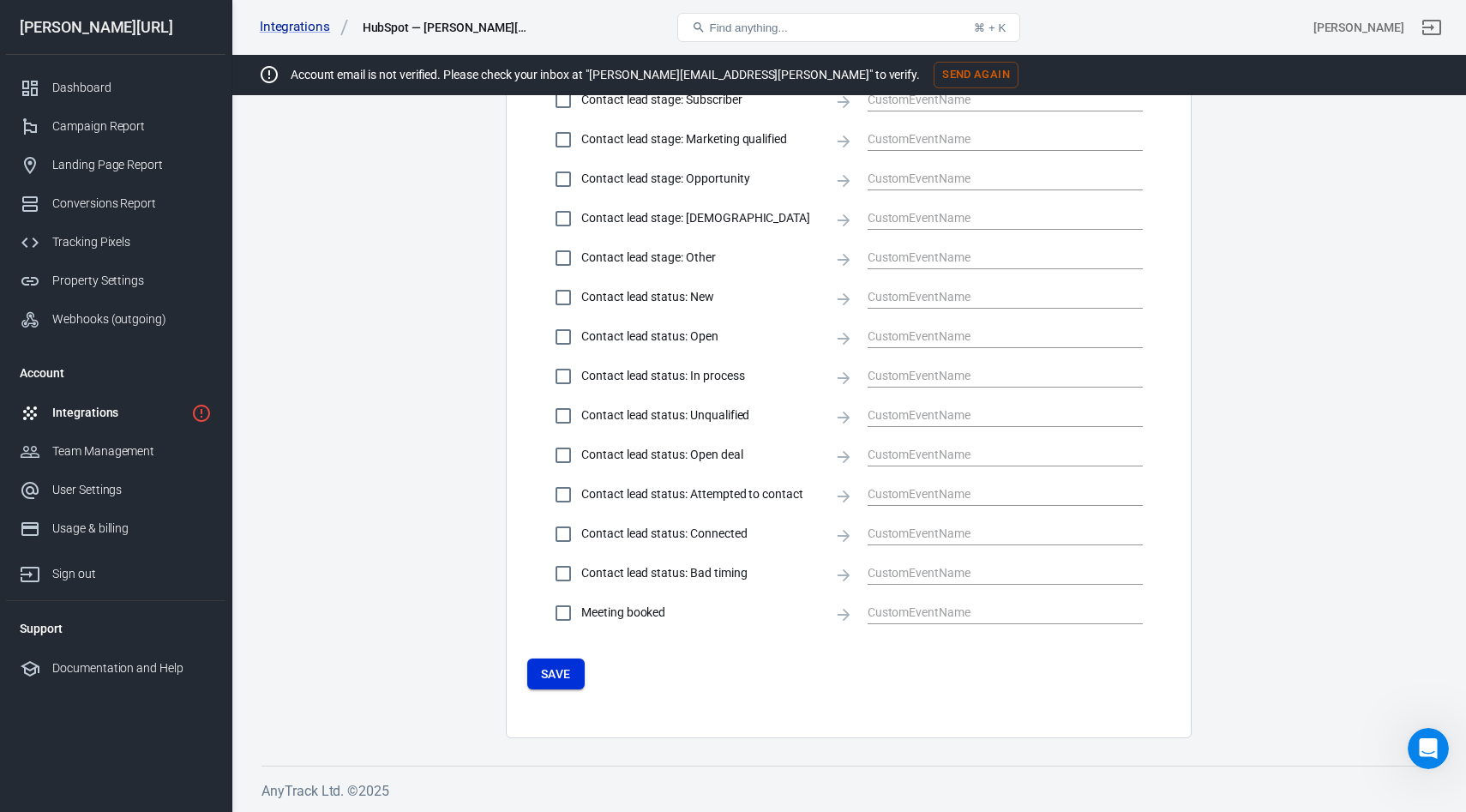
click at [576, 677] on button "Save" at bounding box center [556, 673] width 57 height 32
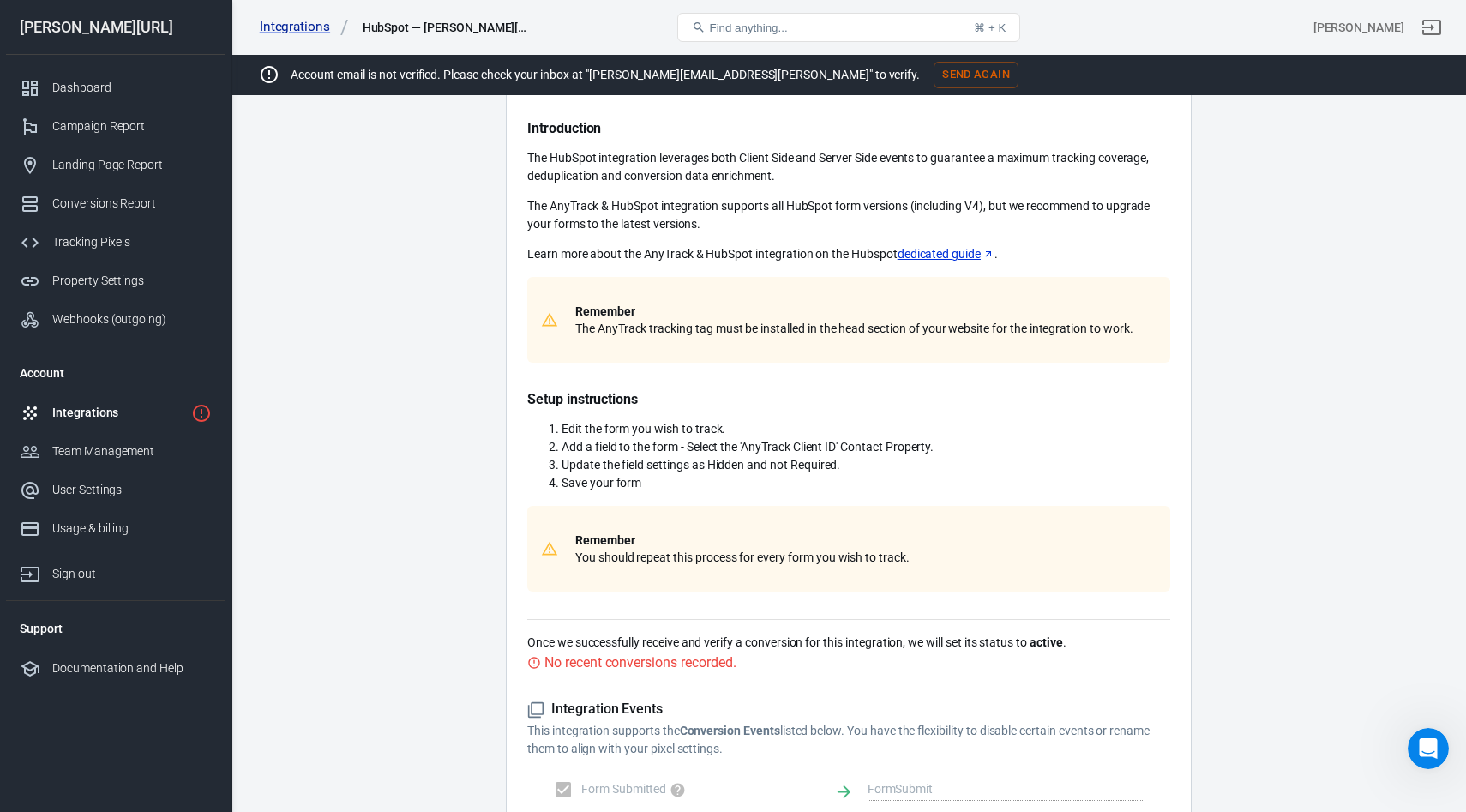
scroll to position [398, 0]
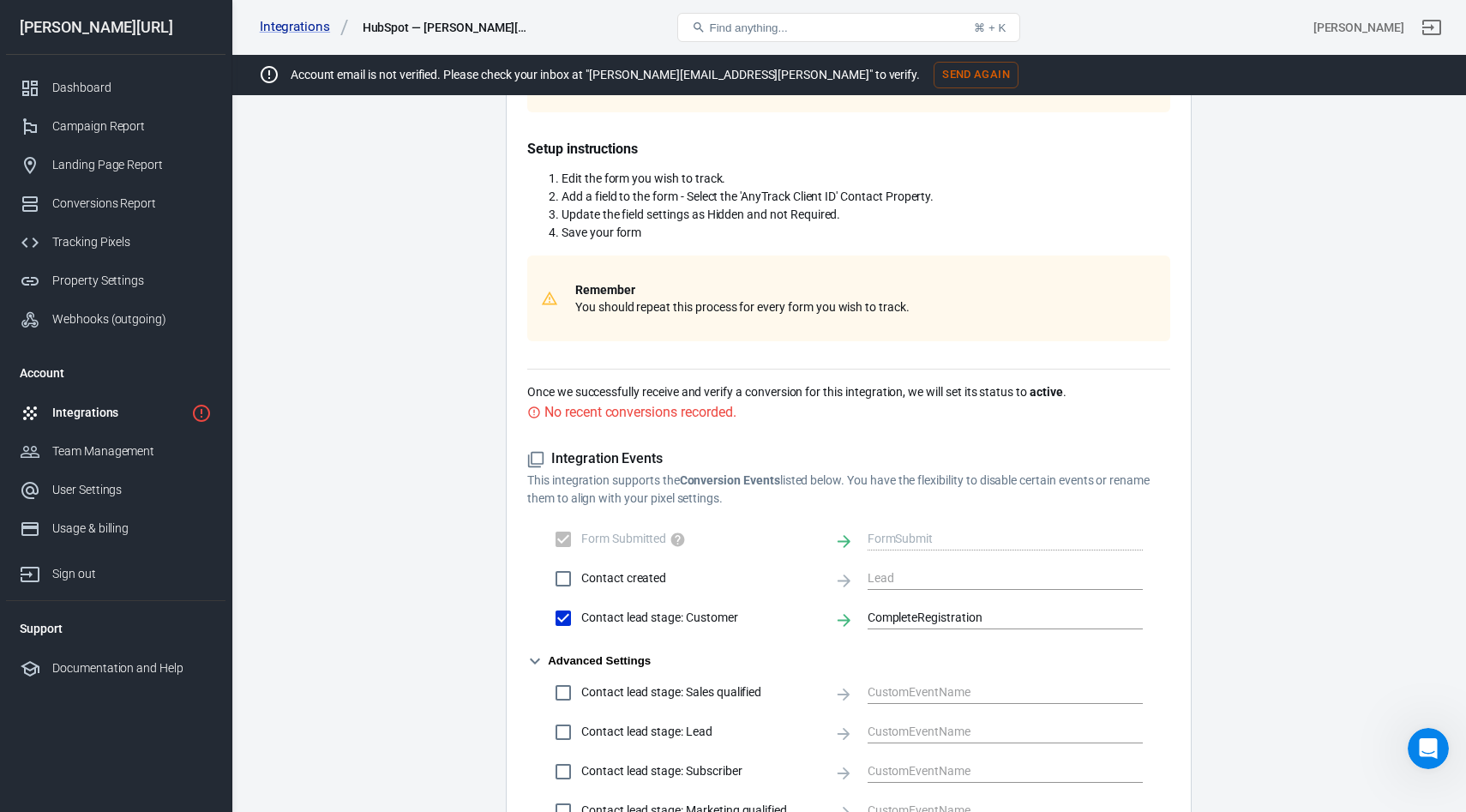
click at [529, 418] on icon at bounding box center [534, 411] width 14 height 14
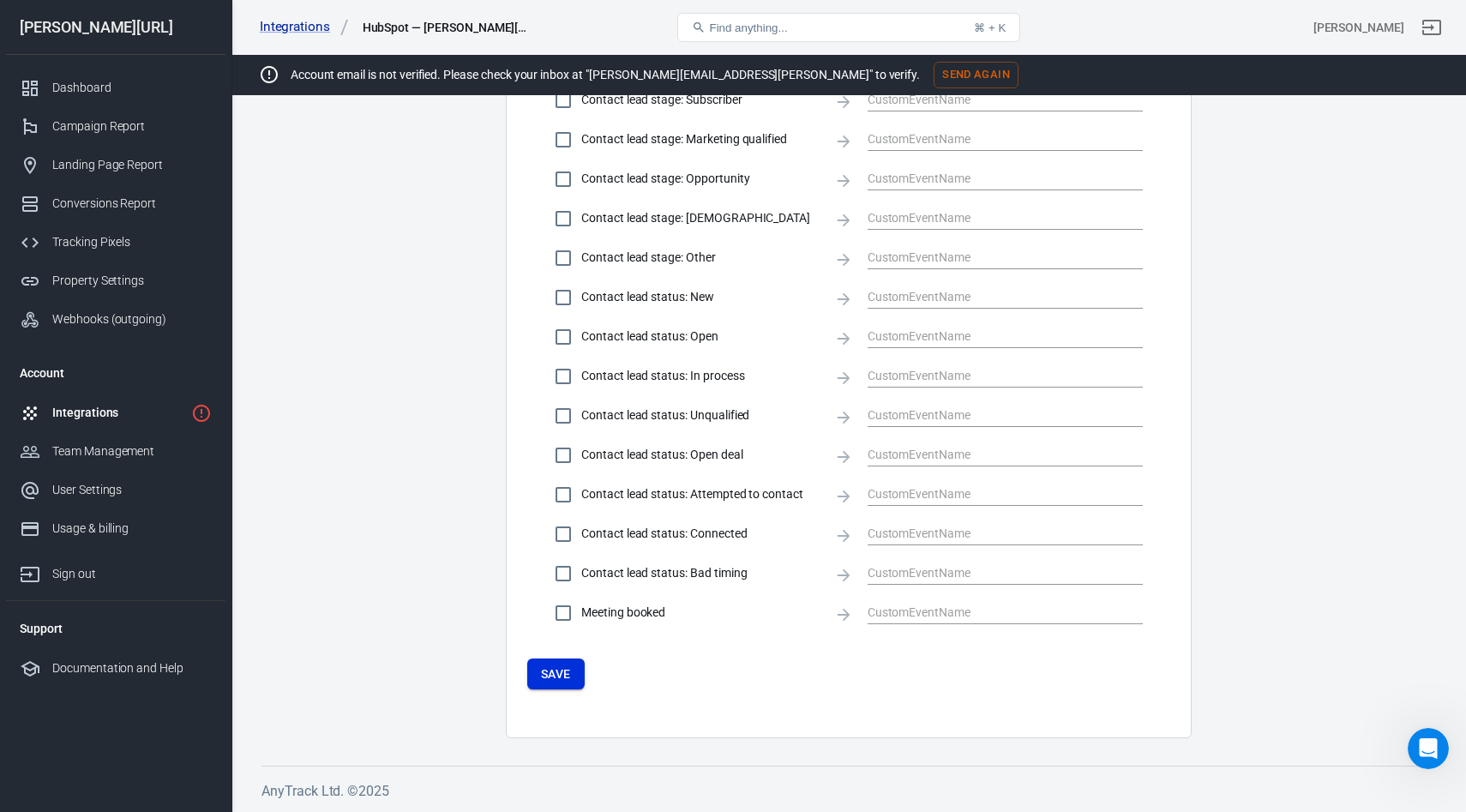
click at [536, 667] on button "Save" at bounding box center [556, 673] width 57 height 32
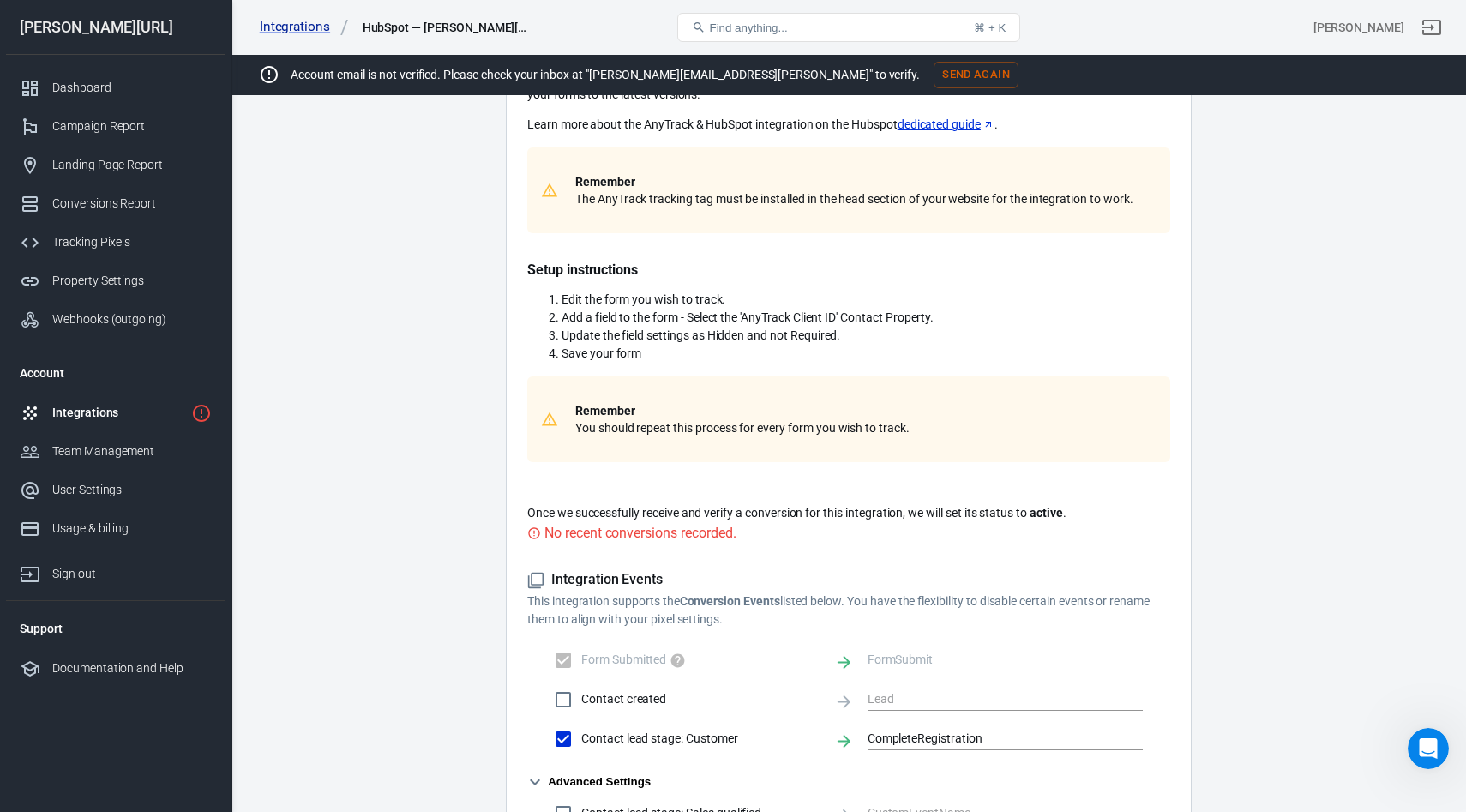
scroll to position [0, 0]
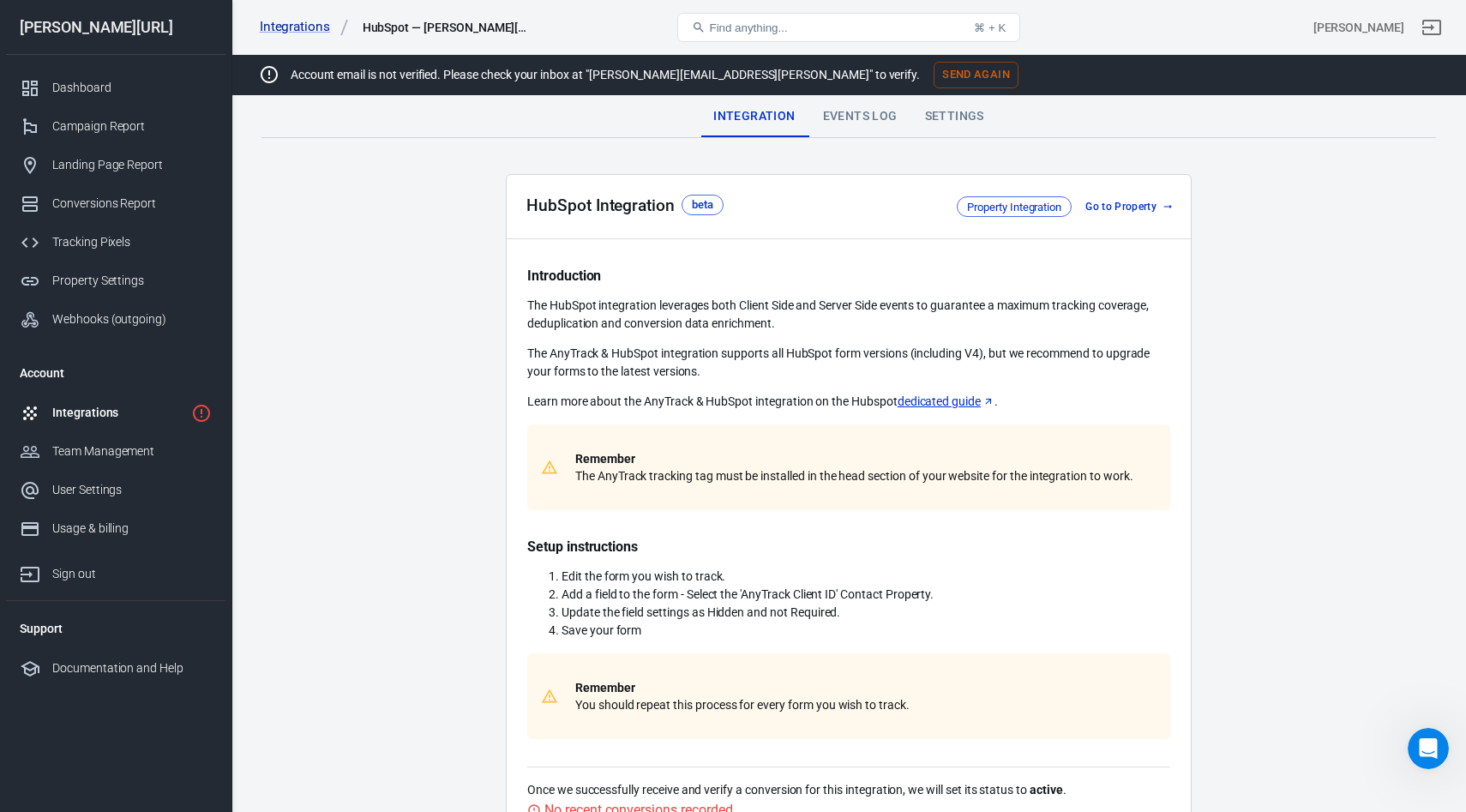
click at [1127, 207] on link "Go to Property" at bounding box center [1128, 207] width 99 height 18
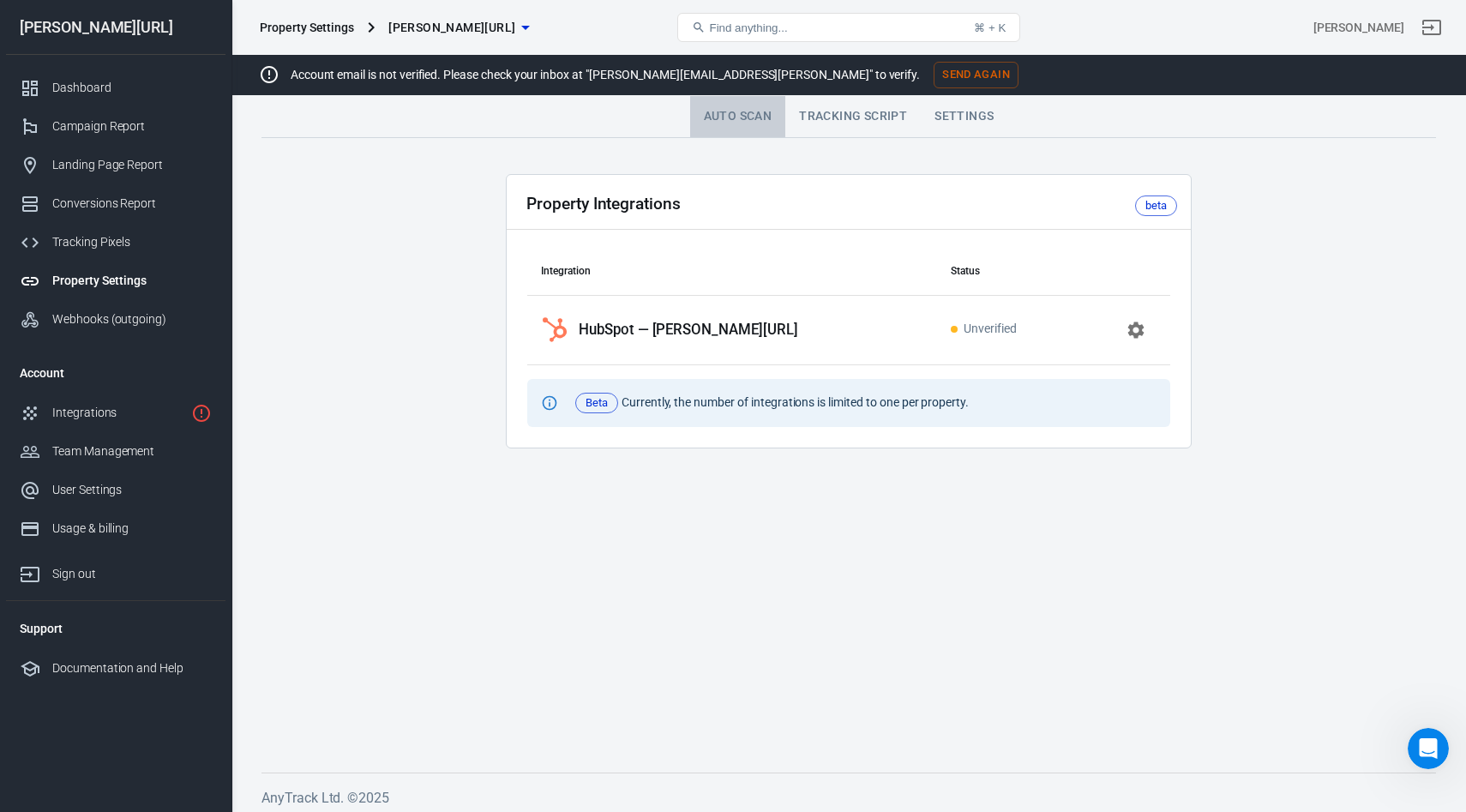
click at [735, 113] on link "Auto Scan" at bounding box center [738, 116] width 96 height 41
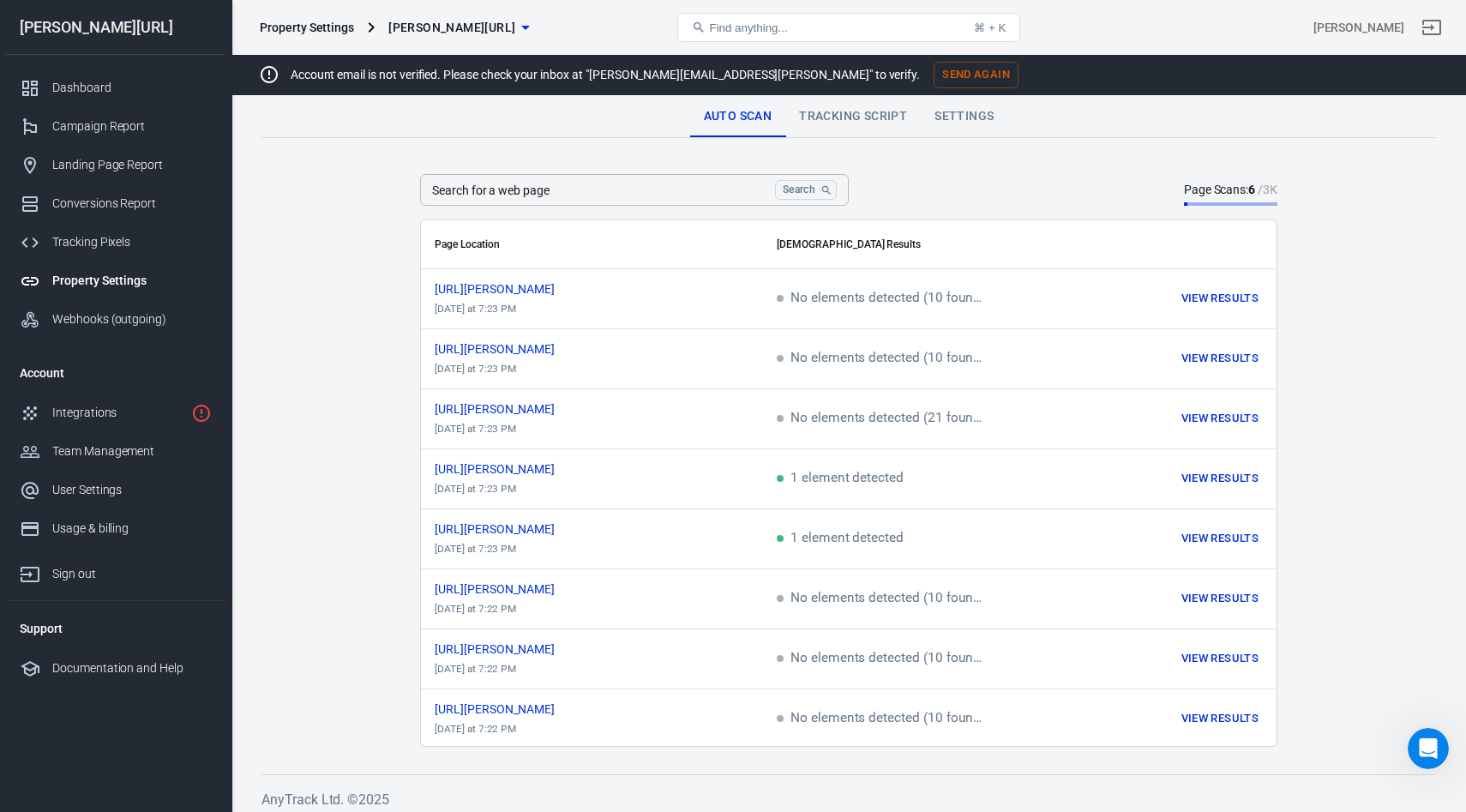
click at [866, 121] on link "Tracking Script" at bounding box center [852, 116] width 135 height 41
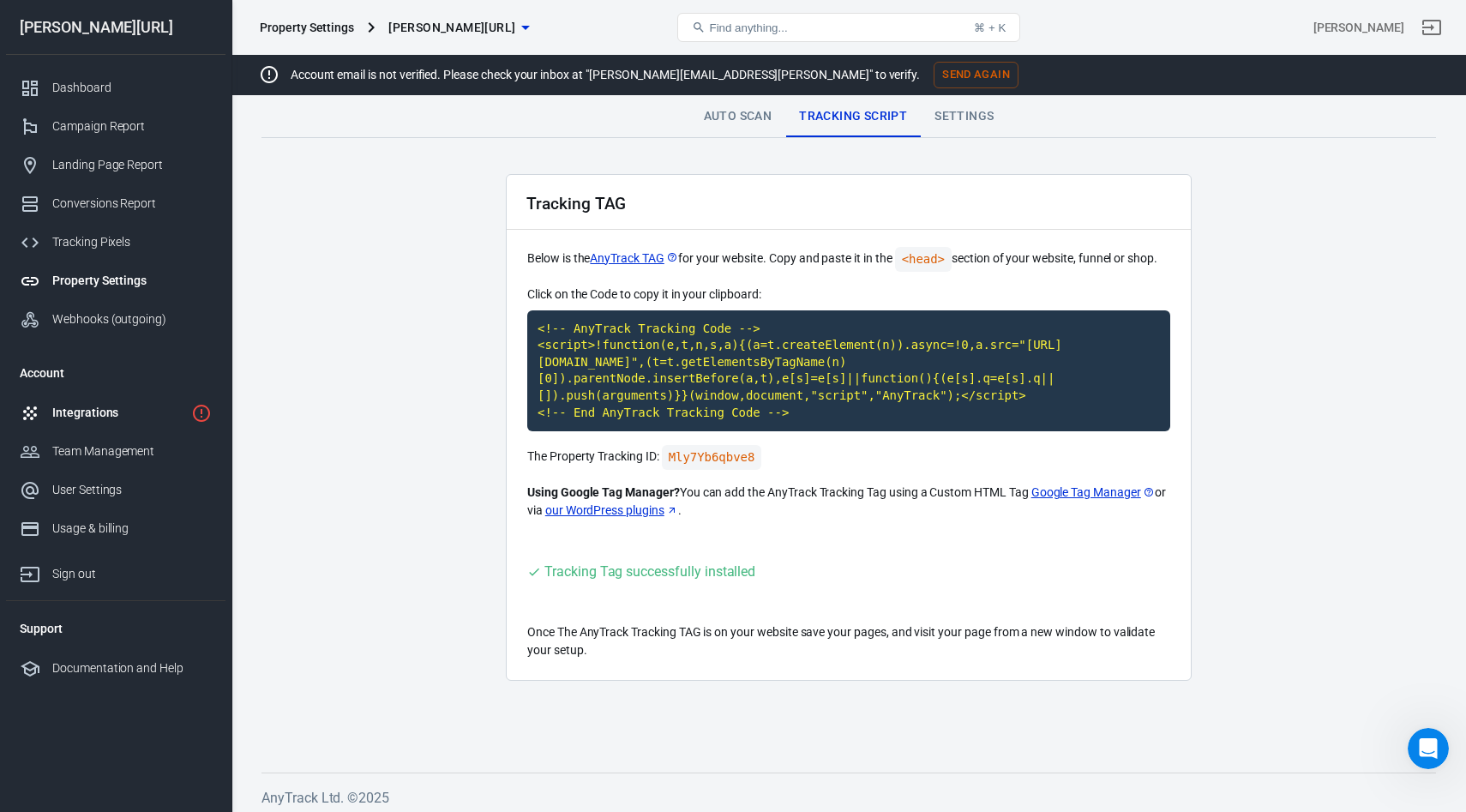
click at [80, 420] on div "Integrations" at bounding box center [119, 412] width 132 height 18
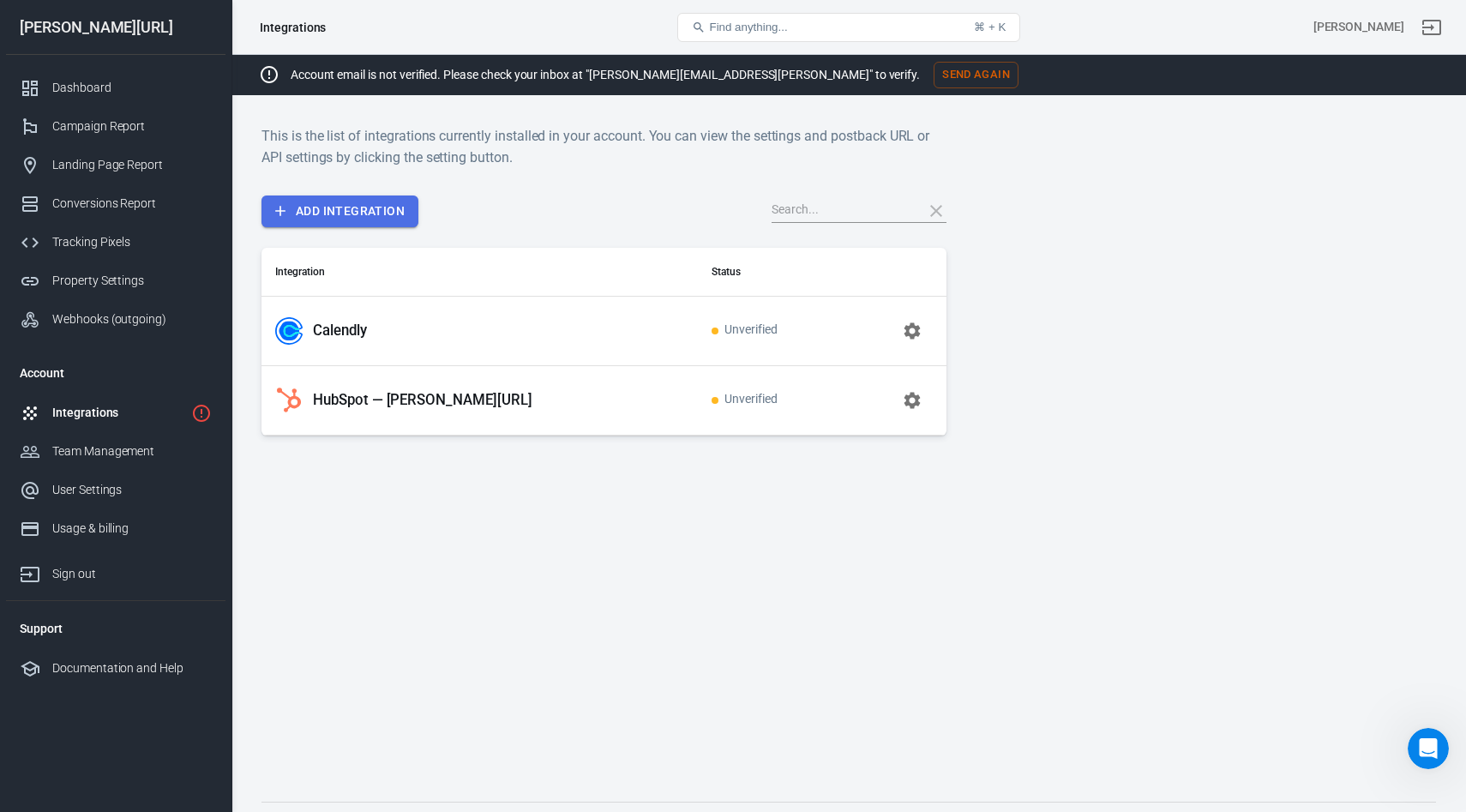
click at [358, 220] on link "Add Integration" at bounding box center [339, 211] width 157 height 32
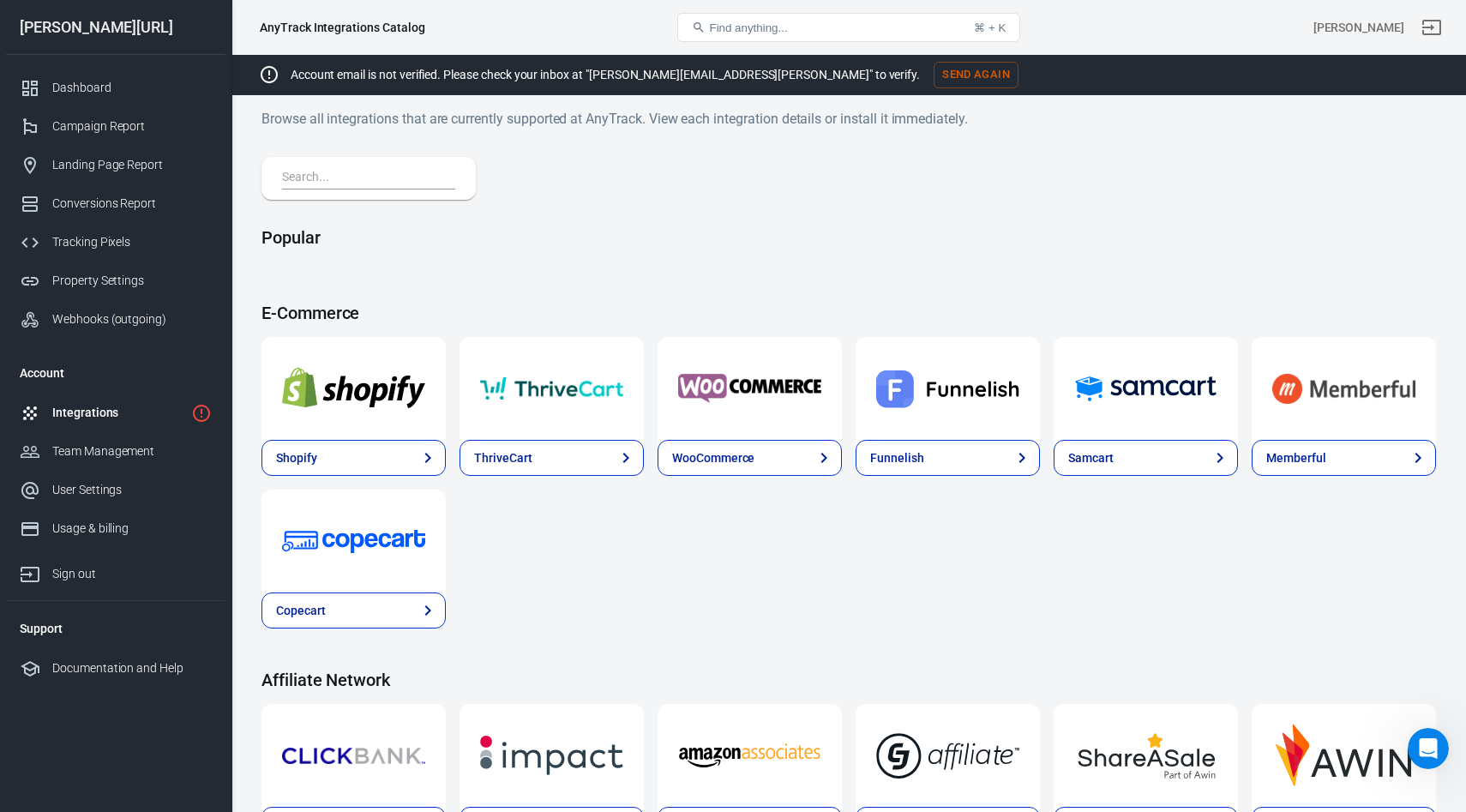
click at [348, 179] on input "text" at bounding box center [364, 178] width 166 height 23
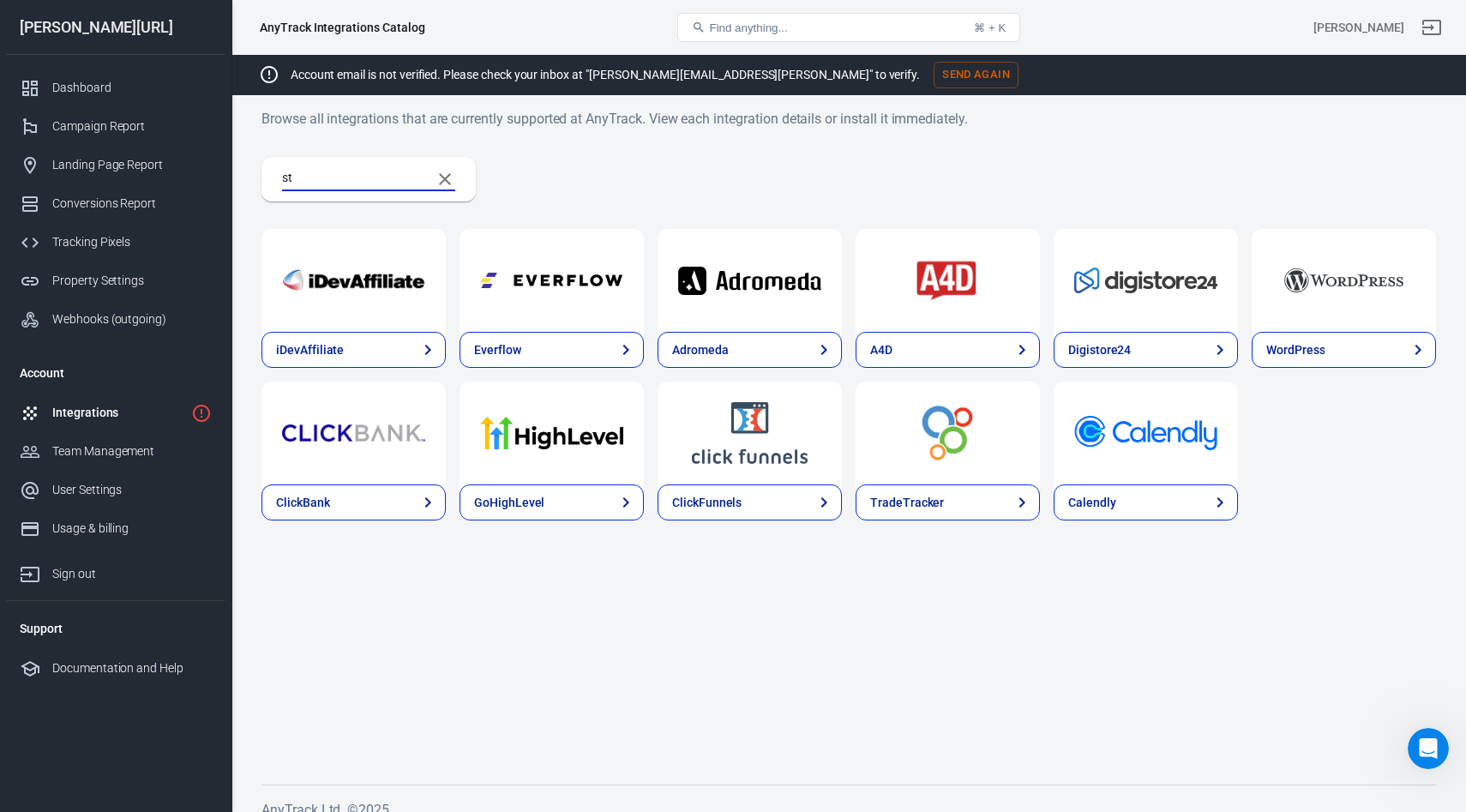
type input "s"
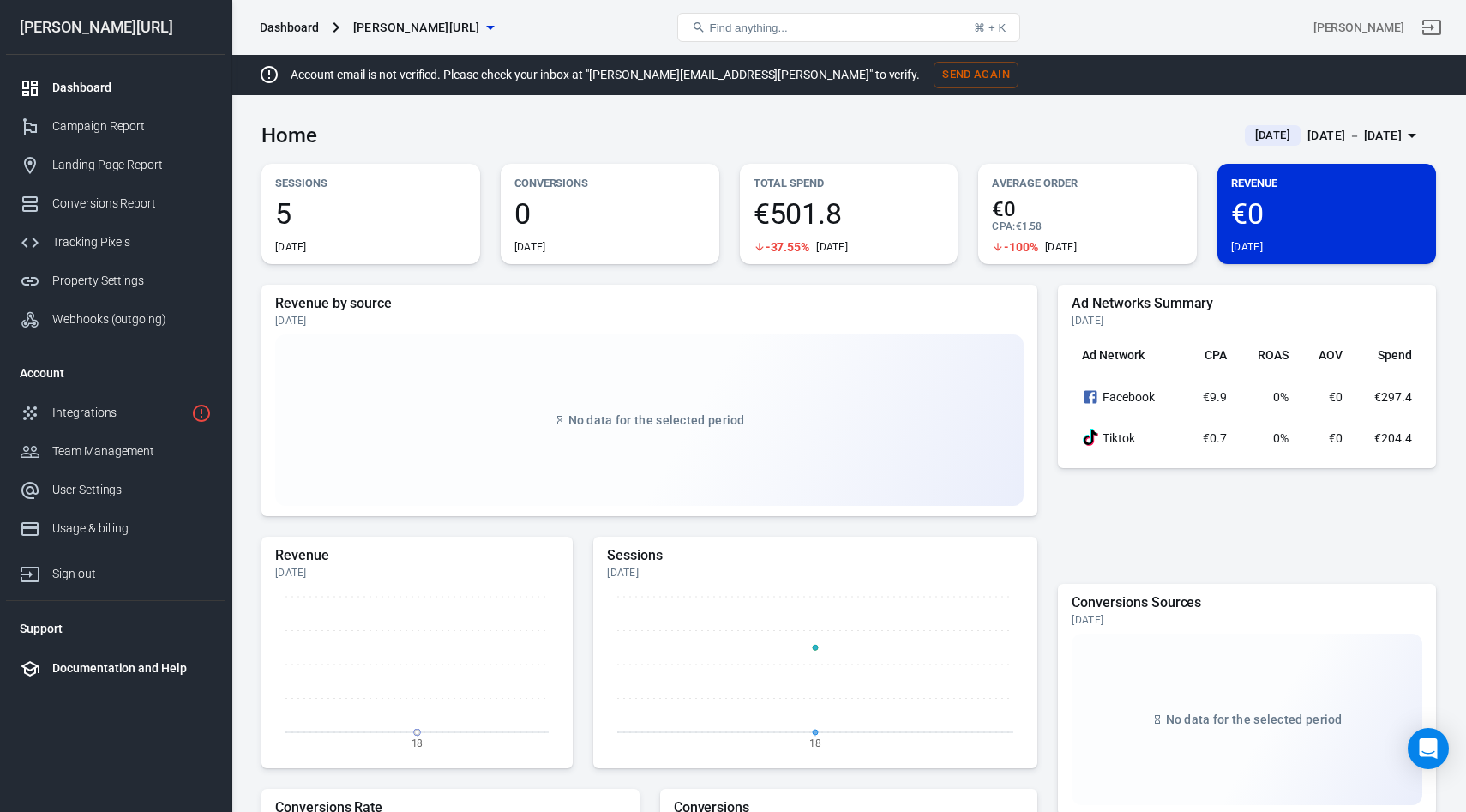
click at [104, 662] on div "Documentation and Help" at bounding box center [132, 668] width 160 height 18
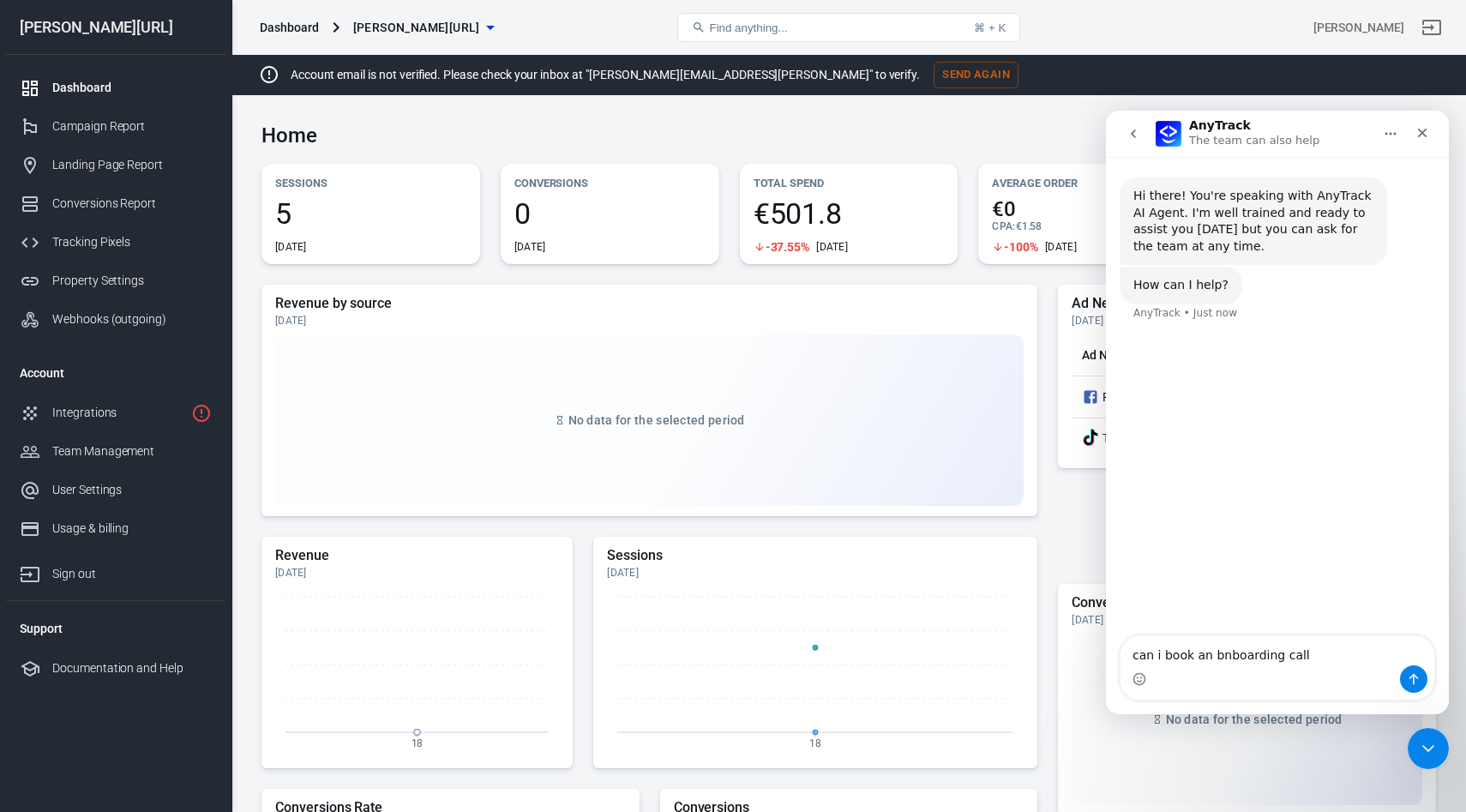
type textarea "can i book an bnboarding call?"
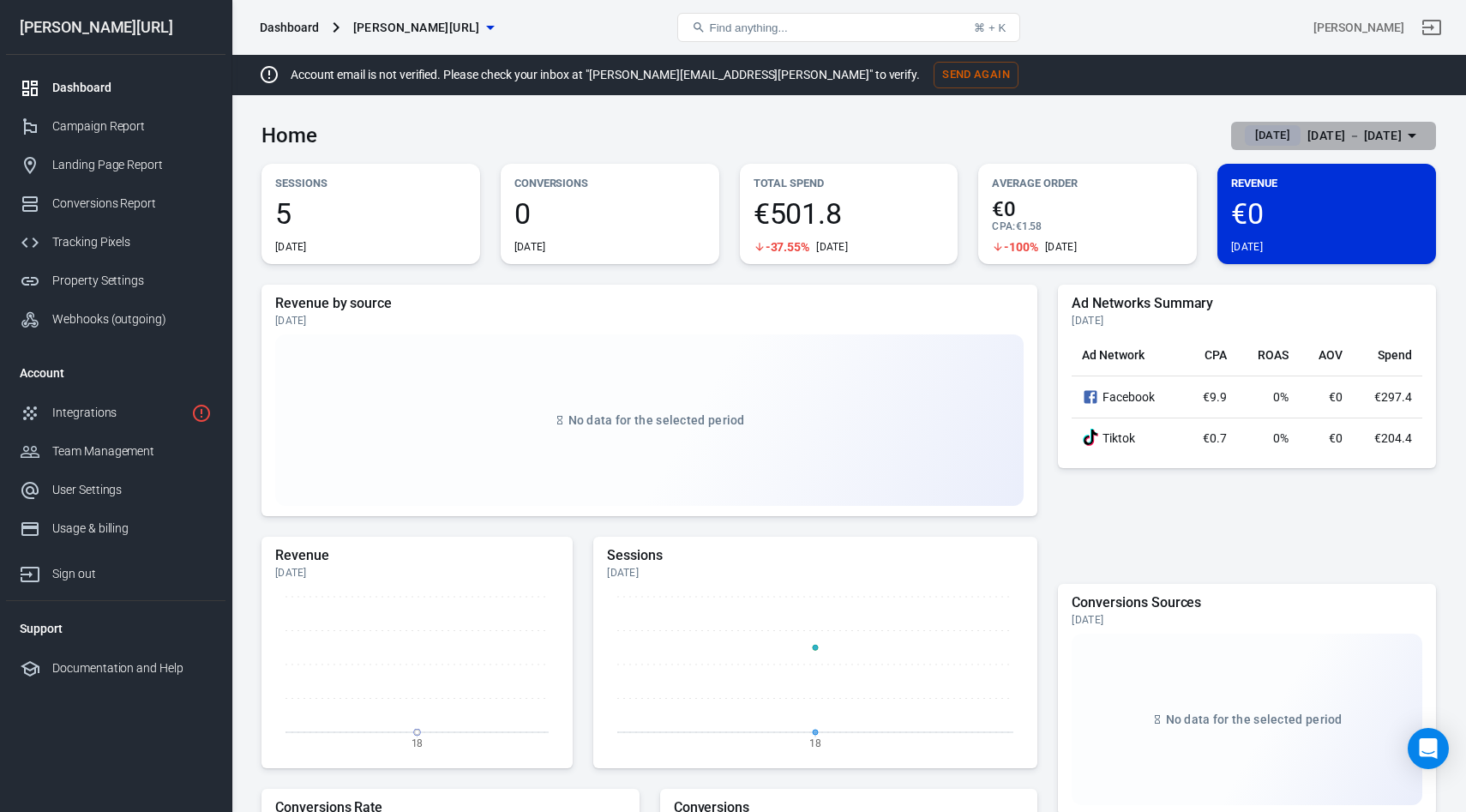
click at [1334, 125] on div "[DATE] － [DATE]" at bounding box center [1354, 136] width 94 height 22
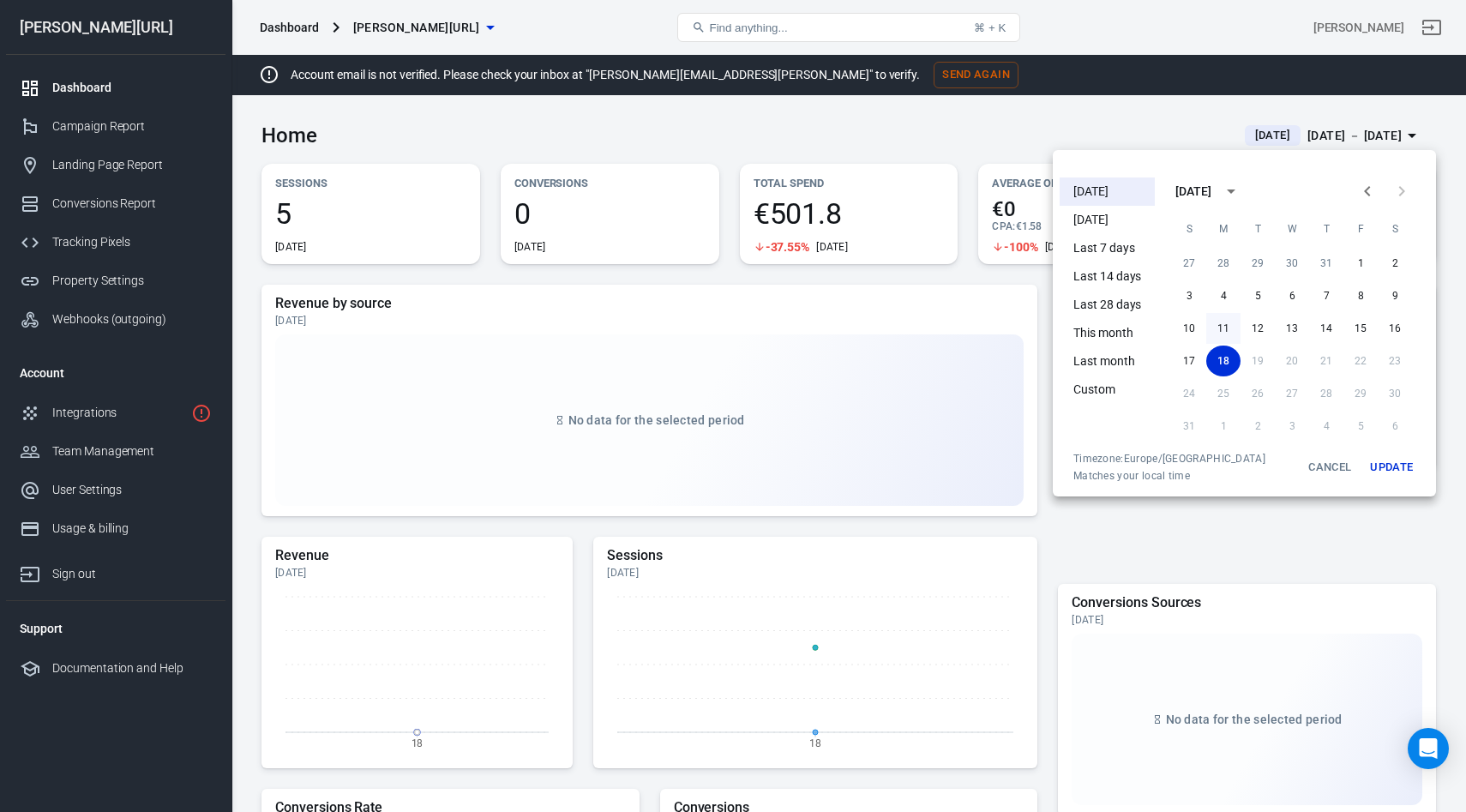
click at [1222, 325] on button "11" at bounding box center [1224, 328] width 34 height 31
click at [1392, 466] on button "Update" at bounding box center [1392, 467] width 55 height 31
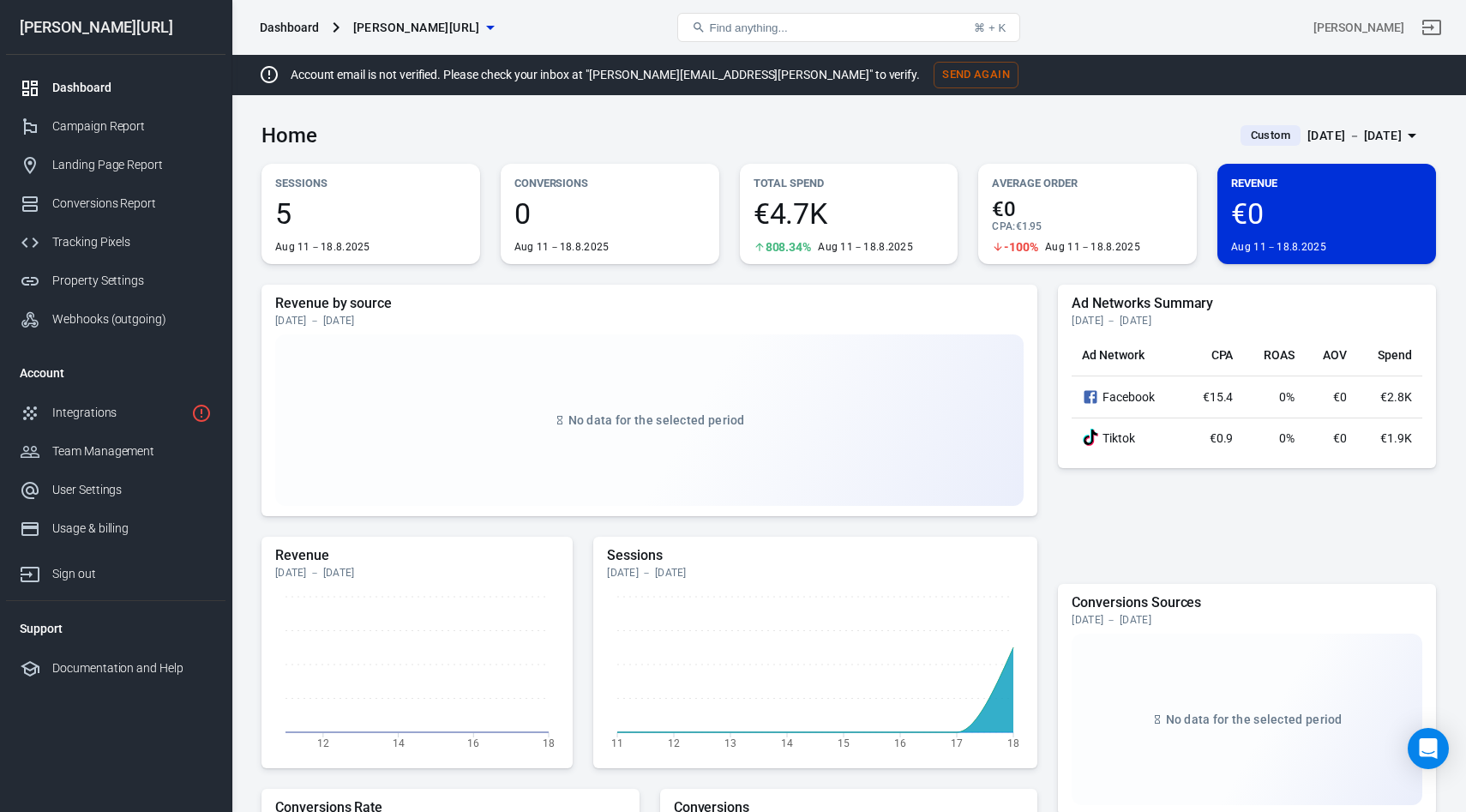
click at [1341, 134] on div "Aug 11 － Aug 18, 2025" at bounding box center [1354, 136] width 94 height 22
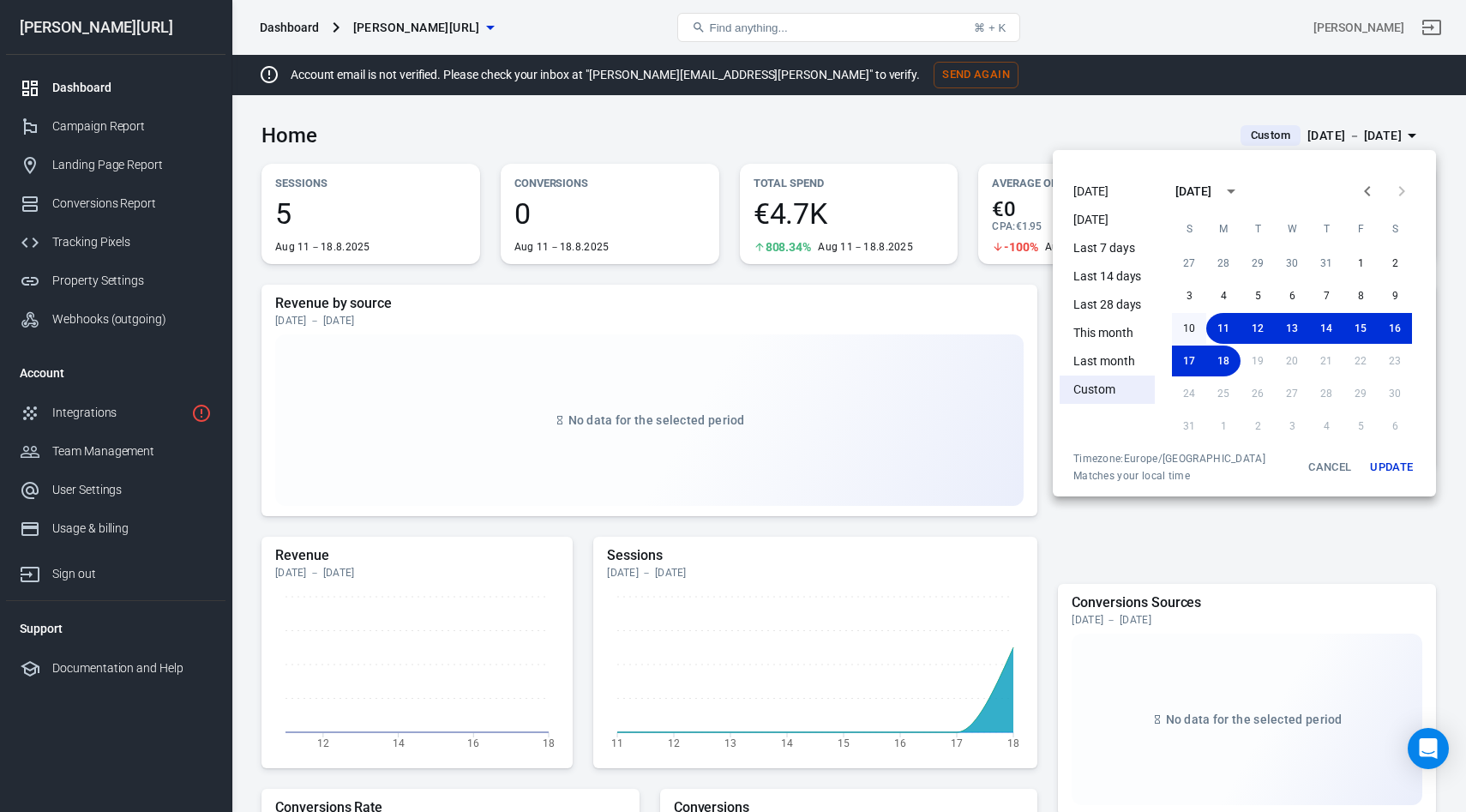
click at [1181, 333] on button "10" at bounding box center [1189, 328] width 34 height 31
click at [1225, 332] on button "11" at bounding box center [1224, 328] width 34 height 31
click at [1390, 325] on button "16" at bounding box center [1395, 328] width 34 height 31
click at [1407, 469] on button "Update" at bounding box center [1392, 467] width 55 height 31
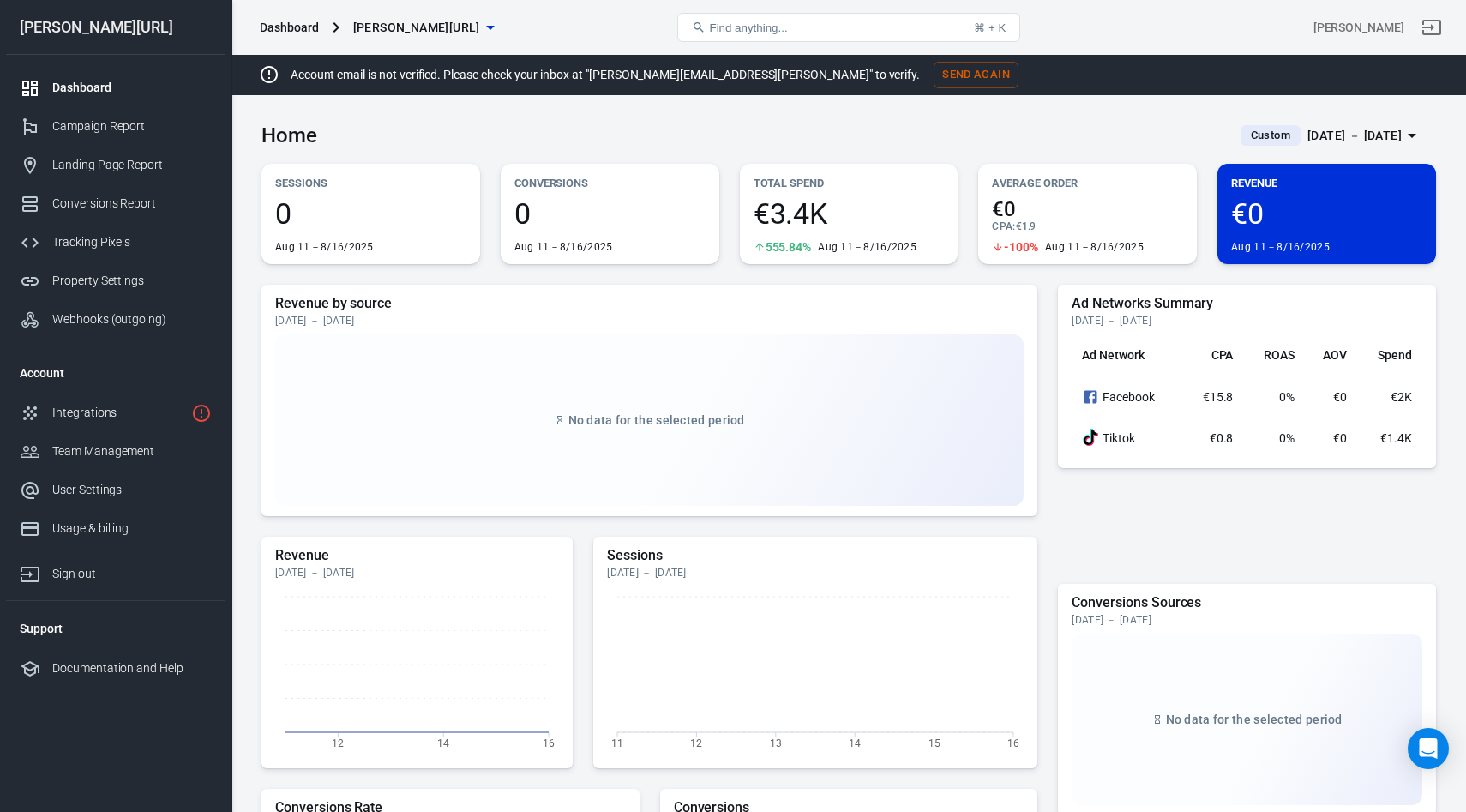
click at [1335, 129] on div "Aug 11 － Aug 16, 2025" at bounding box center [1354, 136] width 94 height 22
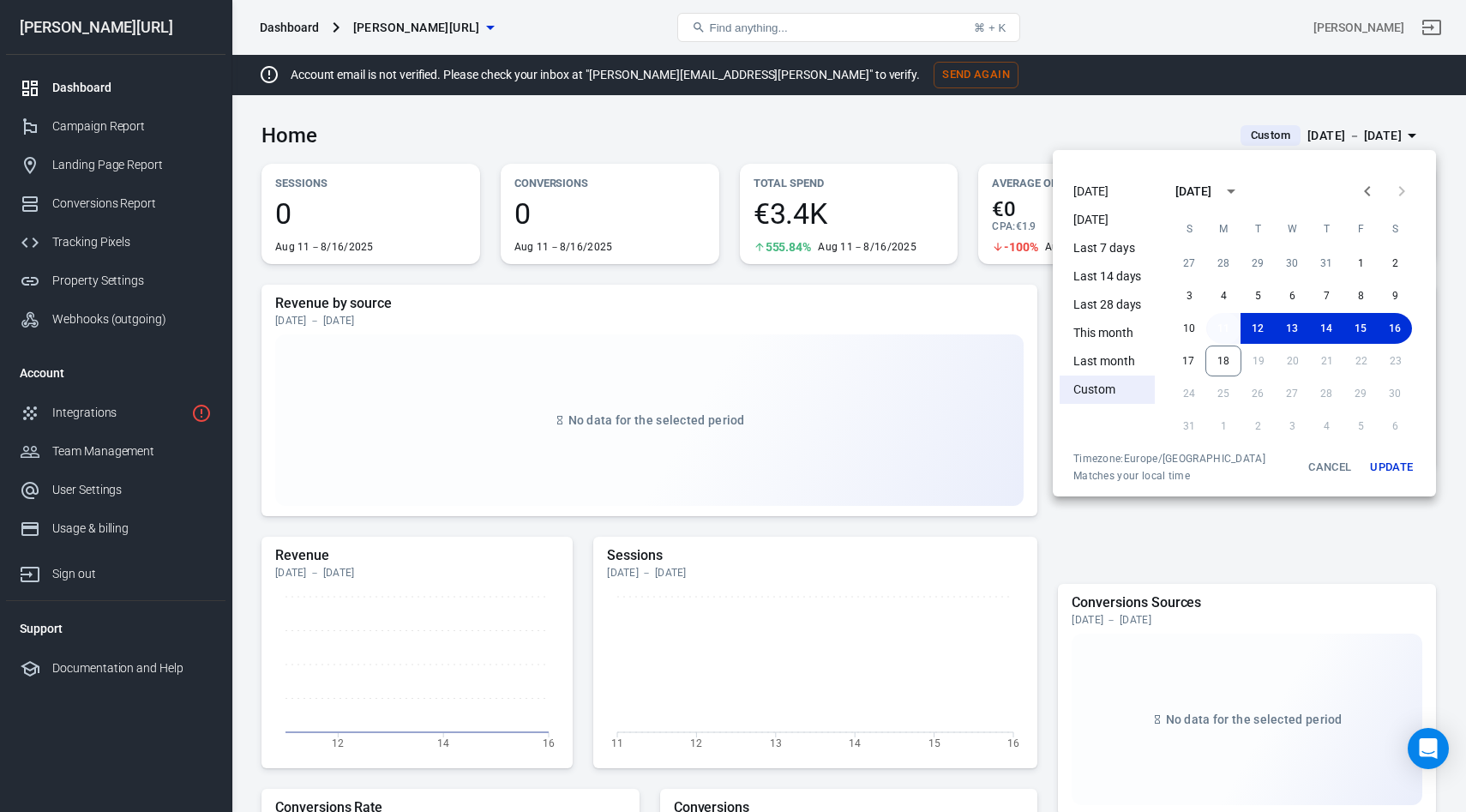
click at [1222, 330] on button "11" at bounding box center [1224, 328] width 34 height 31
click at [1186, 362] on button "17" at bounding box center [1189, 361] width 34 height 31
click at [1399, 469] on button "Update" at bounding box center [1392, 467] width 55 height 31
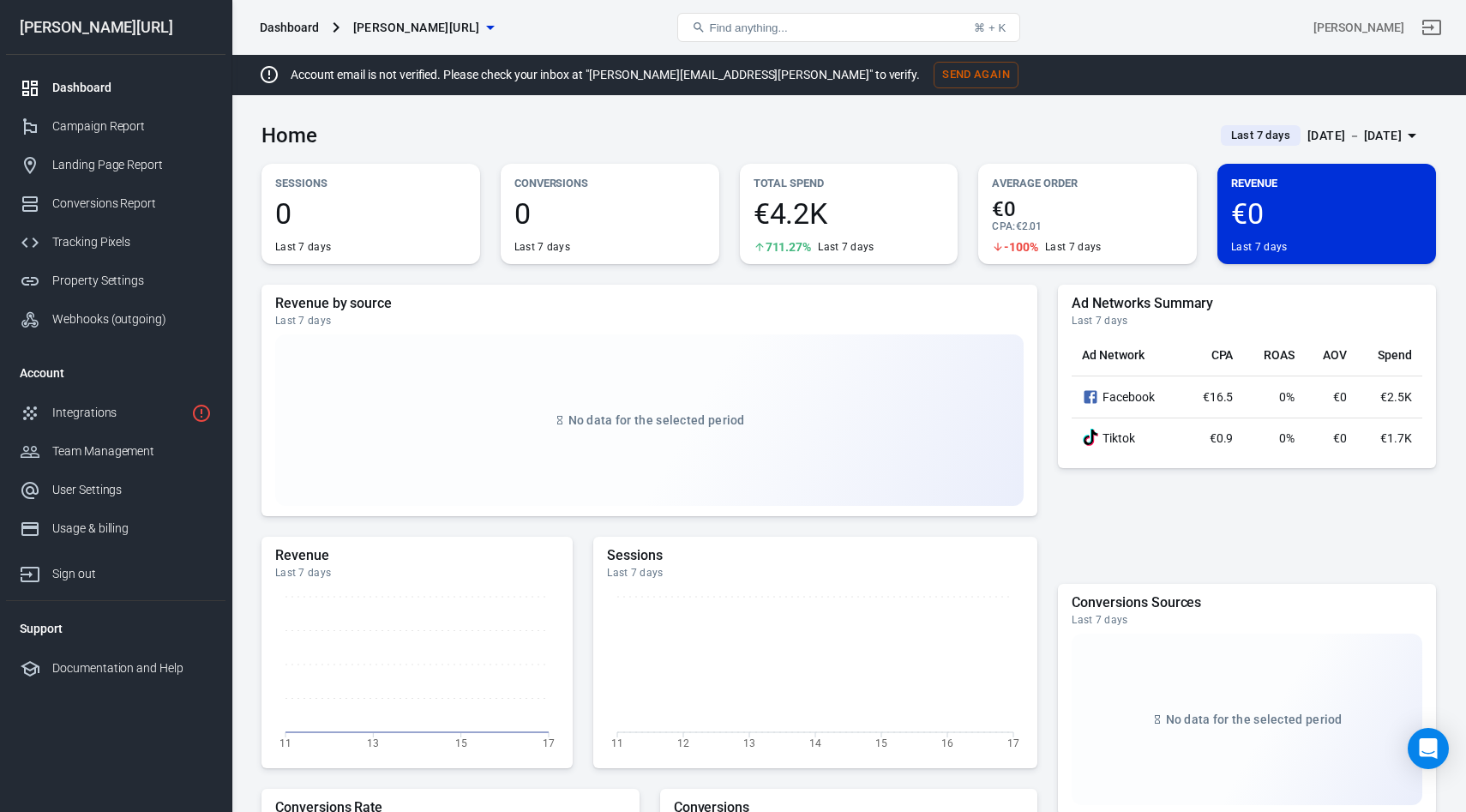
click at [1316, 147] on button "Last 7 days Aug 11 － Aug 17, 2025" at bounding box center [1322, 135] width 229 height 28
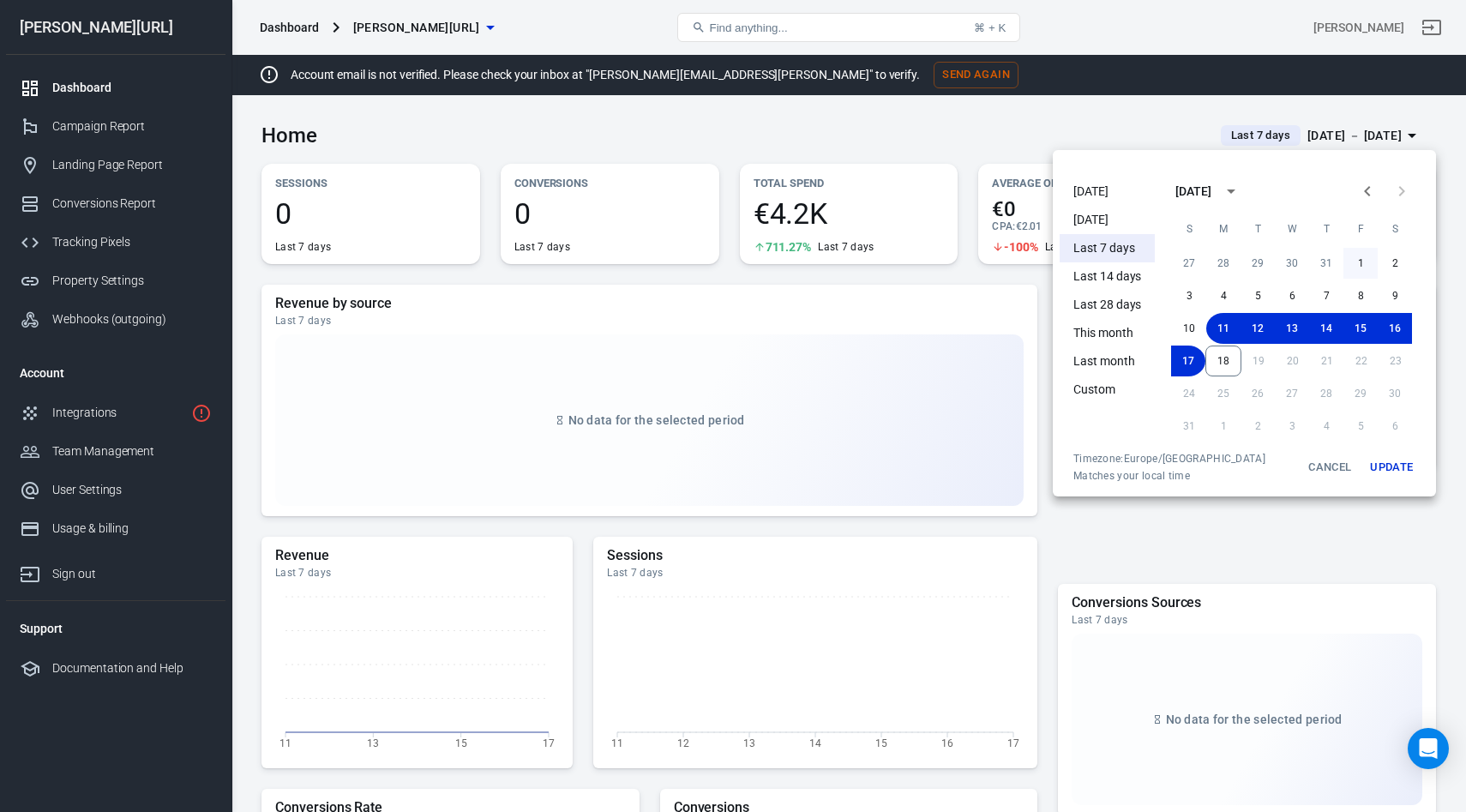
click at [1368, 254] on button "1" at bounding box center [1361, 263] width 34 height 31
click at [1233, 362] on button "18" at bounding box center [1224, 361] width 36 height 31
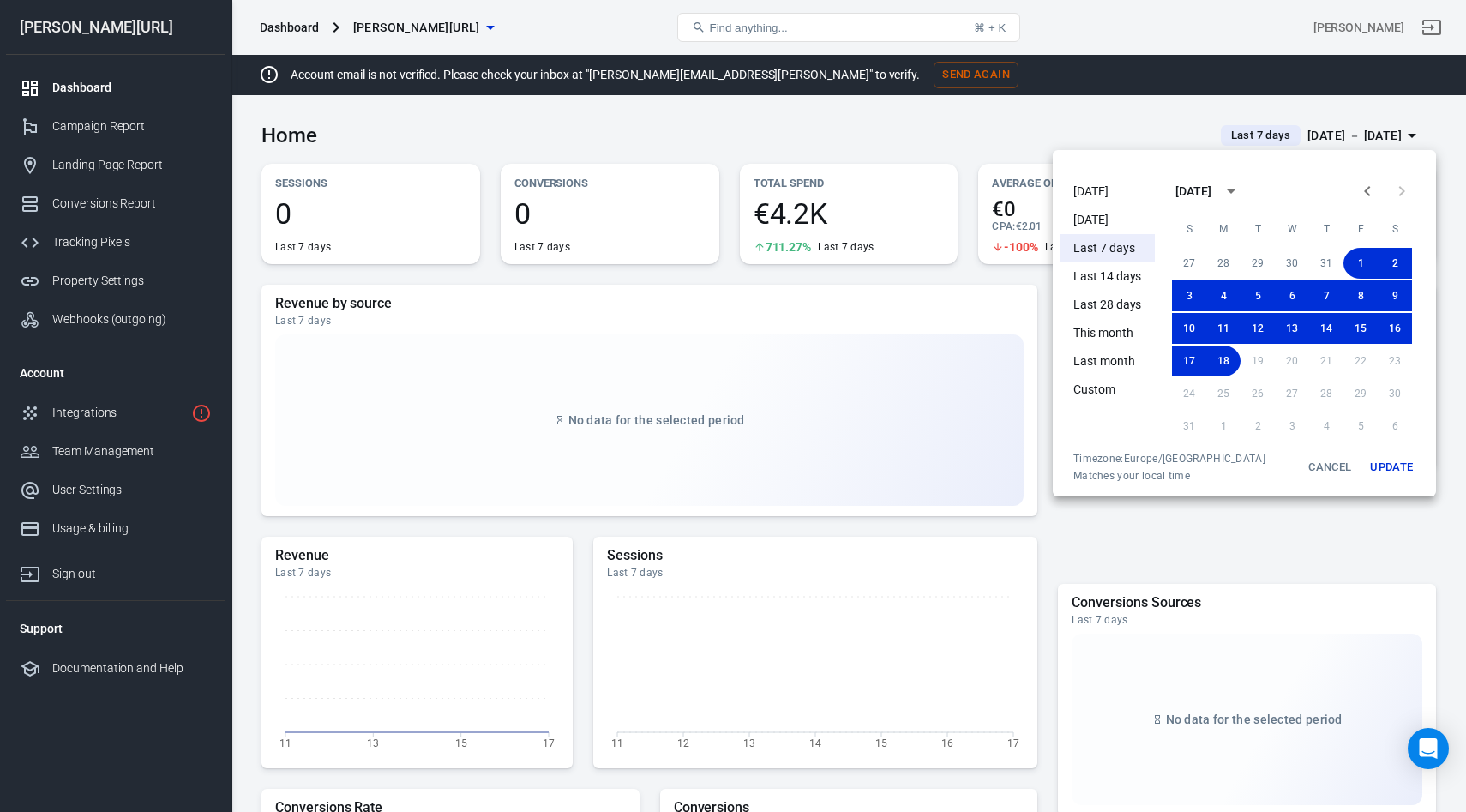
click at [1389, 470] on button "Update" at bounding box center [1392, 467] width 55 height 31
